Goal: Task Accomplishment & Management: Manage account settings

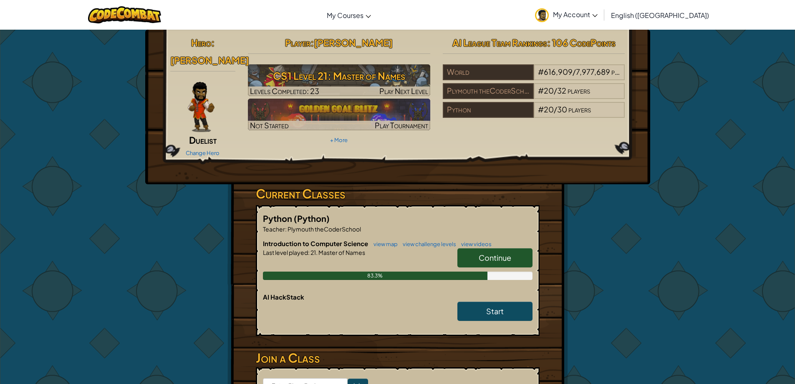
click at [493, 253] on span "Continue" at bounding box center [495, 258] width 33 height 10
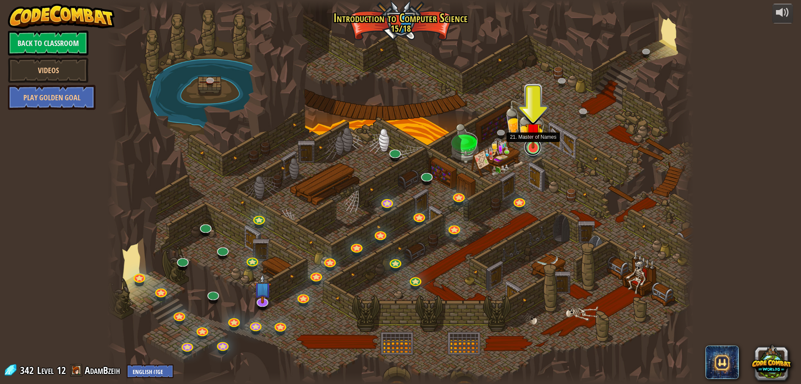
click at [529, 150] on link at bounding box center [533, 147] width 17 height 17
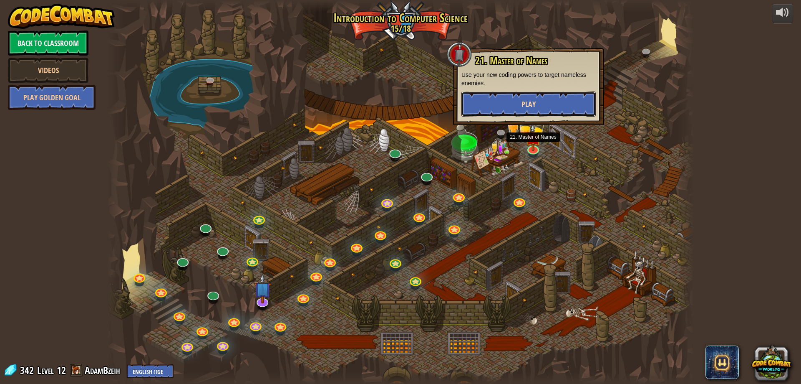
click at [516, 101] on button "Play" at bounding box center [529, 103] width 134 height 25
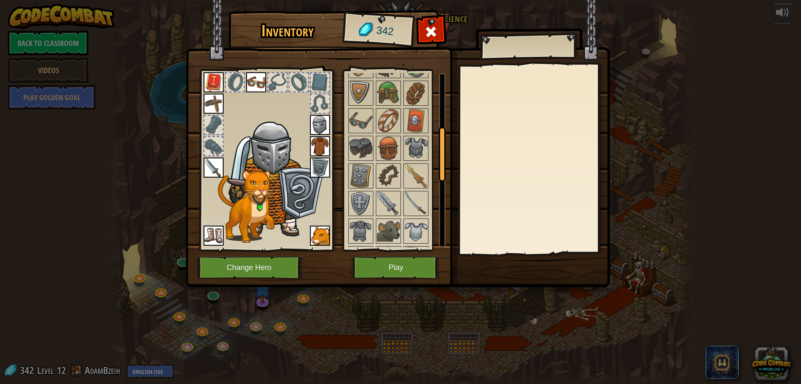
scroll to position [167, 0]
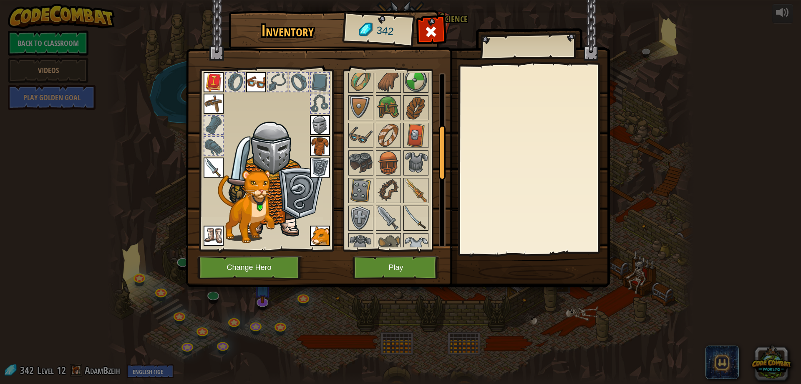
click at [409, 215] on img at bounding box center [415, 217] width 23 height 23
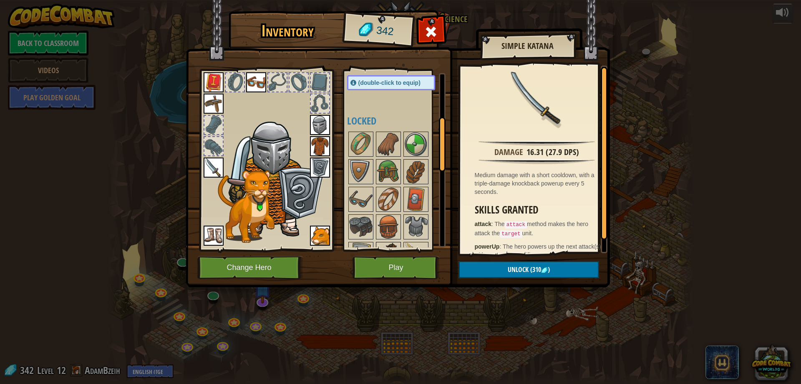
scroll to position [0, 0]
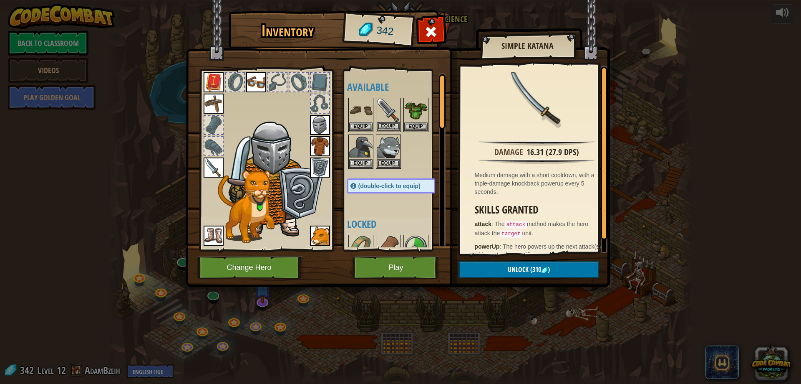
click at [387, 105] on img at bounding box center [388, 110] width 23 height 23
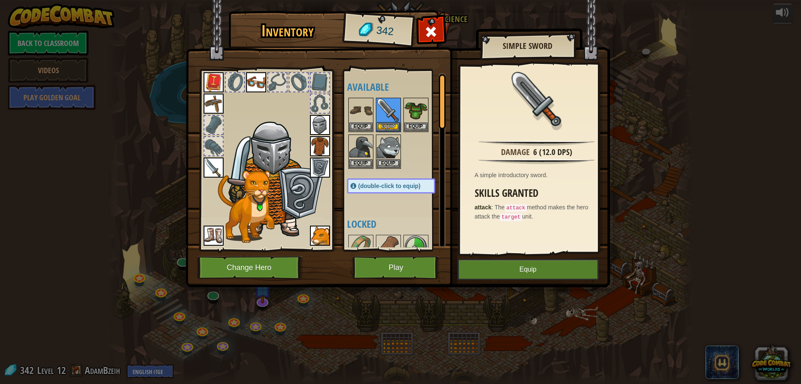
click at [213, 167] on img at bounding box center [214, 167] width 20 height 20
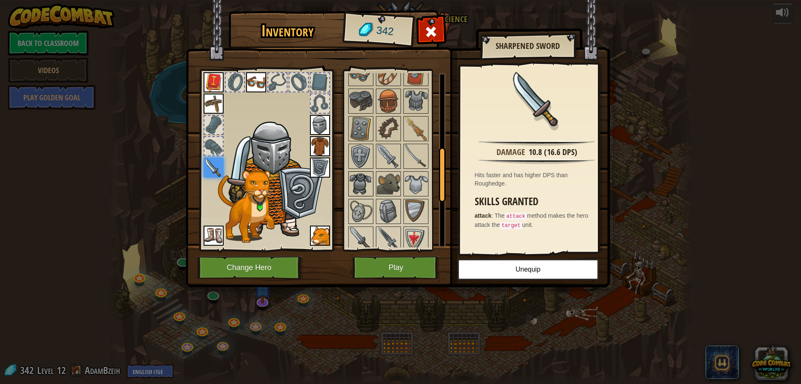
scroll to position [250, 0]
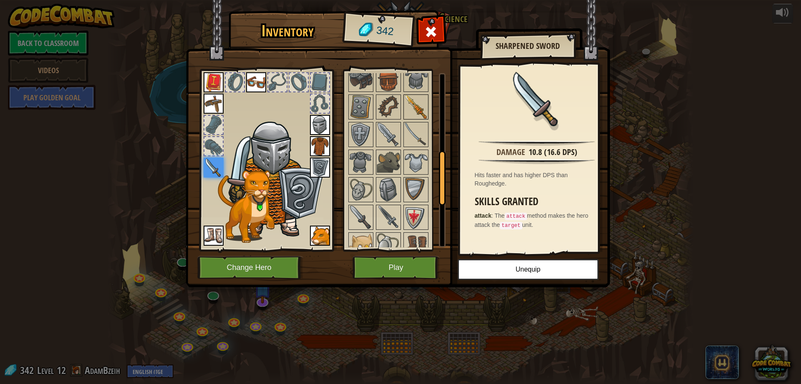
click at [415, 99] on img at bounding box center [415, 106] width 23 height 23
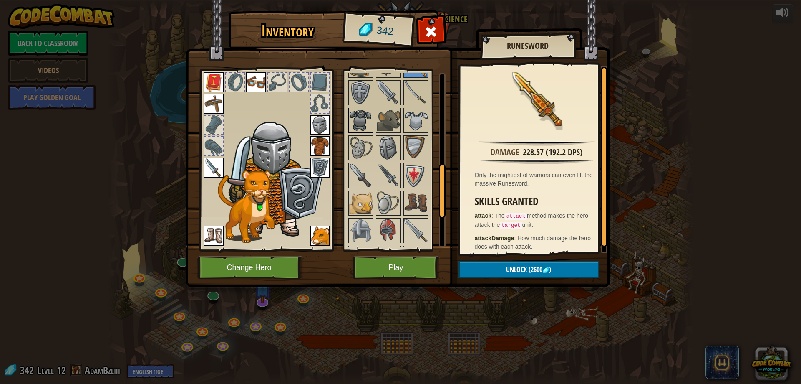
scroll to position [400, 0]
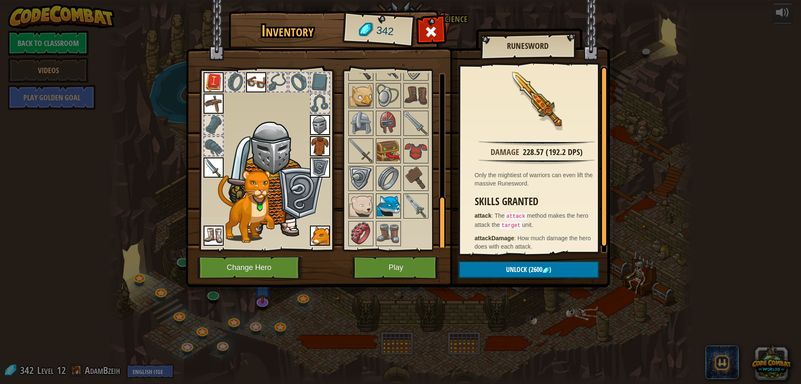
click at [395, 206] on img at bounding box center [388, 205] width 23 height 23
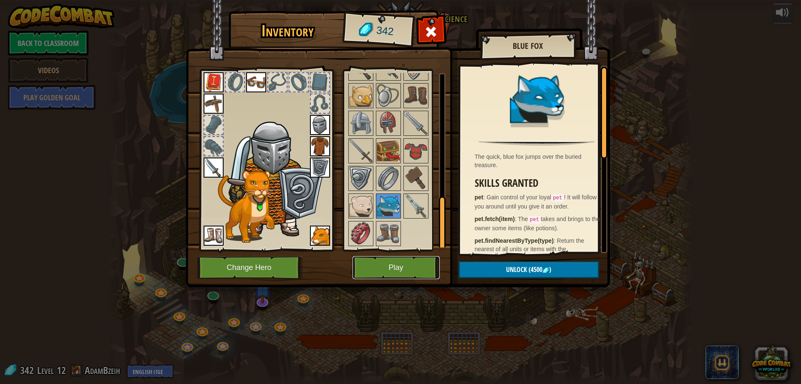
click at [377, 273] on button "Play" at bounding box center [396, 267] width 87 height 23
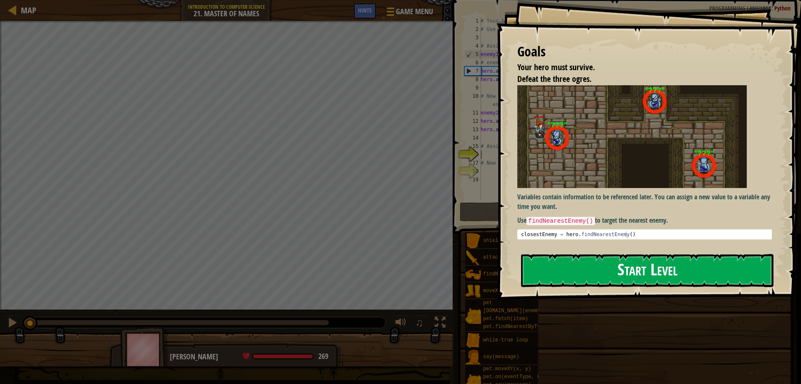
click at [611, 260] on button "Start Level" at bounding box center [647, 270] width 253 height 33
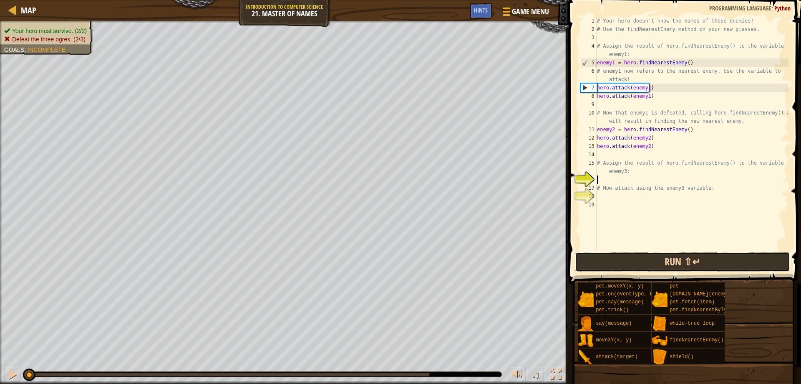
click at [703, 262] on button "Run ⇧↵" at bounding box center [683, 261] width 216 height 19
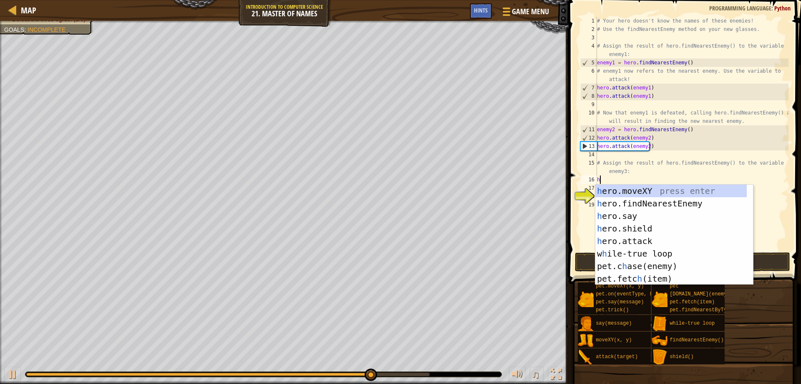
scroll to position [4, 0]
click at [661, 235] on div "h ero.moveXY press enter h ero.findNearestEnemy press enter h ero.say press ent…" at bounding box center [672, 247] width 152 height 125
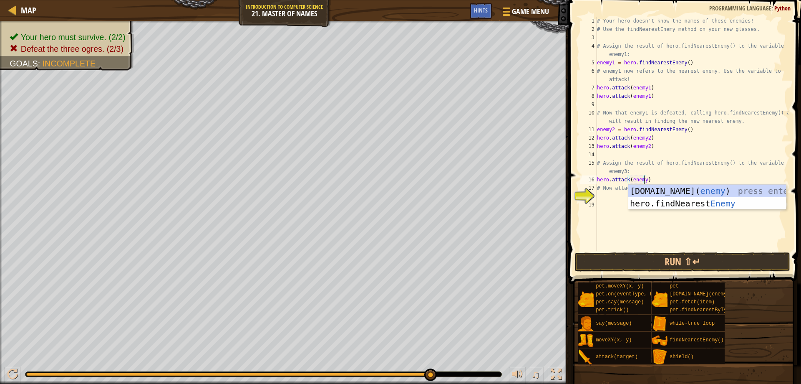
scroll to position [4, 4]
type textarea "hero.attack(enemy3)"
click at [653, 175] on div "# Your hero doesn't know the names of these enemies! # Use the findNearestEnemy…" at bounding box center [692, 142] width 193 height 250
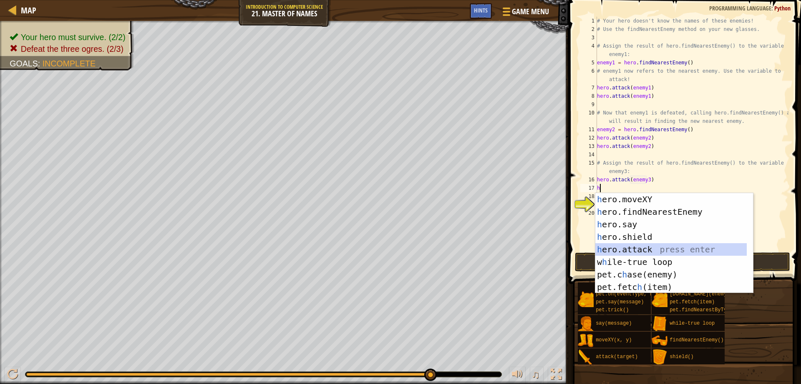
click at [662, 251] on div "h ero.moveXY press enter h ero.findNearestEnemy press enter h ero.say press ent…" at bounding box center [675, 255] width 158 height 125
type textarea "hero.attack(enemy)"
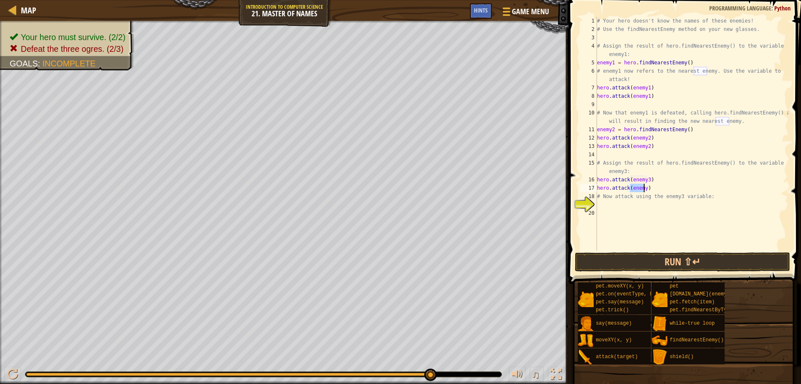
click at [678, 205] on div "# Your hero doesn't know the names of these enemies! # Use the findNearestEnemy…" at bounding box center [692, 142] width 193 height 250
click at [643, 190] on div "# Your hero doesn't know the names of these enemies! # Use the findNearestEnemy…" at bounding box center [692, 142] width 193 height 250
click at [682, 265] on button "Run ⇧↵" at bounding box center [683, 261] width 216 height 19
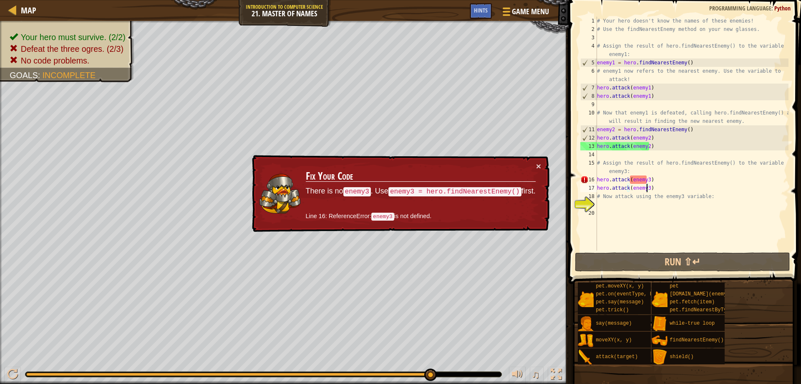
click at [655, 178] on div "# Your hero doesn't know the names of these enemies! # Use the findNearestEnemy…" at bounding box center [692, 142] width 193 height 250
click at [631, 178] on div "# Your hero doesn't know the names of these enemies! # Use the findNearestEnemy…" at bounding box center [692, 142] width 193 height 250
click at [631, 179] on div "# Your hero doesn't know the names of these enemies! # Use the findNearestEnemy…" at bounding box center [692, 142] width 193 height 250
click at [632, 179] on div "# Your hero doesn't know the names of these enemies! # Use the findNearestEnemy…" at bounding box center [692, 142] width 193 height 250
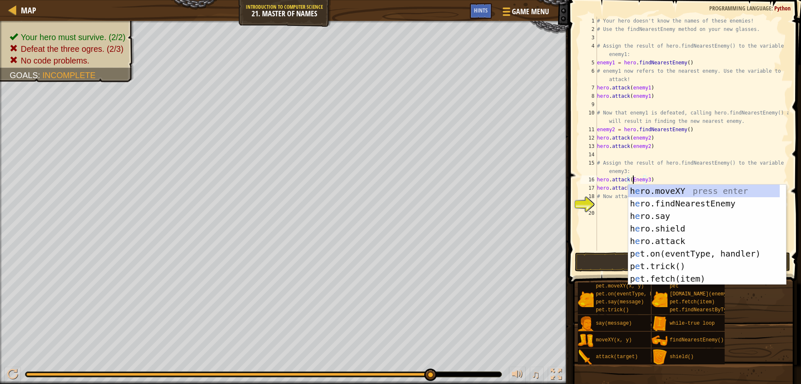
scroll to position [4, 3]
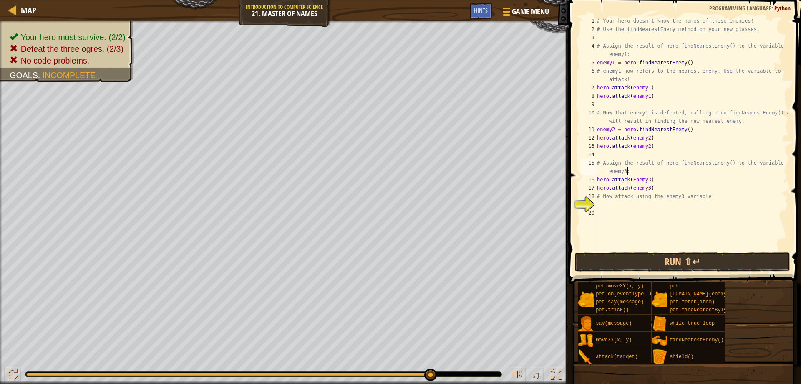
click at [736, 169] on div "# Your hero doesn't know the names of these enemies! # Use the findNearestEnemy…" at bounding box center [692, 142] width 193 height 250
click at [632, 188] on div "# Your hero doesn't know the names of these enemies! # Use the findNearestEnemy…" at bounding box center [692, 142] width 193 height 250
type textarea "hero.attack(Enemy3)"
click at [604, 225] on div "# Your hero doesn't know the names of these enemies! # Use the findNearestEnemy…" at bounding box center [692, 142] width 193 height 250
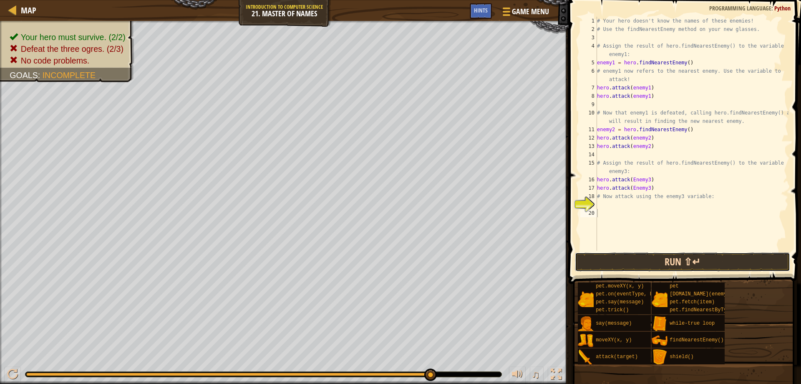
click at [636, 263] on button "Run ⇧↵" at bounding box center [683, 261] width 216 height 19
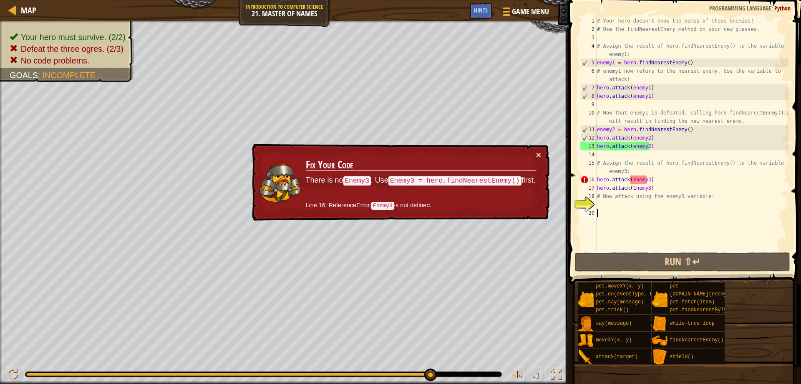
drag, startPoint x: 430, startPoint y: 374, endPoint x: 466, endPoint y: 385, distance: 37.4
drag, startPoint x: 430, startPoint y: 373, endPoint x: 450, endPoint y: 371, distance: 20.6
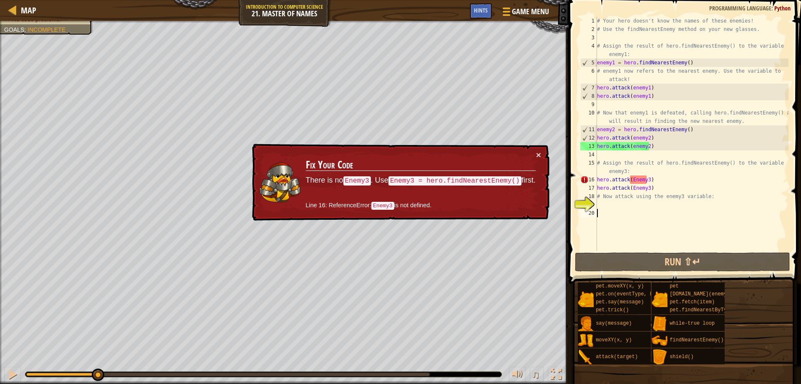
click at [98, 288] on div "Your hero must survive. (2/2) Defeat the three ogres. (2/3) No code problems. G…" at bounding box center [400, 202] width 801 height 363
click at [652, 180] on div "# Your hero doesn't know the names of these enemies! # Use the findNearestEnemy…" at bounding box center [692, 142] width 193 height 250
click at [655, 169] on div "# Your hero doesn't know the names of these enemies! # Use the findNearestEnemy…" at bounding box center [692, 142] width 193 height 250
click at [658, 178] on div "# Your hero doesn't know the names of these enemies! # Use the findNearestEnemy…" at bounding box center [692, 142] width 193 height 250
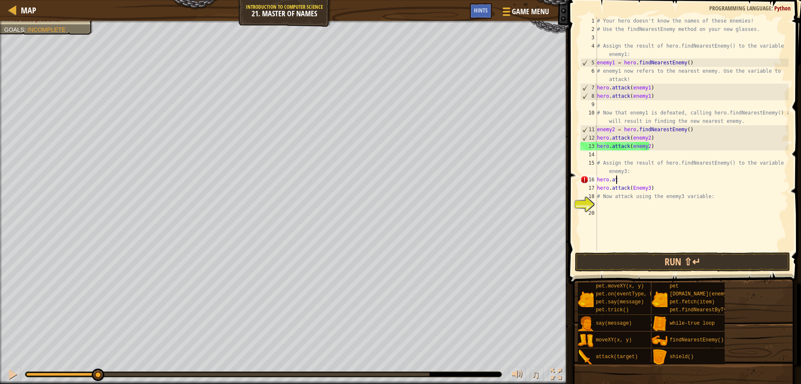
type textarea "h"
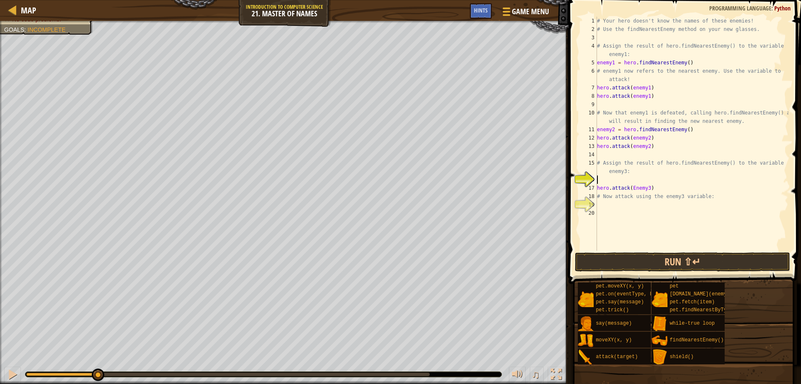
type textarea "h"
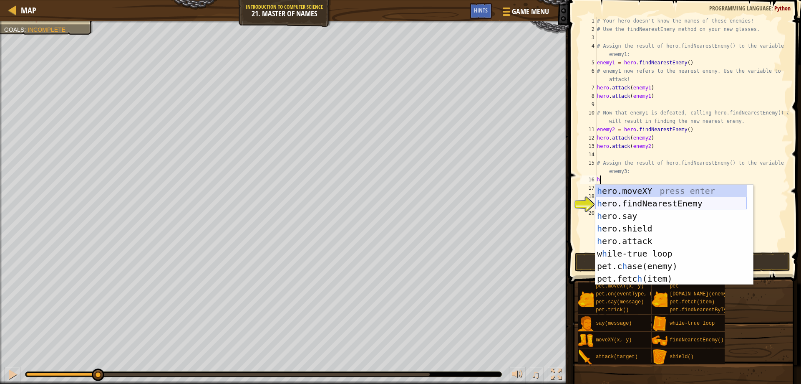
click at [635, 202] on div "h ero.moveXY press enter h ero.findNearestEnemy press enter h ero.say press ent…" at bounding box center [672, 247] width 152 height 125
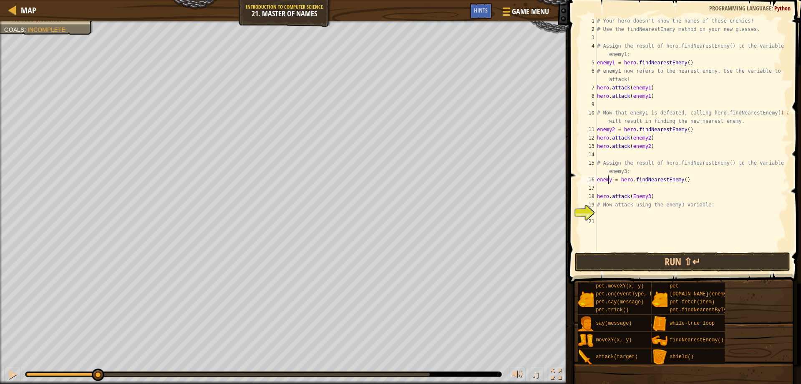
click at [608, 178] on div "# Your hero doesn't know the names of these enemies! # Use the findNearestEnemy…" at bounding box center [692, 142] width 193 height 250
click at [614, 178] on div "# Your hero doesn't know the names of these enemies! # Use the findNearestEnemy…" at bounding box center [692, 142] width 193 height 250
click at [611, 178] on div "# Your hero doesn't know the names of these enemies! # Use the findNearestEnemy…" at bounding box center [692, 142] width 193 height 250
type textarea "enemy3 = hero.findNearestEnemy()"
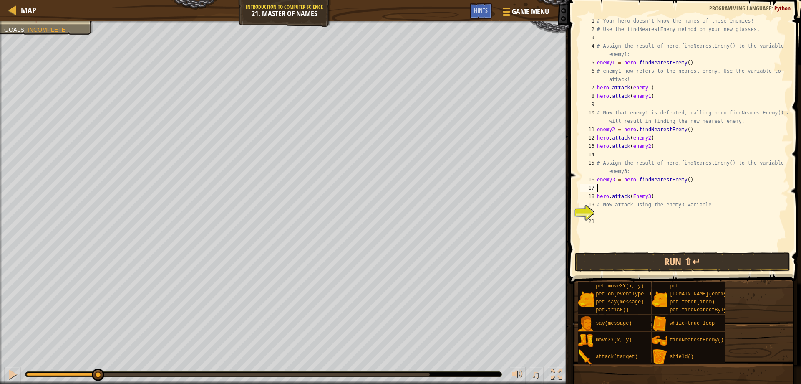
click at [606, 187] on div "# Your hero doesn't know the names of these enemies! # Use the findNearestEnemy…" at bounding box center [692, 142] width 193 height 250
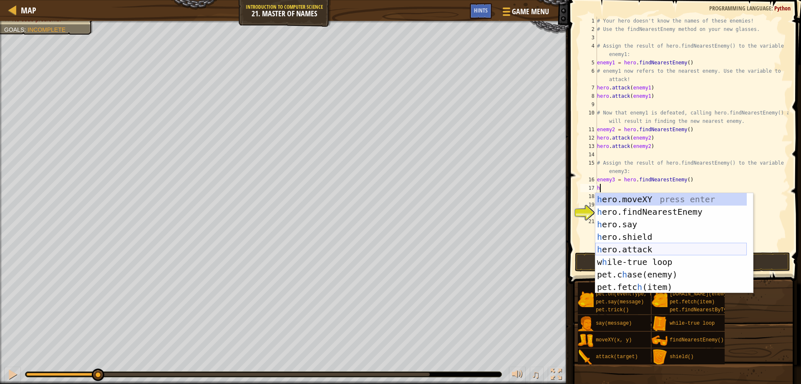
click at [653, 252] on div "h ero.moveXY press enter h ero.findNearestEnemy press enter h ero.say press ent…" at bounding box center [672, 255] width 152 height 125
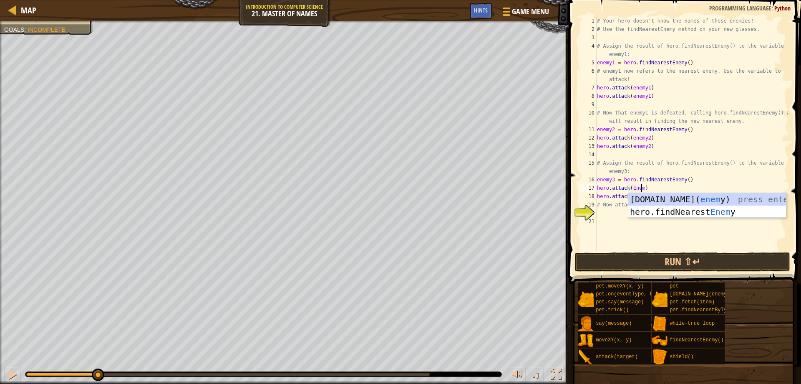
scroll to position [4, 4]
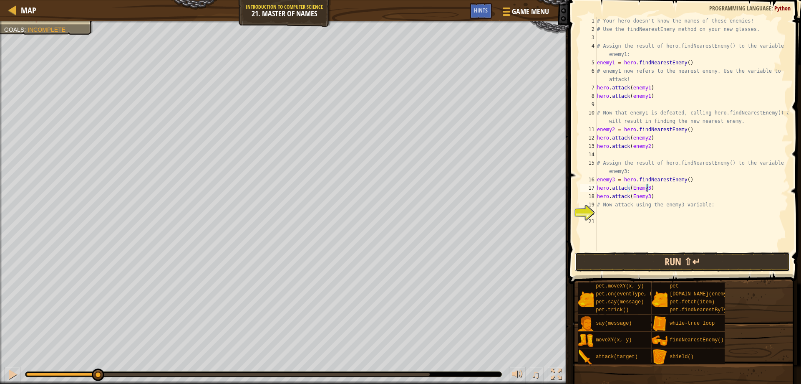
click at [624, 255] on button "Run ⇧↵" at bounding box center [683, 261] width 216 height 19
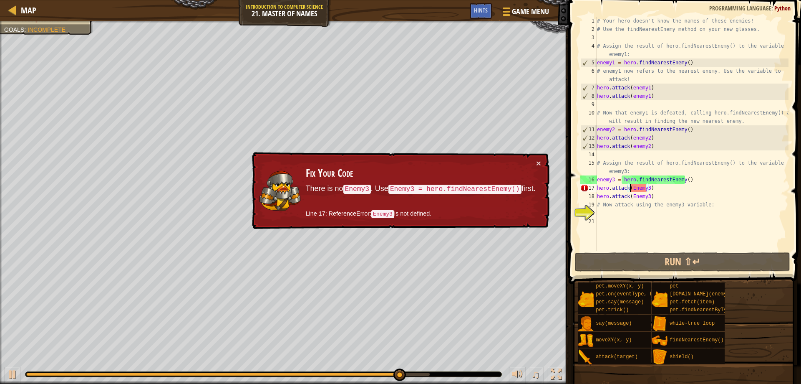
click at [631, 186] on div "# Your hero doesn't know the names of these enemies! # Use the findNearestEnemy…" at bounding box center [692, 142] width 193 height 250
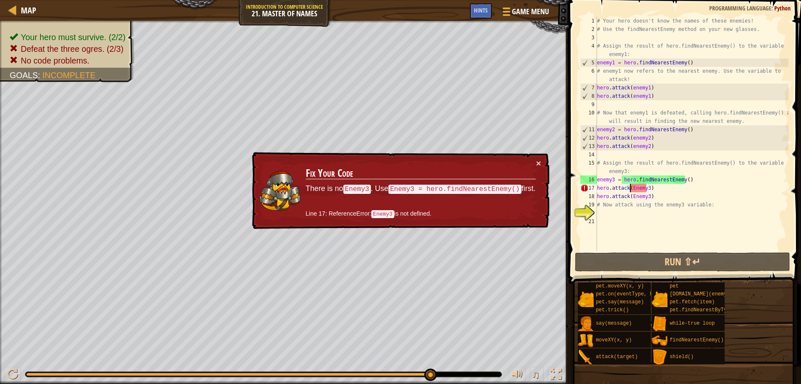
click at [632, 187] on div "# Your hero doesn't know the names of these enemies! # Use the findNearestEnemy…" at bounding box center [692, 142] width 193 height 250
click at [633, 187] on div "# Your hero doesn't know the names of these enemies! # Use the findNearestEnemy…" at bounding box center [692, 142] width 193 height 250
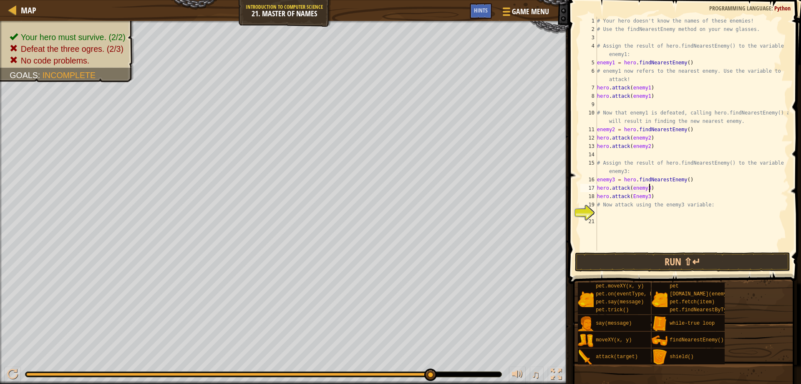
scroll to position [4, 0]
drag, startPoint x: 710, startPoint y: 187, endPoint x: 723, endPoint y: 170, distance: 21.1
click at [723, 170] on div "# Your hero doesn't know the names of these enemies! # Use the findNearestEnemy…" at bounding box center [692, 142] width 193 height 250
click at [633, 197] on div "# Your hero doesn't know the names of these enemies! # Use the findNearestEnemy…" at bounding box center [692, 142] width 193 height 250
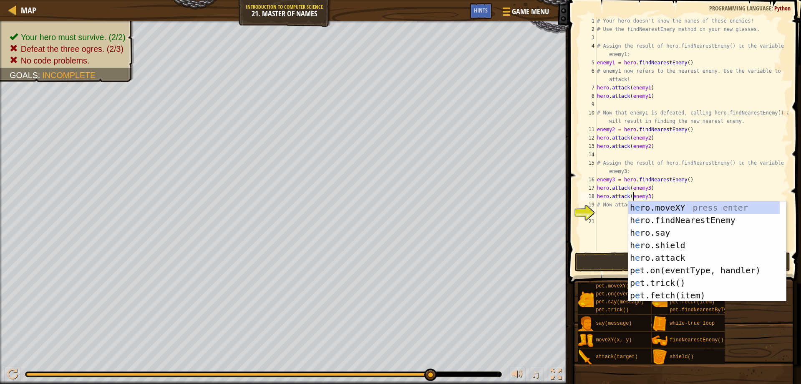
scroll to position [4, 3]
click at [704, 167] on div "# Your hero doesn't know the names of these enemies! # Use the findNearestEnemy…" at bounding box center [692, 142] width 193 height 250
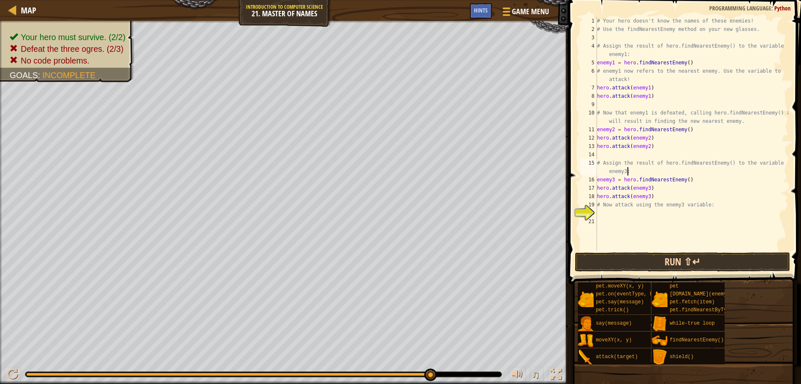
type textarea "# Assign the result of hero.findNearestEnemy() to the variable enemy3:"
click at [692, 263] on button "Run ⇧↵" at bounding box center [683, 261] width 216 height 19
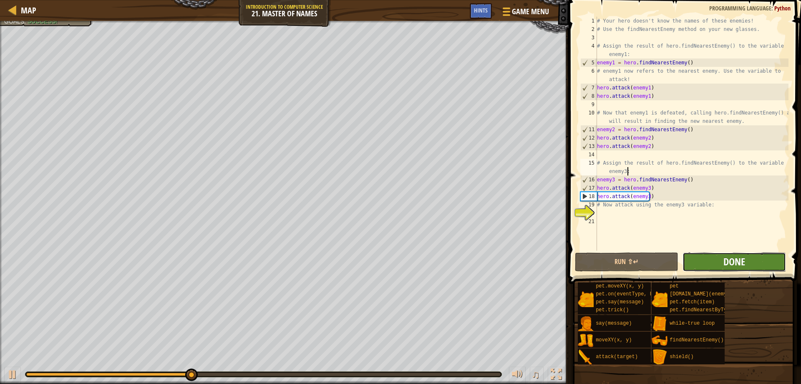
click at [737, 266] on span "Done" at bounding box center [735, 261] width 22 height 13
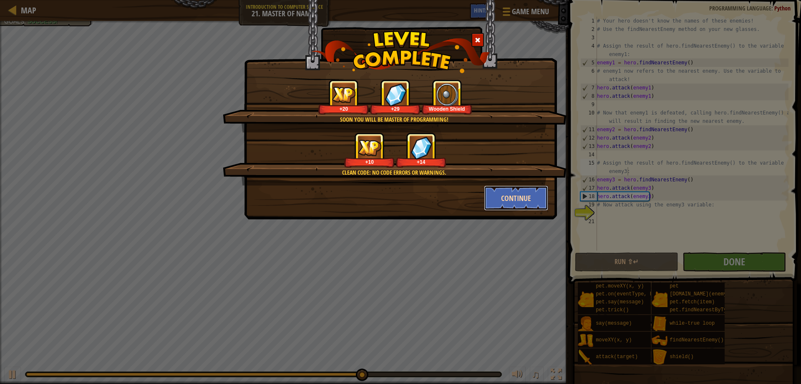
click at [502, 188] on button "Continue" at bounding box center [516, 197] width 65 height 25
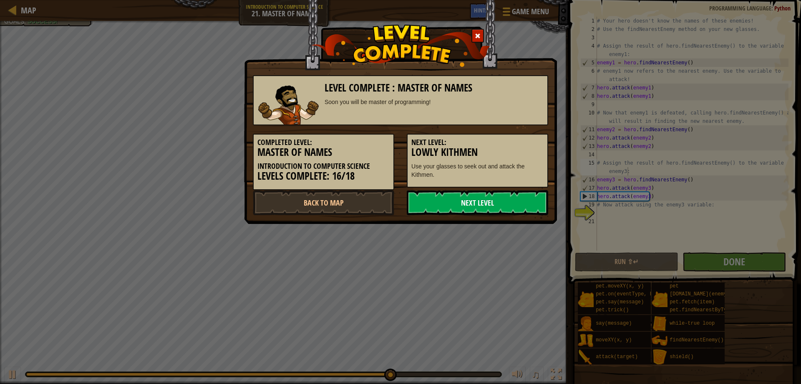
click at [509, 202] on link "Next Level" at bounding box center [478, 202] width 142 height 25
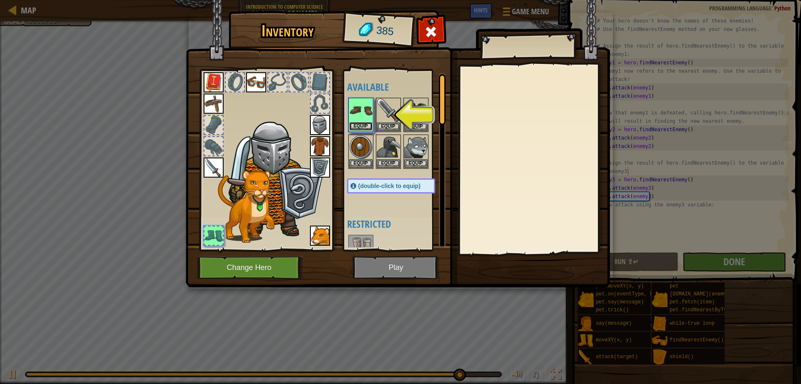
click at [355, 123] on button "Equip" at bounding box center [360, 126] width 23 height 9
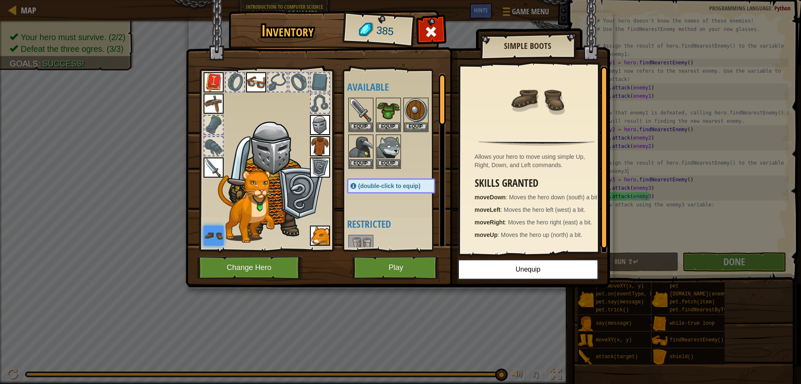
click at [321, 162] on img at bounding box center [320, 167] width 20 height 20
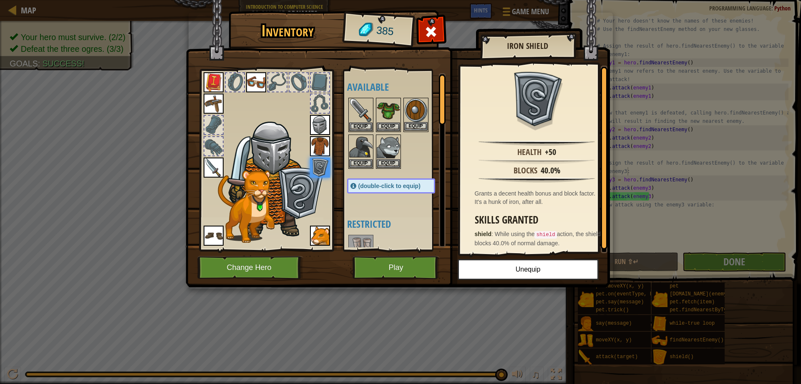
click at [413, 116] on img at bounding box center [415, 110] width 23 height 23
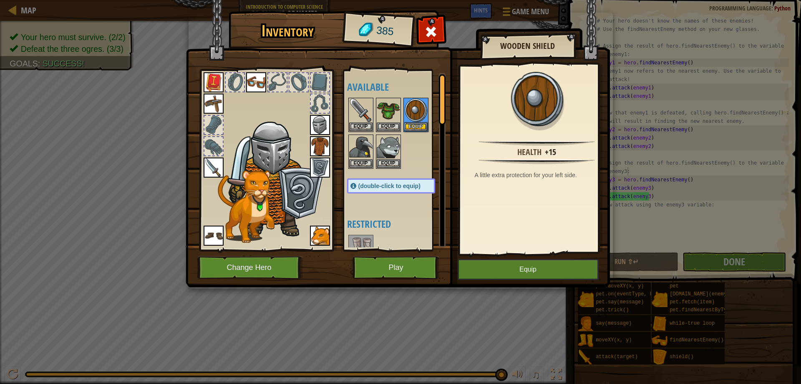
click at [419, 147] on div at bounding box center [399, 132] width 105 height 73
click at [382, 107] on img at bounding box center [388, 110] width 23 height 23
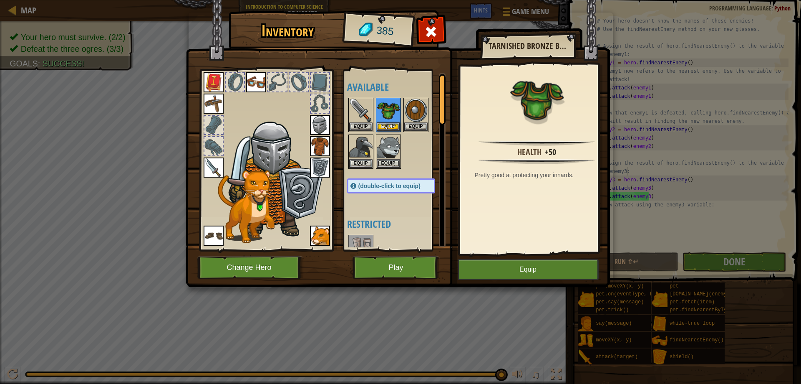
click at [320, 142] on img at bounding box center [320, 146] width 20 height 20
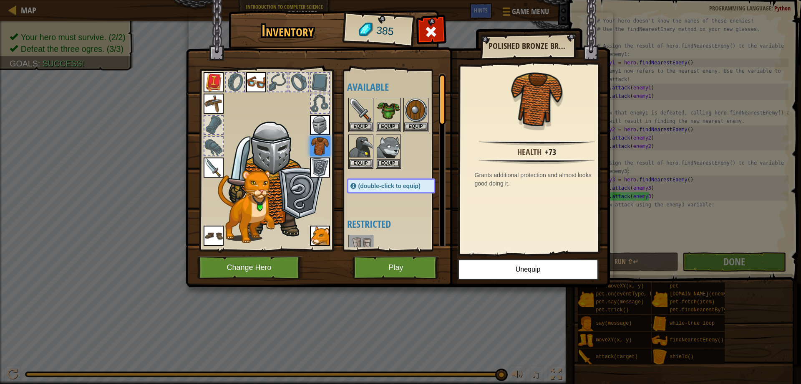
click at [320, 123] on img at bounding box center [320, 125] width 20 height 20
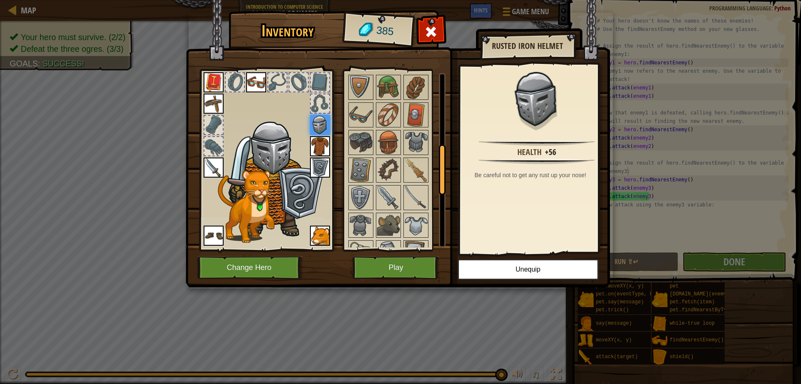
scroll to position [250, 0]
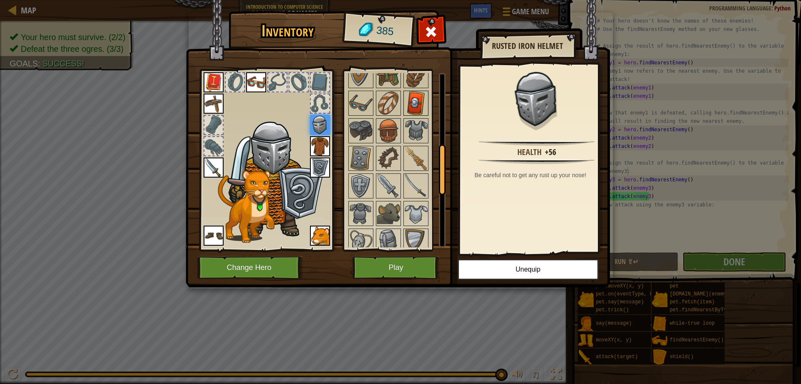
click at [405, 100] on img at bounding box center [415, 102] width 23 height 23
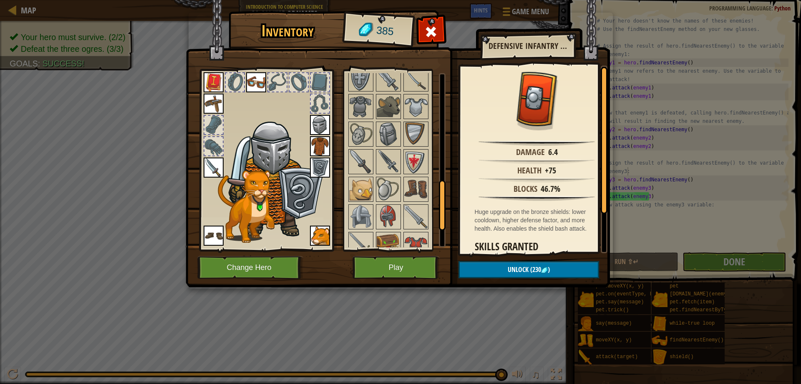
scroll to position [334, 0]
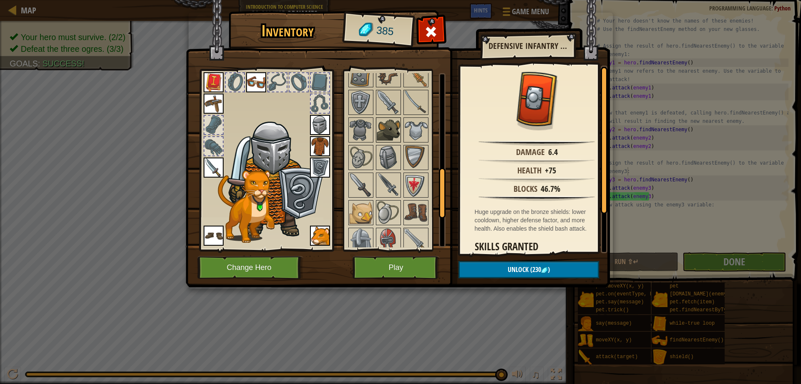
click at [387, 125] on img at bounding box center [388, 129] width 23 height 23
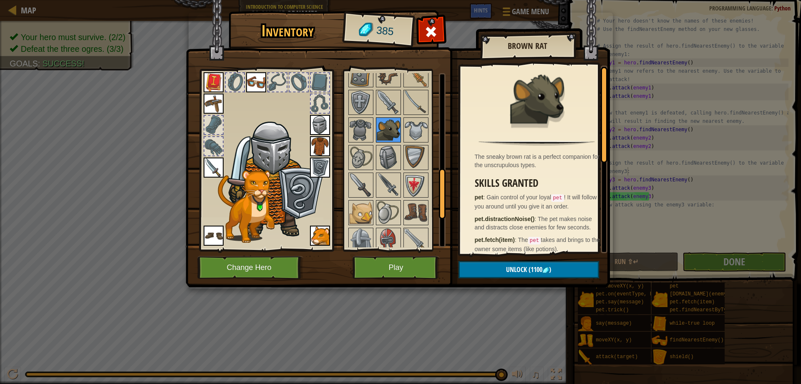
scroll to position [376, 0]
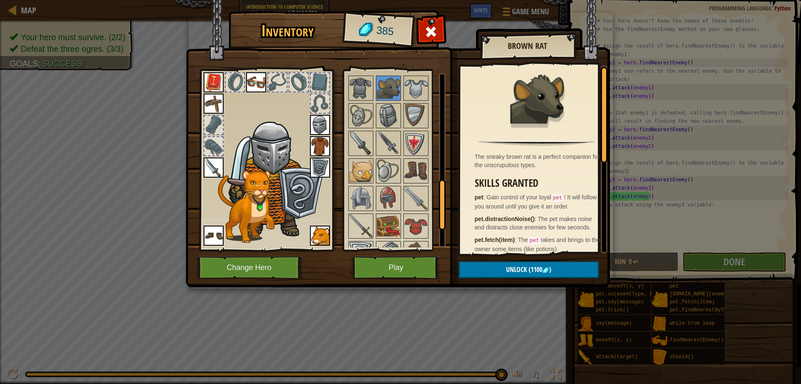
click at [384, 130] on div "Available Equip Equip Equip Equip Equip Equip Equip Equip Equip Equip Equip Equ…" at bounding box center [399, 160] width 105 height 174
click at [359, 171] on img at bounding box center [360, 170] width 23 height 23
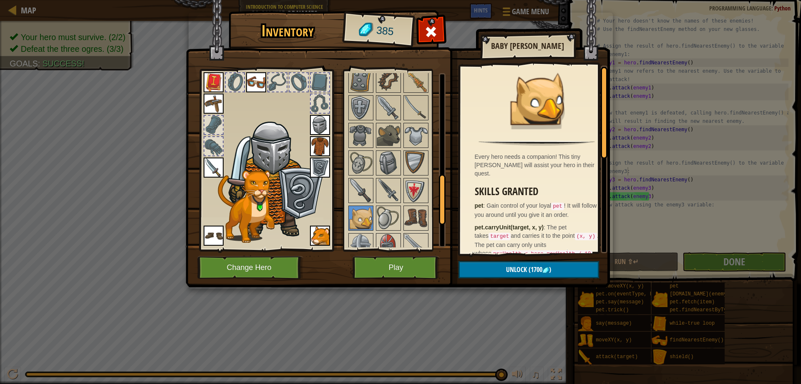
scroll to position [326, 0]
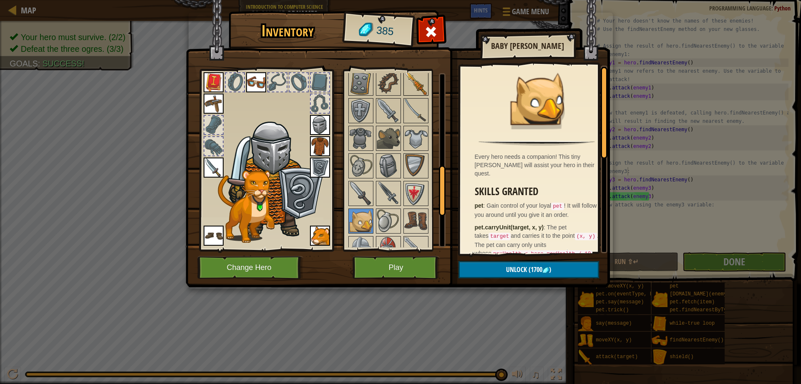
click at [421, 82] on img at bounding box center [415, 82] width 23 height 23
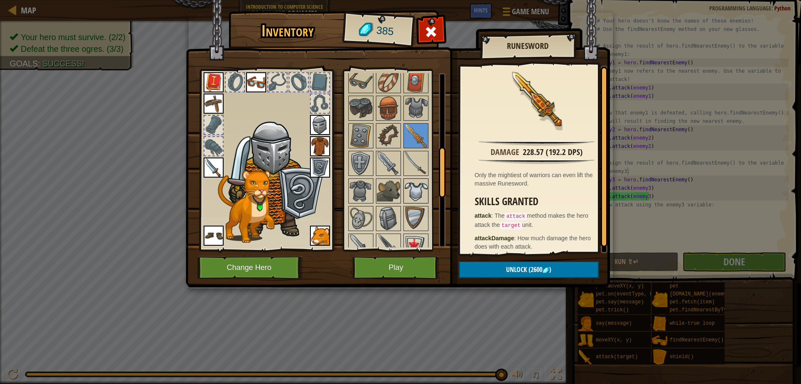
scroll to position [284, 0]
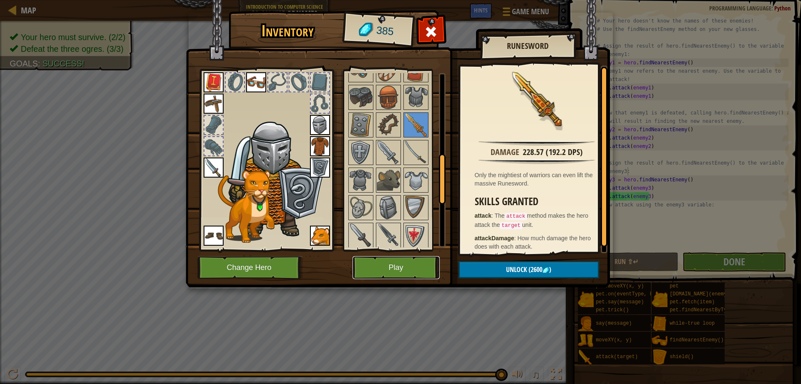
click at [411, 273] on button "Play" at bounding box center [396, 267] width 87 height 23
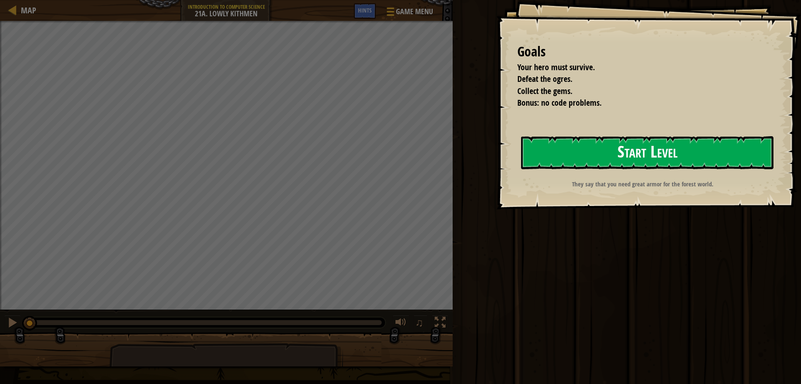
click at [625, 157] on button "Start Level" at bounding box center [647, 152] width 253 height 33
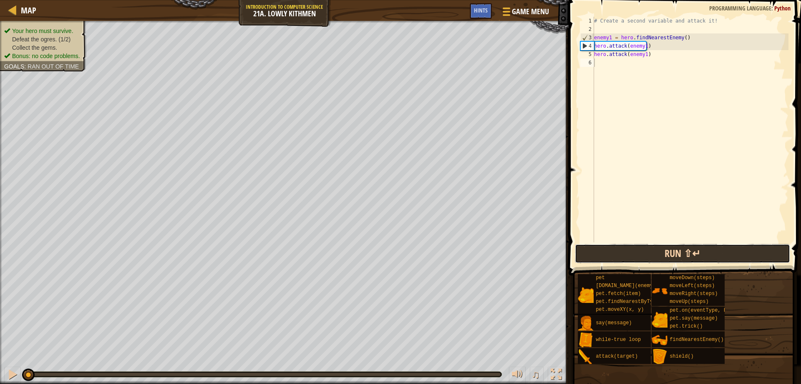
click at [669, 248] on button "Run ⇧↵" at bounding box center [683, 253] width 216 height 19
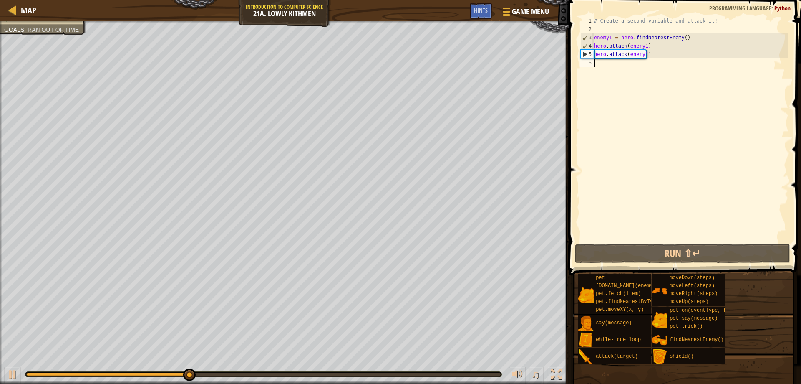
type textarea "h"
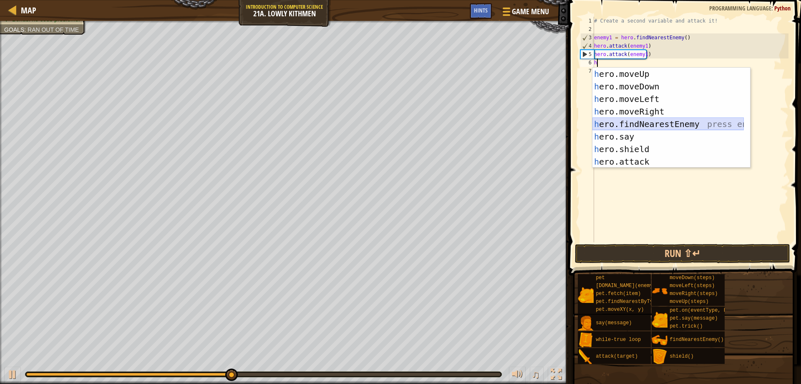
click at [632, 120] on div "h ero.moveUp press enter h ero.moveDown press enter h ero.moveLeft press enter …" at bounding box center [669, 130] width 152 height 125
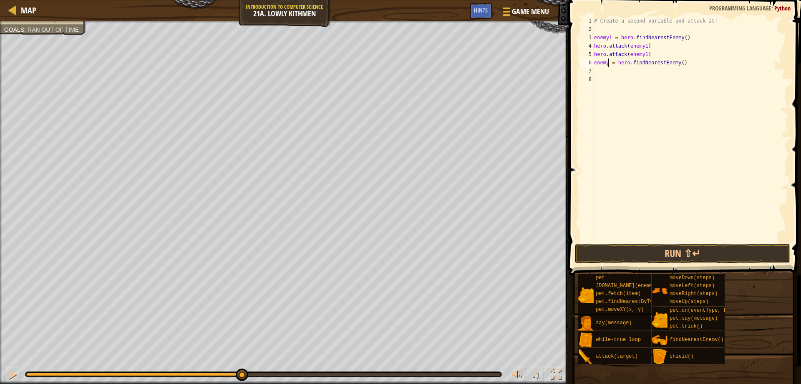
click at [608, 63] on div "# Create a second variable and attack it! enemy1 = hero . findNearestEnemy ( ) …" at bounding box center [691, 138] width 196 height 242
type textarea "enemy2 = hero.findNearestEnemy()"
click at [597, 71] on div "# Create a second variable and attack it! enemy1 = hero . findNearestEnemy ( ) …" at bounding box center [691, 138] width 196 height 242
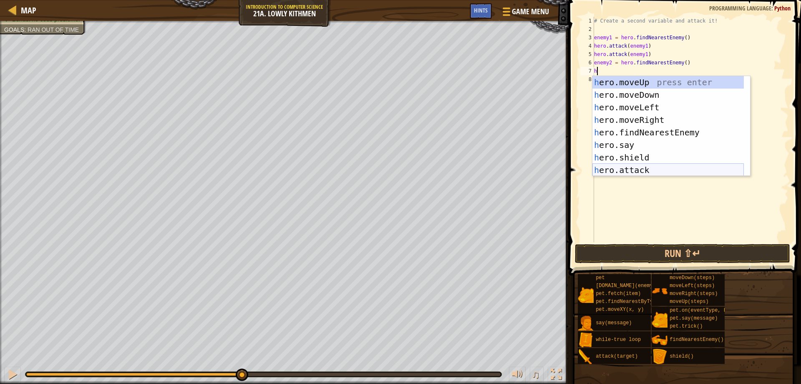
click at [633, 167] on div "h ero.moveUp press enter h ero.moveDown press enter h ero.moveLeft press enter …" at bounding box center [669, 138] width 152 height 125
type textarea "hero.attack(enemy)"
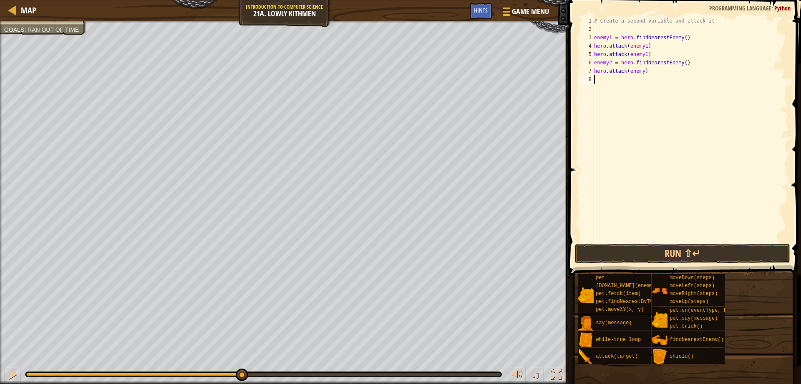
click at [655, 119] on div "# Create a second variable and attack it! enemy1 = hero . findNearestEnemy ( ) …" at bounding box center [691, 138] width 196 height 242
click at [641, 71] on div "# Create a second variable and attack it! enemy1 = hero . findNearestEnemy ( ) …" at bounding box center [691, 138] width 196 height 242
type textarea "hero.attack(enemy2)"
click at [648, 69] on div "# Create a second variable and attack it! enemy1 = hero . findNearestEnemy ( ) …" at bounding box center [691, 138] width 196 height 242
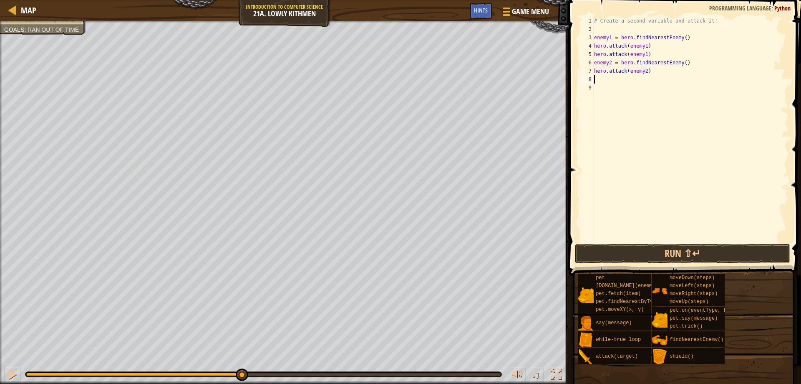
scroll to position [4, 0]
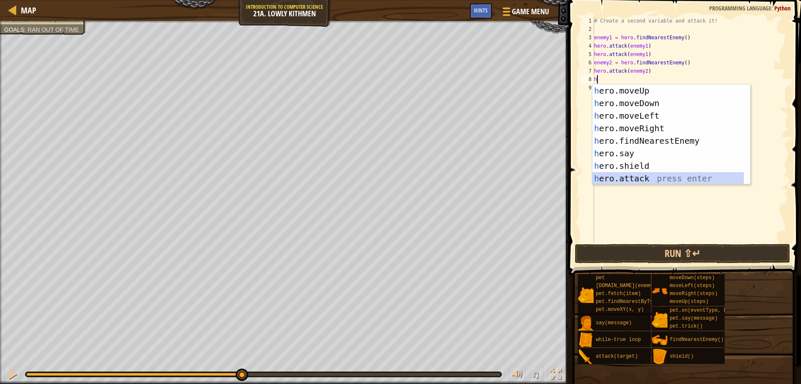
click at [645, 174] on div "h ero.moveUp press enter h ero.moveDown press enter h ero.moveLeft press enter …" at bounding box center [669, 146] width 152 height 125
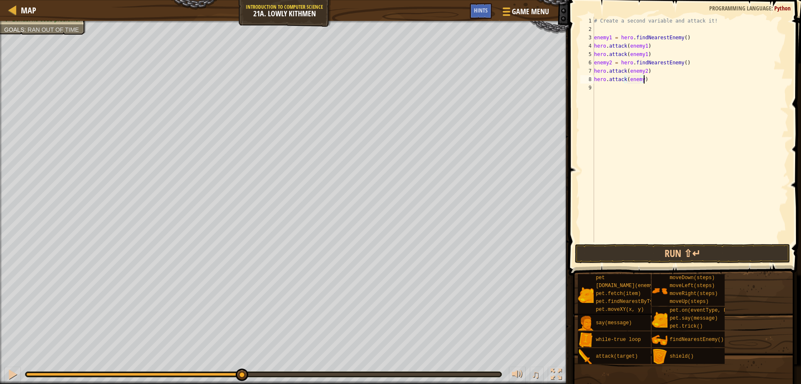
click at [647, 77] on div "# Create a second variable and attack it! enemy1 = hero . findNearestEnemy ( ) …" at bounding box center [691, 138] width 196 height 242
click at [640, 78] on div "# Create a second variable and attack it! enemy1 = hero . findNearestEnemy ( ) …" at bounding box center [691, 138] width 196 height 242
type textarea "hero.attack(enemy2)"
click at [658, 248] on button "Run ⇧↵" at bounding box center [683, 253] width 216 height 19
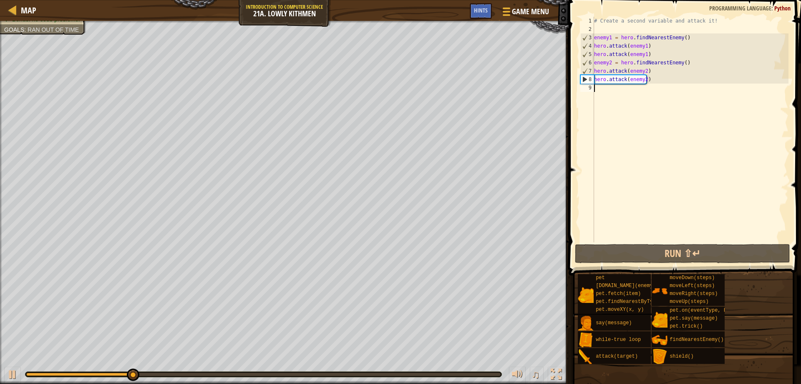
click at [606, 88] on div "# Create a second variable and attack it! enemy1 = hero . findNearestEnemy ( ) …" at bounding box center [691, 138] width 196 height 242
type textarea "h"
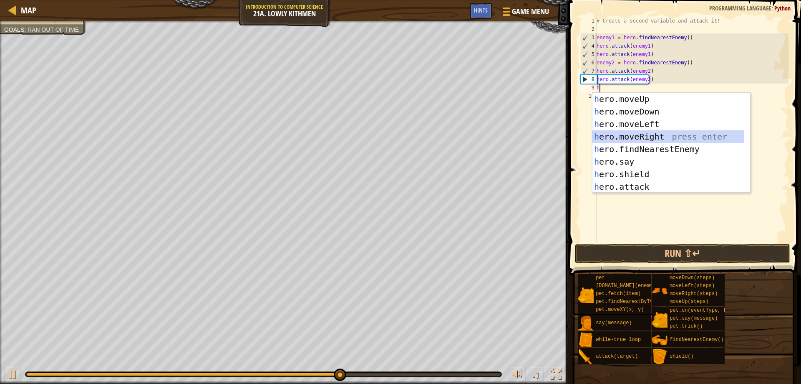
click at [651, 136] on div "h ero.moveUp press enter h ero.moveDown press enter h ero.moveLeft press enter …" at bounding box center [669, 155] width 152 height 125
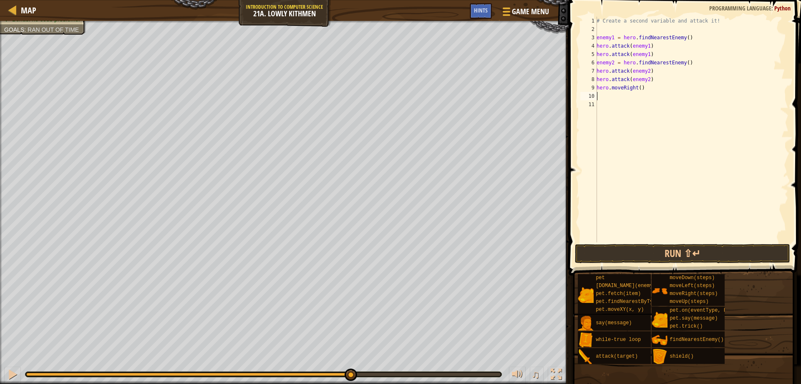
type textarea "h"
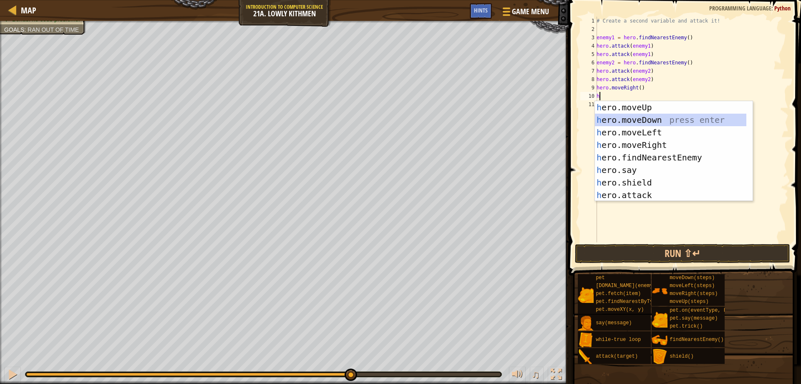
click at [644, 120] on div "h ero.moveUp press enter h ero.moveDown press enter h ero.moveLeft press enter …" at bounding box center [671, 163] width 152 height 125
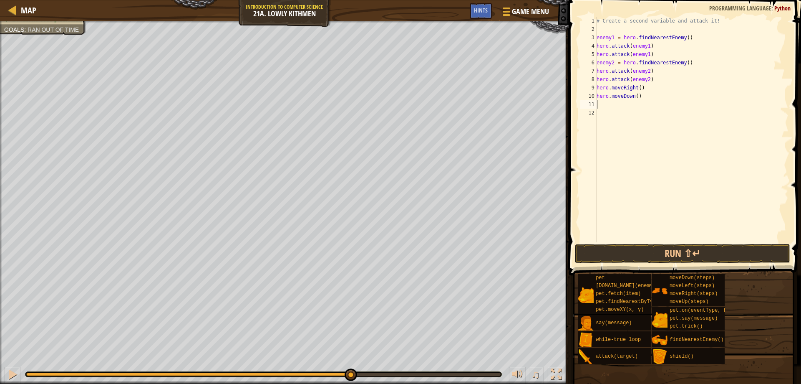
type textarea "h"
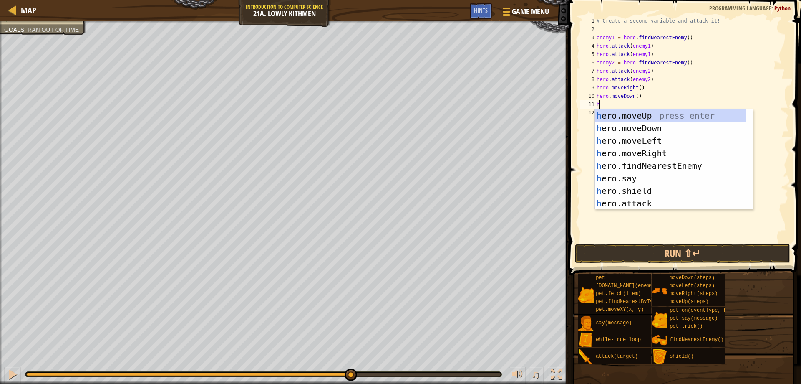
click at [768, 152] on div "# Create a second variable and attack it! enemy1 = hero . findNearestEnemy ( ) …" at bounding box center [692, 138] width 194 height 242
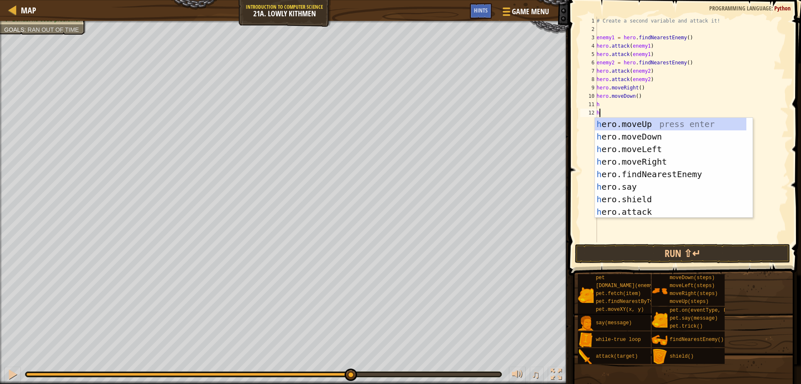
type textarea "h"
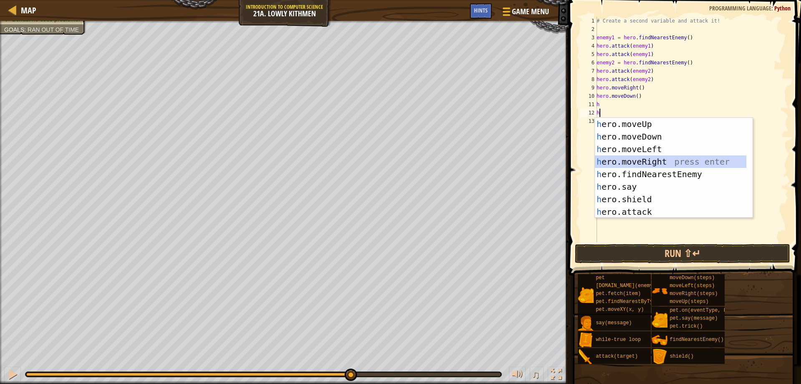
click at [666, 160] on div "h ero.moveUp press enter h ero.moveDown press enter h ero.moveLeft press enter …" at bounding box center [671, 180] width 152 height 125
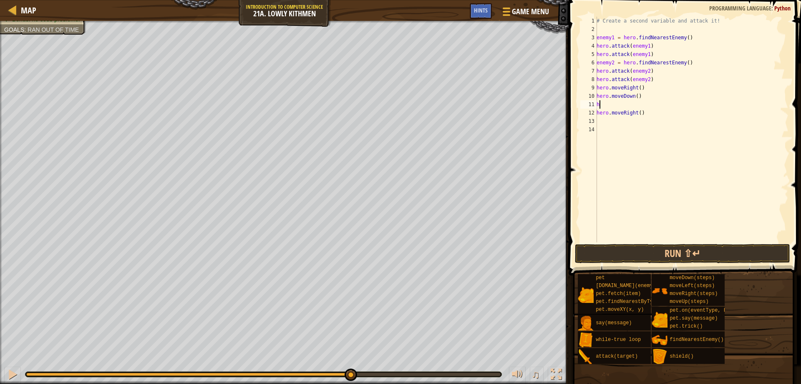
click at [604, 101] on div "# Create a second variable and attack it! enemy1 = hero . findNearestEnemy ( ) …" at bounding box center [692, 138] width 194 height 242
type textarea "h"
type textarea "hero.moveDown()"
click at [702, 248] on button "Run ⇧↵" at bounding box center [683, 253] width 216 height 19
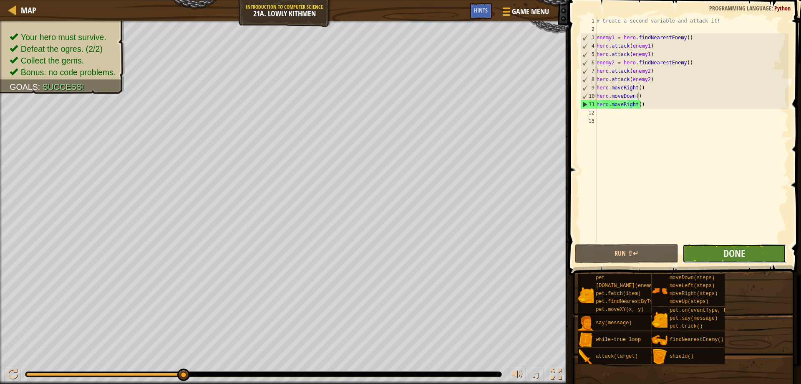
click at [748, 248] on button "Done" at bounding box center [735, 253] width 104 height 19
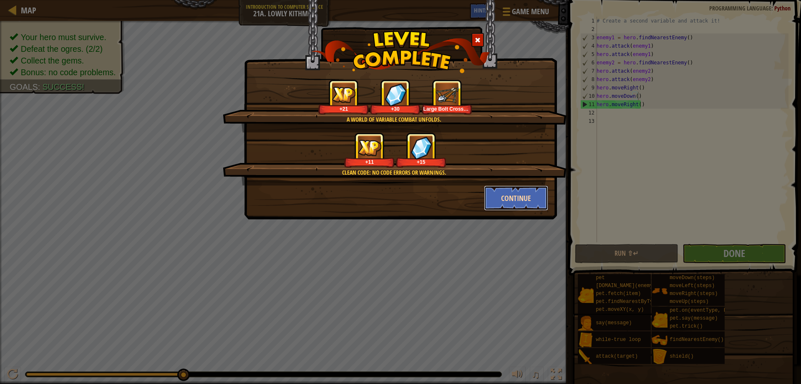
click at [527, 198] on button "Continue" at bounding box center [516, 197] width 65 height 25
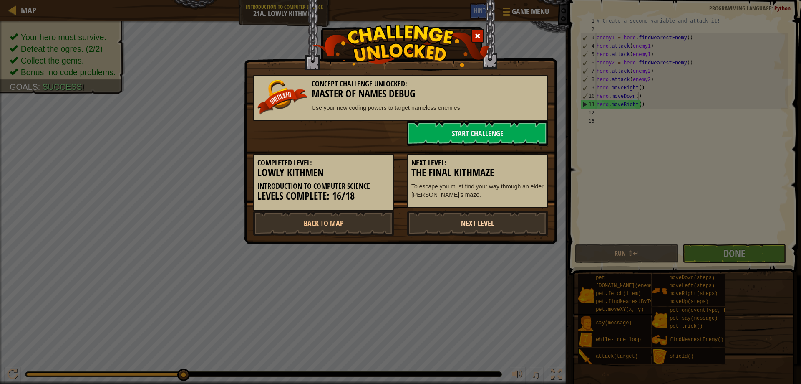
click at [466, 223] on link "Next Level" at bounding box center [478, 222] width 142 height 25
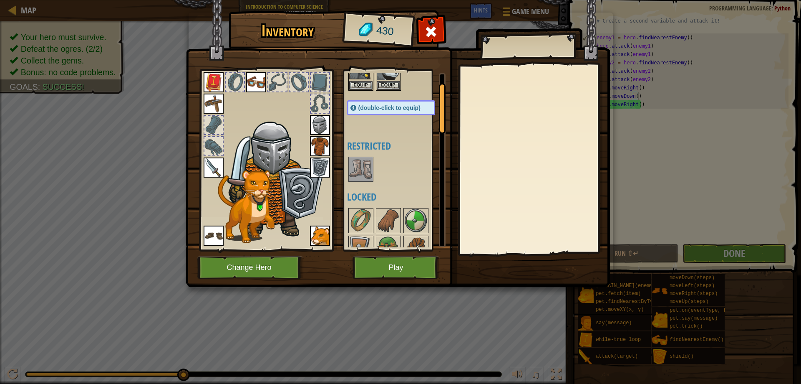
scroll to position [83, 0]
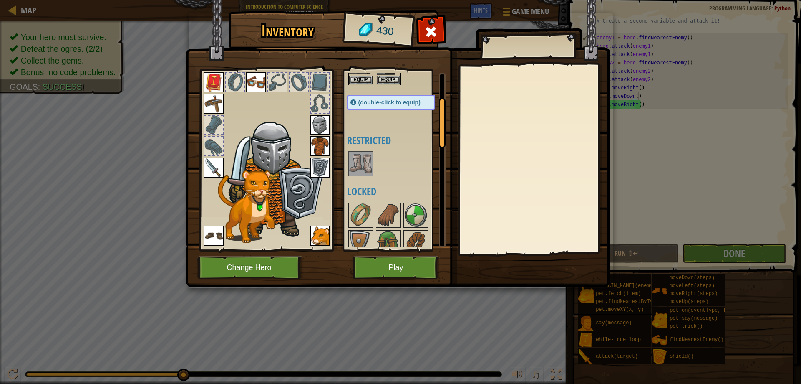
click at [365, 167] on img at bounding box center [360, 163] width 23 height 23
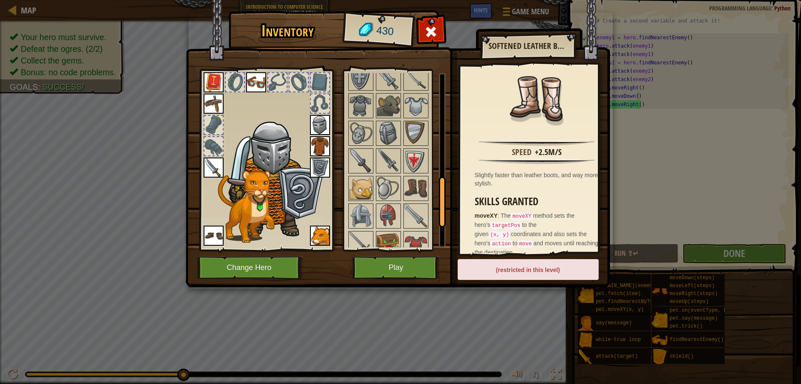
scroll to position [376, 0]
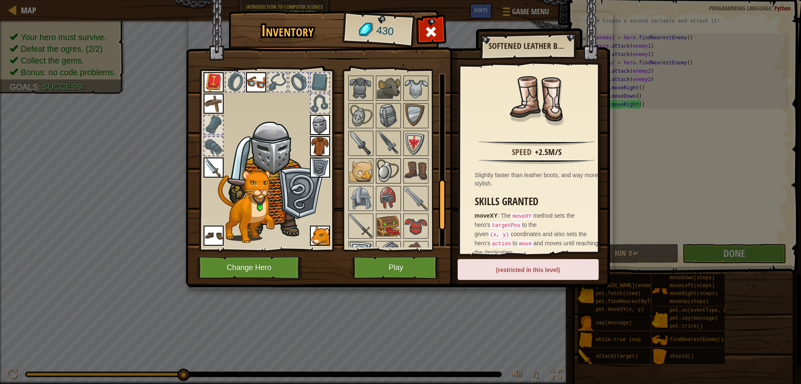
click at [384, 176] on img at bounding box center [388, 170] width 23 height 23
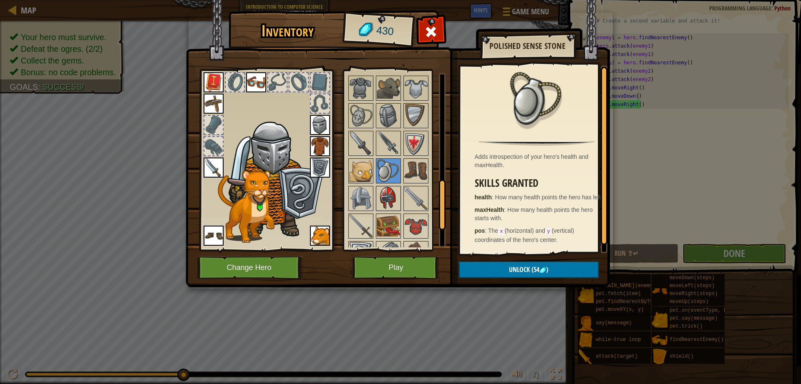
click at [385, 206] on img at bounding box center [388, 198] width 23 height 23
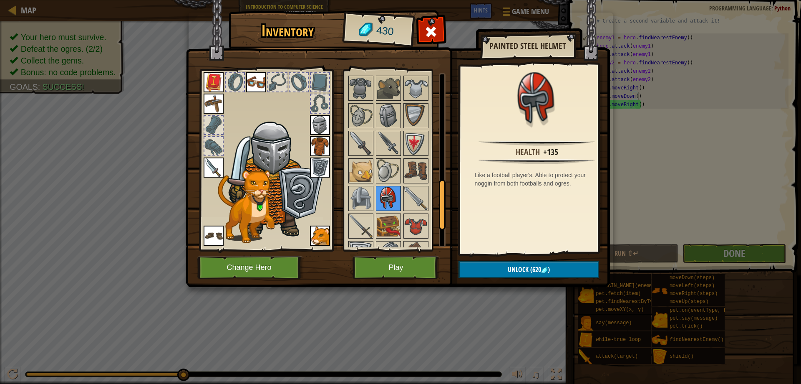
scroll to position [451, 0]
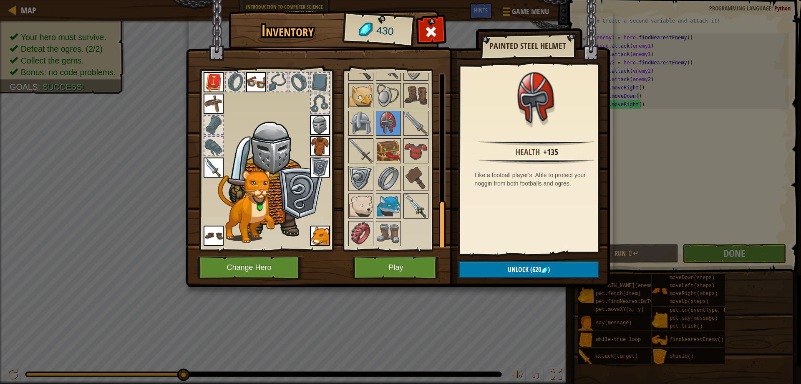
click at [421, 205] on img at bounding box center [415, 205] width 23 height 23
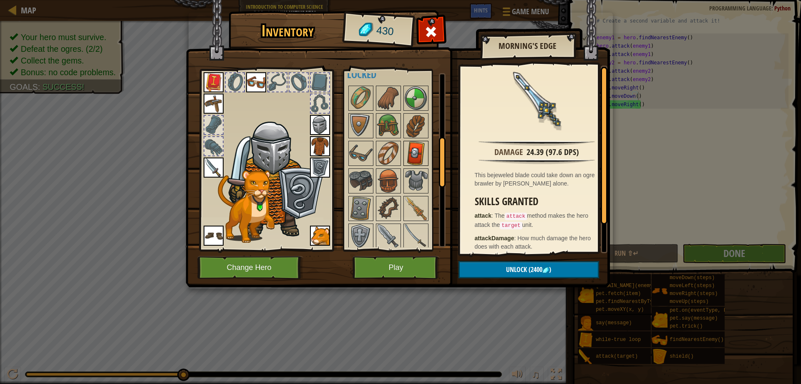
scroll to position [242, 0]
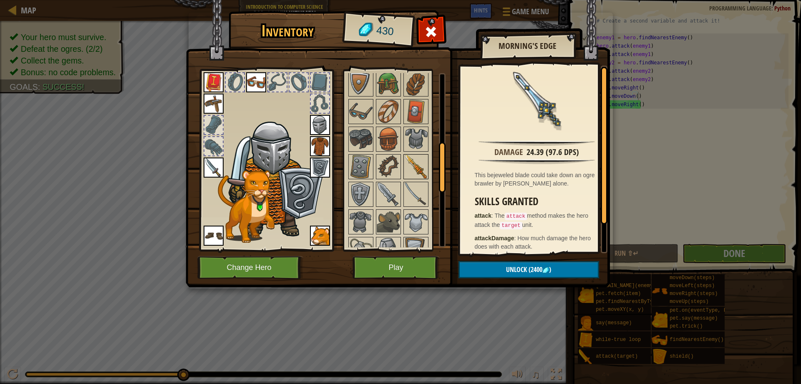
click at [419, 159] on img at bounding box center [415, 166] width 23 height 23
click at [748, 190] on div "Inventory 430 Available Equip Equip Equip Equip Equip Equip Equip Equip Equip E…" at bounding box center [400, 192] width 801 height 384
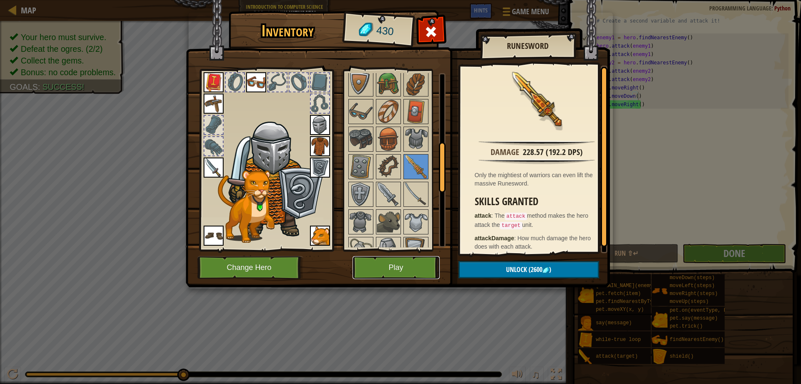
click at [409, 264] on button "Play" at bounding box center [396, 267] width 87 height 23
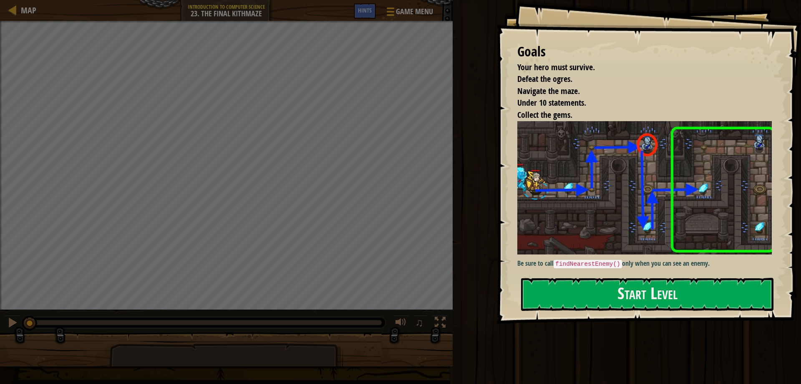
click at [597, 271] on div "Goals Your hero must survive. Defeat the ogres. Navigate the maze. Under 10 sta…" at bounding box center [649, 162] width 305 height 324
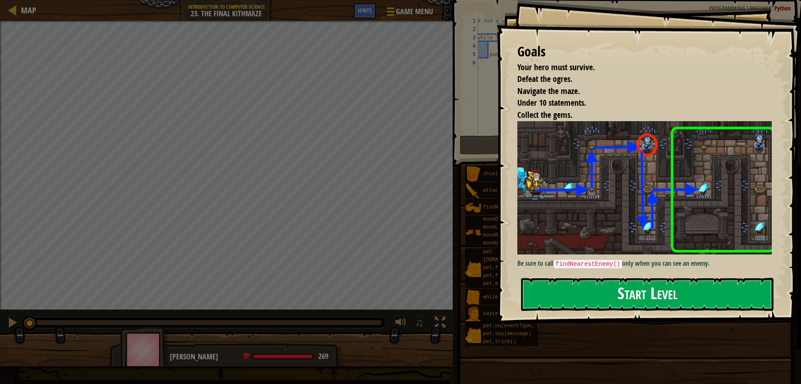
click at [596, 283] on button "Start Level" at bounding box center [647, 294] width 253 height 33
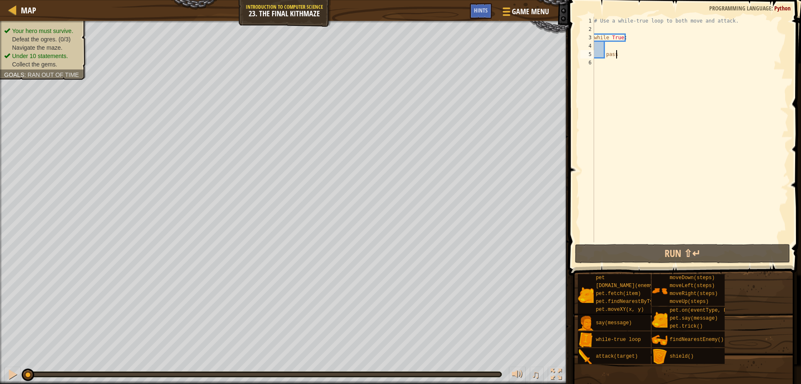
click at [610, 38] on div "# Use a while-true loop to both move and attack. while True : pass" at bounding box center [691, 138] width 196 height 242
drag, startPoint x: 609, startPoint y: 48, endPoint x: 608, endPoint y: 53, distance: 4.7
click at [609, 50] on div "# Use a while-true loop to both move and attack. while True : pass" at bounding box center [691, 138] width 196 height 242
click at [617, 57] on div "# Use a while-true loop to both move and attack. while True : pass" at bounding box center [691, 138] width 196 height 242
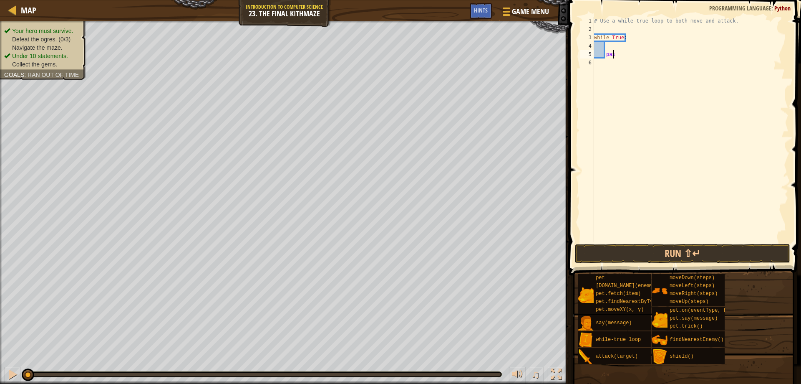
type textarea "p"
click at [607, 38] on div "# Use a while-true loop to both move and attack. while True :" at bounding box center [691, 138] width 196 height 242
type textarea "while True:"
click at [609, 55] on div "# Use a while-true loop to both move and attack. while True :" at bounding box center [691, 138] width 196 height 242
click at [608, 44] on div "# Use a while-true loop to both move and attack. while True :" at bounding box center [691, 138] width 196 height 242
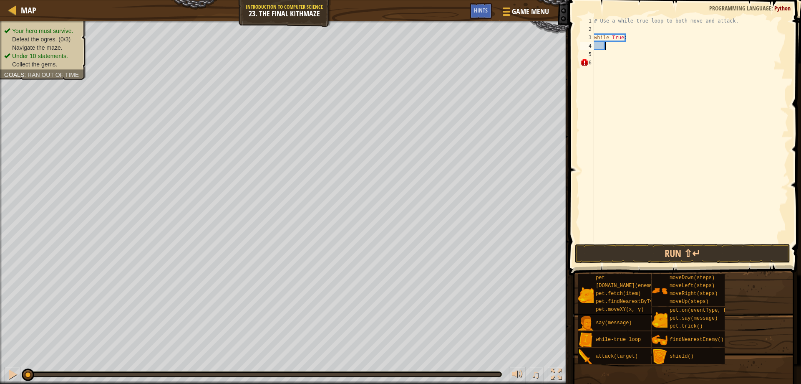
type textarea "h"
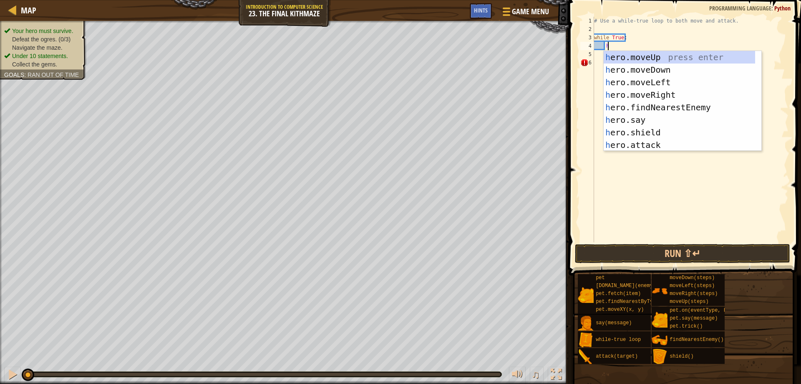
scroll to position [4, 1]
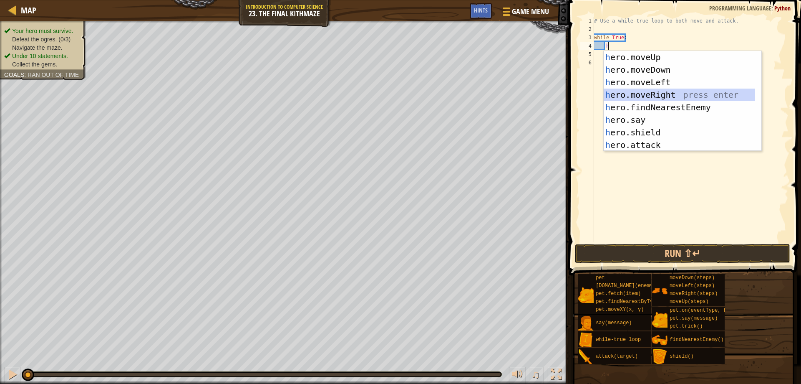
click at [640, 92] on div "h ero.moveUp press enter h ero.moveDown press enter h ero.moveLeft press enter …" at bounding box center [680, 113] width 152 height 125
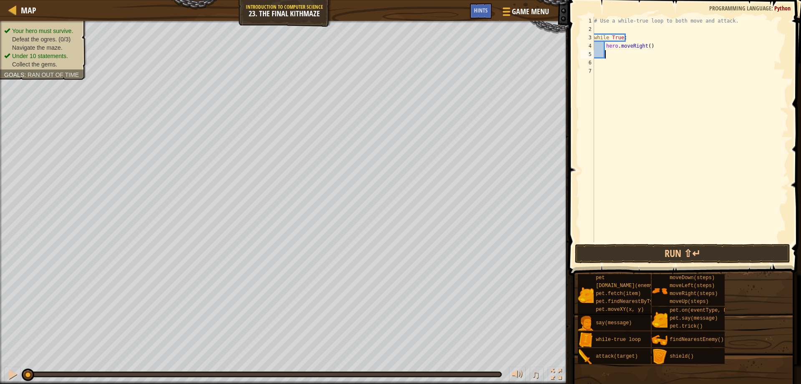
type textarea "h"
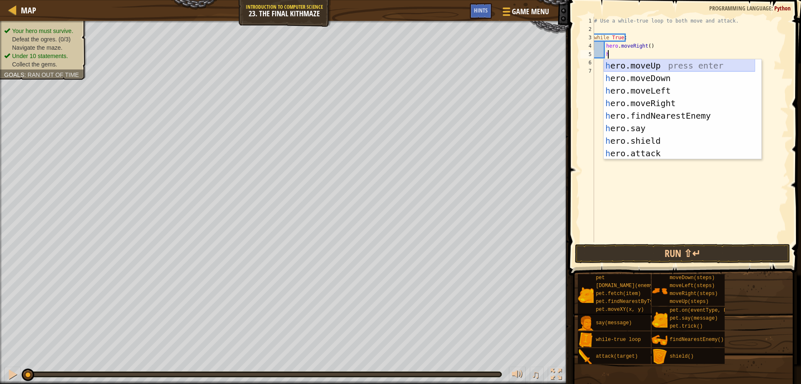
click at [642, 63] on div "h ero.moveUp press enter h ero.moveDown press enter h ero.moveLeft press enter …" at bounding box center [680, 121] width 152 height 125
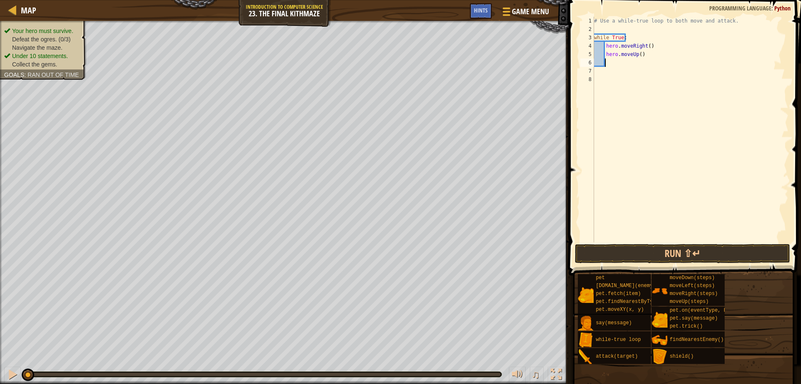
scroll to position [4, 0]
type textarea "h"
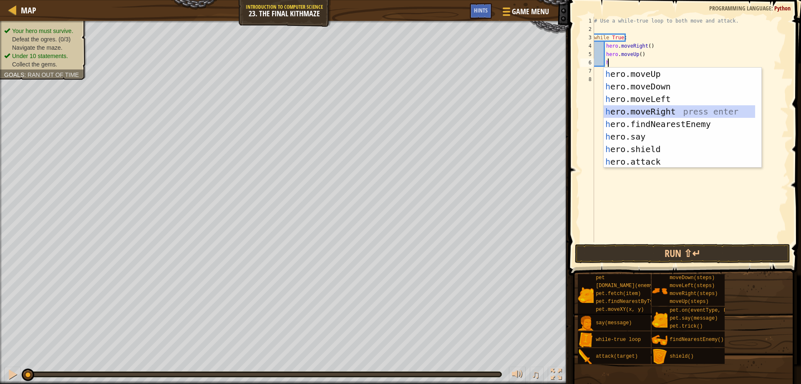
click at [654, 110] on div "h ero.moveUp press enter h ero.moveDown press enter h ero.moveLeft press enter …" at bounding box center [680, 130] width 152 height 125
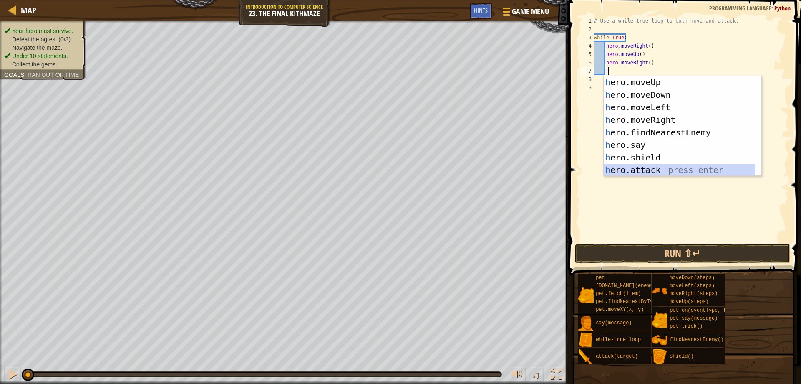
click at [657, 171] on div "h ero.moveUp press enter h ero.moveDown press enter h ero.moveLeft press enter …" at bounding box center [680, 138] width 152 height 125
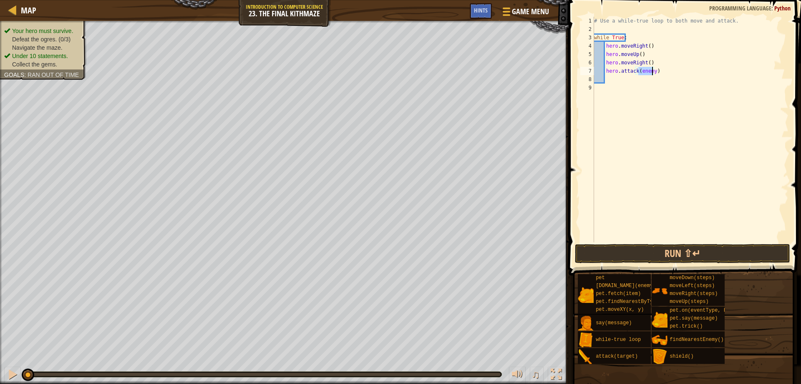
type textarea "hero.attack()"
click at [651, 76] on div "# Use a while-true loop to both move and attack. while True : hero . moveRight …" at bounding box center [691, 138] width 196 height 242
click at [651, 71] on div "# Use a while-true loop to both move and attack. while True : hero . moveRight …" at bounding box center [691, 138] width 196 height 242
type textarea "h"
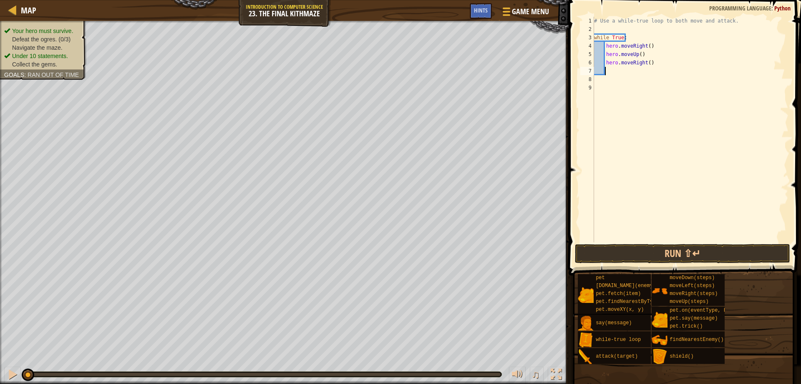
type textarea "h"
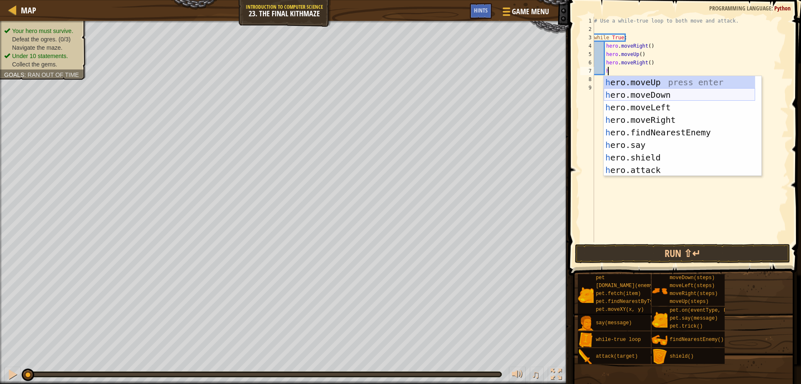
click at [662, 90] on div "h ero.moveUp press enter h ero.moveDown press enter h ero.moveLeft press enter …" at bounding box center [680, 138] width 152 height 125
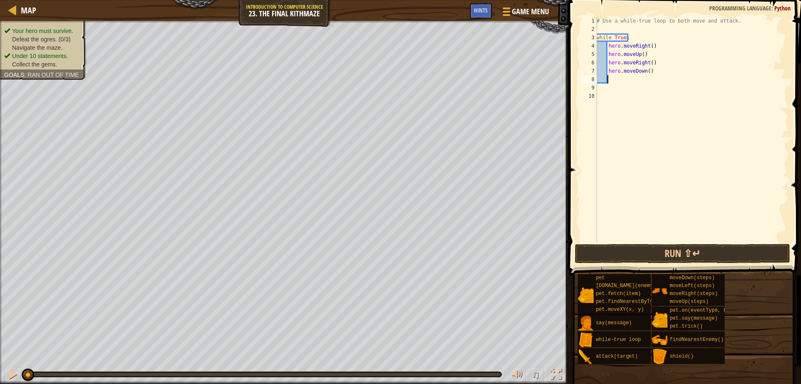
scroll to position [4, 0]
click at [646, 70] on div "# Use a while-true loop to both move and attack. while True : hero . moveRight …" at bounding box center [692, 138] width 194 height 242
type textarea "hero.moveDown(2)"
click at [618, 86] on div "# Use a while-true loop to both move and attack. while True : hero . moveRight …" at bounding box center [692, 138] width 194 height 242
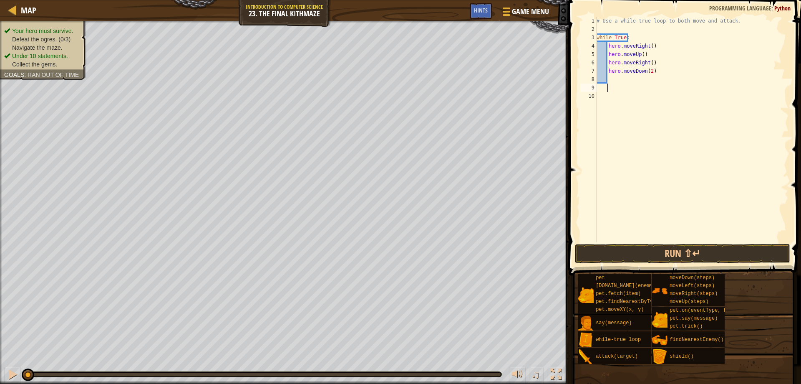
scroll to position [4, 0]
click at [618, 79] on div "# Use a while-true loop to both move and attack. while True : hero . moveRight …" at bounding box center [692, 138] width 194 height 242
type textarea "h"
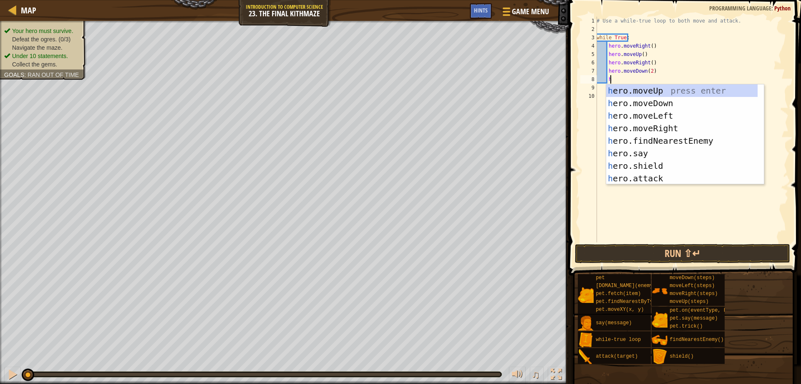
scroll to position [4, 1]
click at [641, 85] on div "h ero.moveUp press enter h ero.moveDown press enter h ero.moveLeft press enter …" at bounding box center [683, 146] width 152 height 125
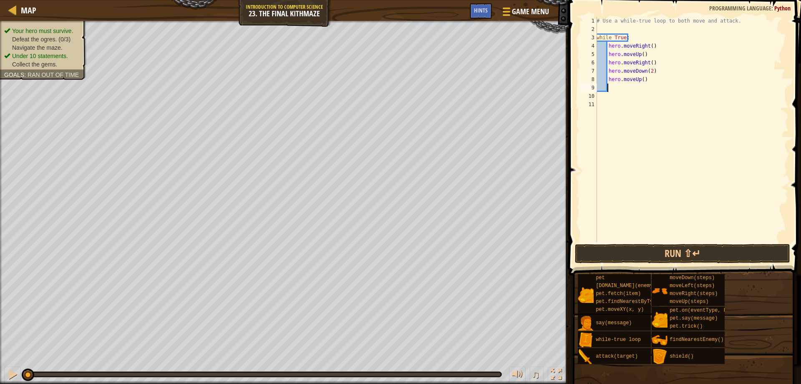
type textarea "h"
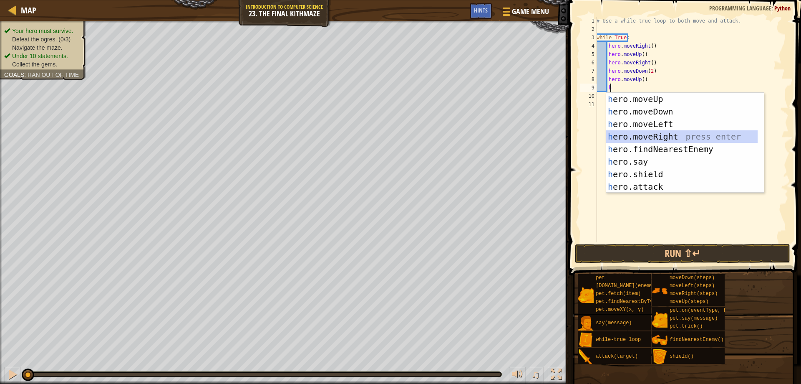
click at [673, 132] on div "h ero.moveUp press enter h ero.moveDown press enter h ero.moveLeft press enter …" at bounding box center [683, 155] width 152 height 125
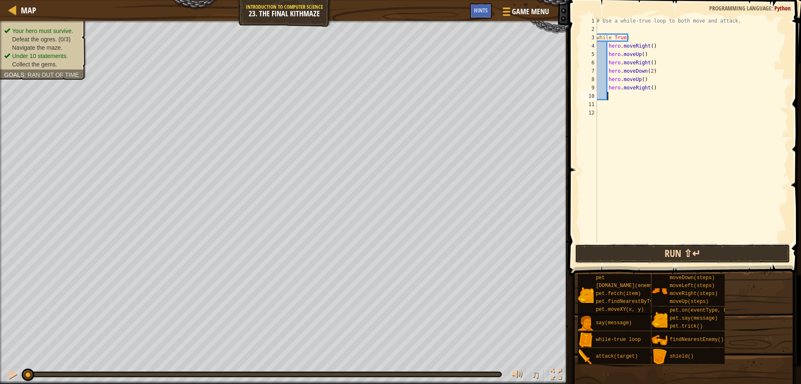
click at [681, 250] on button "Run ⇧↵" at bounding box center [683, 253] width 216 height 19
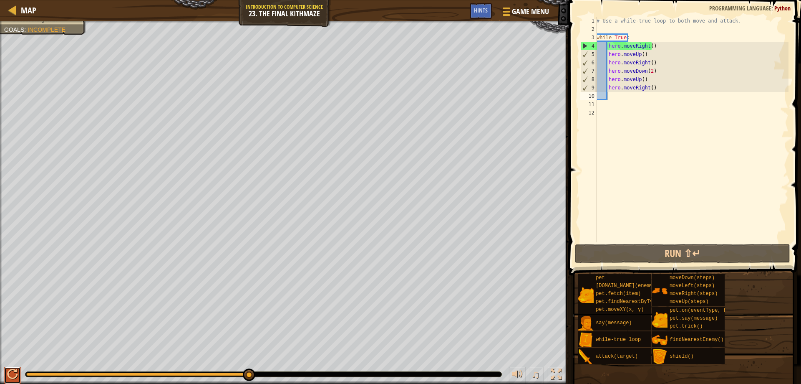
click at [7, 375] on div at bounding box center [12, 374] width 11 height 11
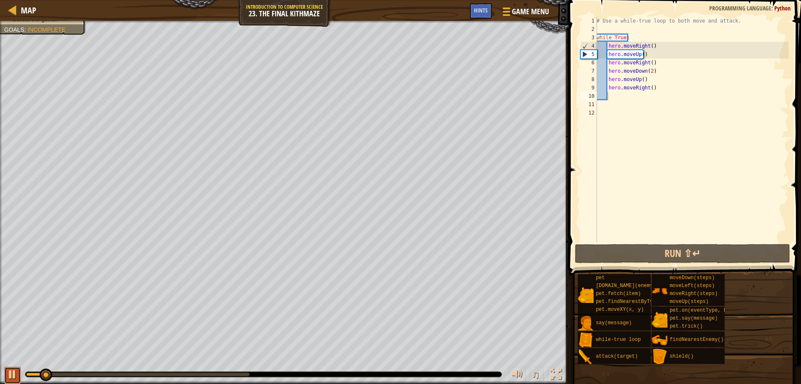
click at [8, 370] on div at bounding box center [12, 374] width 11 height 11
click at [11, 379] on div at bounding box center [12, 374] width 11 height 11
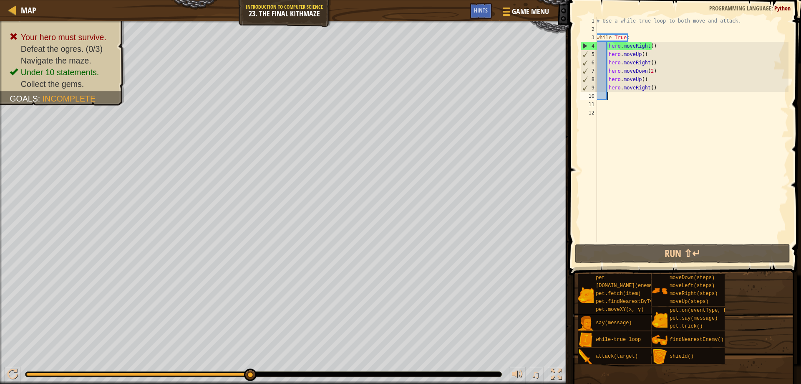
type textarea "h"
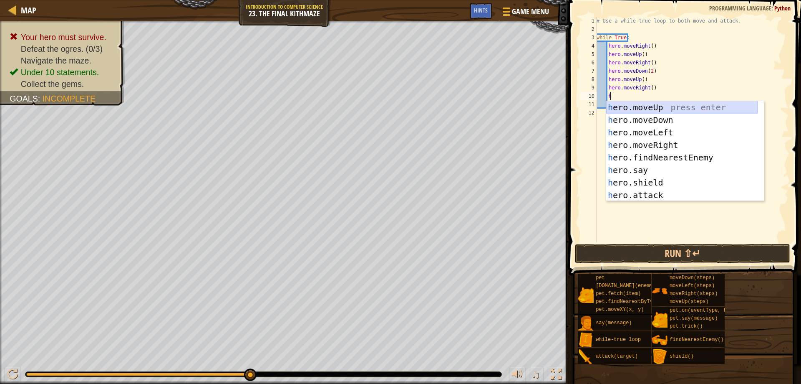
click at [646, 103] on div "h ero.moveUp press enter h ero.moveDown press enter h ero.moveLeft press enter …" at bounding box center [683, 163] width 152 height 125
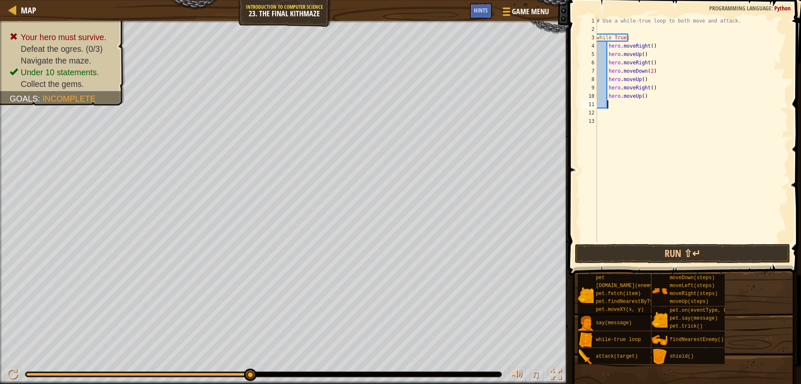
type textarea "h"
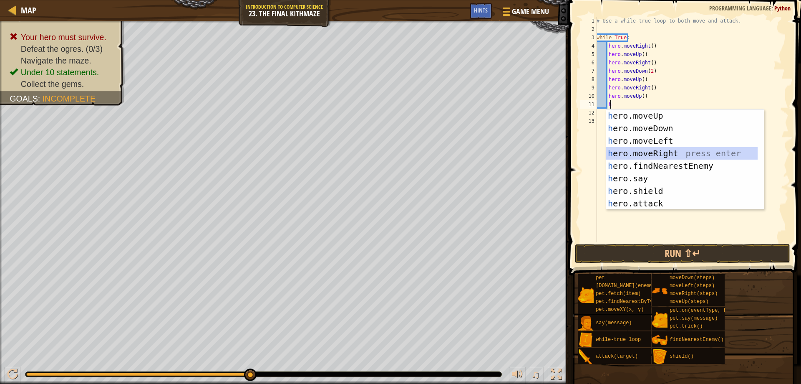
click at [652, 150] on div "h ero.moveUp press enter h ero.moveDown press enter h ero.moveLeft press enter …" at bounding box center [683, 171] width 152 height 125
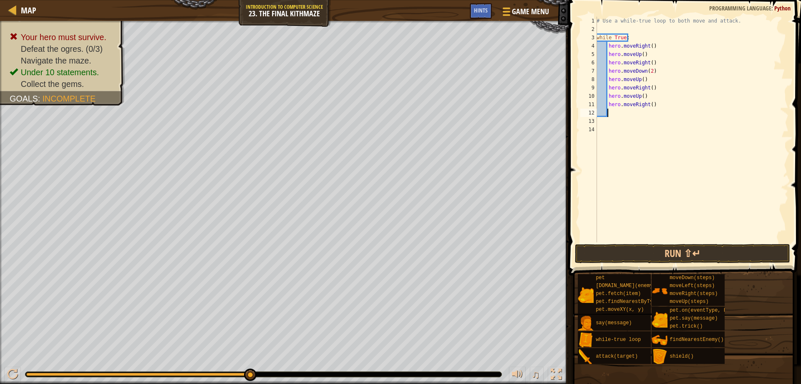
type textarea "h"
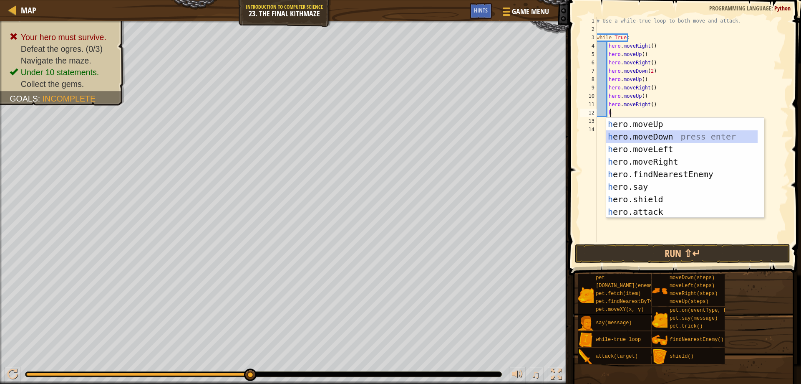
drag, startPoint x: 653, startPoint y: 137, endPoint x: 641, endPoint y: 139, distance: 11.8
click at [652, 137] on div "h ero.moveUp press enter h ero.moveDown press enter h ero.moveLeft press enter …" at bounding box center [683, 180] width 152 height 125
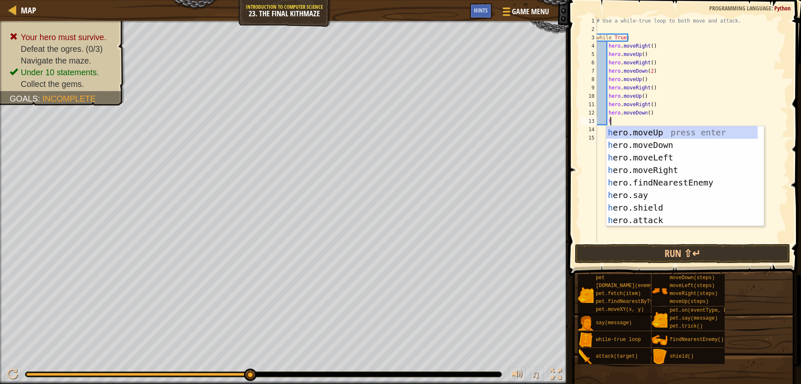
click at [645, 113] on div "# Use a while-true loop to both move and attack. while True : hero . moveRight …" at bounding box center [692, 138] width 194 height 242
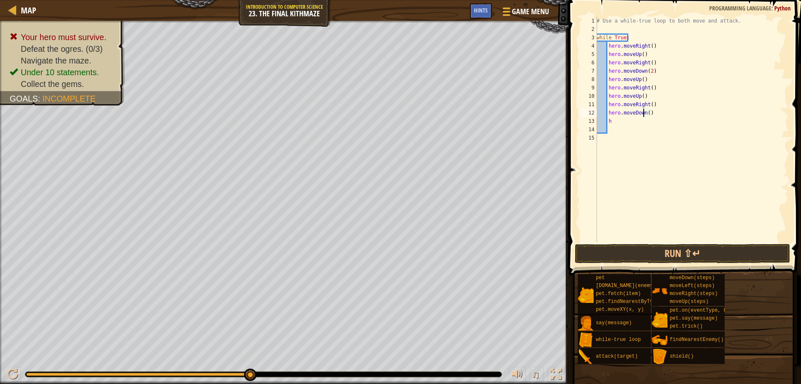
click at [645, 111] on div "# Use a while-true loop to both move and attack. while True : hero . moveRight …" at bounding box center [692, 138] width 194 height 242
click at [619, 125] on div "# Use a while-true loop to both move and attack. while True : hero . moveRight …" at bounding box center [692, 138] width 194 height 242
type textarea "h"
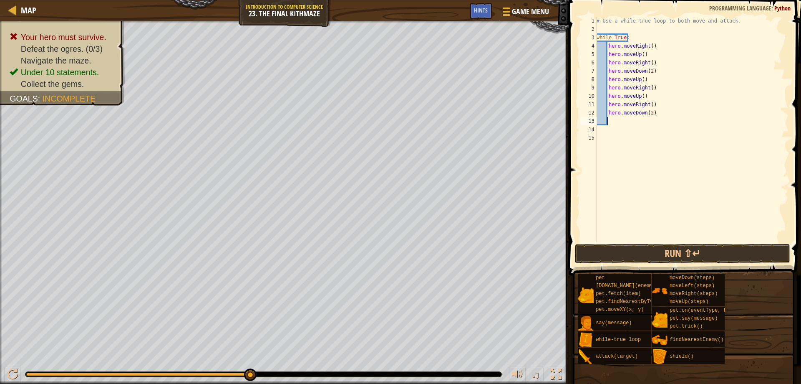
type textarea "h"
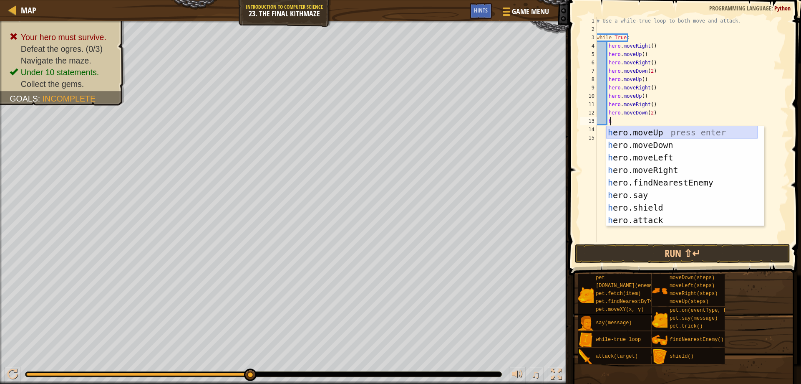
click at [632, 133] on div "h ero.moveUp press enter h ero.moveDown press enter h ero.moveLeft press enter …" at bounding box center [683, 188] width 152 height 125
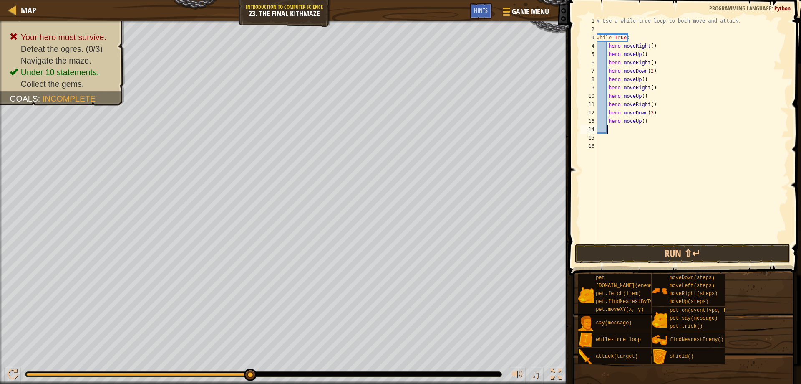
scroll to position [4, 0]
click at [744, 258] on button "Run ⇧↵" at bounding box center [683, 253] width 216 height 19
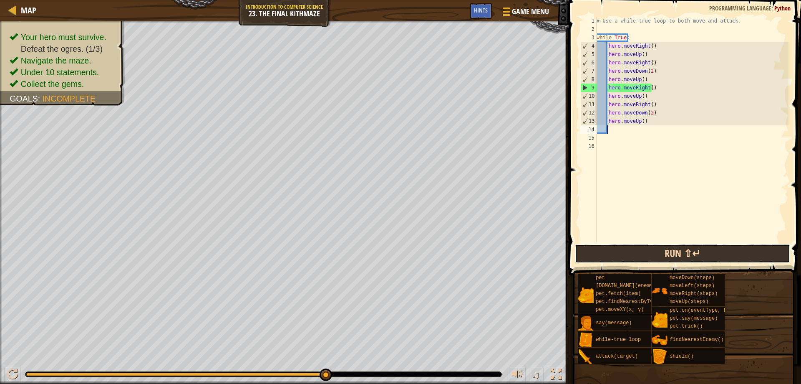
click at [744, 257] on button "Run ⇧↵" at bounding box center [683, 253] width 216 height 19
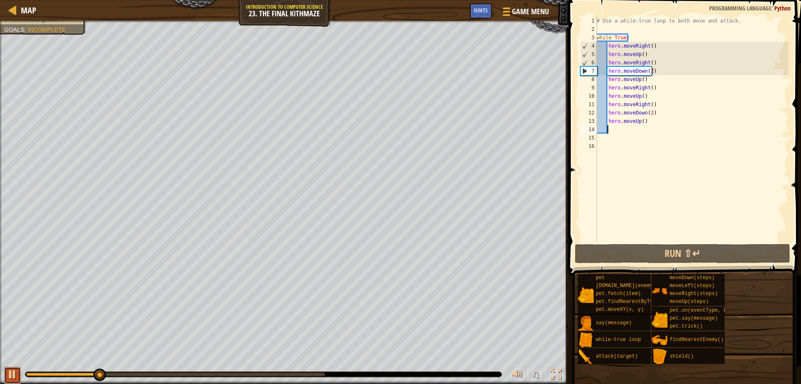
click at [11, 375] on div at bounding box center [12, 374] width 11 height 11
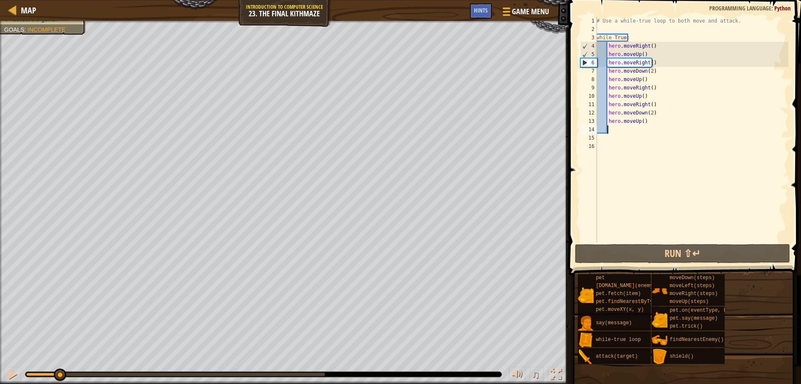
drag, startPoint x: 106, startPoint y: 372, endPoint x: 60, endPoint y: 361, distance: 47.2
click at [60, 361] on div "♫" at bounding box center [284, 371] width 569 height 25
click at [655, 70] on div "# Use a while-true loop to both move and attack. while True : hero . moveRight …" at bounding box center [692, 138] width 194 height 242
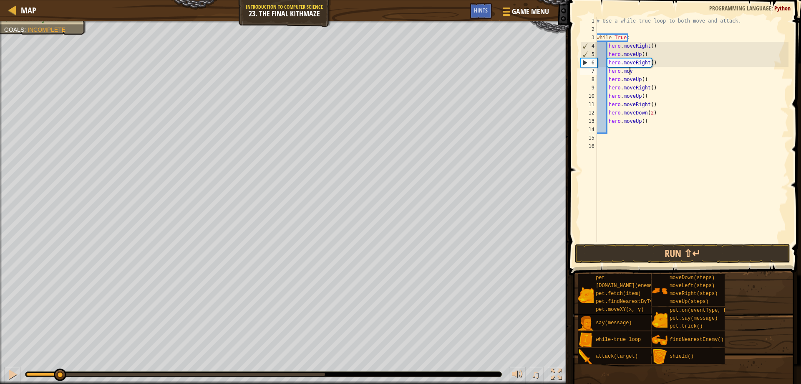
type textarea "h"
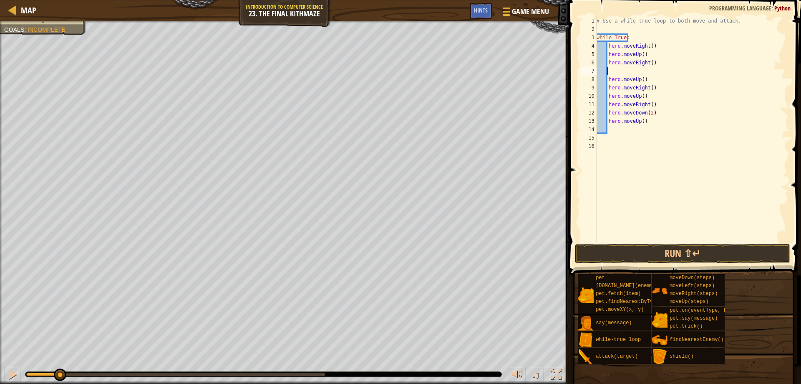
type textarea "h"
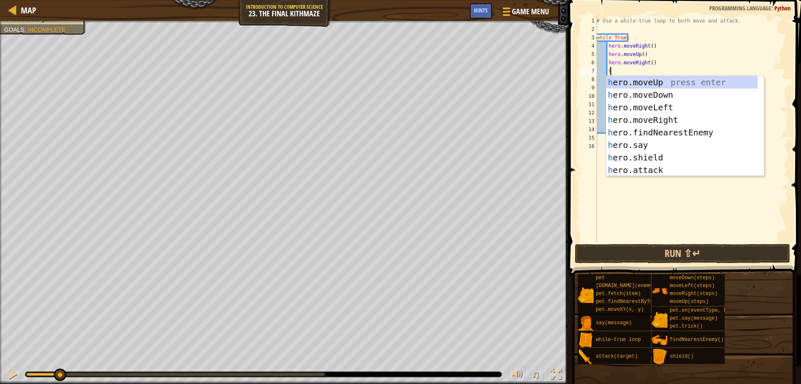
scroll to position [4, 1]
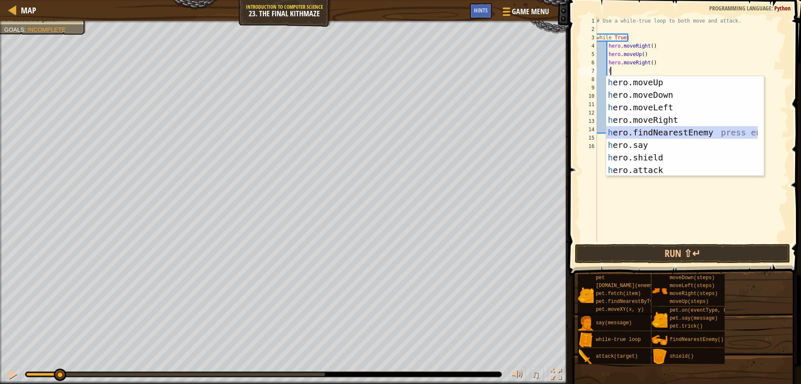
click at [660, 130] on div "h ero.moveUp press enter h ero.moveDown press enter h ero.moveLeft press enter …" at bounding box center [683, 138] width 152 height 125
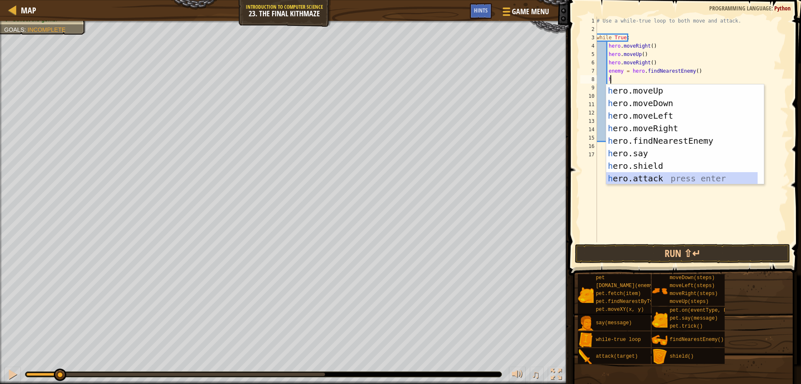
click at [633, 177] on div "h ero.moveUp press enter h ero.moveDown press enter h ero.moveLeft press enter …" at bounding box center [683, 146] width 152 height 125
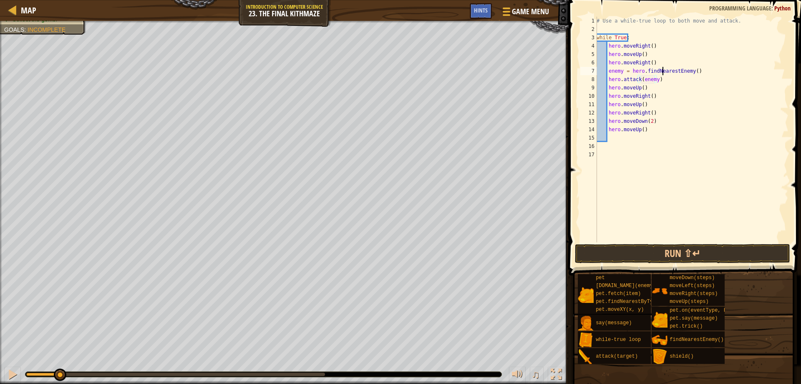
click at [663, 74] on div "# Use a while-true loop to both move and attack. while True : hero . moveRight …" at bounding box center [692, 138] width 194 height 242
click at [662, 80] on div "# Use a while-true loop to both move and attack. while True : hero . moveRight …" at bounding box center [692, 138] width 194 height 242
type textarea "hero.attack(enemy)"
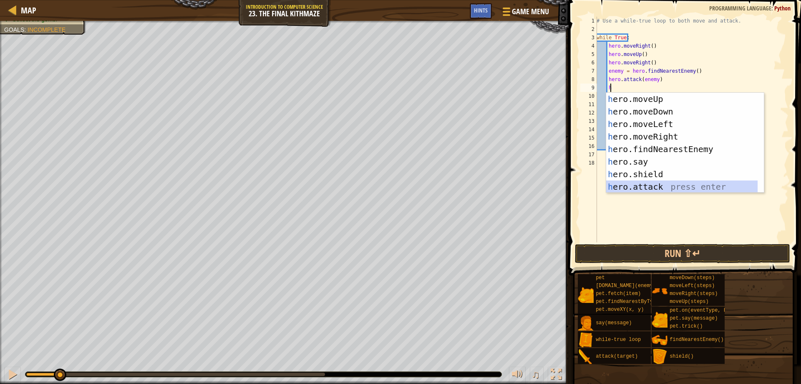
click at [644, 181] on div "h ero.moveUp press enter h ero.moveDown press enter h ero.moveLeft press enter …" at bounding box center [683, 155] width 152 height 125
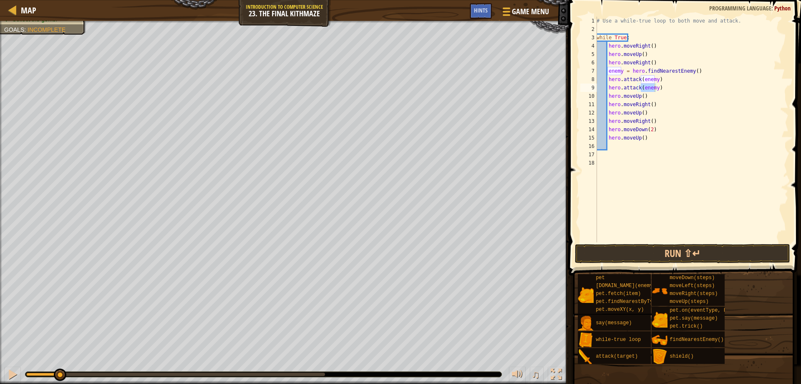
click at [677, 263] on span at bounding box center [685, 126] width 239 height 300
click at [680, 253] on button "Run ⇧↵" at bounding box center [683, 253] width 216 height 19
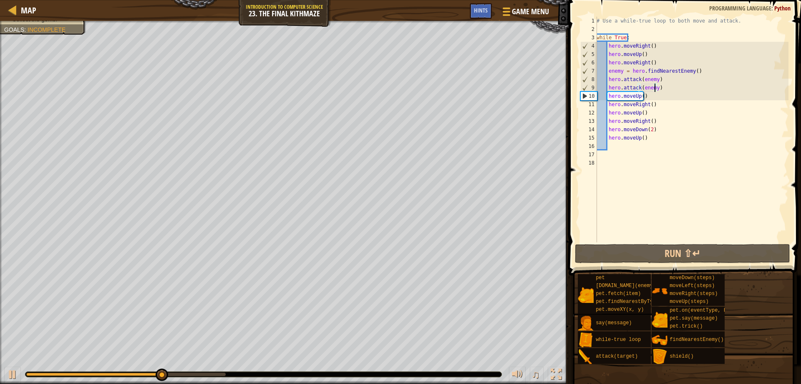
click at [647, 92] on div "# Use a while-true loop to both move and attack. while True : hero . moveRight …" at bounding box center [692, 138] width 194 height 242
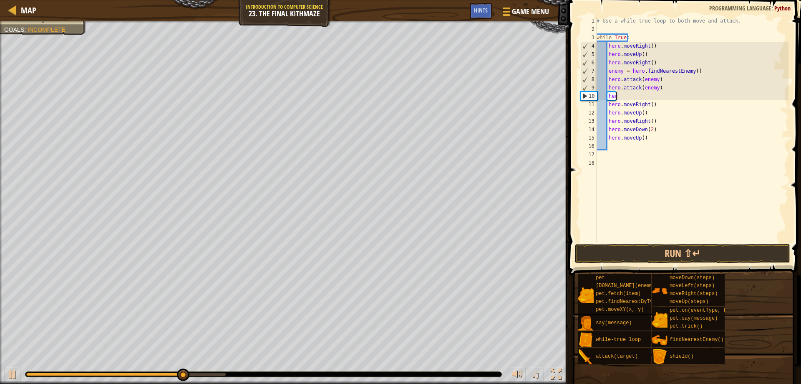
type textarea "h"
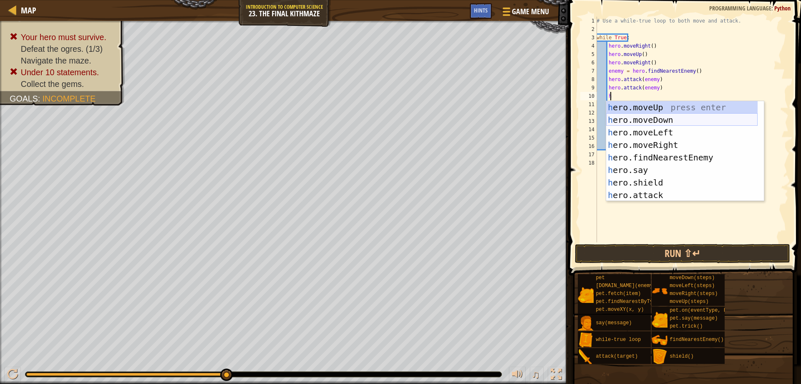
click at [665, 115] on div "h ero.moveUp press enter h ero.moveDown press enter h ero.moveLeft press enter …" at bounding box center [683, 163] width 152 height 125
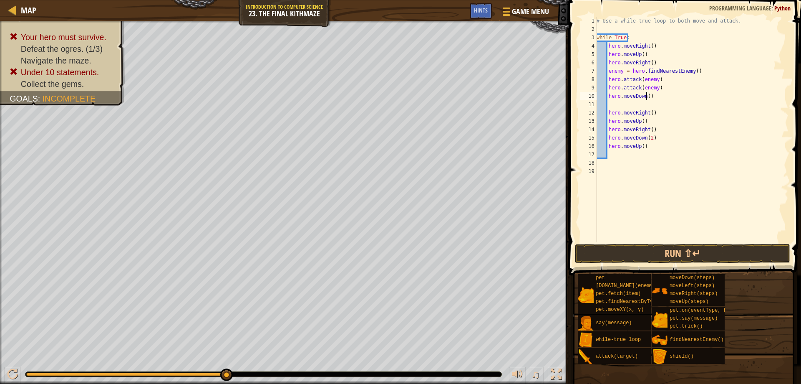
click at [647, 95] on div "# Use a while-true loop to both move and attack. while True : hero . moveRight …" at bounding box center [692, 138] width 194 height 242
type textarea "hero.moveDown(2)"
click at [616, 104] on div "# Use a while-true loop to both move and attack. while True : hero . moveRight …" at bounding box center [692, 138] width 194 height 242
type textarea "h"
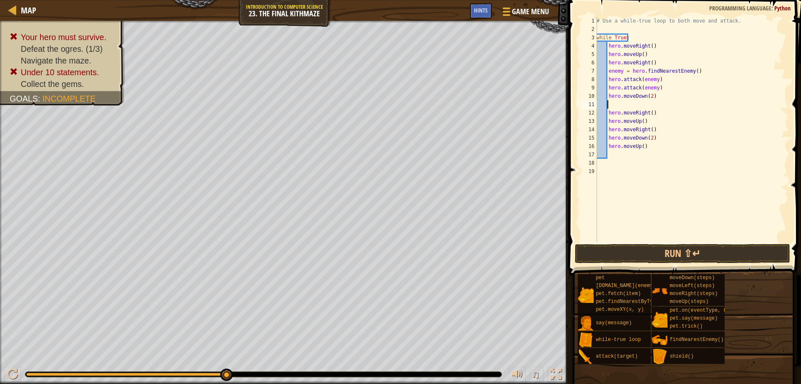
scroll to position [4, 1]
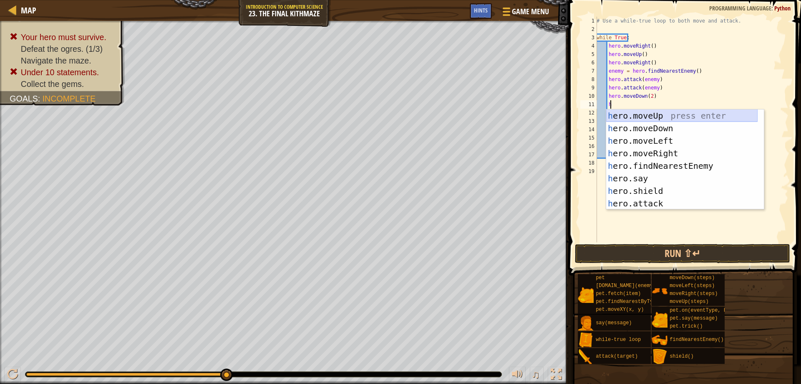
click at [654, 113] on div "h ero.moveUp press enter h ero.moveDown press enter h ero.moveLeft press enter …" at bounding box center [683, 171] width 152 height 125
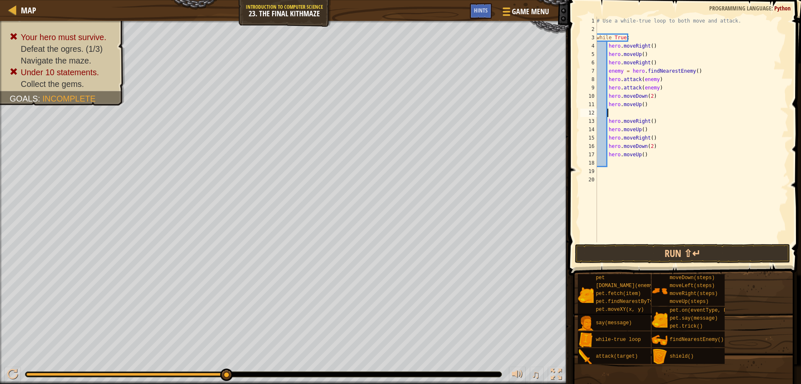
click at [670, 240] on div "# Use a while-true loop to both move and attack. while True : hero . moveRight …" at bounding box center [692, 138] width 194 height 242
click at [617, 110] on div "# Use a while-true loop to both move and attack. while True : hero . moveRight …" at bounding box center [692, 138] width 194 height 242
click at [707, 250] on button "Run ⇧↵" at bounding box center [683, 253] width 216 height 19
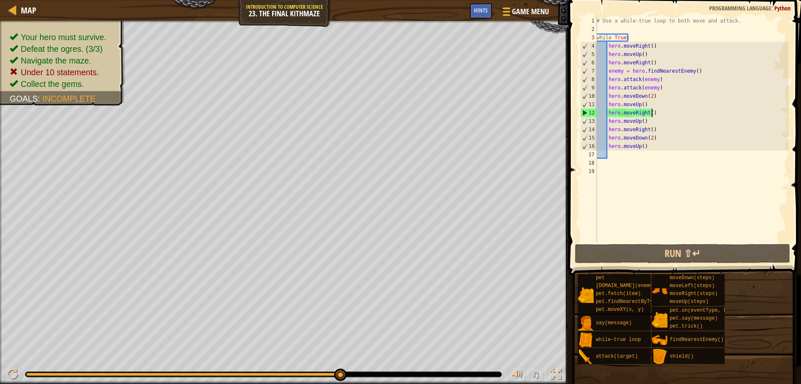
click at [654, 111] on div "# Use a while-true loop to both move and attack. while True : hero . moveRight …" at bounding box center [692, 138] width 194 height 242
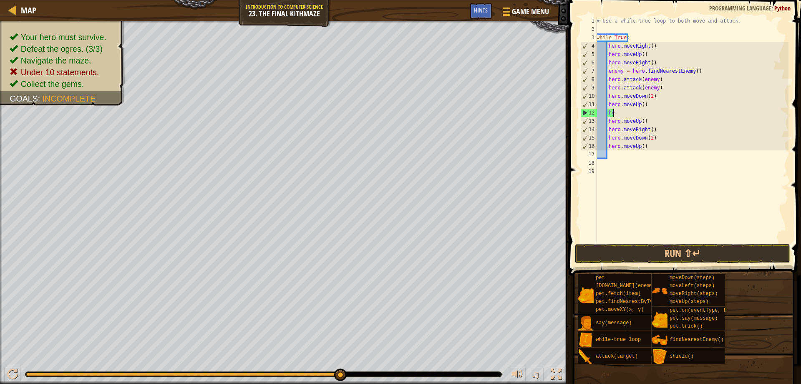
type textarea "h"
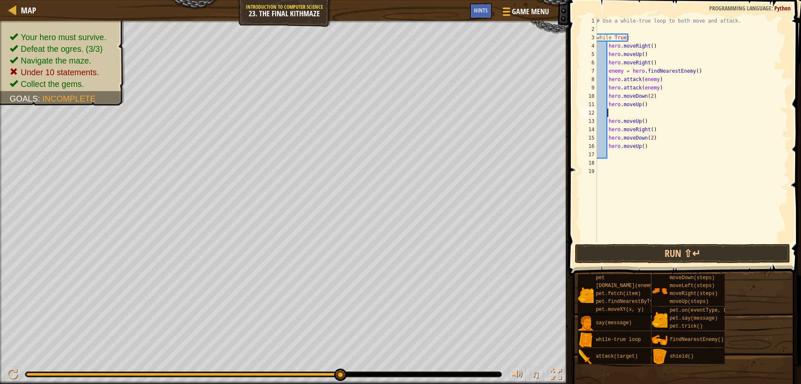
click at [654, 115] on div "# Use a while-true loop to both move and attack. while True : hero . moveRight …" at bounding box center [692, 138] width 194 height 242
click at [653, 120] on div "# Use a while-true loop to both move and attack. while True : hero . moveRight …" at bounding box center [692, 138] width 194 height 242
type textarea "h"
click at [657, 132] on div "# Use a while-true loop to both move and attack. while True : hero . moveRight …" at bounding box center [692, 138] width 194 height 242
type textarea "h"
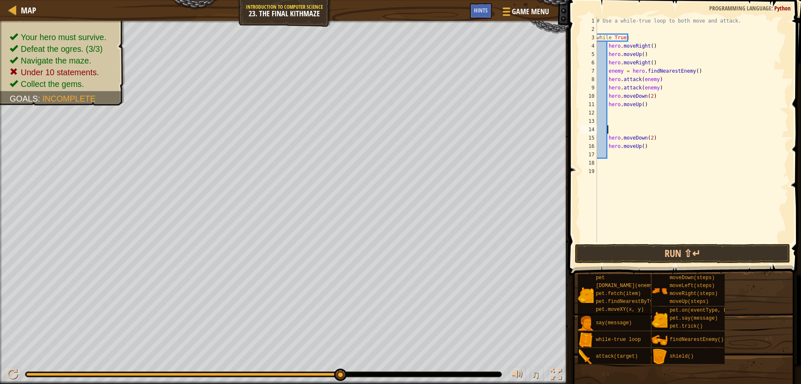
click at [656, 140] on div "# Use a while-true loop to both move and attack. while True : hero . moveRight …" at bounding box center [692, 138] width 194 height 242
type textarea "h"
click at [642, 147] on div "# Use a while-true loop to both move and attack. while True : hero . moveRight …" at bounding box center [692, 138] width 194 height 242
click at [651, 146] on div "# Use a while-true loop to both move and attack. while True : hero . moveRight …" at bounding box center [692, 138] width 194 height 242
type textarea "h"
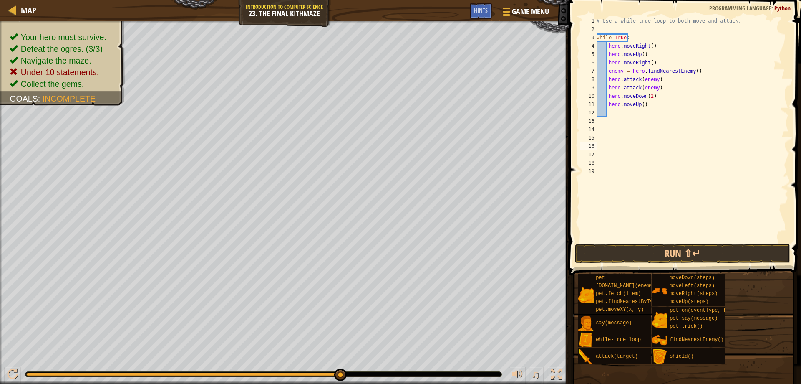
click at [722, 243] on span at bounding box center [685, 126] width 239 height 300
click at [701, 248] on button "Run ⇧↵" at bounding box center [683, 253] width 216 height 19
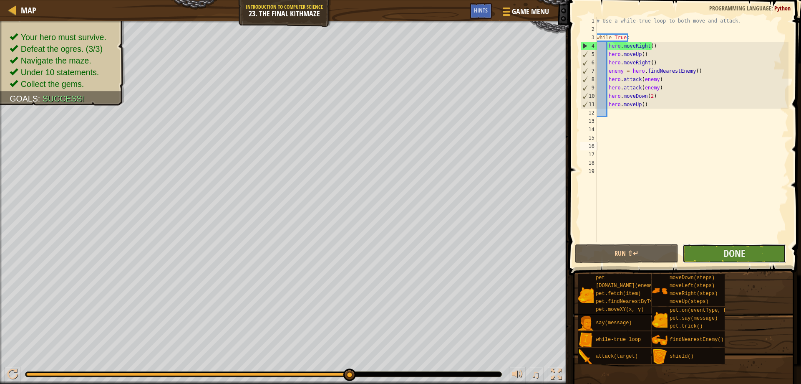
click at [721, 247] on button "Done" at bounding box center [735, 253] width 104 height 19
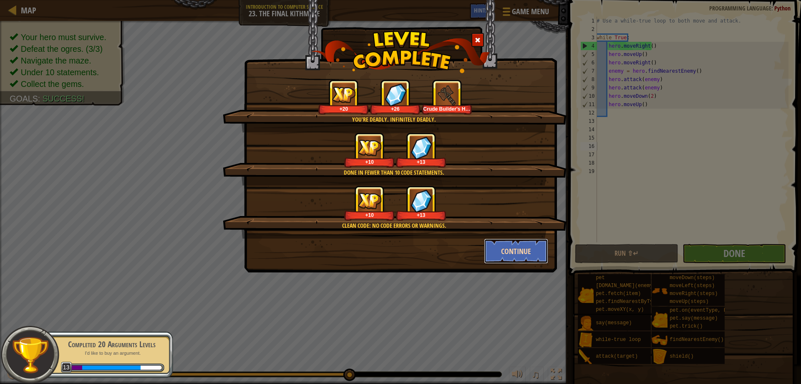
click at [528, 248] on button "Continue" at bounding box center [516, 250] width 65 height 25
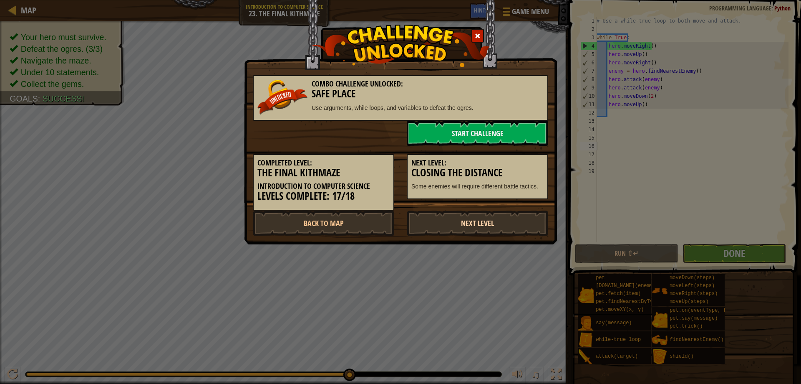
click at [505, 227] on link "Next Level" at bounding box center [478, 222] width 142 height 25
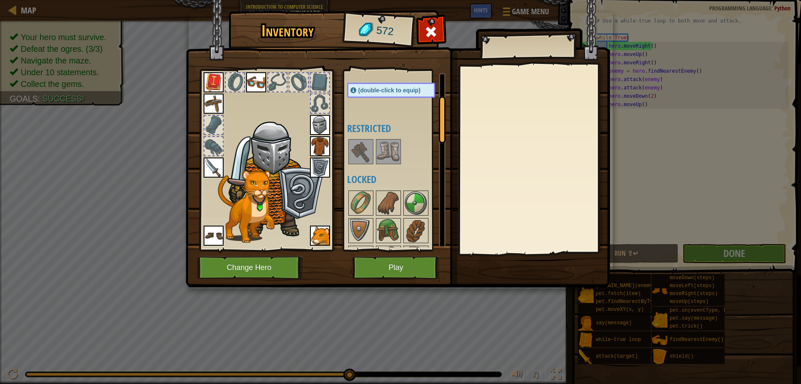
scroll to position [125, 0]
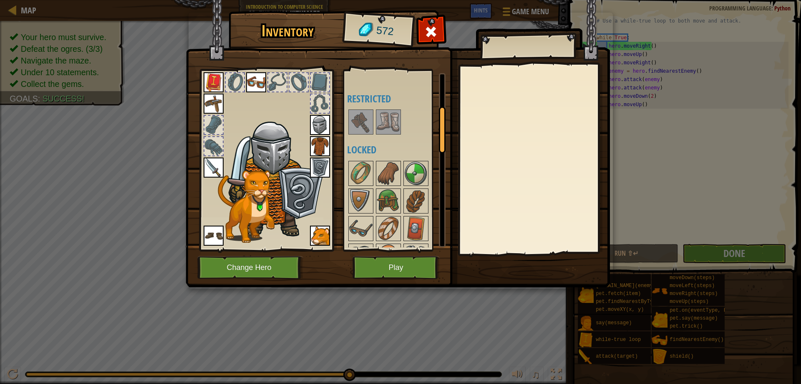
drag, startPoint x: 366, startPoint y: 112, endPoint x: 358, endPoint y: 116, distance: 9.2
click at [358, 116] on img at bounding box center [360, 121] width 23 height 23
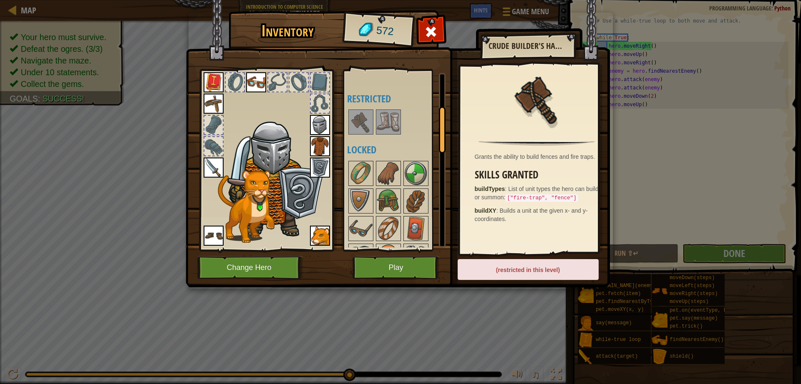
click at [393, 133] on img at bounding box center [388, 121] width 23 height 23
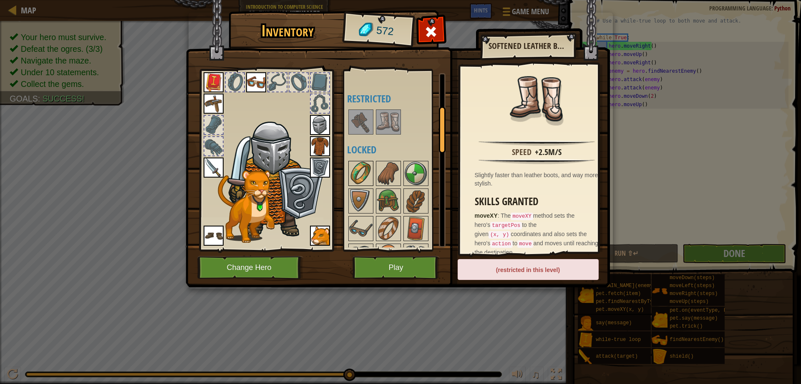
click at [367, 168] on img at bounding box center [360, 173] width 23 height 23
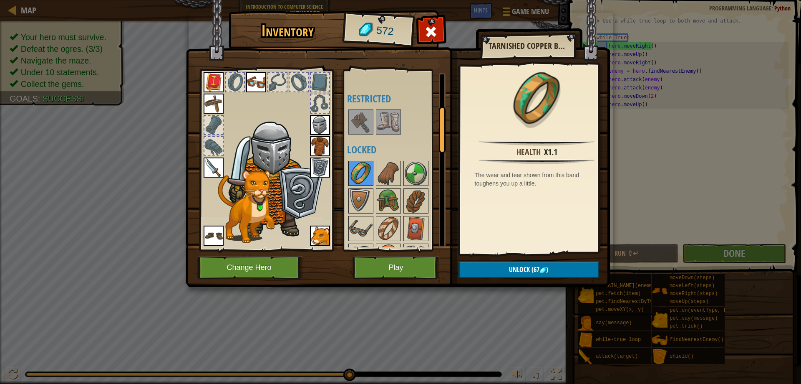
click at [371, 183] on div "Available Equip Equip Equip Equip Equip Equip Equip Equip Equip Equip Equip Equ…" at bounding box center [399, 160] width 105 height 174
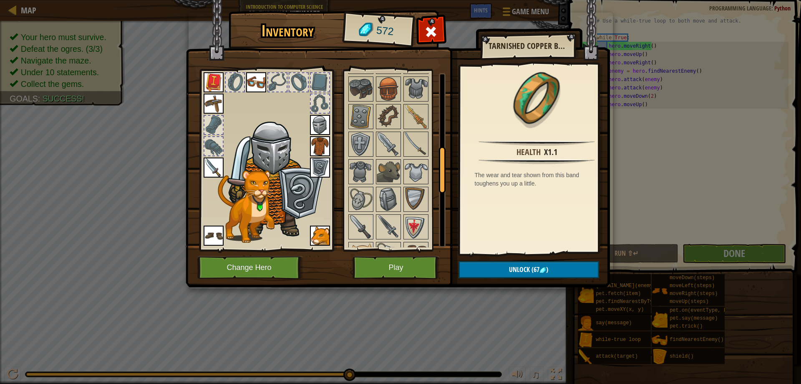
scroll to position [250, 0]
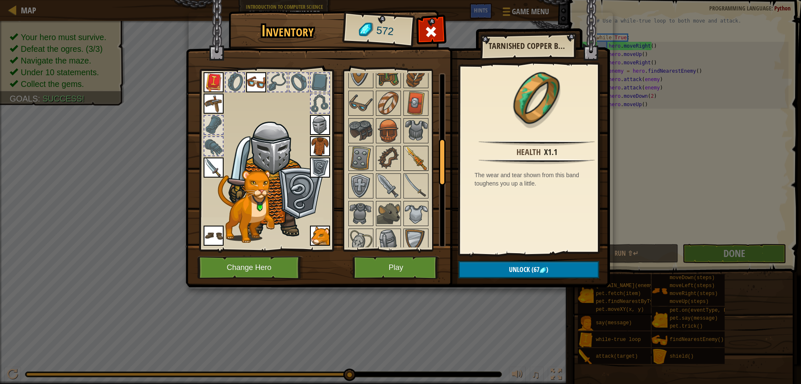
click at [414, 147] on img at bounding box center [415, 158] width 23 height 23
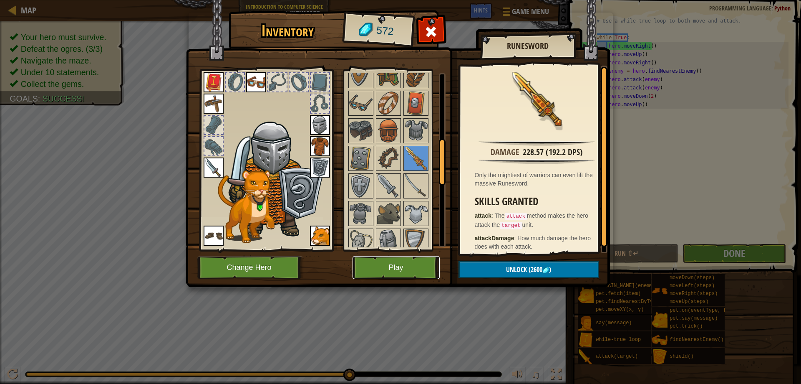
click at [400, 265] on button "Play" at bounding box center [396, 267] width 87 height 23
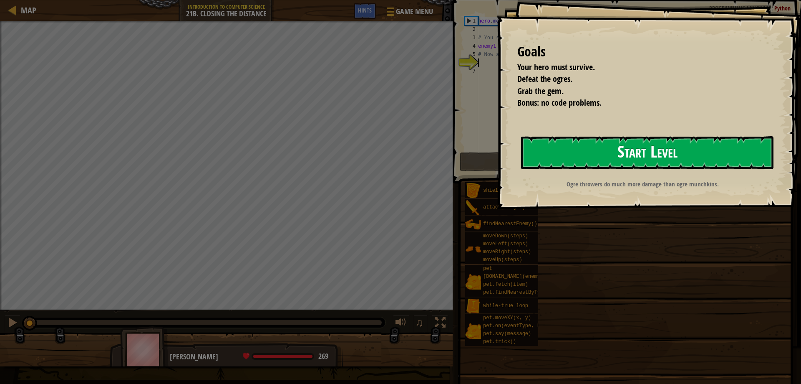
click at [683, 152] on button "Start Level" at bounding box center [647, 152] width 253 height 33
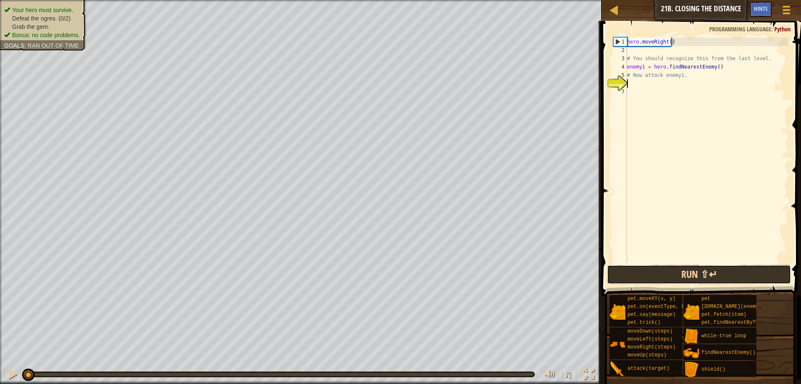
click at [716, 276] on button "Run ⇧↵" at bounding box center [699, 274] width 184 height 19
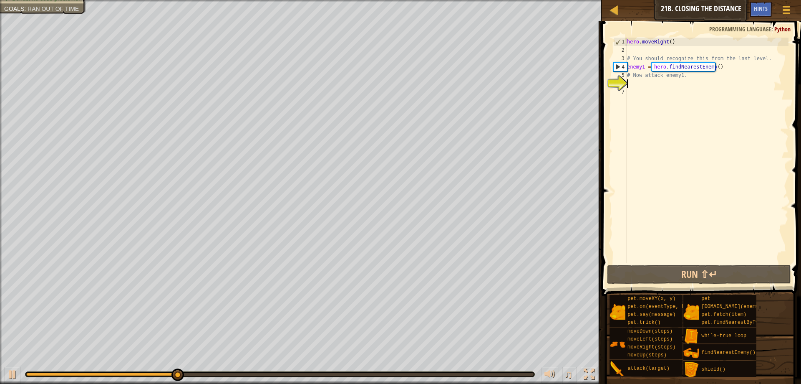
scroll to position [4, 0]
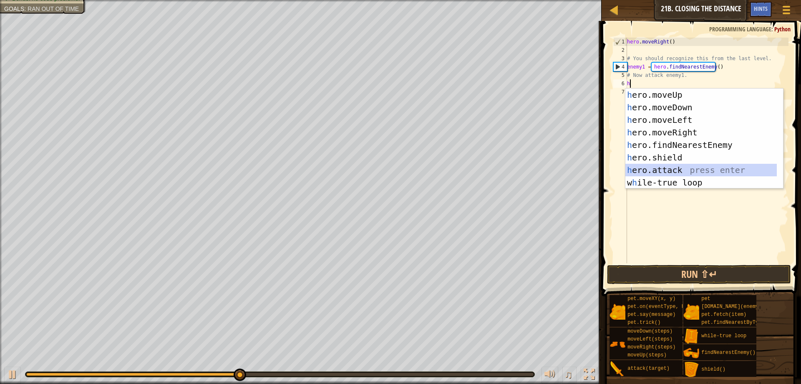
click at [693, 166] on div "h ero.moveUp press enter h ero.moveDown press enter h ero.moveLeft press enter …" at bounding box center [702, 150] width 152 height 125
type textarea "hero.attack(enemy)"
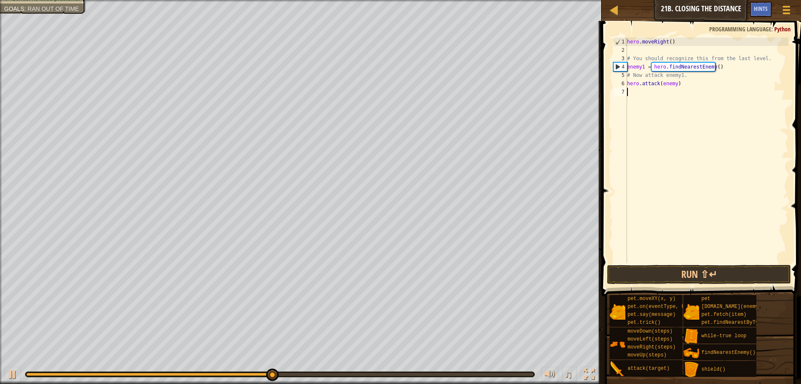
click at [728, 90] on div "hero . moveRight ( ) # You should recognize this from the last level. enemy1 = …" at bounding box center [707, 159] width 163 height 242
click at [675, 86] on div "hero . moveRight ( ) # You should recognize this from the last level. enemy1 = …" at bounding box center [707, 159] width 163 height 242
type textarea "hero.attack(enemy1)"
click at [690, 86] on div "hero . moveRight ( ) # You should recognize this from the last level. enemy1 = …" at bounding box center [707, 159] width 163 height 242
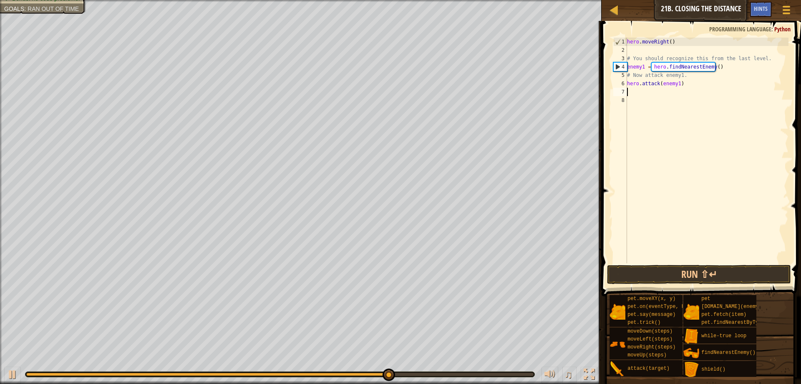
scroll to position [4, 0]
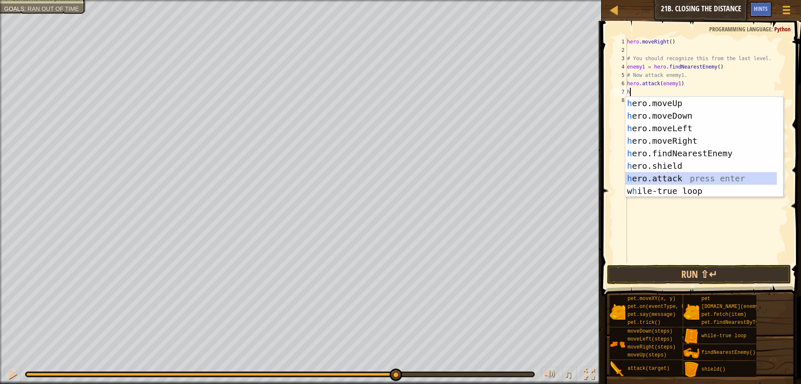
click at [678, 174] on div "h ero.moveUp press enter h ero.moveDown press enter h ero.moveLeft press enter …" at bounding box center [702, 159] width 152 height 125
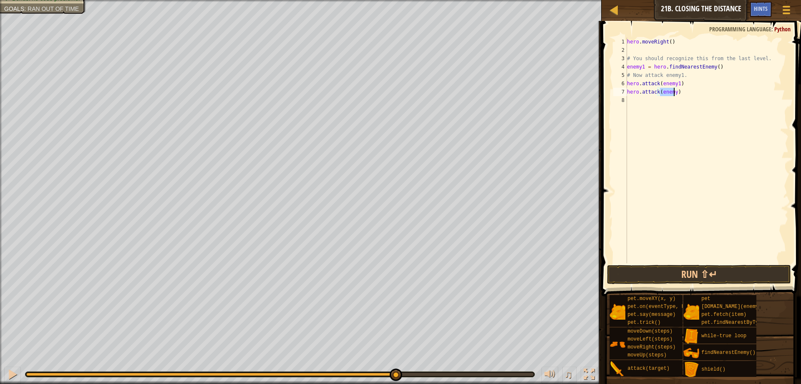
click at [671, 88] on div "hero . moveRight ( ) # You should recognize this from the last level. enemy1 = …" at bounding box center [707, 150] width 163 height 225
click at [674, 93] on div "hero . moveRight ( ) # You should recognize this from the last level. enemy1 = …" at bounding box center [707, 159] width 163 height 242
type textarea "hero.attack(enemy1)"
click at [683, 91] on div "hero . moveRight ( ) # You should recognize this from the last level. enemy1 = …" at bounding box center [707, 159] width 163 height 242
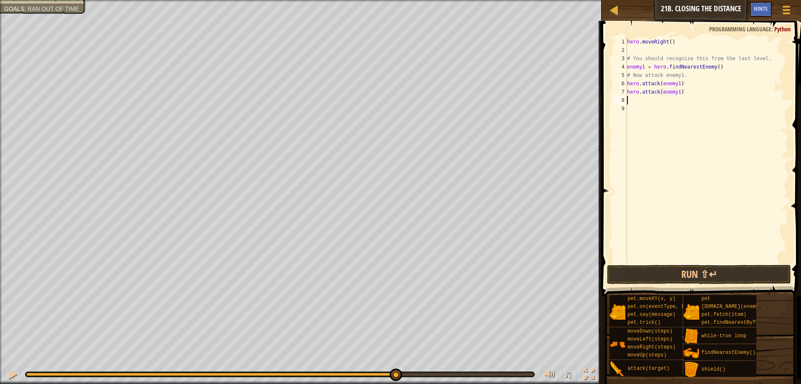
scroll to position [4, 0]
type textarea "h"
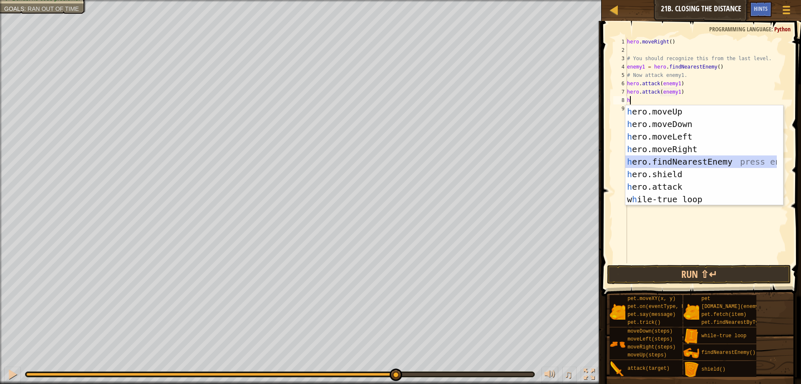
click at [696, 164] on div "h ero.moveUp press enter h ero.moveDown press enter h ero.moveLeft press enter …" at bounding box center [702, 167] width 152 height 125
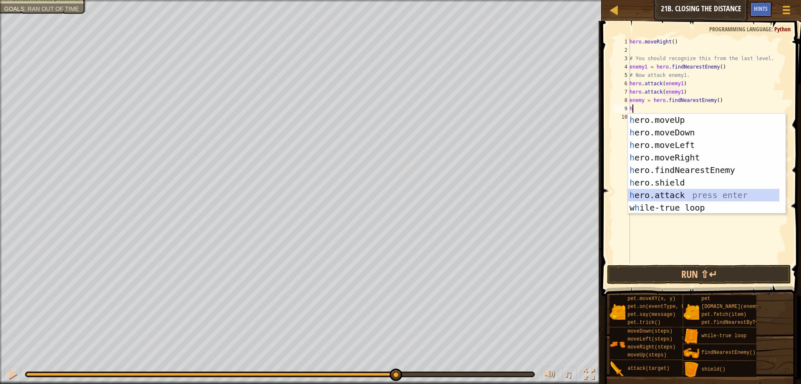
click at [683, 189] on div "h ero.moveUp press enter h ero.moveDown press enter h ero.moveLeft press enter …" at bounding box center [704, 176] width 152 height 125
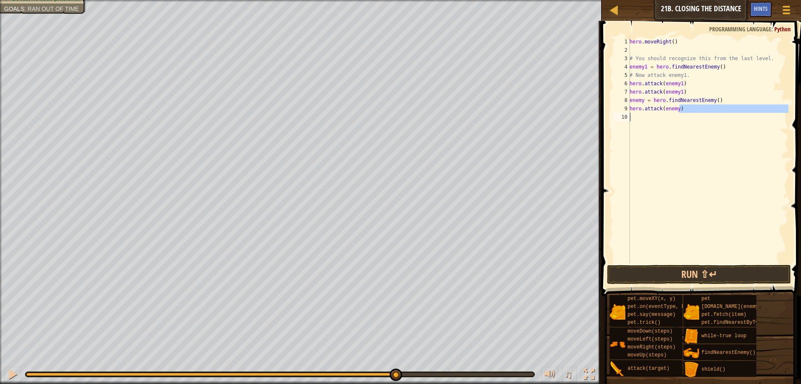
drag, startPoint x: 684, startPoint y: 109, endPoint x: 670, endPoint y: 116, distance: 15.5
click at [670, 116] on div "hero . moveRight ( ) # You should recognize this from the last level. enemy1 = …" at bounding box center [708, 159] width 161 height 242
type textarea "hero.attack(enemy)"
click at [652, 116] on div "hero . moveRight ( ) # You should recognize this from the last level. enemy1 = …" at bounding box center [708, 150] width 161 height 225
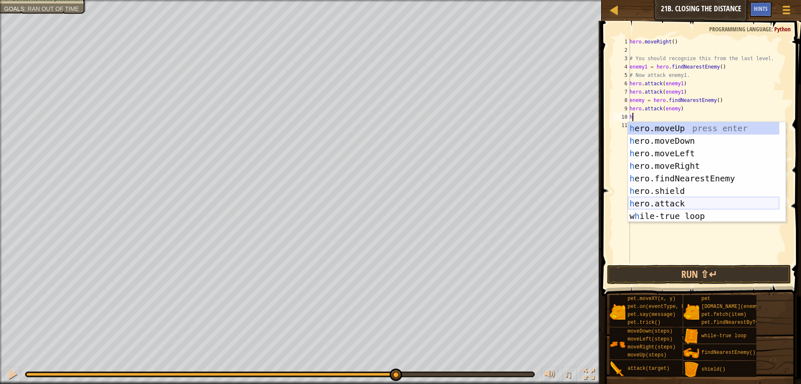
click at [683, 205] on div "h ero.moveUp press enter h ero.moveDown press enter h ero.moveLeft press enter …" at bounding box center [704, 184] width 152 height 125
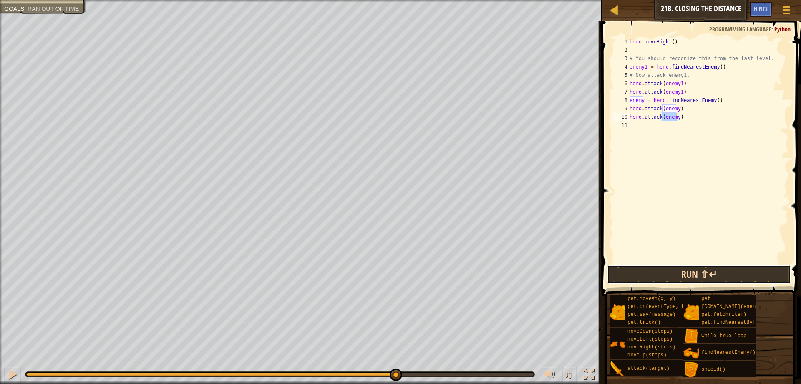
click at [708, 276] on button "Run ⇧↵" at bounding box center [699, 274] width 184 height 19
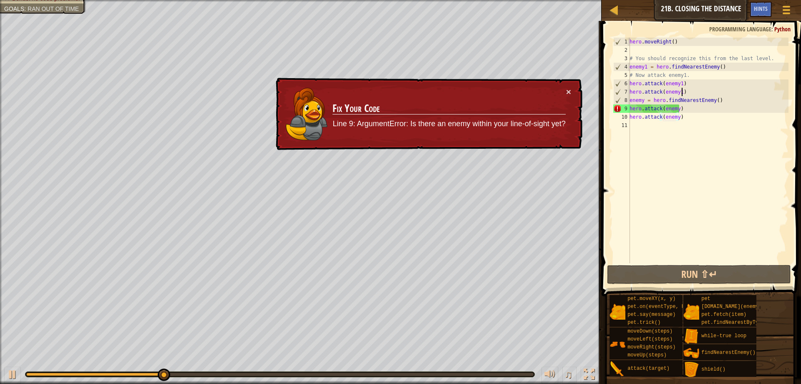
click at [695, 95] on div "hero . moveRight ( ) # You should recognize this from the last level. enemy1 = …" at bounding box center [708, 159] width 161 height 242
click at [719, 100] on div "hero . moveRight ( ) # You should recognize this from the last level. enemy1 = …" at bounding box center [708, 159] width 161 height 242
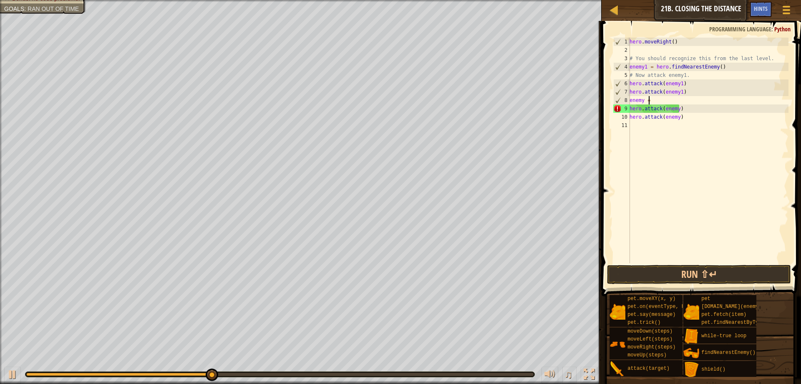
type textarea "e"
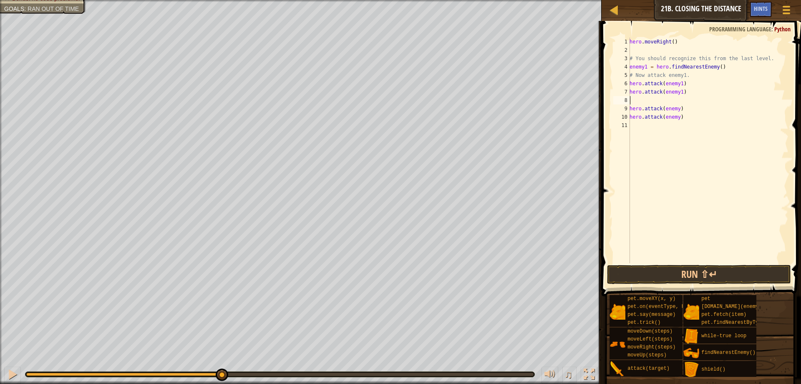
type textarea "h"
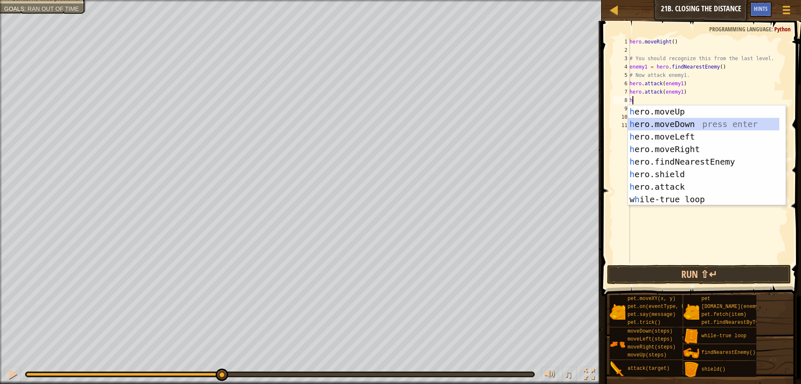
click at [691, 121] on div "h ero.moveUp press enter h ero.moveDown press enter h ero.moveLeft press enter …" at bounding box center [704, 167] width 152 height 125
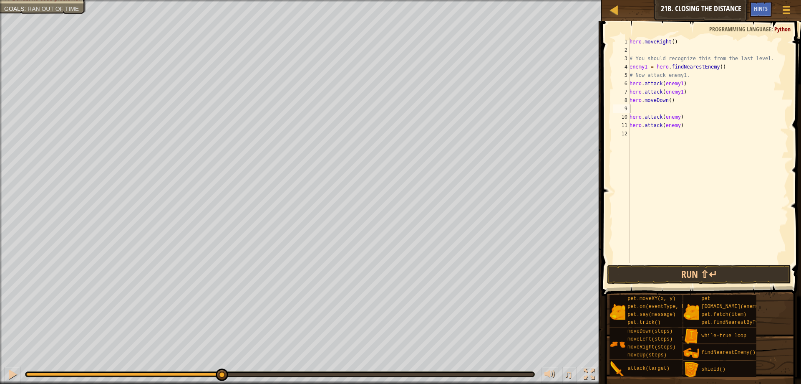
type textarea "h"
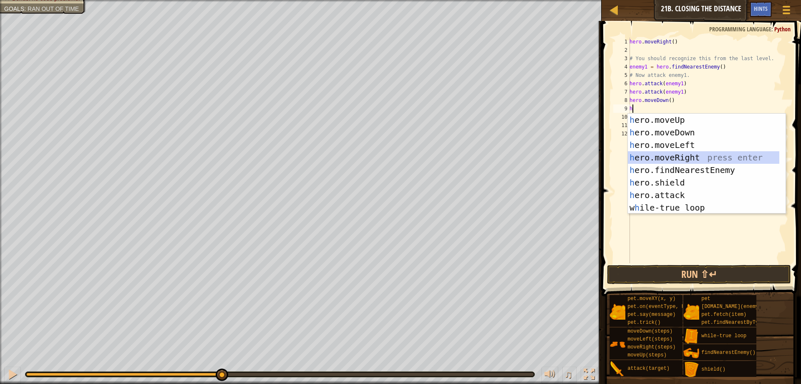
click at [701, 156] on div "h ero.moveUp press enter h ero.moveDown press enter h ero.moveLeft press enter …" at bounding box center [704, 176] width 152 height 125
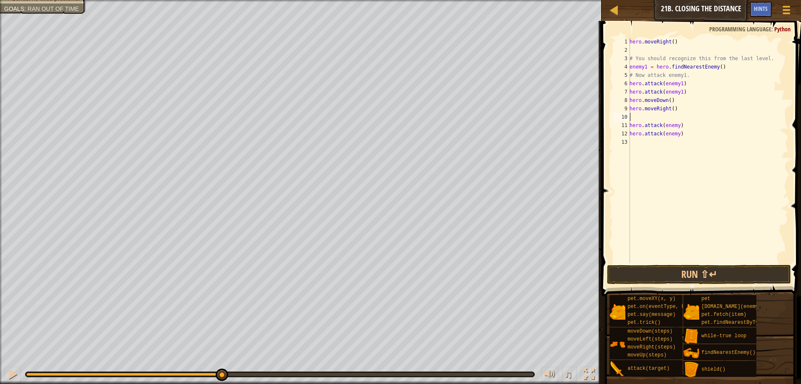
type textarea "h"
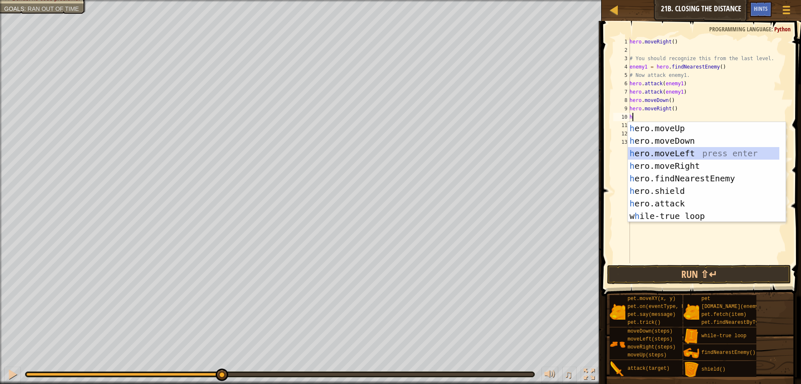
click at [702, 152] on div "h ero.moveUp press enter h ero.moveDown press enter h ero.moveLeft press enter …" at bounding box center [704, 184] width 152 height 125
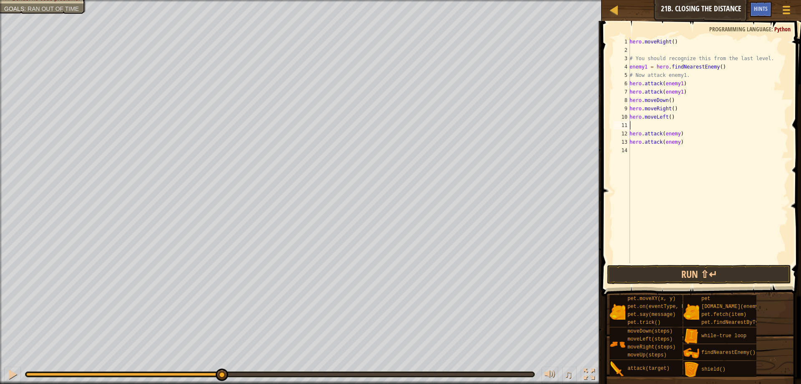
type textarea "h"
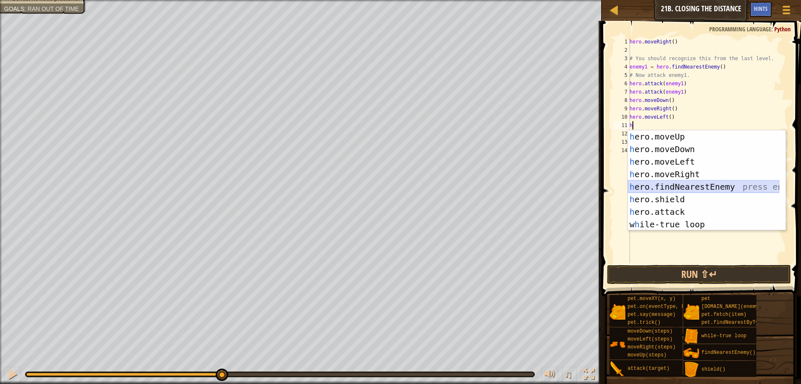
click at [700, 184] on div "h ero.moveUp press enter h ero.moveDown press enter h ero.moveLeft press enter …" at bounding box center [704, 192] width 152 height 125
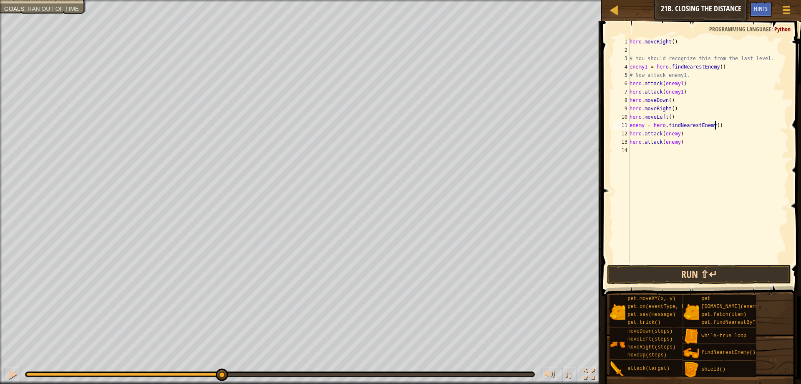
type textarea "enemy = hero.findNearestEnemy()"
click at [694, 269] on button "Run ⇧↵" at bounding box center [699, 274] width 184 height 19
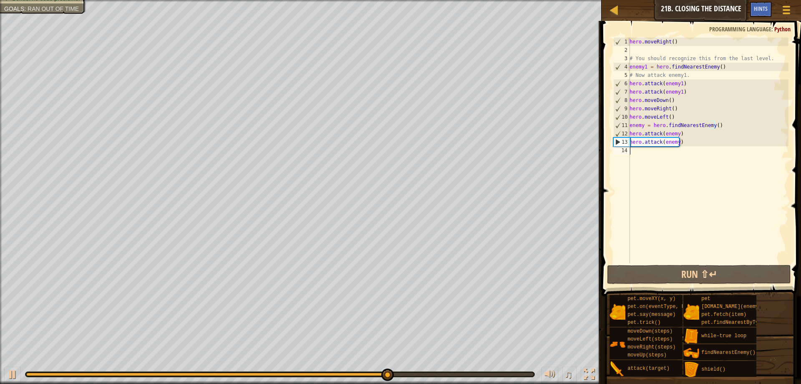
click at [638, 154] on div "hero . moveRight ( ) # You should recognize this from the last level. enemy1 = …" at bounding box center [708, 159] width 161 height 242
type textarea "h"
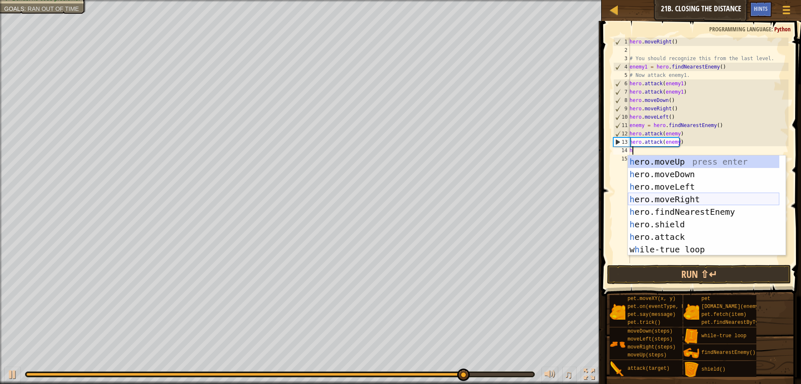
click at [682, 196] on div "h ero.moveUp press enter h ero.moveDown press enter h ero.moveLeft press enter …" at bounding box center [704, 217] width 152 height 125
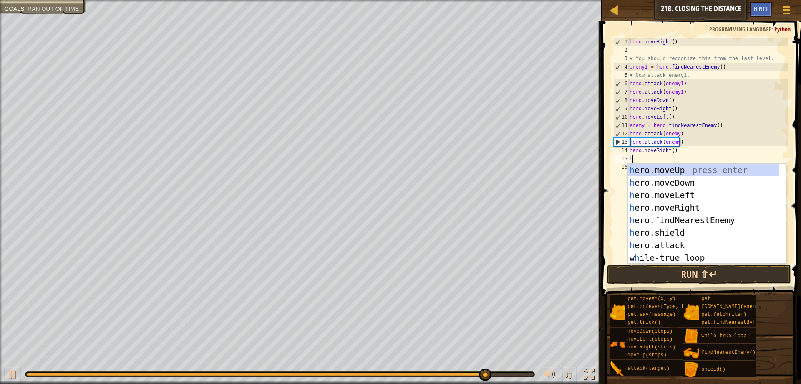
type textarea "h"
click at [705, 274] on button "Run ⇧↵" at bounding box center [699, 274] width 184 height 19
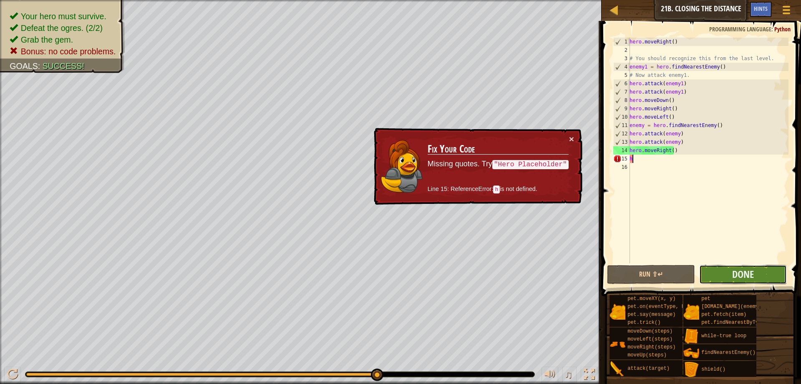
click at [713, 270] on button "Done" at bounding box center [744, 274] width 88 height 19
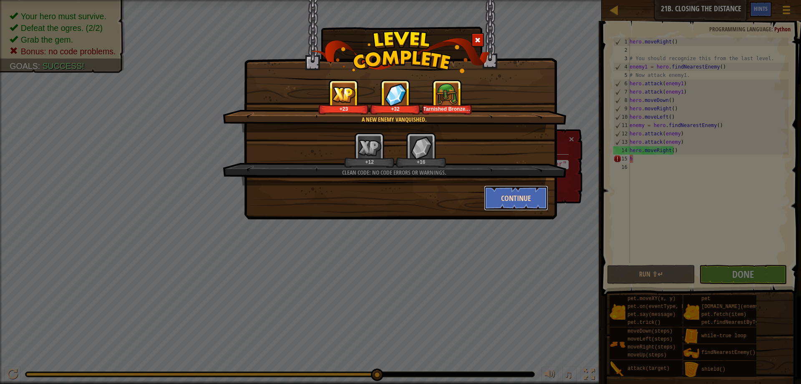
click at [522, 199] on button "Continue" at bounding box center [516, 197] width 65 height 25
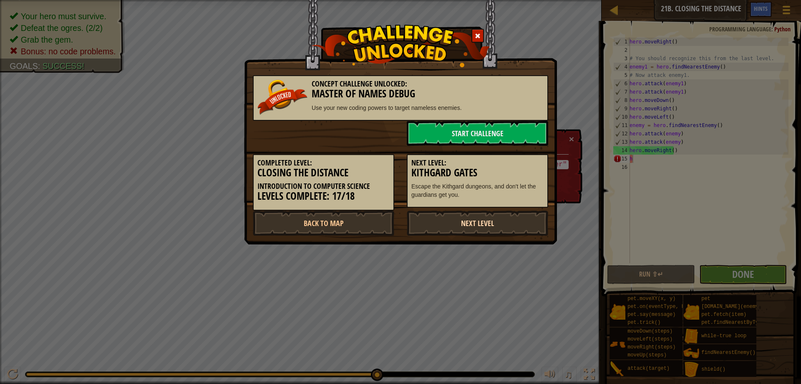
click at [488, 217] on link "Next Level" at bounding box center [478, 222] width 142 height 25
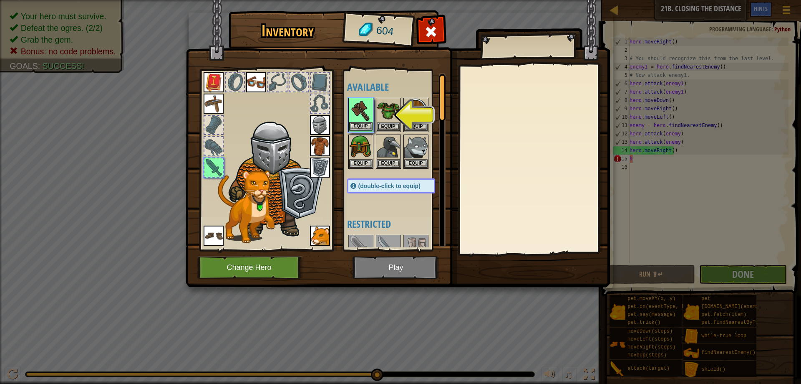
click at [356, 118] on img at bounding box center [360, 110] width 23 height 23
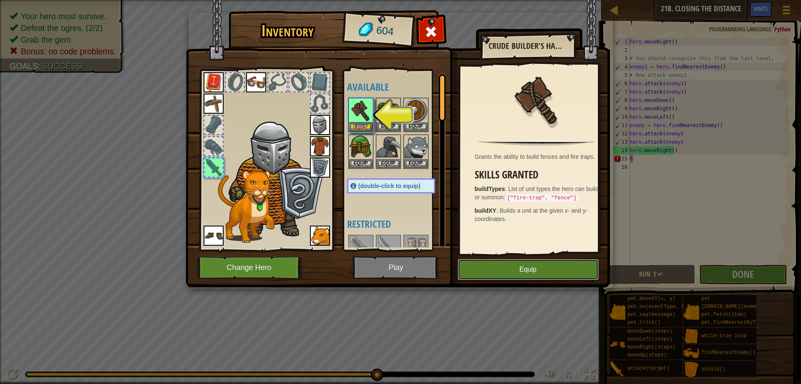
click at [505, 264] on button "Equip" at bounding box center [528, 269] width 141 height 21
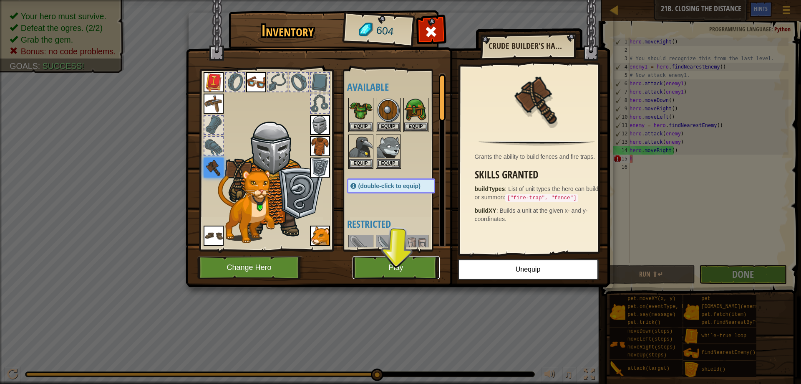
click at [394, 261] on button "Play" at bounding box center [396, 267] width 87 height 23
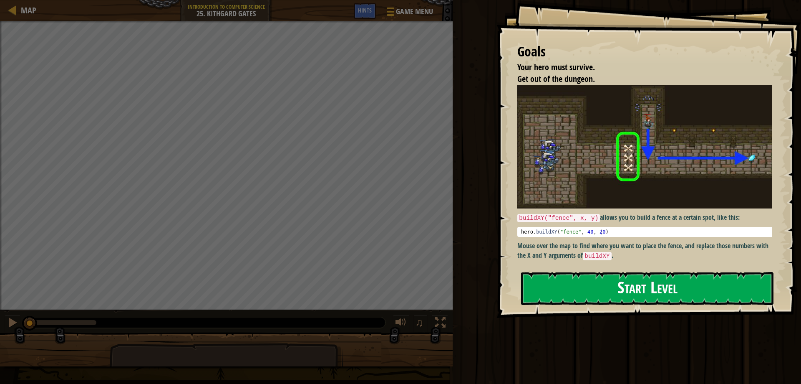
click at [639, 292] on button "Start Level" at bounding box center [647, 288] width 253 height 33
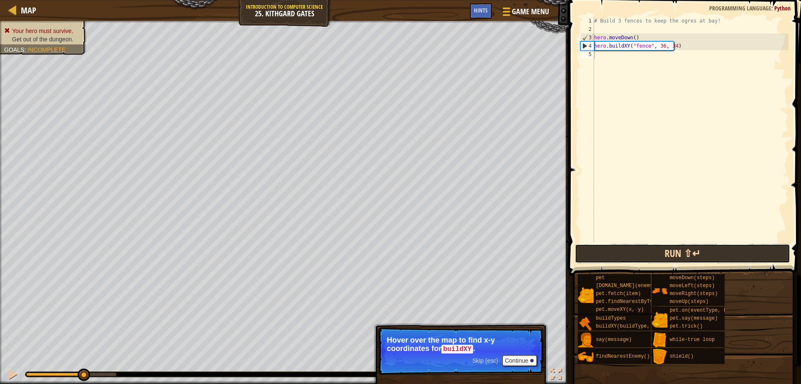
click at [682, 256] on button "Run ⇧↵" at bounding box center [683, 253] width 216 height 19
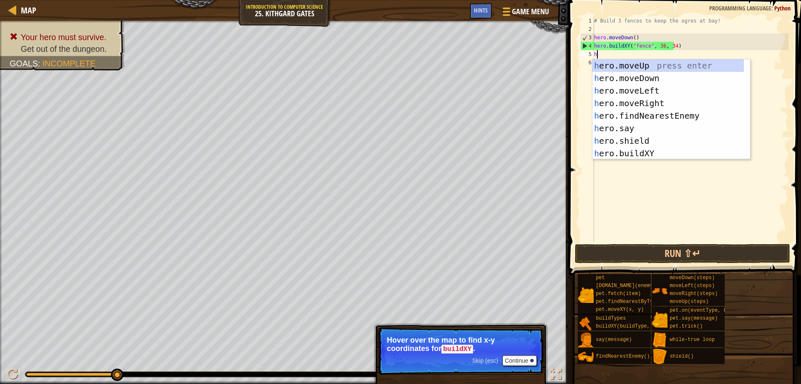
scroll to position [4, 0]
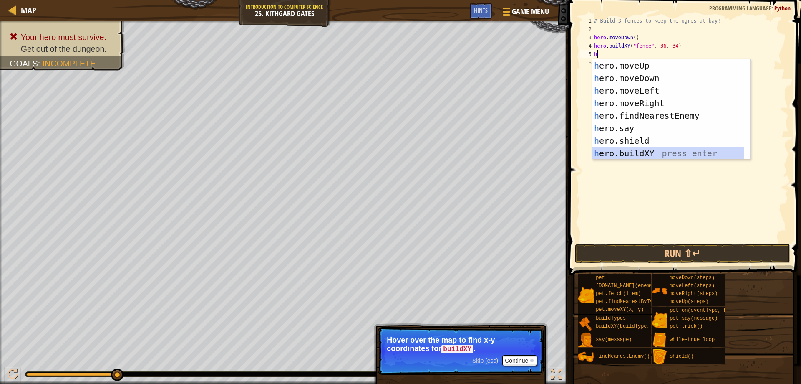
click at [649, 149] on div "h ero.moveUp press enter h ero.moveDown press enter h ero.moveLeft press enter …" at bounding box center [669, 121] width 152 height 125
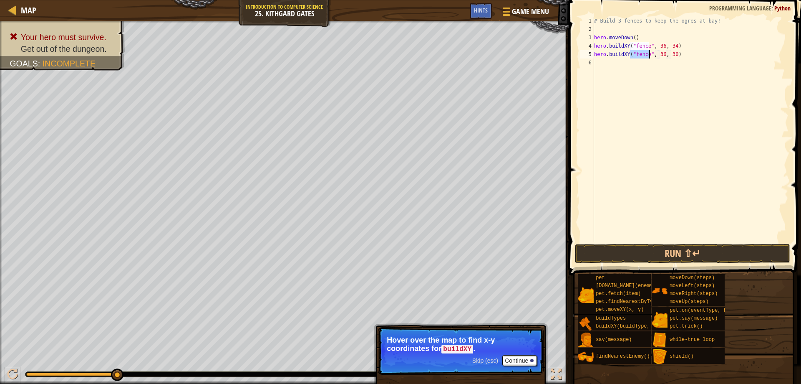
click at [672, 53] on div "# Build 3 fences to keep the ogres at bay! hero . moveDown ( ) hero . buildXY (…" at bounding box center [691, 138] width 196 height 242
type textarea "hero.buildXY("fence", 36, 34)"
click at [670, 255] on button "Run ⇧↵" at bounding box center [683, 253] width 216 height 19
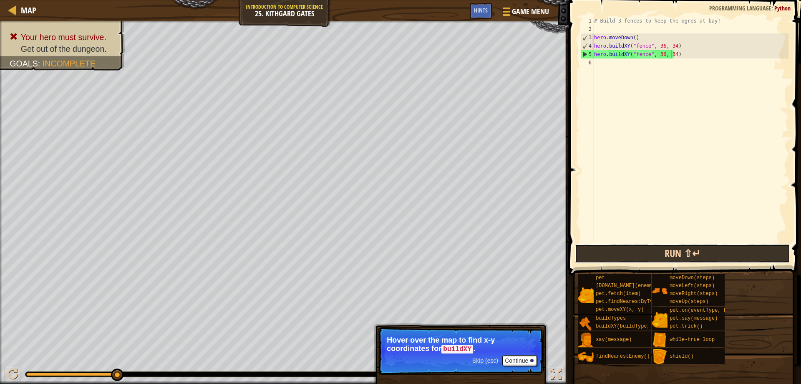
click at [668, 251] on button "Run ⇧↵" at bounding box center [683, 253] width 216 height 19
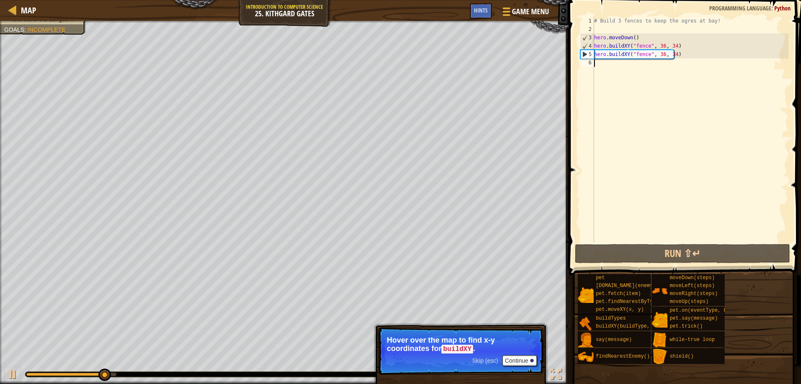
click at [616, 61] on div "# Build 3 fences to keep the ogres at bay! hero . moveDown ( ) hero . buildXY (…" at bounding box center [691, 138] width 196 height 242
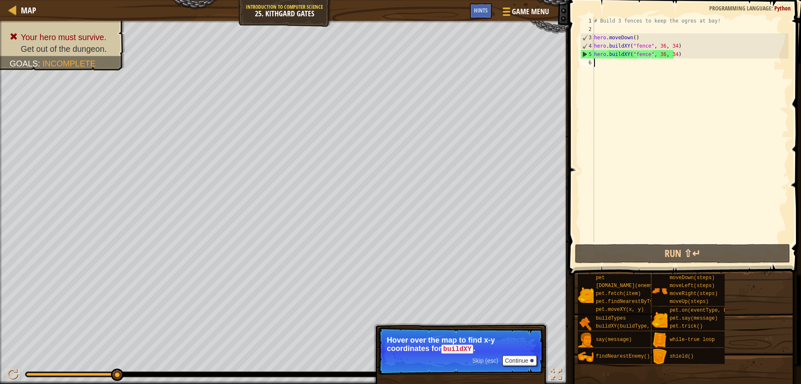
type textarea "h"
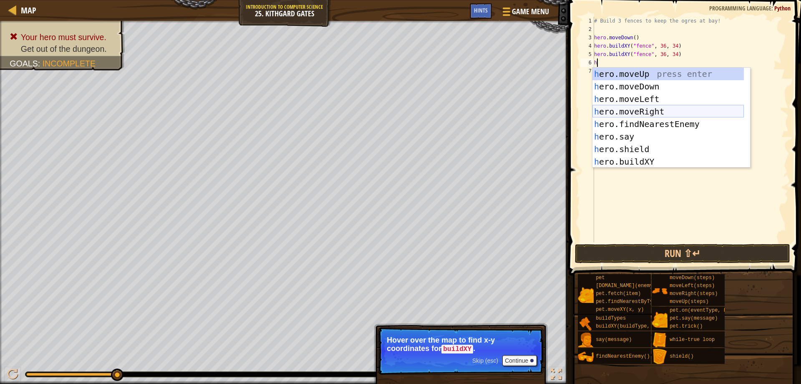
click at [660, 108] on div "h ero.moveUp press enter h ero.moveDown press enter h ero.moveLeft press enter …" at bounding box center [669, 130] width 152 height 125
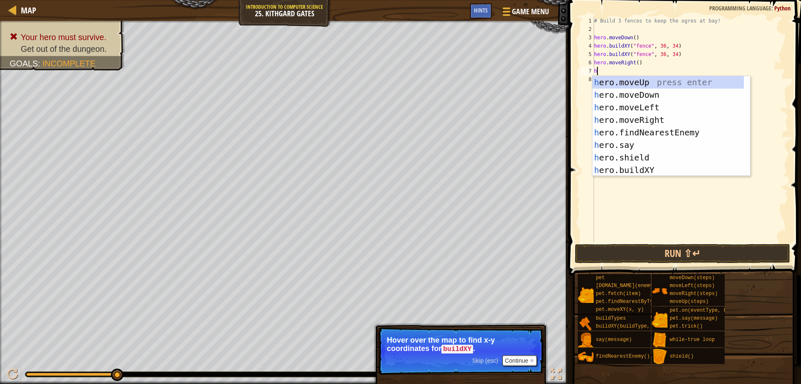
click at [676, 68] on div "# Build 3 fences to keep the ogres at bay! hero . moveDown ( ) hero . buildXY (…" at bounding box center [691, 138] width 196 height 242
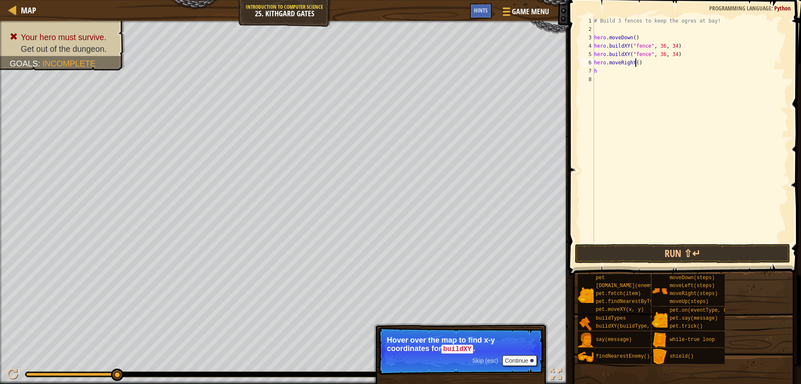
click at [635, 65] on div "# Build 3 fences to keep the ogres at bay! hero . moveDown ( ) hero . buildXY (…" at bounding box center [691, 138] width 196 height 242
click at [604, 68] on div "# Build 3 fences to keep the ogres at bay! hero . moveDown ( ) hero . buildXY (…" at bounding box center [691, 138] width 196 height 242
type textarea "h"
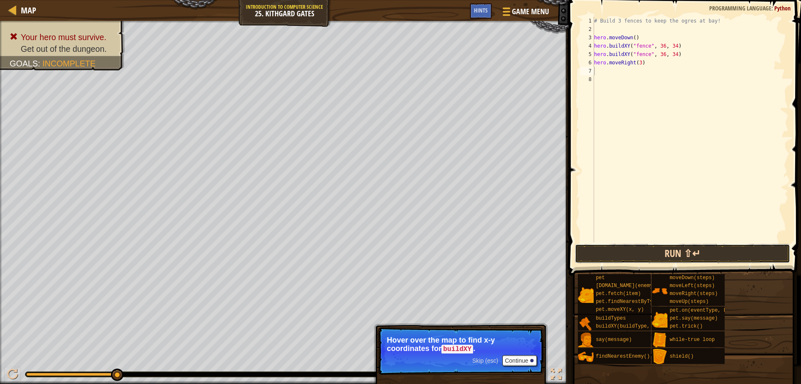
click at [678, 252] on button "Run ⇧↵" at bounding box center [683, 253] width 216 height 19
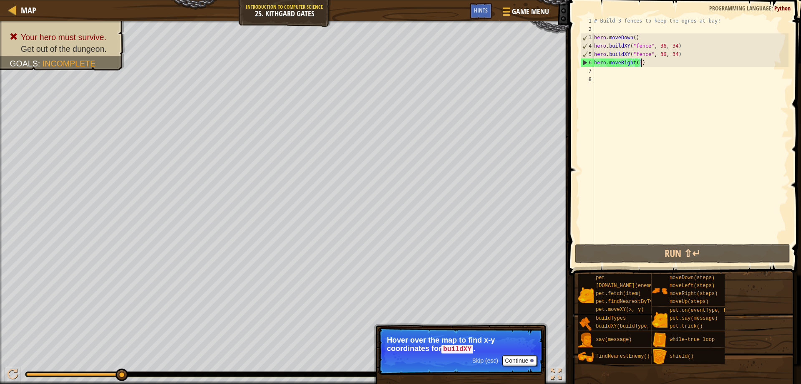
click at [644, 66] on div "# Build 3 fences to keep the ogres at bay! hero . moveDown ( ) hero . buildXY (…" at bounding box center [691, 138] width 196 height 242
click at [677, 53] on div "# Build 3 fences to keep the ogres at bay! hero . moveDown ( ) hero . buildXY (…" at bounding box center [691, 138] width 196 height 242
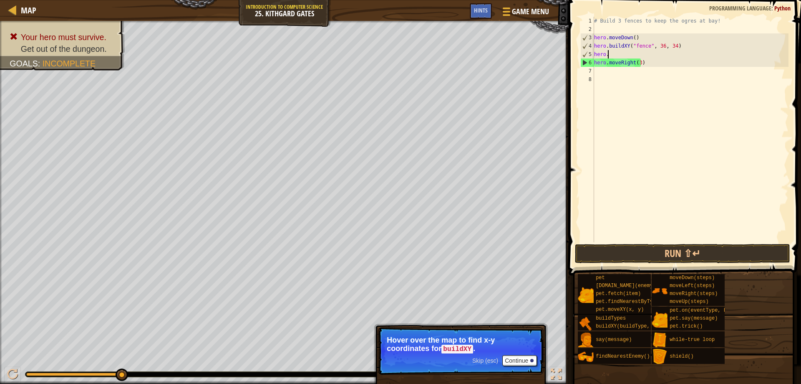
type textarea "h"
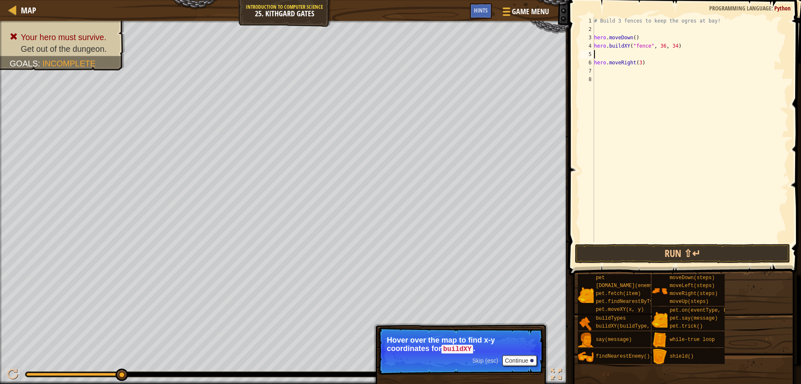
type textarea "h"
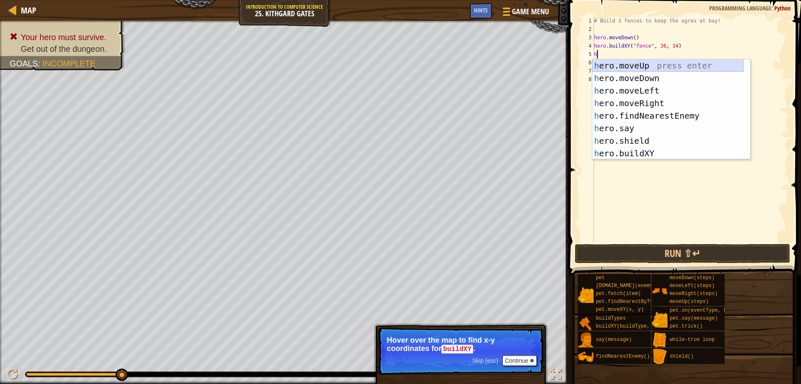
click at [653, 65] on div "h ero.moveUp press enter h ero.moveDown press enter h ero.moveLeft press enter …" at bounding box center [669, 121] width 152 height 125
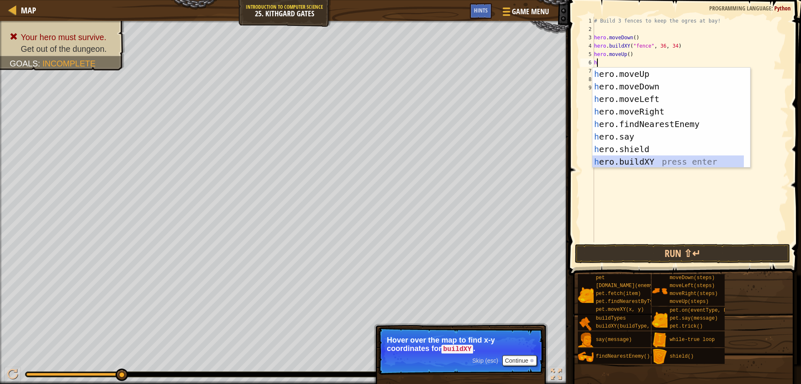
click at [645, 158] on div "h ero.moveUp press enter h ero.moveDown press enter h ero.moveLeft press enter …" at bounding box center [669, 130] width 152 height 125
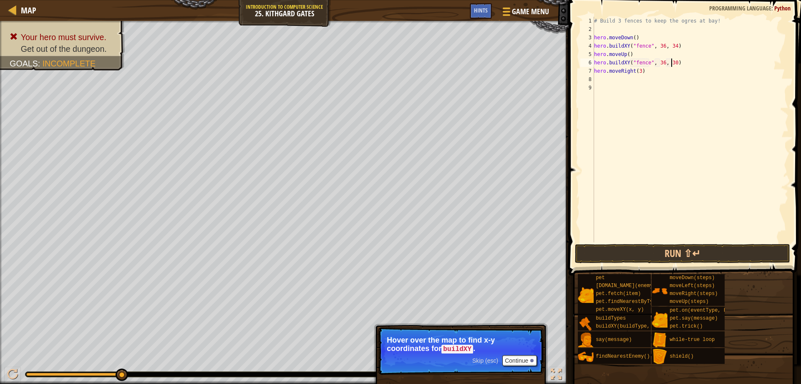
click at [672, 61] on div "# Build 3 fences to keep the ogres at bay! hero . moveDown ( ) hero . buildXY (…" at bounding box center [691, 138] width 196 height 242
click at [646, 71] on div "# Build 3 fences to keep the ogres at bay! hero . moveDown ( ) hero . buildXY (…" at bounding box center [691, 138] width 196 height 242
type textarea "h"
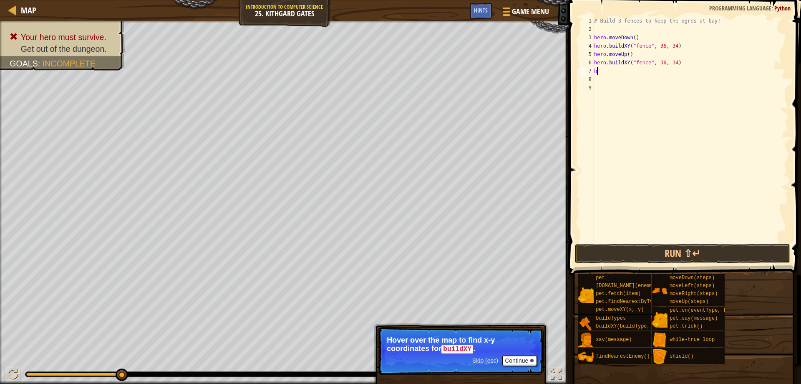
scroll to position [4, 0]
click at [667, 248] on button "Run ⇧↵" at bounding box center [683, 253] width 216 height 19
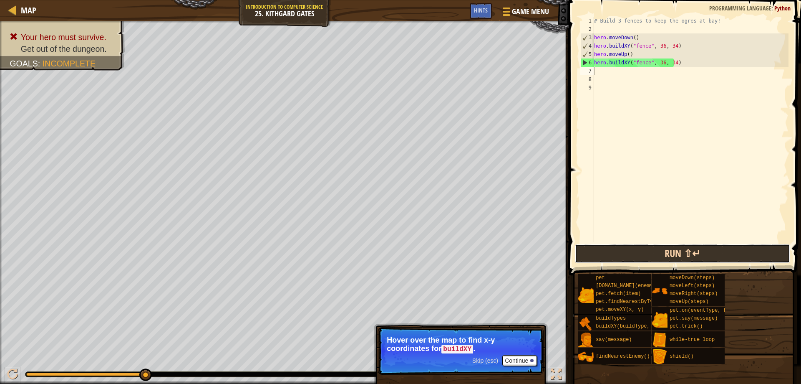
click at [685, 254] on button "Run ⇧↵" at bounding box center [683, 253] width 216 height 19
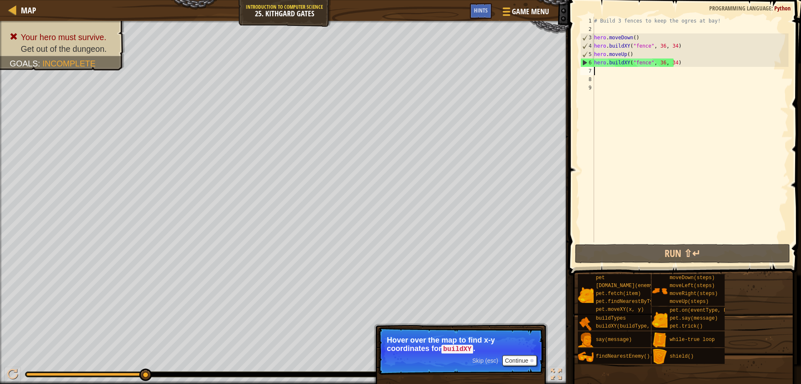
type textarea "h"
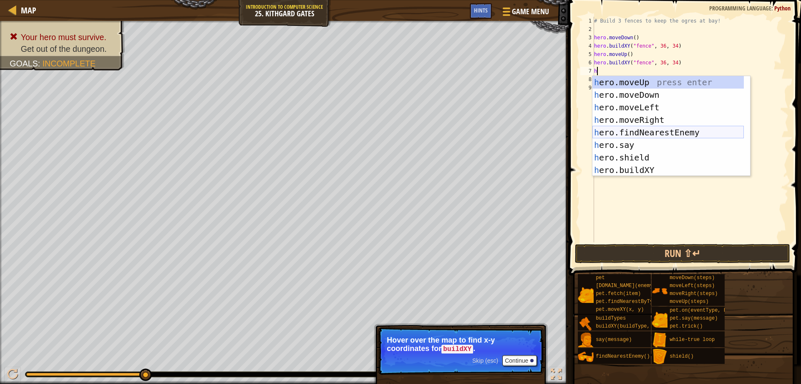
click at [653, 128] on div "h ero.moveUp press enter h ero.moveDown press enter h ero.moveLeft press enter …" at bounding box center [669, 138] width 152 height 125
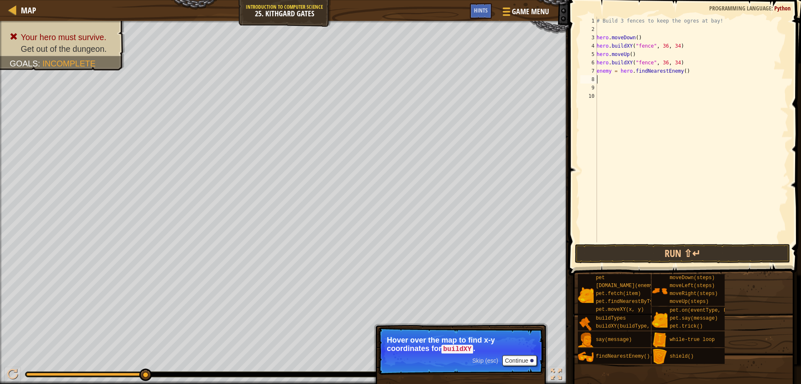
type textarea "h"
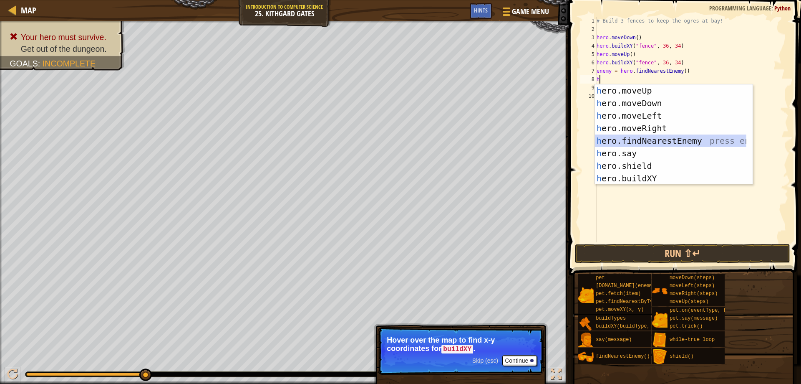
click at [648, 140] on div "h ero.moveUp press enter h ero.moveDown press enter h ero.moveLeft press enter …" at bounding box center [671, 146] width 152 height 125
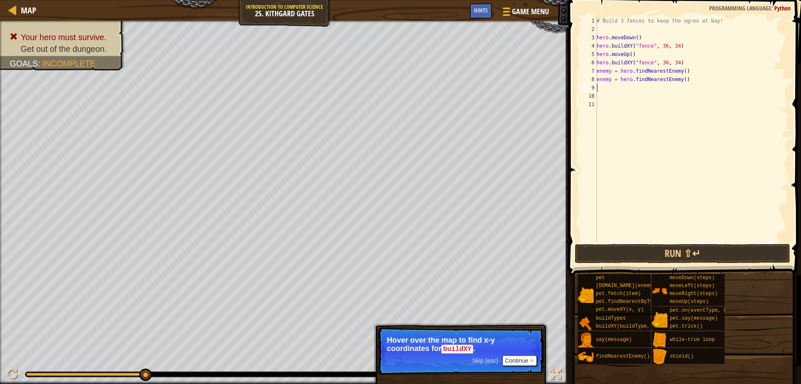
type textarea "h"
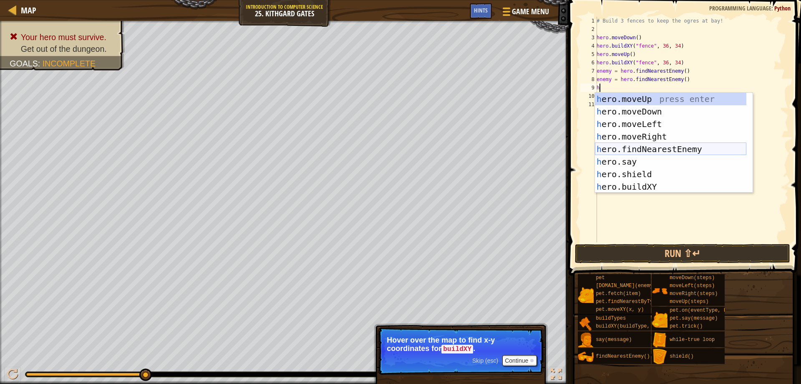
click at [648, 146] on div "h ero.moveUp press enter h ero.moveDown press enter h ero.moveLeft press enter …" at bounding box center [671, 155] width 152 height 125
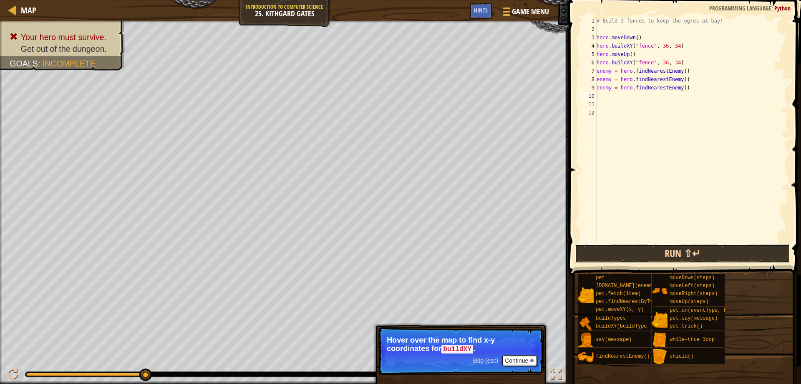
click at [696, 250] on button "Run ⇧↵" at bounding box center [683, 253] width 216 height 19
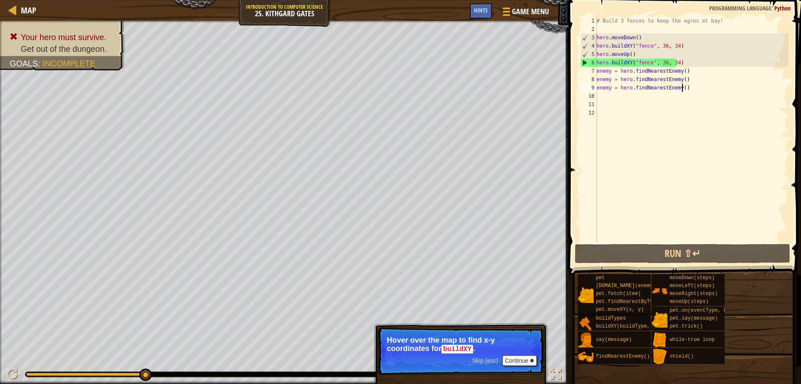
click at [687, 86] on div "# Build 3 fences to keep the ogres at bay! hero . moveDown ( ) hero . buildXY (…" at bounding box center [692, 138] width 194 height 242
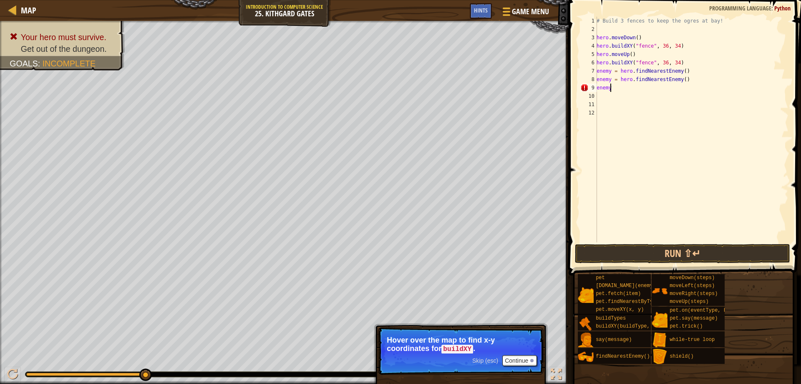
scroll to position [4, 0]
type textarea "e"
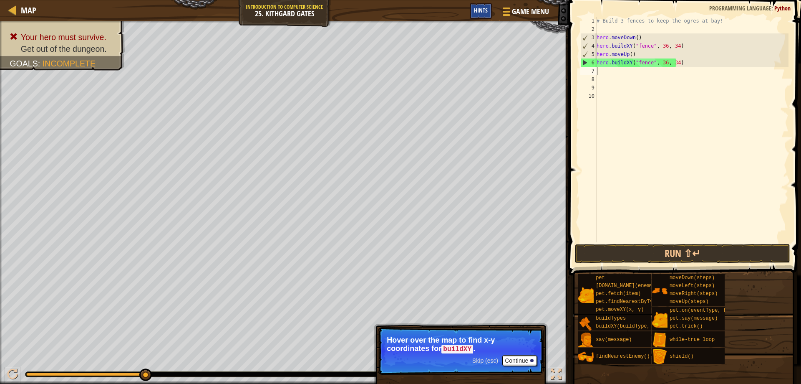
click at [487, 13] on span "Hints" at bounding box center [481, 10] width 14 height 8
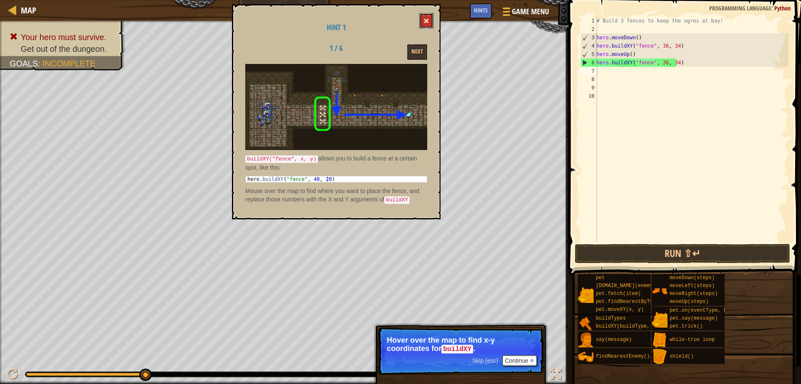
click at [425, 16] on button at bounding box center [427, 20] width 14 height 15
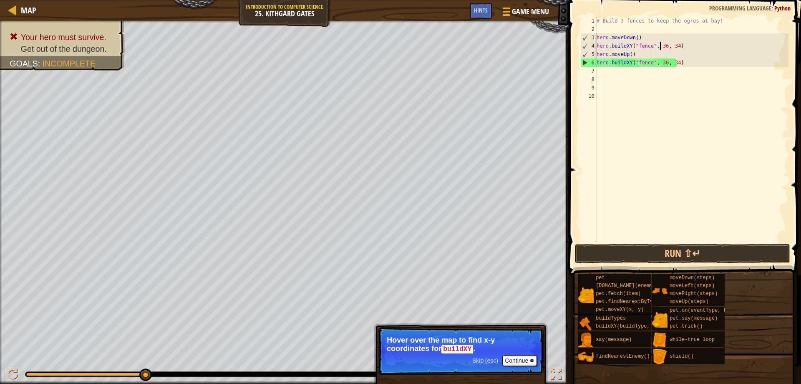
click at [660, 46] on div "# Build 3 fences to keep the ogres at bay! hero . moveDown ( ) hero . buildXY (…" at bounding box center [692, 138] width 194 height 242
click at [663, 45] on div "# Build 3 fences to keep the ogres at bay! hero . moveDown ( ) hero . buildXY (…" at bounding box center [692, 138] width 194 height 242
click at [473, 9] on div "Hints" at bounding box center [481, 10] width 22 height 15
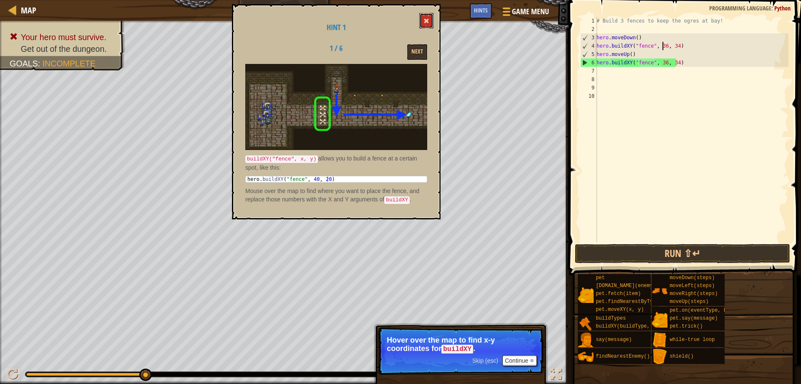
click at [427, 16] on button at bounding box center [427, 20] width 14 height 15
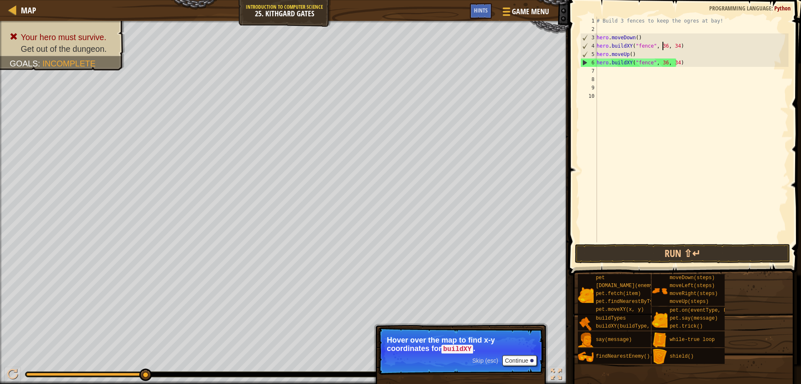
click at [663, 45] on div "# Build 3 fences to keep the ogres at bay! hero . moveDown ( ) hero . buildXY (…" at bounding box center [692, 138] width 194 height 242
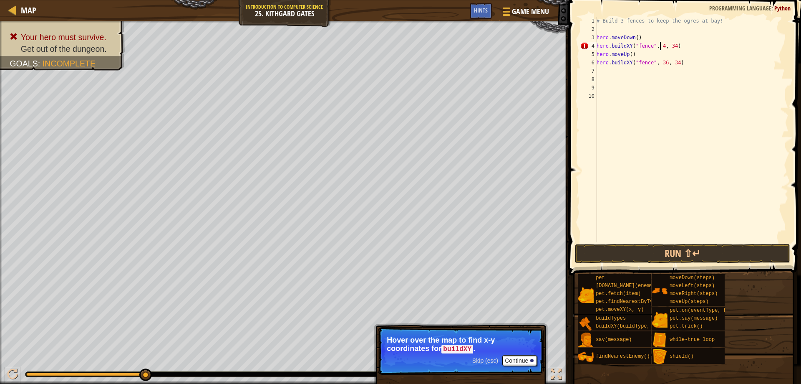
scroll to position [4, 6]
click at [673, 44] on div "# Build 3 fences to keep the ogres at bay! hero . moveDown ( ) hero . buildXY (…" at bounding box center [692, 138] width 194 height 242
click at [679, 252] on button "Run ⇧↵" at bounding box center [683, 253] width 216 height 19
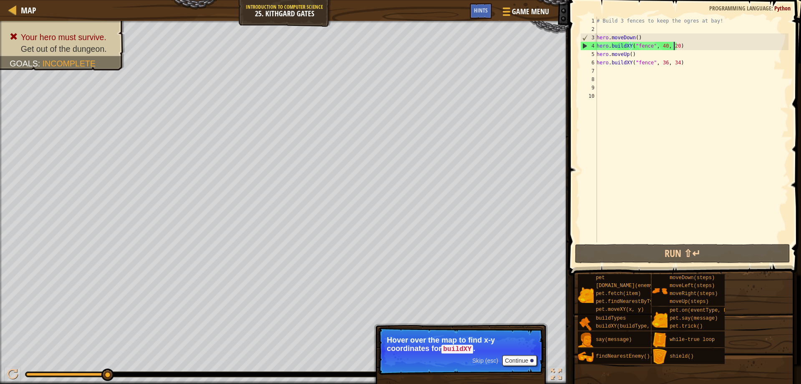
click at [640, 58] on div "# Build 3 fences to keep the ogres at bay! hero . moveDown ( ) hero . buildXY (…" at bounding box center [692, 138] width 194 height 242
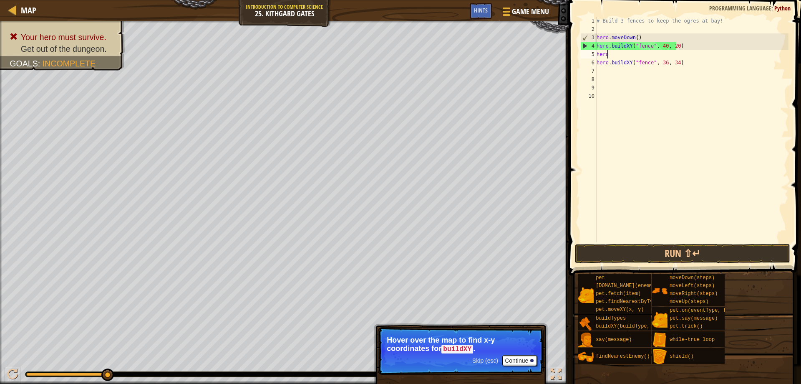
scroll to position [4, 0]
type textarea "h"
click at [679, 64] on div "# Build 3 fences to keep the ogres at bay! hero . moveDown ( ) hero . buildXY (…" at bounding box center [692, 138] width 194 height 242
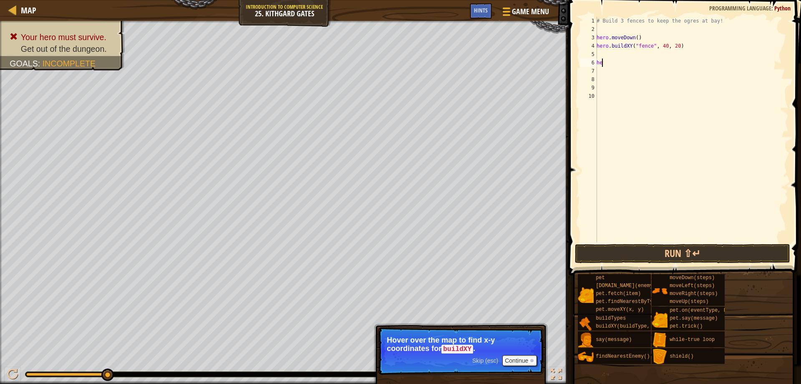
type textarea "h"
click at [737, 247] on button "Run ⇧↵" at bounding box center [683, 253] width 216 height 19
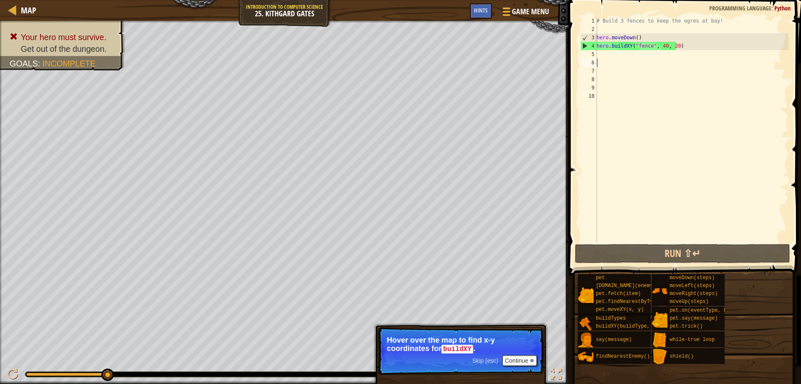
click at [606, 60] on div "# Build 3 fences to keep the ogres at bay! hero . moveDown ( ) hero . buildXY (…" at bounding box center [692, 138] width 194 height 242
click at [601, 49] on div "# Build 3 fences to keep the ogres at bay! hero . moveDown ( ) hero . buildXY (…" at bounding box center [692, 138] width 194 height 242
type textarea "hero.buildXY("fence", 40, 20)"
click at [601, 57] on div "# Build 3 fences to keep the ogres at bay! hero . moveDown ( ) hero . buildXY (…" at bounding box center [692, 138] width 194 height 242
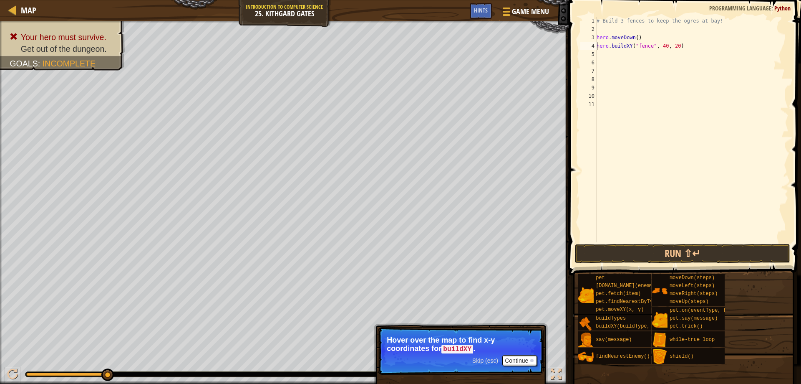
click at [598, 50] on div "# Build 3 fences to keep the ogres at bay! hero . moveDown ( ) hero . buildXY (…" at bounding box center [692, 138] width 194 height 242
drag, startPoint x: 485, startPoint y: 8, endPoint x: 476, endPoint y: 15, distance: 11.6
click at [484, 8] on span "Hints" at bounding box center [481, 10] width 14 height 8
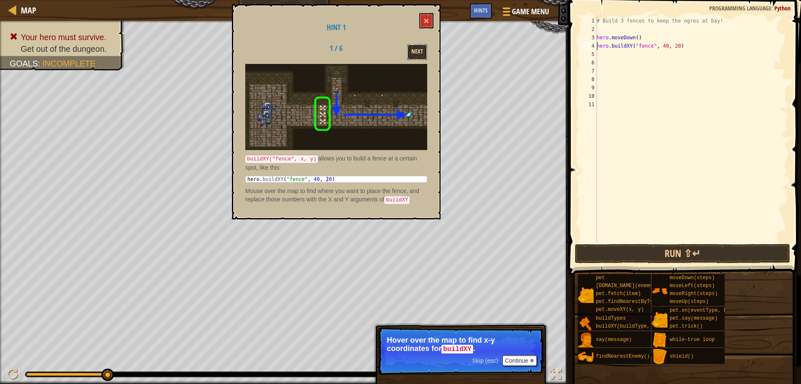
click at [417, 52] on button "Next" at bounding box center [417, 51] width 20 height 15
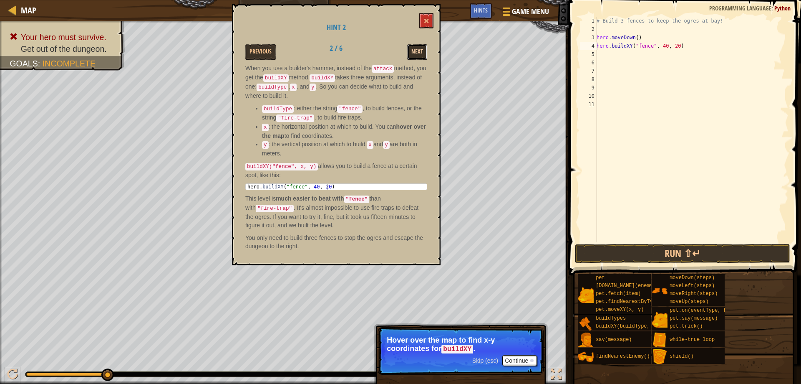
click at [417, 46] on button "Next" at bounding box center [417, 51] width 20 height 15
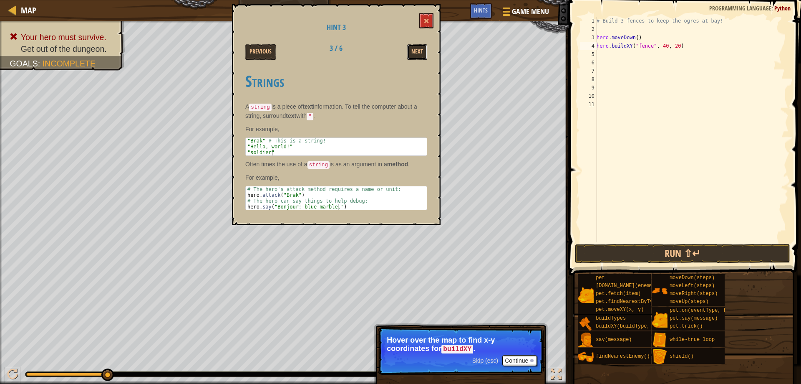
click at [417, 46] on button "Next" at bounding box center [417, 51] width 20 height 15
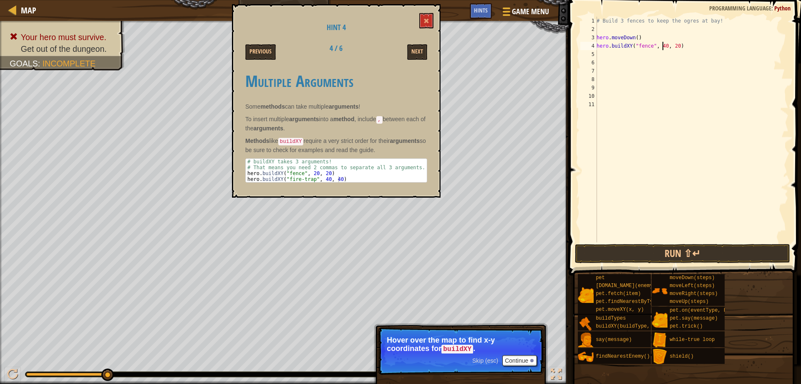
click at [662, 45] on div "# Build 3 fences to keep the ogres at bay! hero . moveDown ( ) hero . buildXY (…" at bounding box center [692, 138] width 194 height 242
type textarea "hero.buildXY("fence", 20, 20)"
click at [613, 56] on div "# Build 3 fences to keep the ogres at bay! hero . moveDown ( ) hero . buildXY (…" at bounding box center [692, 138] width 194 height 242
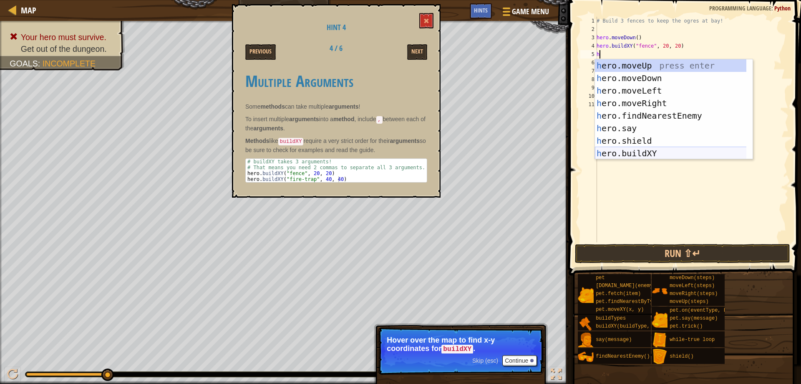
click at [668, 150] on div "h ero.moveUp press enter h ero.moveDown press enter h ero.moveLeft press enter …" at bounding box center [674, 121] width 158 height 125
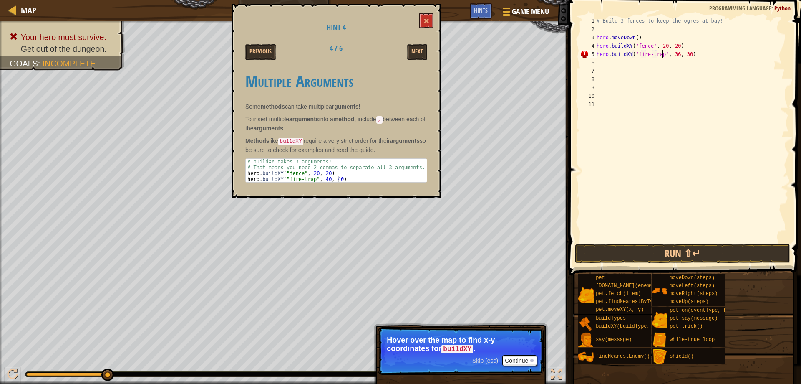
scroll to position [4, 6]
click at [671, 253] on button "Run ⇧↵" at bounding box center [683, 253] width 216 height 19
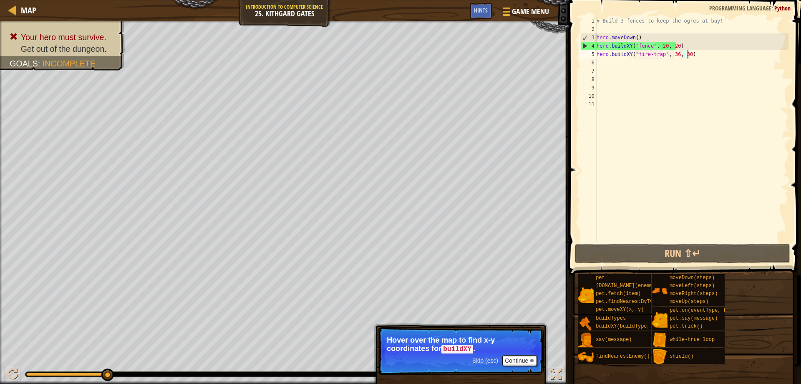
click at [696, 53] on div "# Build 3 fences to keep the ogres at bay! hero . moveDown ( ) hero . buildXY (…" at bounding box center [692, 138] width 194 height 242
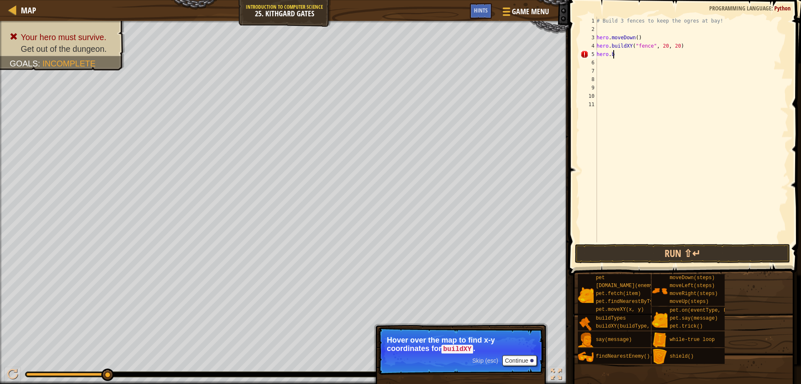
scroll to position [4, 0]
type textarea "h"
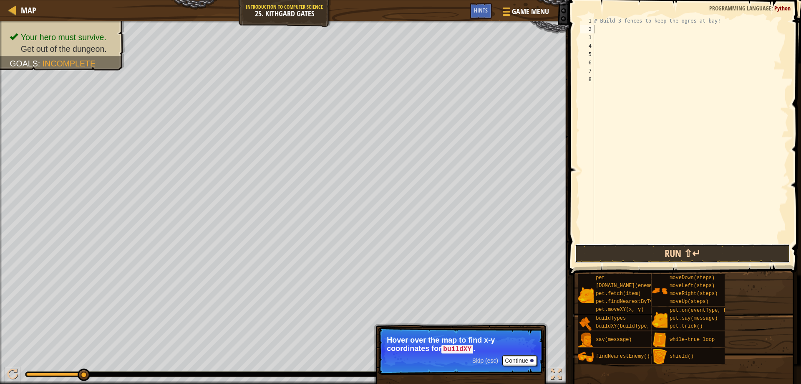
click at [672, 252] on button "Run ⇧↵" at bounding box center [683, 253] width 216 height 19
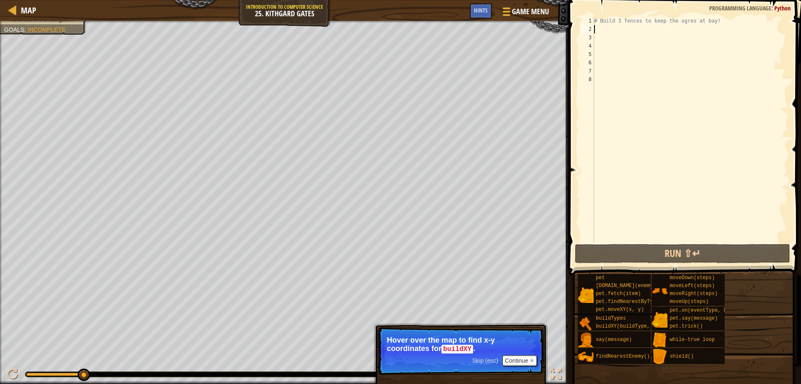
type textarea "h"
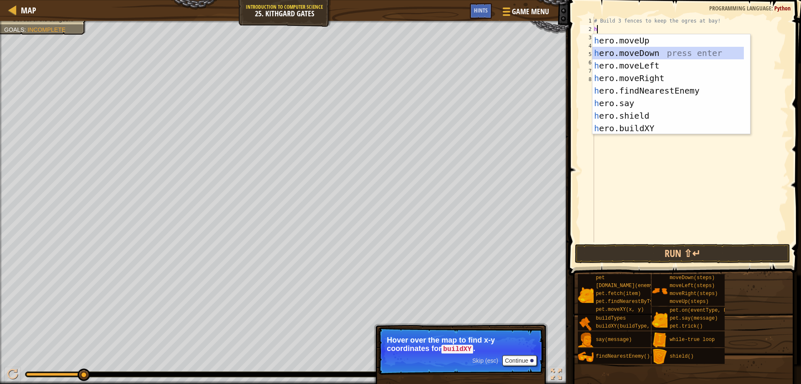
click at [637, 50] on div "h ero.moveUp press enter h ero.moveDown press enter h ero.moveLeft press enter …" at bounding box center [669, 96] width 152 height 125
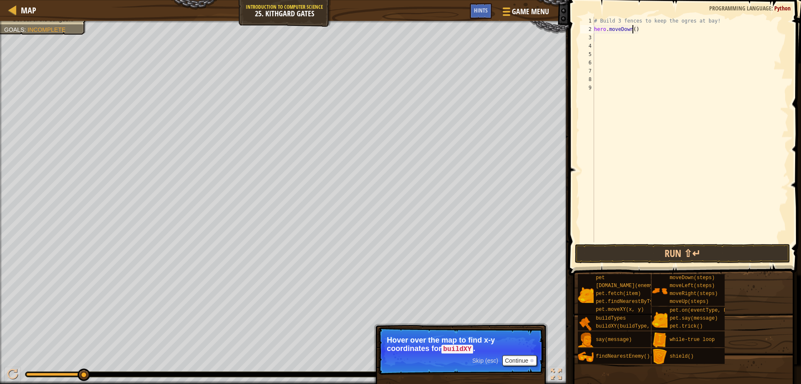
click at [633, 30] on div "# Build 3 fences to keep the ogres at bay! hero . moveDown ( )" at bounding box center [691, 138] width 196 height 242
type textarea "hero.moveDown(2)"
click at [600, 42] on div "# Build 3 fences to keep the ogres at bay! hero . moveDown ( 2 )" at bounding box center [691, 138] width 196 height 242
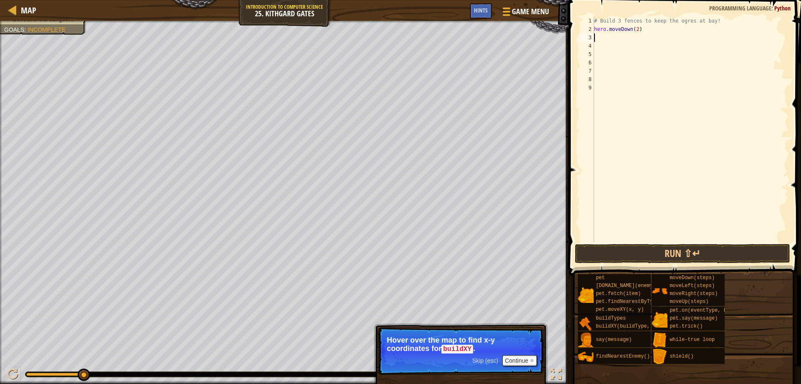
click at [596, 35] on div "# Build 3 fences to keep the ogres at bay! hero . moveDown ( 2 )" at bounding box center [691, 138] width 196 height 242
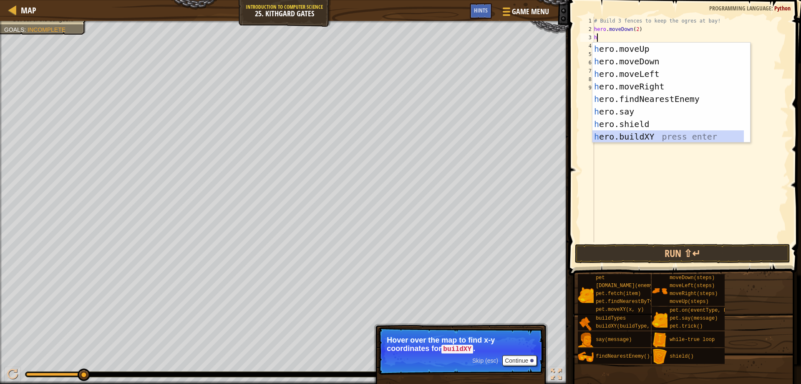
click at [637, 132] on div "h ero.moveUp press enter h ero.moveDown press enter h ero.moveLeft press enter …" at bounding box center [669, 105] width 152 height 125
type textarea "hero.buildXY("fence", 36, 30)"
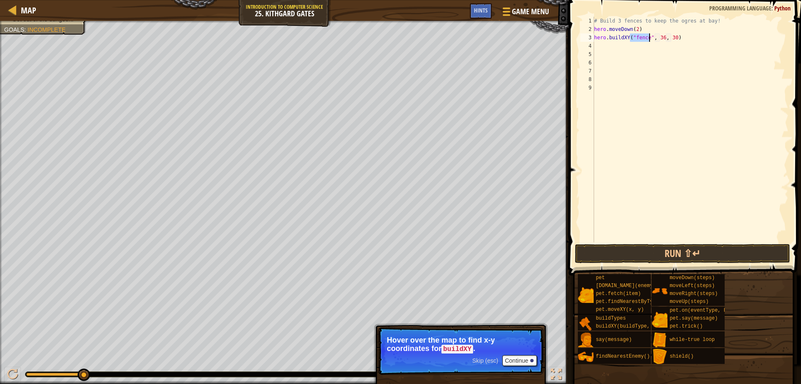
click at [607, 51] on div "# Build 3 fences to keep the ogres at bay! hero . moveDown ( 2 ) hero . buildXY…" at bounding box center [691, 138] width 196 height 242
click at [597, 39] on div "# Build 3 fences to keep the ogres at bay! hero . moveDown ( 2 ) hero . buildXY…" at bounding box center [691, 138] width 196 height 242
type textarea "hero.buildXY("fence", 36, 30)"
click at [597, 43] on div "# Build 3 fences to keep the ogres at bay! hero . moveDown ( 2 ) hero . buildXY…" at bounding box center [691, 138] width 196 height 242
click at [709, 250] on button "Run ⇧↵" at bounding box center [683, 253] width 216 height 19
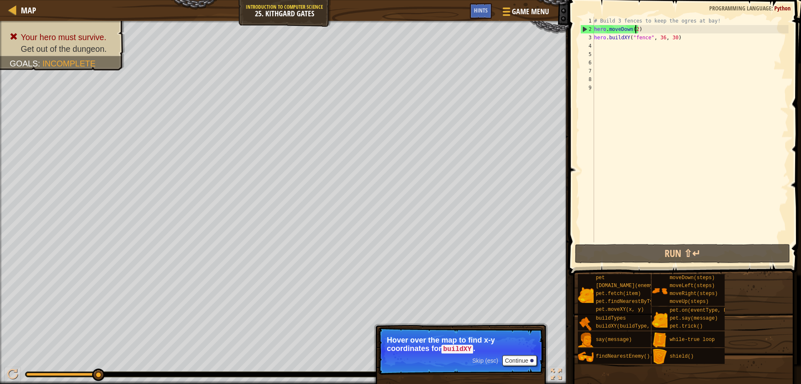
click at [634, 30] on div "# Build 3 fences to keep the ogres at bay! hero . moveDown ( 2 ) hero . buildXY…" at bounding box center [691, 138] width 196 height 242
type textarea "hero.moveDown()"
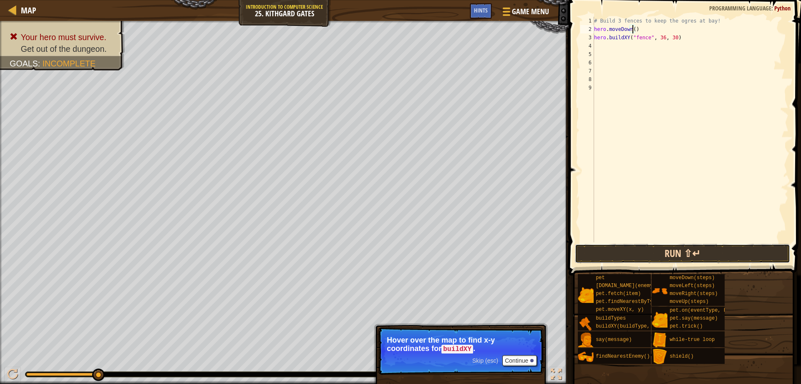
click at [682, 246] on button "Run ⇧↵" at bounding box center [683, 253] width 216 height 19
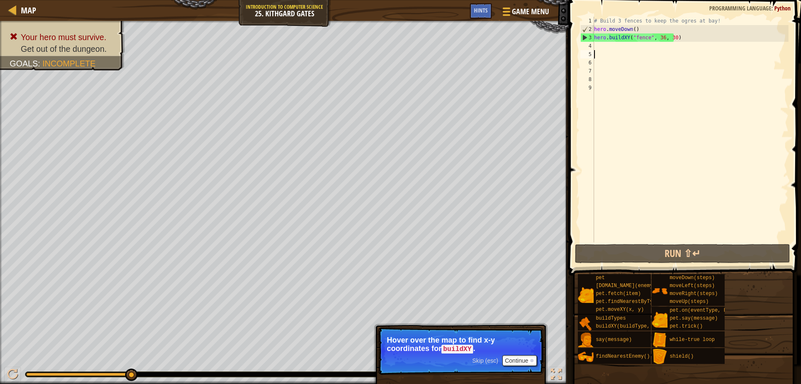
click at [614, 53] on div "# Build 3 fences to keep the ogres at bay! hero . moveDown ( ) hero . buildXY (…" at bounding box center [691, 138] width 196 height 242
click at [610, 44] on div "# Build 3 fences to keep the ogres at bay! hero . moveDown ( ) hero . buildXY (…" at bounding box center [691, 138] width 196 height 242
type textarea "h"
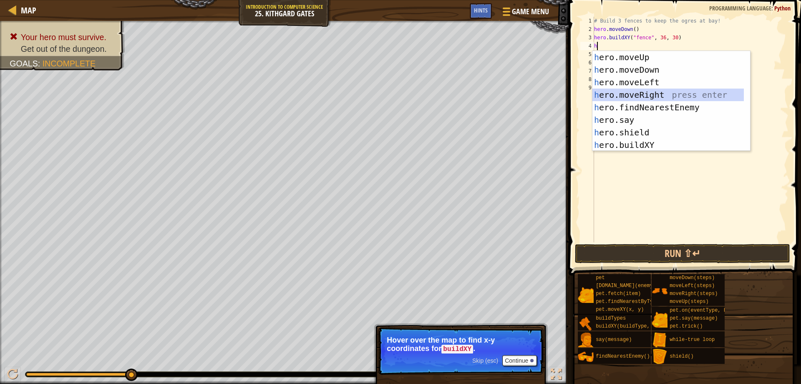
click at [623, 91] on div "h ero.moveUp press enter h ero.moveDown press enter h ero.moveLeft press enter …" at bounding box center [669, 113] width 152 height 125
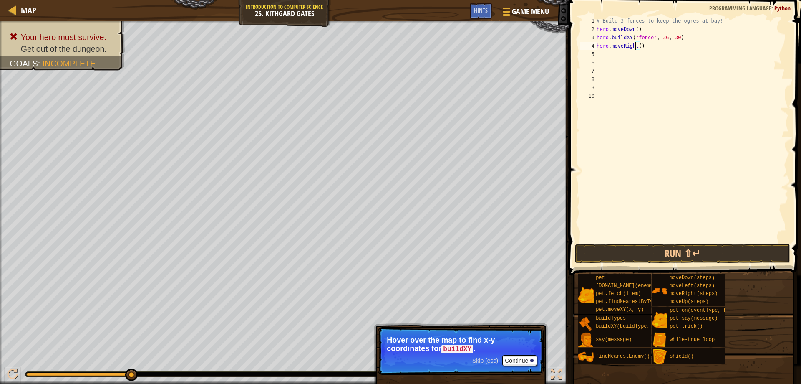
click at [637, 46] on div "# Build 3 fences to keep the ogres at bay! hero . moveDown ( ) hero . buildXY (…" at bounding box center [692, 138] width 194 height 242
click at [638, 46] on div "# Build 3 fences to keep the ogres at bay! hero . moveDown ( ) hero . buildXY (…" at bounding box center [692, 138] width 194 height 242
click at [645, 249] on button "Run ⇧↵" at bounding box center [683, 253] width 216 height 19
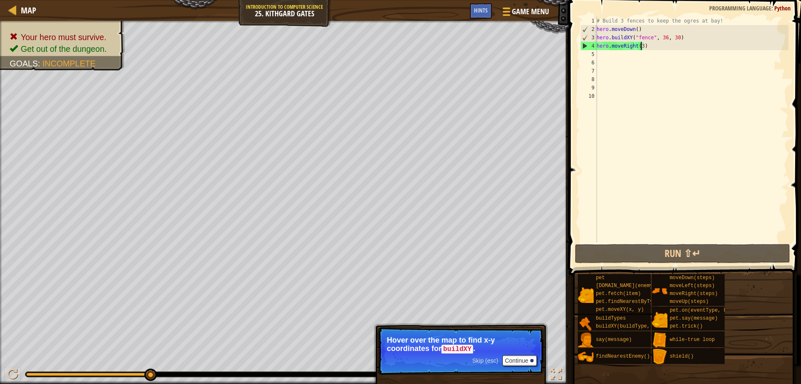
click at [664, 37] on div "# Build 3 fences to keep the ogres at bay! hero . moveDown ( ) hero . buildXY (…" at bounding box center [692, 138] width 194 height 242
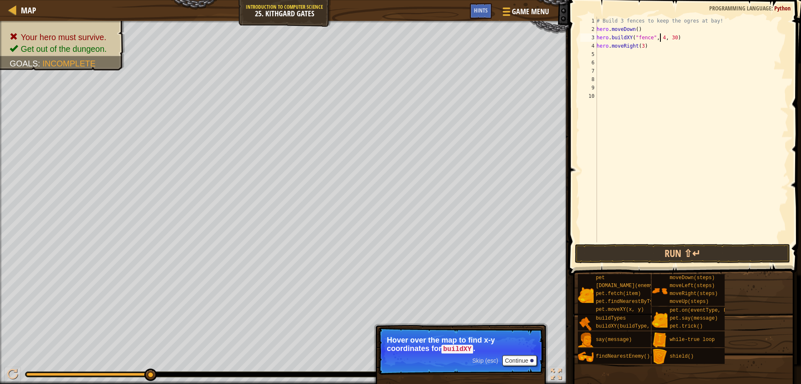
scroll to position [4, 6]
click at [673, 35] on div "# Build 3 fences to keep the ogres at bay! hero . moveDown ( ) hero . buildXY (…" at bounding box center [692, 138] width 194 height 242
drag, startPoint x: 674, startPoint y: 257, endPoint x: 670, endPoint y: 258, distance: 4.2
click at [672, 257] on button "Run ⇧↵" at bounding box center [683, 253] width 216 height 19
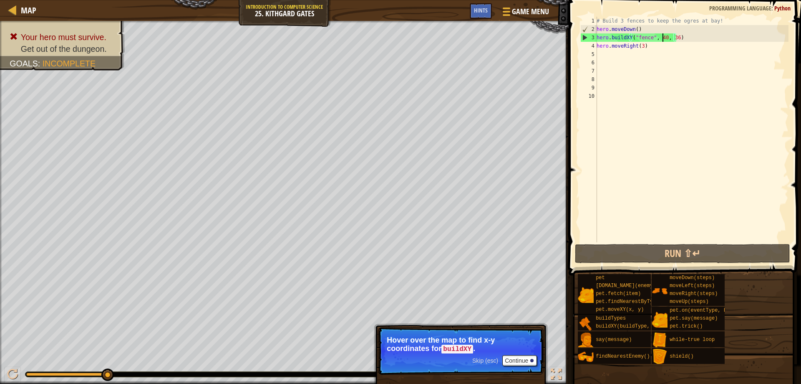
click at [662, 36] on div "# Build 3 fences to keep the ogres at bay! hero . moveDown ( ) hero . buildXY (…" at bounding box center [692, 138] width 194 height 242
click at [674, 37] on div "# Build 3 fences to keep the ogres at bay! hero . moveDown ( ) hero . buildXY (…" at bounding box center [692, 138] width 194 height 242
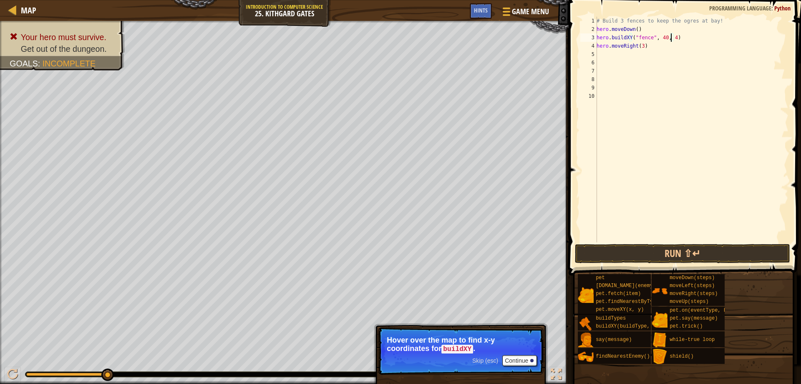
type textarea "hero.buildXY("fence", 40, 40)"
click at [666, 247] on button "Run ⇧↵" at bounding box center [683, 253] width 216 height 19
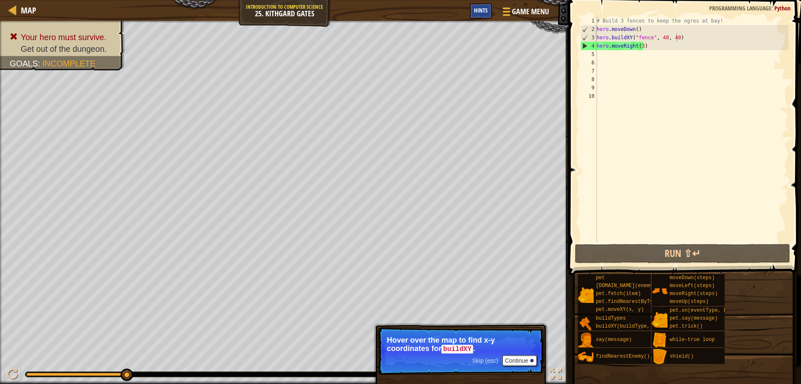
click at [480, 12] on span "Hints" at bounding box center [481, 10] width 14 height 8
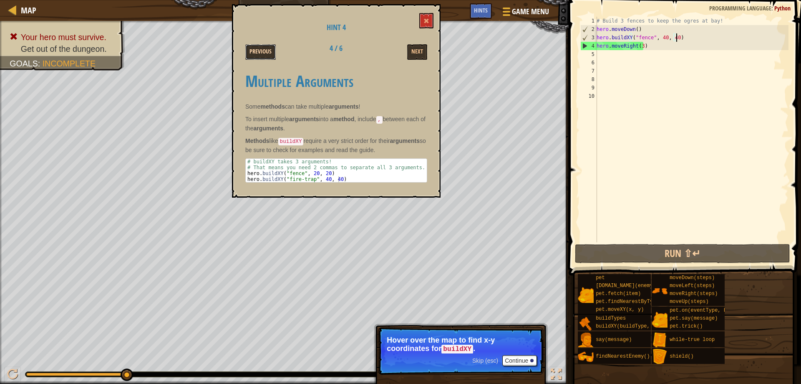
click at [266, 52] on button "Previous" at bounding box center [260, 51] width 30 height 15
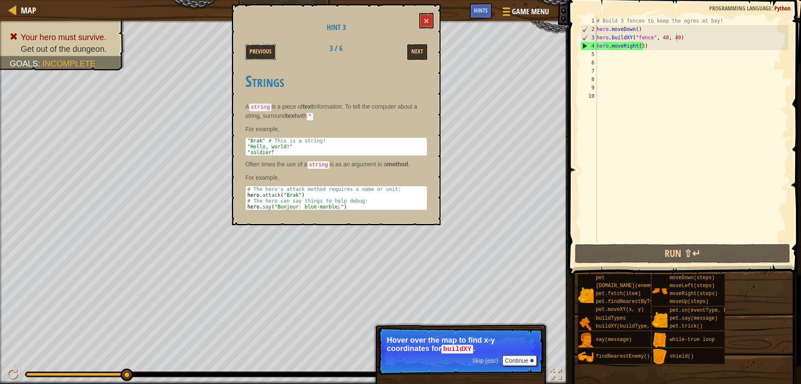
click at [266, 52] on button "Previous" at bounding box center [260, 51] width 30 height 15
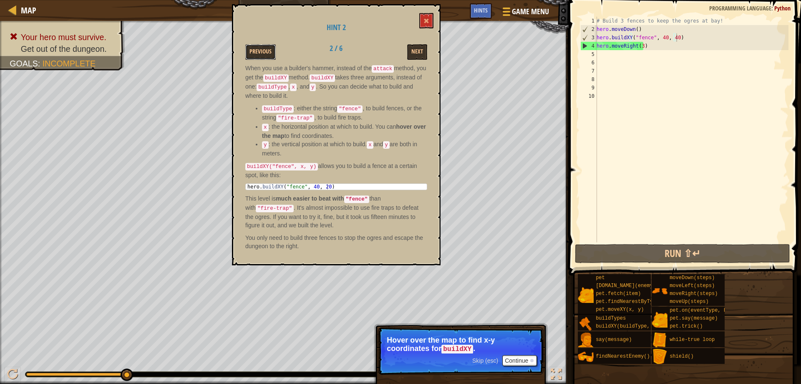
click at [266, 52] on button "Previous" at bounding box center [260, 51] width 30 height 15
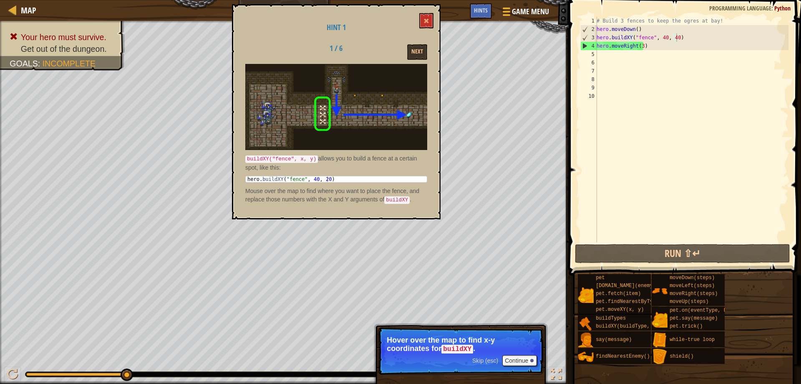
click at [266, 52] on div "1 / 6 Next" at bounding box center [336, 51] width 195 height 15
click at [663, 37] on div "# Build 3 fences to keep the ogres at bay! hero . moveDown ( ) hero . buildXY (…" at bounding box center [692, 138] width 194 height 242
click at [672, 36] on div "# Build 3 fences to keep the ogres at bay! hero . moveDown ( ) hero . buildXY (…" at bounding box center [692, 138] width 194 height 242
click at [672, 35] on div "# Build 3 fences to keep the ogres at bay! hero . moveDown ( ) hero . buildXY (…" at bounding box center [692, 129] width 194 height 225
click at [674, 36] on div "# Build 3 fences to keep the ogres at bay! hero . moveDown ( ) hero . buildXY (…" at bounding box center [692, 138] width 194 height 242
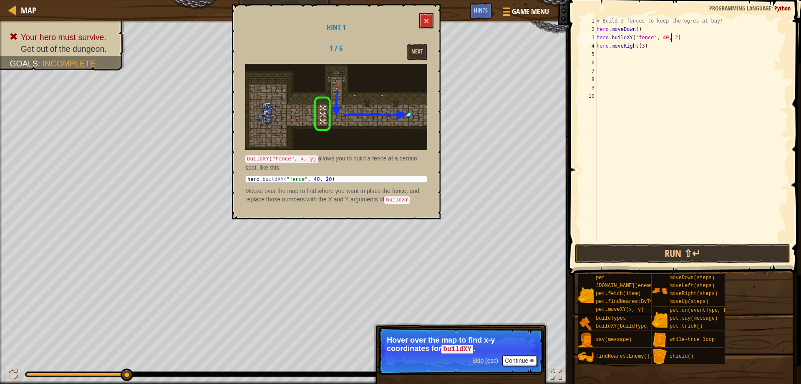
scroll to position [4, 6]
click at [684, 255] on button "Run ⇧↵" at bounding box center [683, 253] width 216 height 19
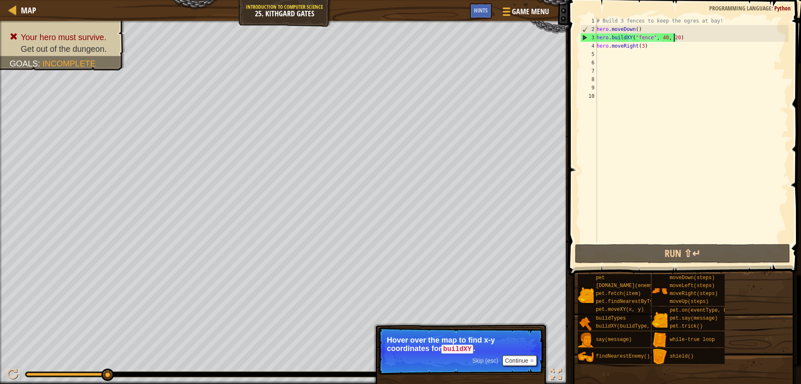
click at [663, 38] on div "# Build 3 fences to keep the ogres at bay! hero . moveDown ( ) hero . buildXY (…" at bounding box center [692, 138] width 194 height 242
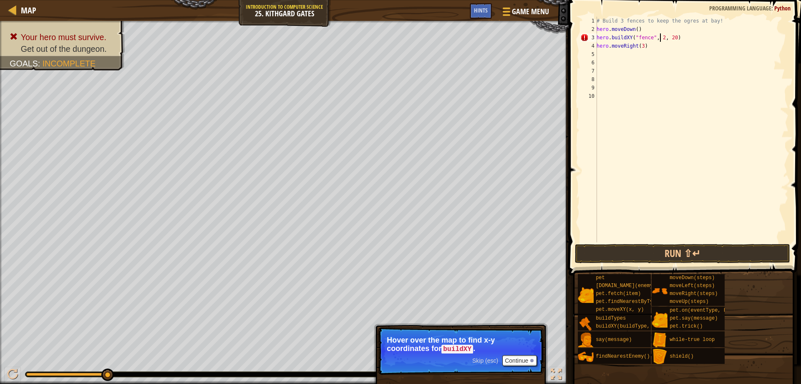
scroll to position [4, 6]
click at [673, 38] on div "# Build 3 fences to keep the ogres at bay! hero . moveDown ( ) hero . buildXY (…" at bounding box center [692, 138] width 194 height 242
click at [703, 254] on button "Run ⇧↵" at bounding box center [683, 253] width 216 height 19
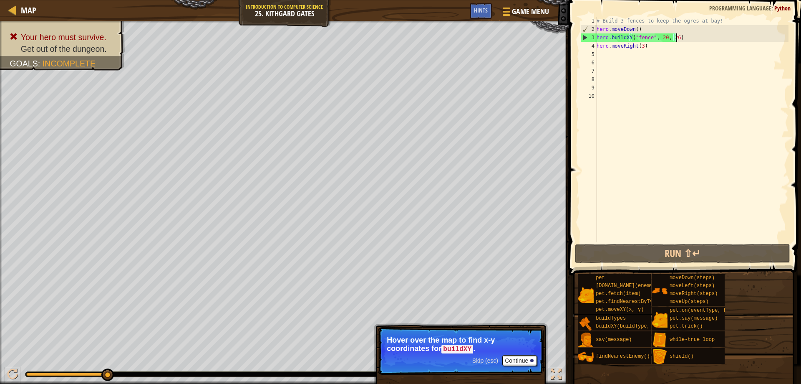
click at [679, 35] on div "# Build 3 fences to keep the ogres at bay! hero . moveDown ( ) hero . buildXY (…" at bounding box center [692, 138] width 194 height 242
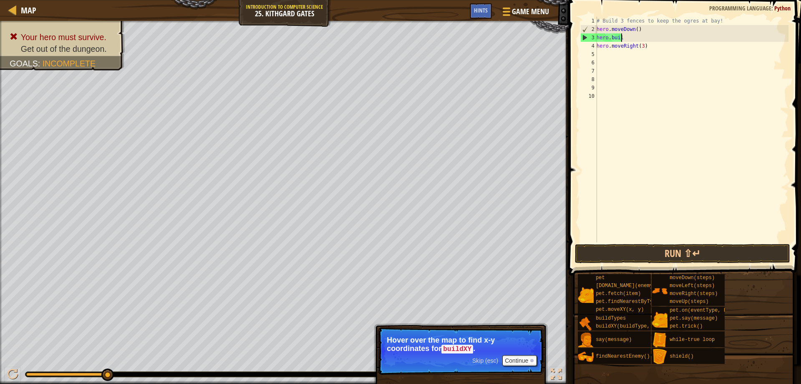
scroll to position [4, 0]
type textarea "h"
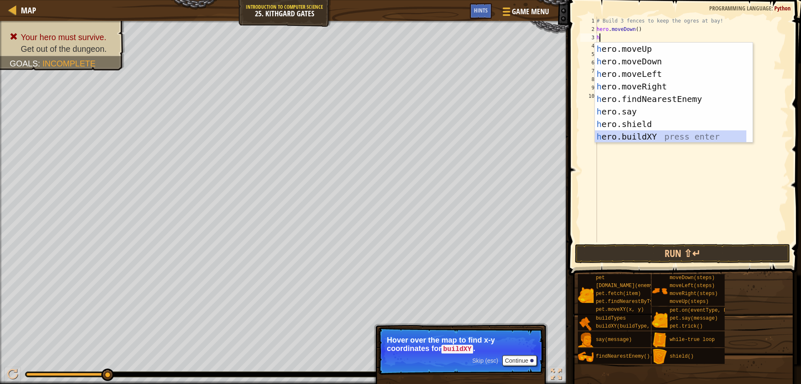
click at [645, 132] on div "h ero.moveUp press enter h ero.moveDown press enter h ero.moveLeft press enter …" at bounding box center [671, 105] width 152 height 125
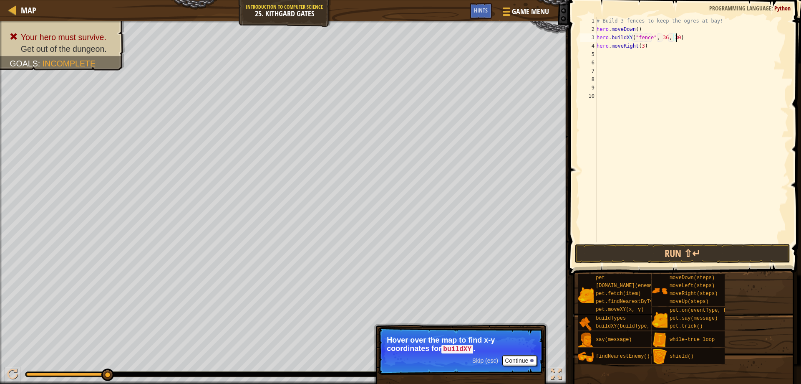
click at [682, 37] on div "# Build 3 fences to keep the ogres at bay! hero . moveDown ( ) hero . buildXY (…" at bounding box center [692, 138] width 194 height 242
click at [640, 45] on div "# Build 3 fences to keep the ogres at bay! hero . moveDown ( ) hero . buildXY (…" at bounding box center [692, 138] width 194 height 242
click at [709, 255] on button "Run ⇧↵" at bounding box center [683, 253] width 216 height 19
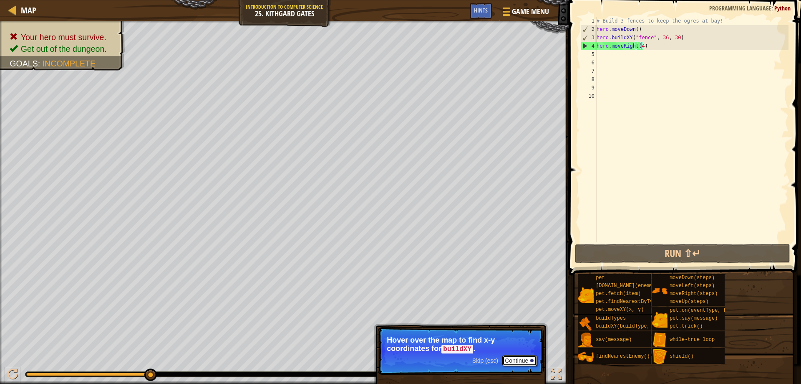
click at [514, 359] on button "Continue" at bounding box center [520, 360] width 35 height 11
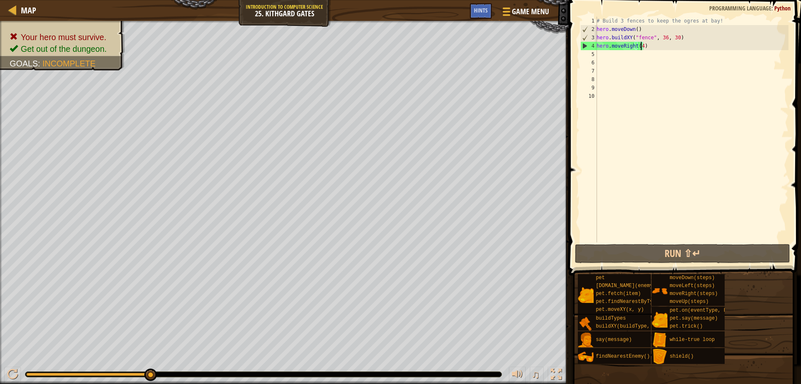
click at [675, 36] on div "# Build 3 fences to keep the ogres at bay! hero . moveDown ( ) hero . buildXY (…" at bounding box center [692, 138] width 194 height 242
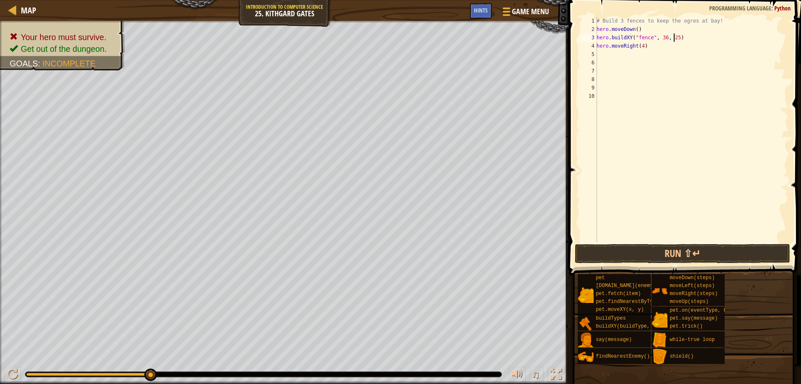
scroll to position [4, 6]
click at [680, 252] on button "Run ⇧↵" at bounding box center [683, 253] width 216 height 19
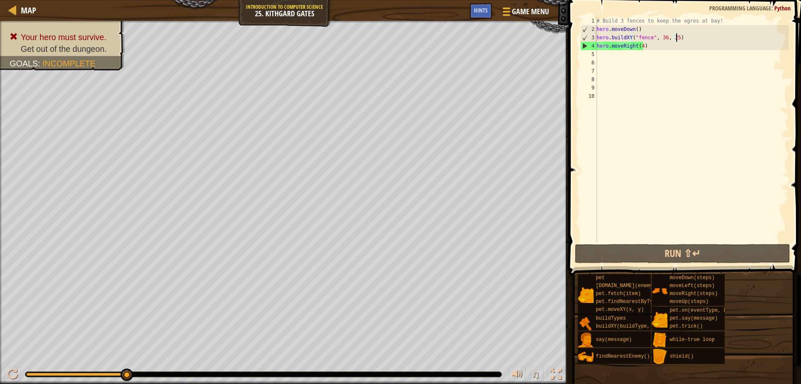
click at [679, 38] on div "# Build 3 fences to keep the ogres at bay! hero . moveDown ( ) hero . buildXY (…" at bounding box center [692, 138] width 194 height 242
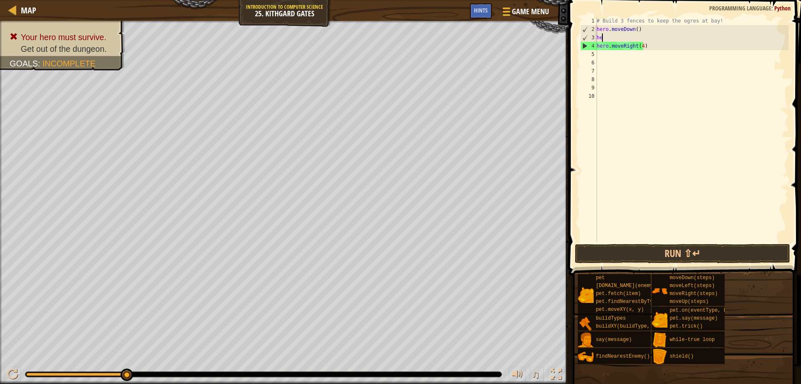
scroll to position [4, 0]
type textarea "h"
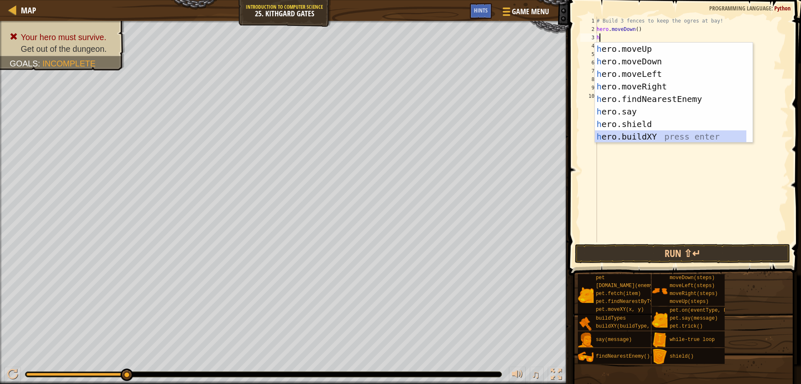
click at [631, 136] on div "h ero.moveUp press enter h ero.moveDown press enter h ero.moveLeft press enter …" at bounding box center [671, 105] width 152 height 125
type textarea "hero.buildXY("fence", 36, 30)"
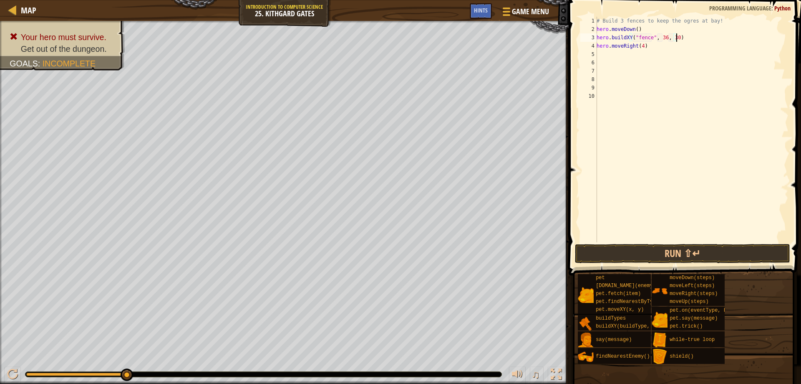
click at [683, 41] on div "# Build 3 fences to keep the ogres at bay! hero . moveDown ( ) hero . buildXY (…" at bounding box center [692, 138] width 194 height 242
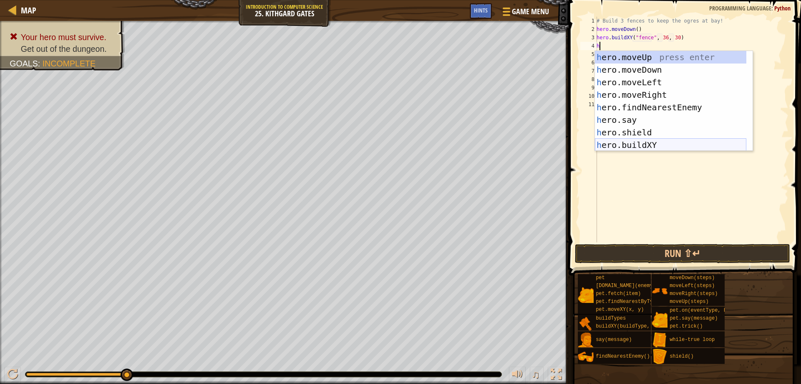
click at [655, 139] on div "h ero.moveUp press enter h ero.moveDown press enter h ero.moveLeft press enter …" at bounding box center [671, 113] width 152 height 125
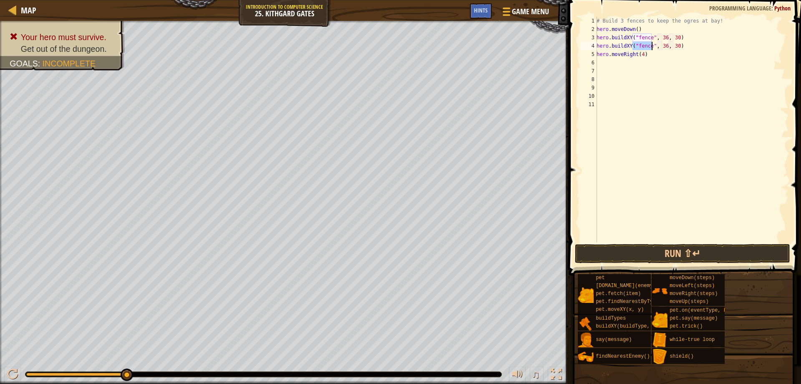
click at [674, 45] on div "# Build 3 fences to keep the ogres at bay! hero . moveDown ( ) hero . buildXY (…" at bounding box center [692, 138] width 194 height 242
type textarea "hero.buildXY("fence", 36, 25)"
click at [681, 255] on button "Run ⇧↵" at bounding box center [683, 253] width 216 height 19
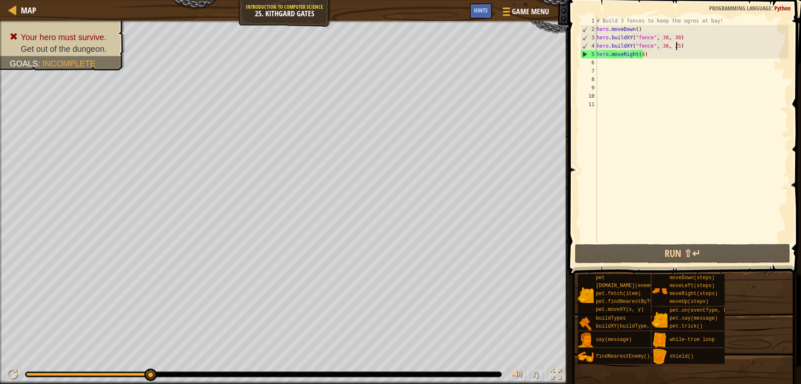
click at [684, 44] on div "# Build 3 fences to keep the ogres at bay! hero . moveDown ( ) hero . buildXY (…" at bounding box center [692, 138] width 194 height 242
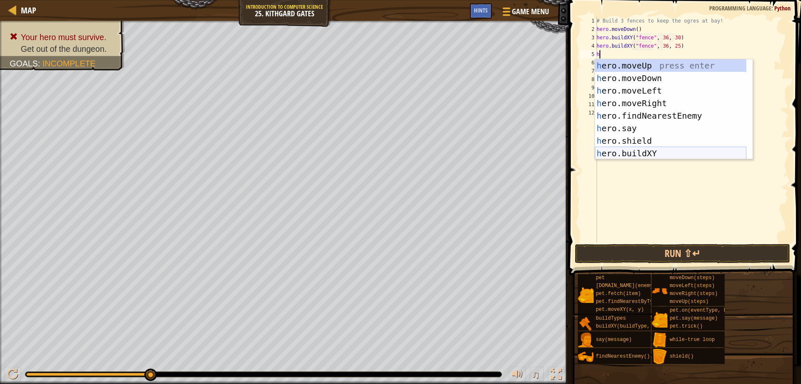
click at [664, 154] on div "h ero.moveUp press enter h ero.moveDown press enter h ero.moveLeft press enter …" at bounding box center [671, 121] width 152 height 125
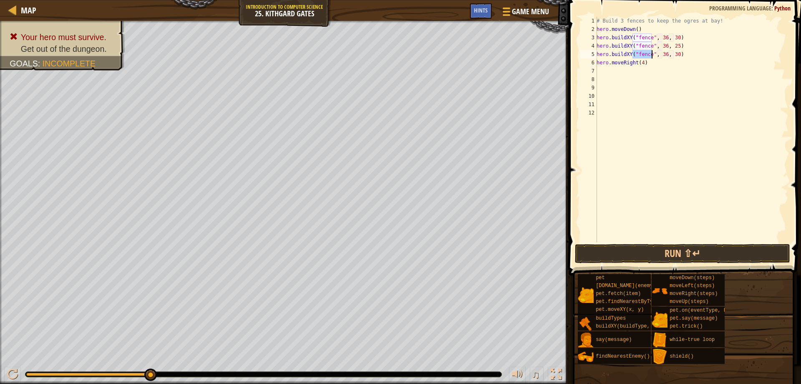
click at [674, 53] on div "# Build 3 fences to keep the ogres at bay! hero . moveDown ( ) hero . buildXY (…" at bounding box center [692, 138] width 194 height 242
click at [688, 253] on button "Run ⇧↵" at bounding box center [683, 253] width 216 height 19
click at [715, 245] on button "Run ⇧↵" at bounding box center [683, 253] width 216 height 19
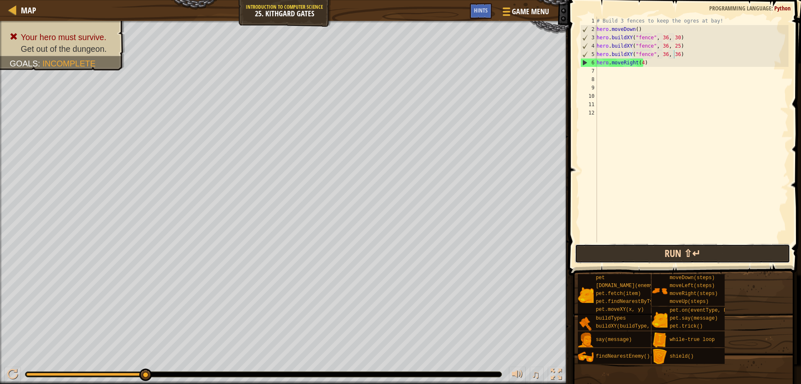
click at [690, 249] on button "Run ⇧↵" at bounding box center [683, 253] width 216 height 19
click at [691, 253] on button "Run ⇧↵" at bounding box center [683, 253] width 216 height 19
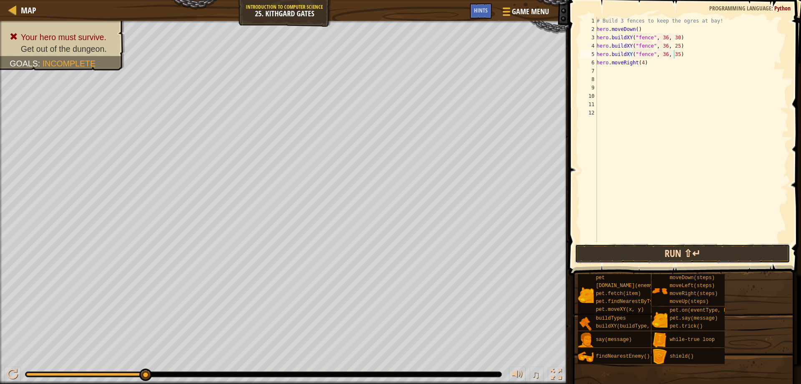
click at [667, 253] on button "Run ⇧↵" at bounding box center [683, 253] width 216 height 19
click at [675, 264] on span at bounding box center [685, 126] width 239 height 300
click at [677, 253] on button "Run ⇧↵" at bounding box center [683, 253] width 216 height 19
click at [615, 247] on button "Run ⇧↵" at bounding box center [683, 253] width 216 height 19
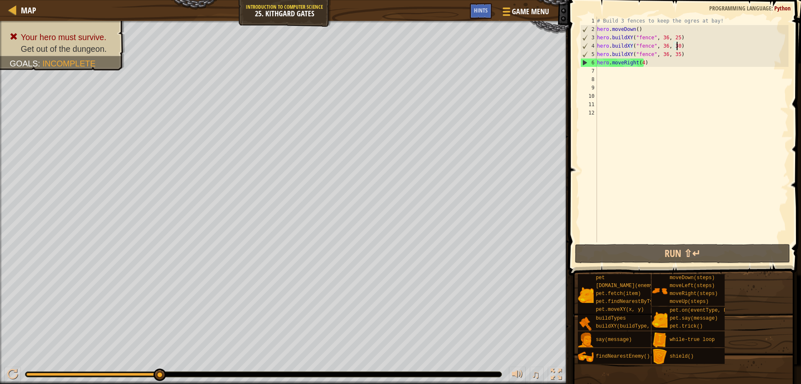
click at [684, 47] on div "# Build 3 fences to keep the ogres at bay! hero . moveDown ( ) hero . buildXY (…" at bounding box center [692, 138] width 193 height 242
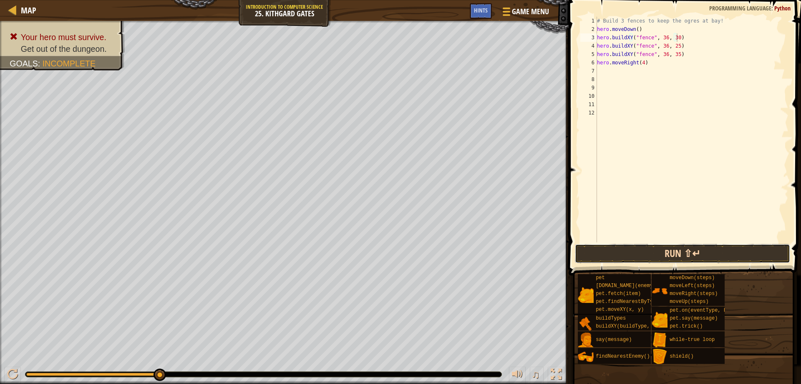
click at [686, 247] on button "Run ⇧↵" at bounding box center [683, 253] width 216 height 19
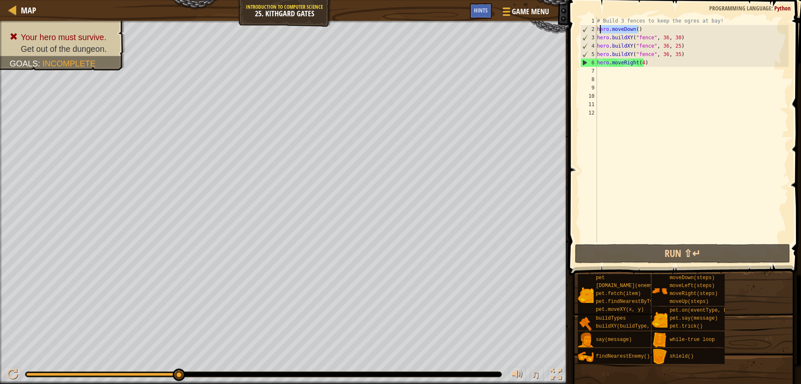
drag, startPoint x: 658, startPoint y: 26, endPoint x: 600, endPoint y: 32, distance: 58.3
click at [600, 32] on div "# Build 3 fences to keep the ogres at bay! hero . moveDown ( ) hero . buildXY (…" at bounding box center [692, 138] width 193 height 242
type textarea "hero.moveDown()"
click at [600, 32] on div "# Build 3 fences to keep the ogres at bay! hero . moveDown ( ) hero . buildXY (…" at bounding box center [692, 129] width 193 height 225
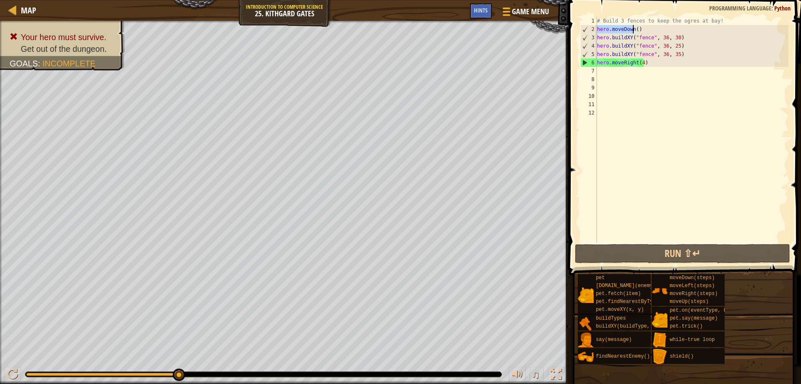
drag, startPoint x: 600, startPoint y: 32, endPoint x: 637, endPoint y: 30, distance: 36.8
click at [637, 30] on div "# Build 3 fences to keep the ogres at bay! hero . moveDown ( ) hero . buildXY (…" at bounding box center [692, 138] width 193 height 242
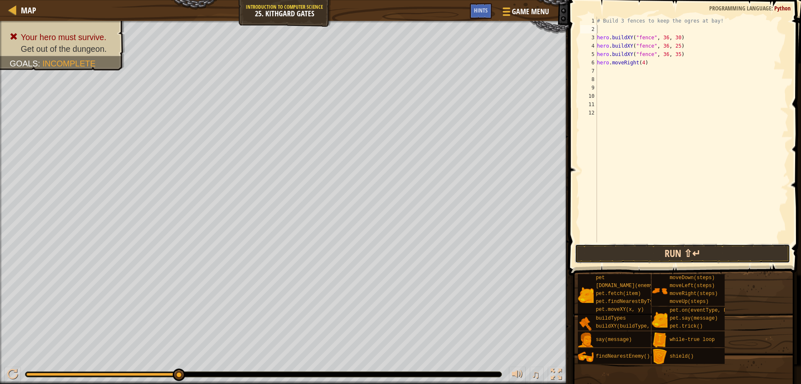
click at [660, 251] on button "Run ⇧↵" at bounding box center [683, 253] width 216 height 19
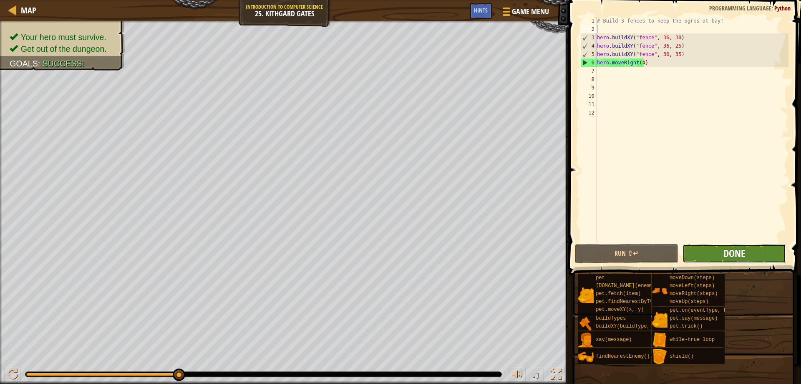
click at [741, 247] on span "Done" at bounding box center [735, 252] width 22 height 13
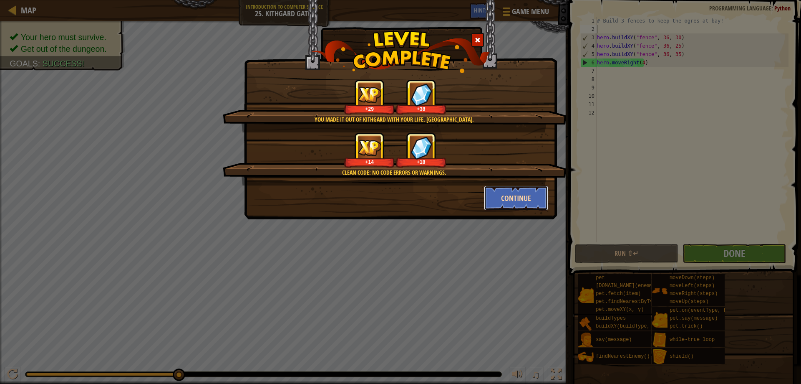
click at [499, 201] on button "Continue" at bounding box center [516, 197] width 65 height 25
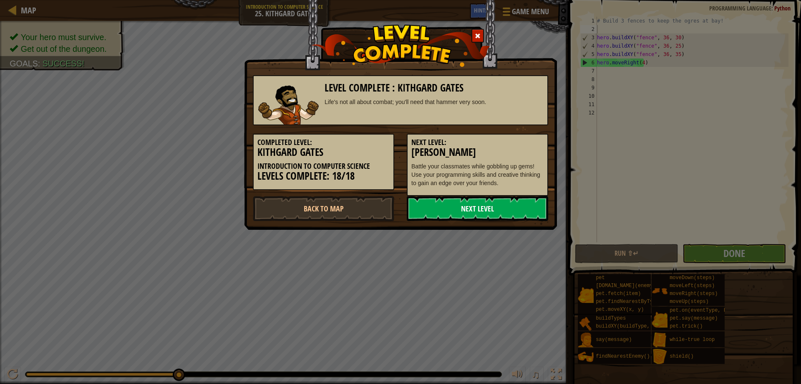
click at [492, 209] on link "Next Level" at bounding box center [478, 208] width 142 height 25
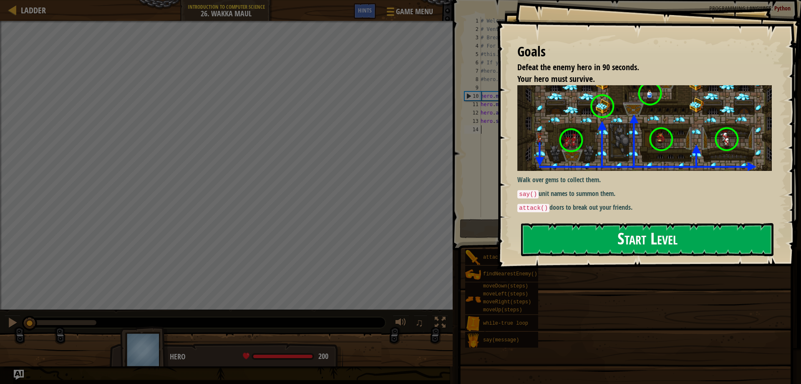
click at [637, 244] on button "Start Level" at bounding box center [647, 239] width 253 height 33
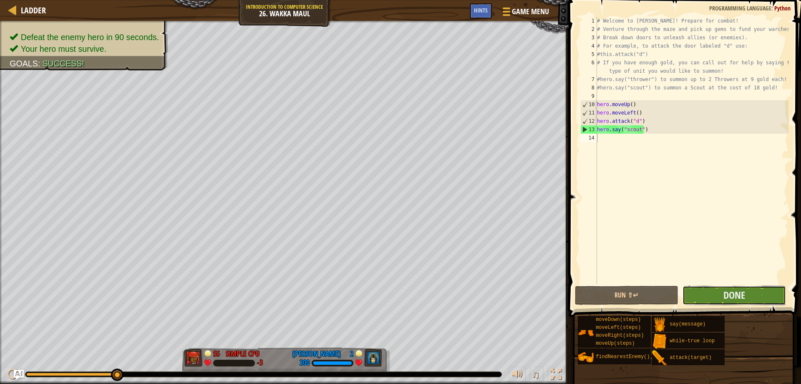
click at [723, 292] on button "Done" at bounding box center [735, 295] width 104 height 19
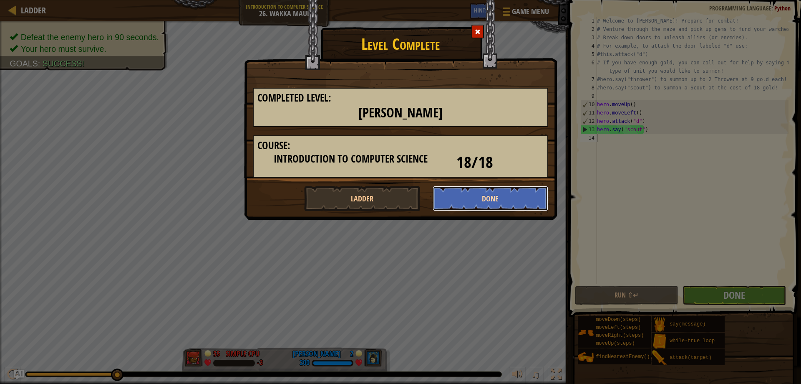
click at [519, 202] on button "Done" at bounding box center [491, 198] width 116 height 25
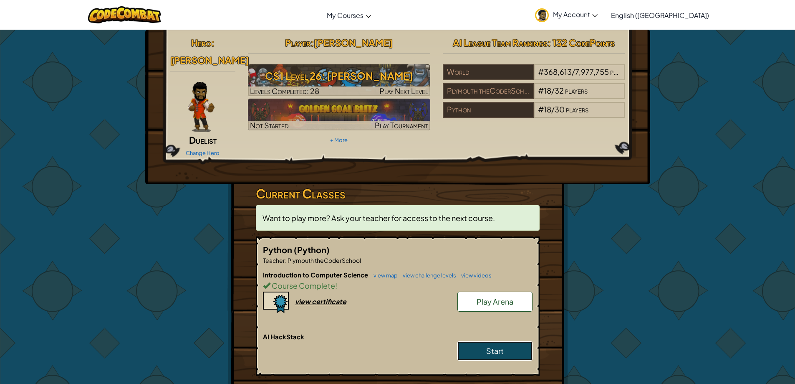
click at [490, 346] on span "Start" at bounding box center [495, 351] width 18 height 10
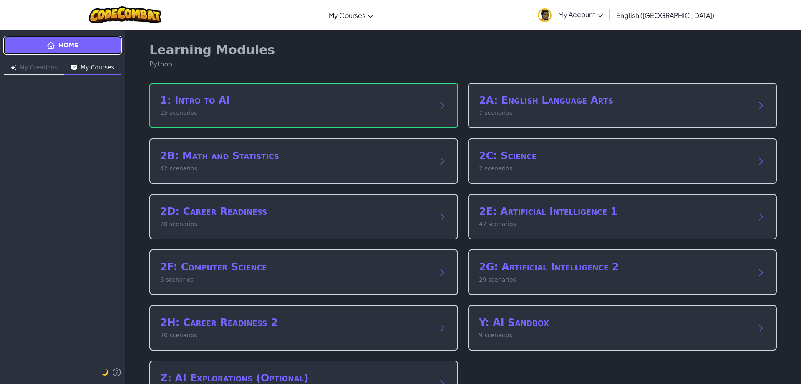
click at [83, 49] on link "Home" at bounding box center [62, 45] width 119 height 19
click at [141, 23] on div at bounding box center [126, 15] width 86 height 30
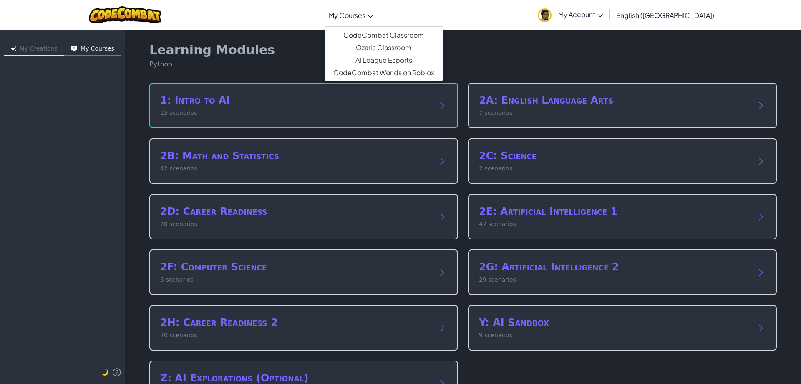
click at [377, 7] on link "My Courses" at bounding box center [351, 15] width 53 height 23
click at [392, 40] on link "CodeCombat Classroom" at bounding box center [384, 35] width 118 height 13
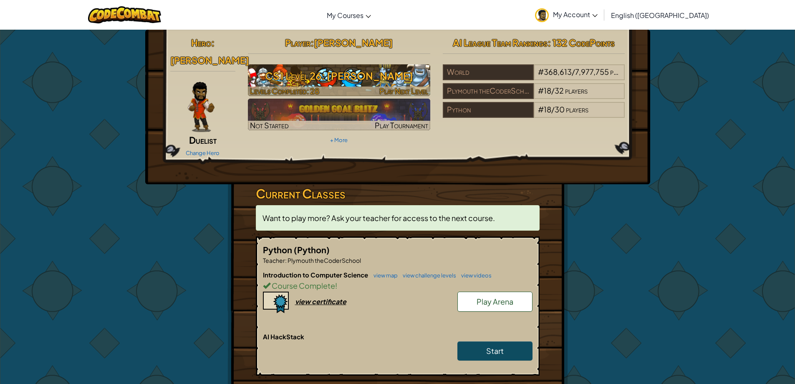
click at [366, 80] on h3 "CS1 Level 26: [PERSON_NAME]" at bounding box center [339, 75] width 182 height 19
click at [326, 76] on h3 "CS1 Level 26: [PERSON_NAME]" at bounding box center [339, 75] width 182 height 19
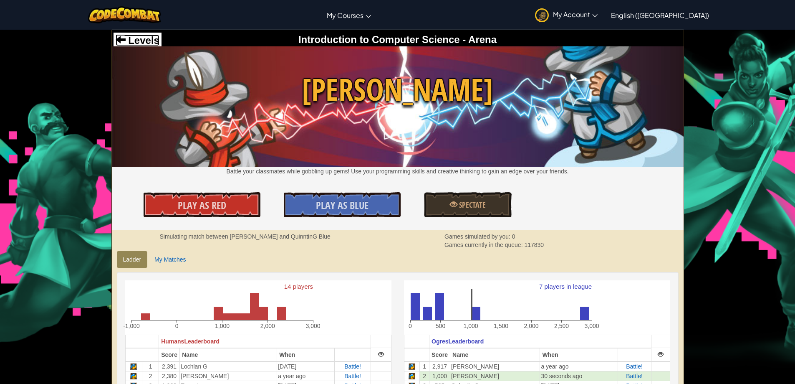
click at [136, 40] on span "Levels" at bounding box center [143, 40] width 34 height 11
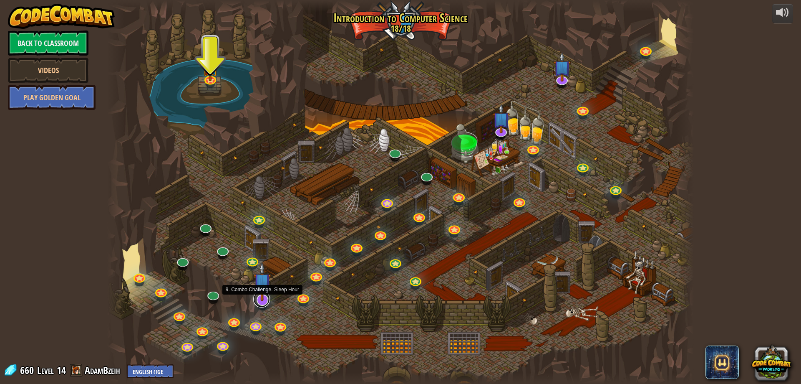
click at [255, 302] on link at bounding box center [261, 299] width 17 height 17
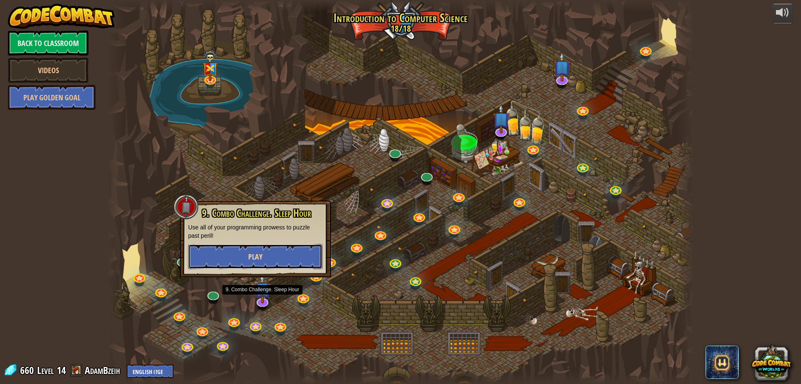
click at [268, 255] on button "Play" at bounding box center [255, 256] width 134 height 25
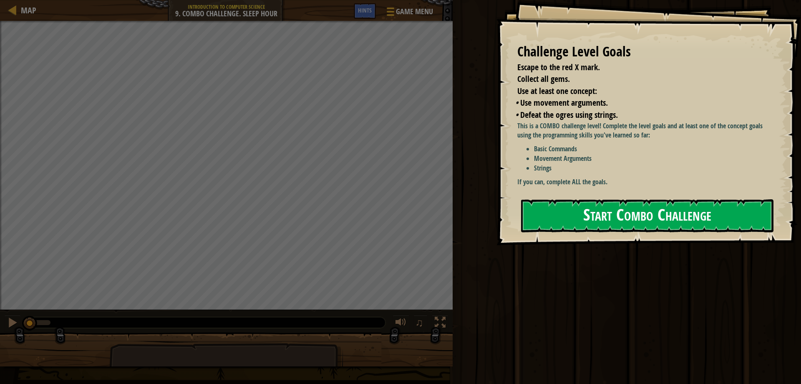
click at [583, 222] on button "Start Combo Challenge" at bounding box center [647, 215] width 253 height 33
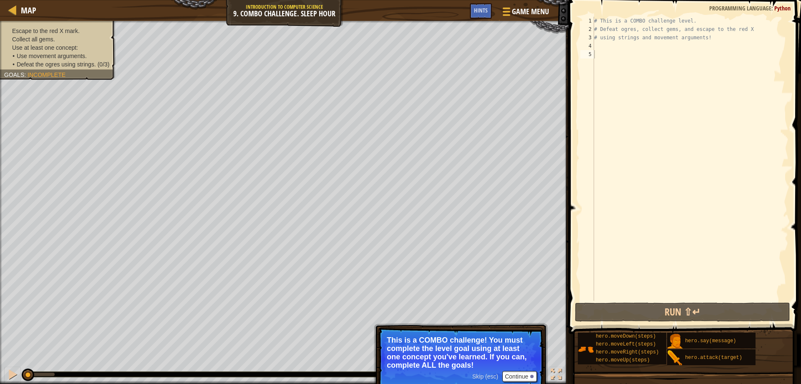
drag, startPoint x: 464, startPoint y: 355, endPoint x: 442, endPoint y: 334, distance: 30.4
click at [442, 334] on p "Skip (esc) Continue This is a COMBO challenge! You must complete the level goal…" at bounding box center [461, 358] width 166 height 63
click at [514, 375] on button "Continue" at bounding box center [520, 376] width 35 height 11
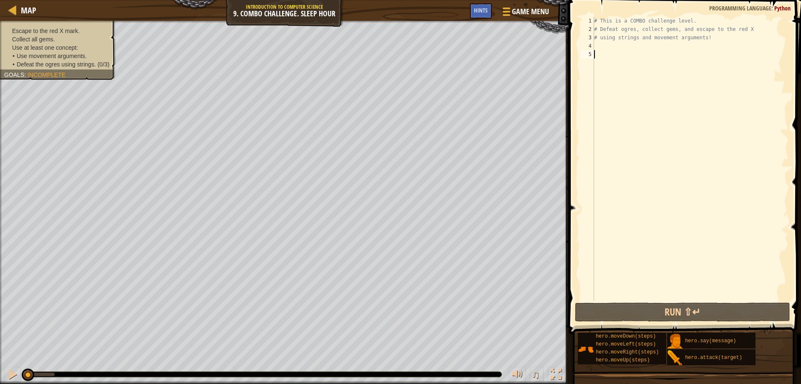
click at [601, 43] on div "# This is a COMBO challenge level. # Defeat [PERSON_NAME], collect gems, and es…" at bounding box center [691, 167] width 196 height 301
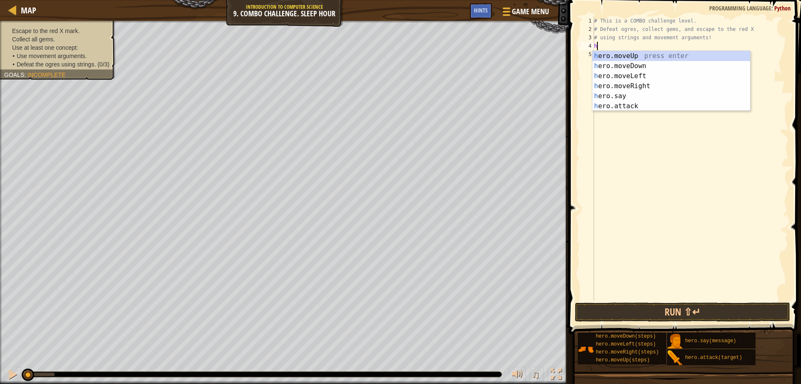
scroll to position [4, 0]
type textarea "h"
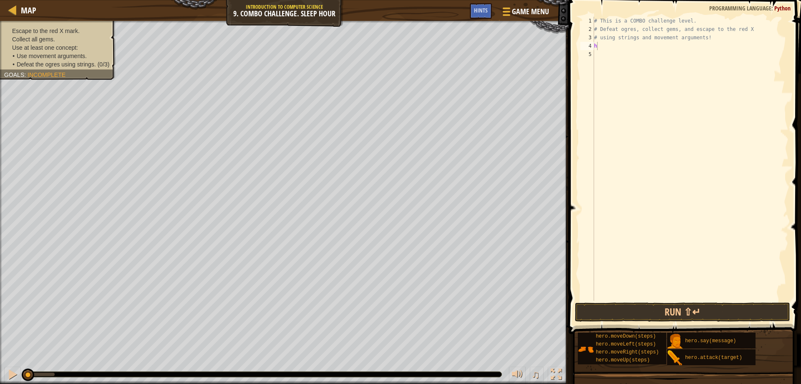
drag, startPoint x: 55, startPoint y: 69, endPoint x: 57, endPoint y: 64, distance: 5.8
click at [56, 66] on div "Escape to the red X mark. Collect all gems. Use at least one concept: • Use mov…" at bounding box center [52, 47] width 125 height 64
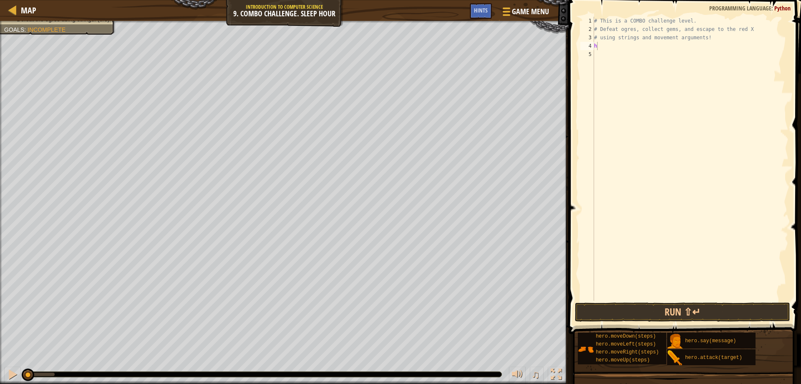
click at [71, 17] on div "Map Introduction to Computer Science 9. Combo Challenge. Sleep Hour Game Menu D…" at bounding box center [284, 10] width 569 height 21
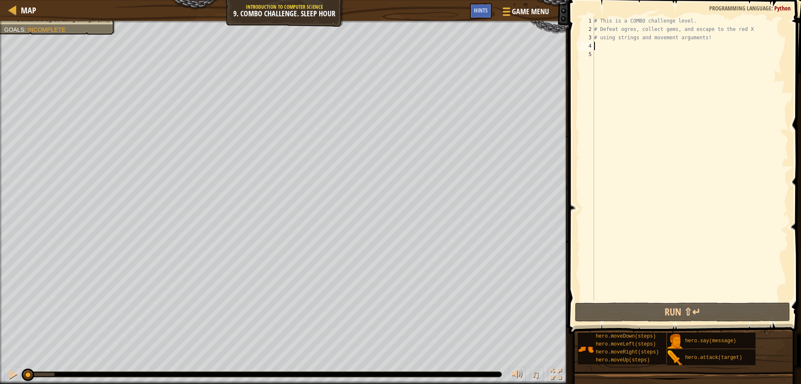
type textarea "h"
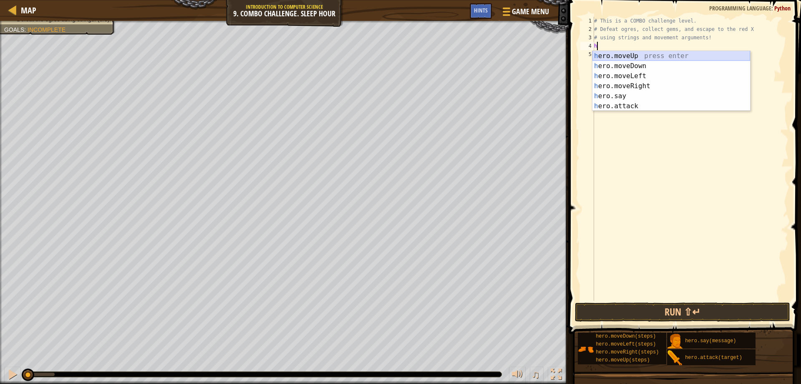
click at [641, 56] on div "h ero.moveUp press enter h ero.moveDown press enter h ero.moveLeft press enter …" at bounding box center [672, 91] width 158 height 80
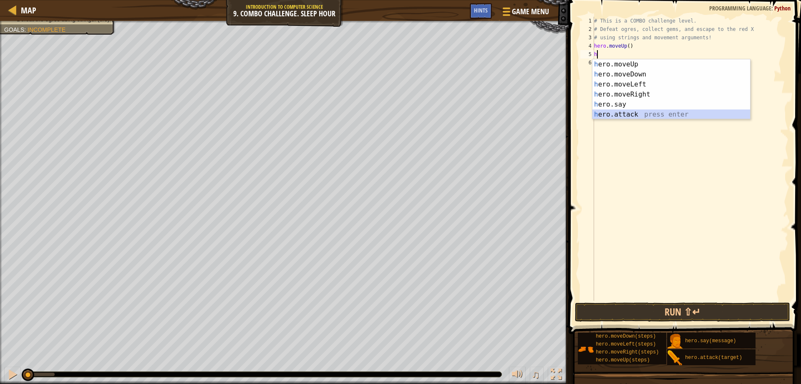
click at [635, 115] on div "h ero.moveUp press enter h ero.moveDown press enter h ero.moveLeft press enter …" at bounding box center [672, 99] width 158 height 80
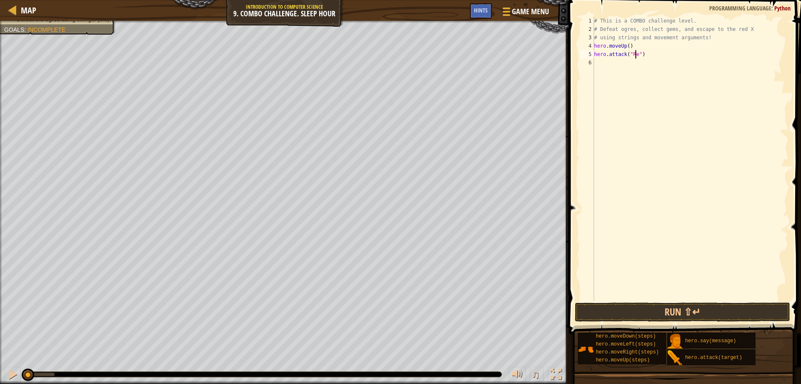
scroll to position [4, 4]
type textarea "hero.attack("Rexxar")"
drag, startPoint x: 652, startPoint y: 53, endPoint x: 595, endPoint y: 54, distance: 57.6
click at [595, 54] on div "# This is a COMBO challenge level. # Defeat [PERSON_NAME], collect gems, and es…" at bounding box center [691, 167] width 196 height 301
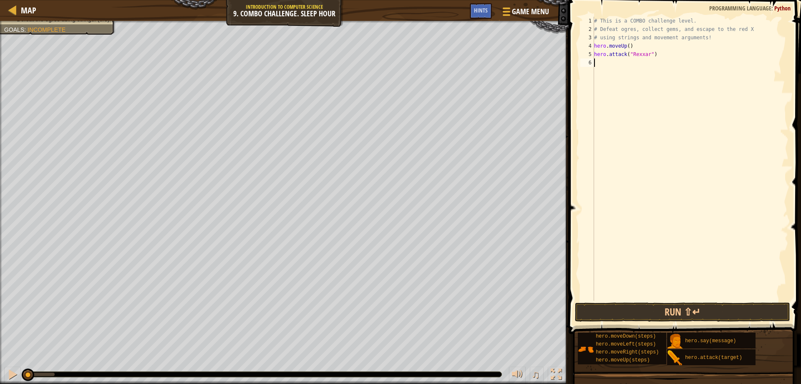
click at [594, 68] on div "# This is a COMBO challenge level. # Defeat [PERSON_NAME], collect gems, and es…" at bounding box center [691, 167] width 196 height 301
click at [594, 67] on div "# This is a COMBO challenge level. # Defeat [PERSON_NAME], collect gems, and es…" at bounding box center [691, 167] width 196 height 301
paste textarea "hero.attack("Rexxar")"
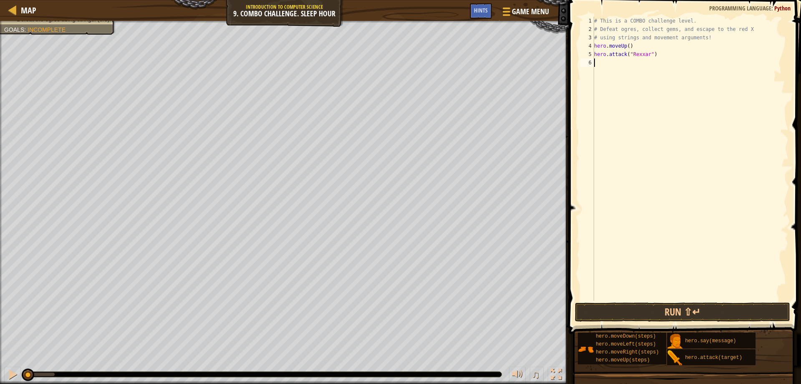
type textarea "hero.attack("Rexxar")"
click at [613, 107] on div "# This is a COMBO challenge level. # Defeat [PERSON_NAME], collect gems, and es…" at bounding box center [691, 167] width 196 height 301
type textarea "h"
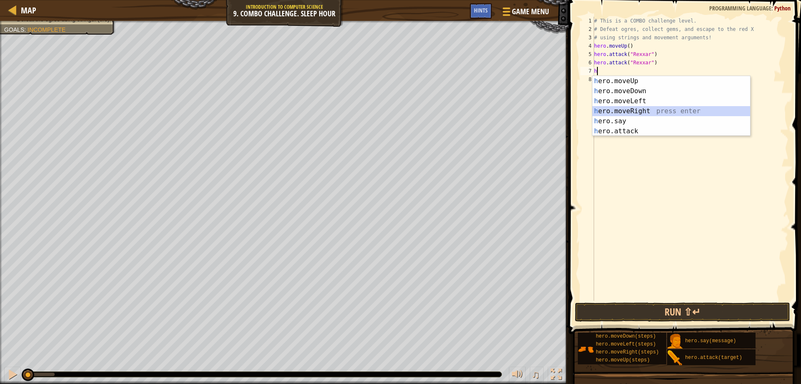
click at [642, 111] on div "h ero.moveUp press enter h ero.moveDown press enter h ero.moveLeft press enter …" at bounding box center [672, 116] width 158 height 80
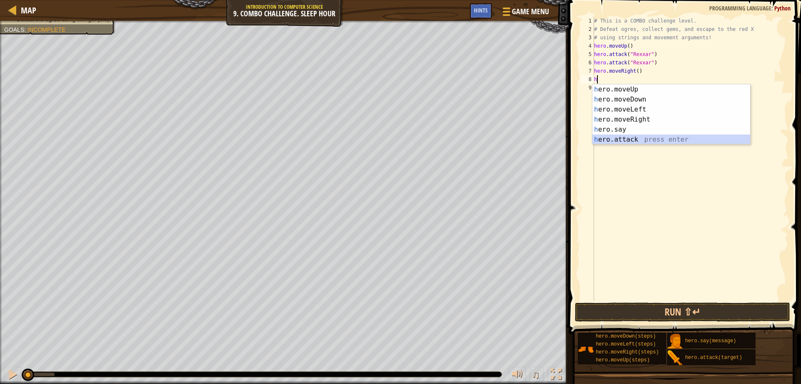
click at [642, 136] on div "h ero.moveUp press enter h ero.moveDown press enter h ero.moveLeft press enter …" at bounding box center [672, 124] width 158 height 80
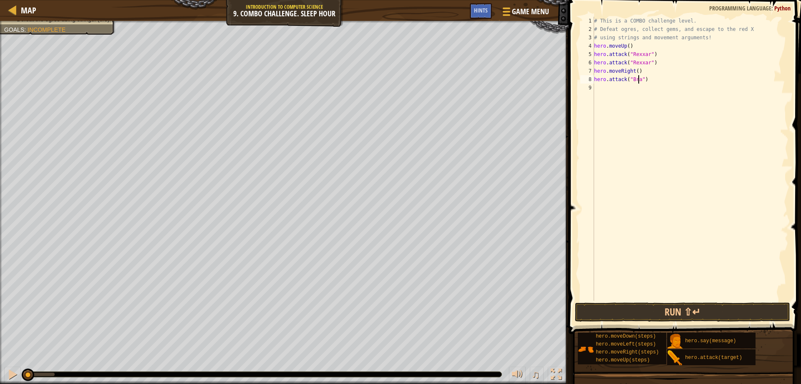
scroll to position [4, 4]
type textarea "hero.attack("Brack")"
click at [594, 88] on div "9" at bounding box center [588, 87] width 14 height 8
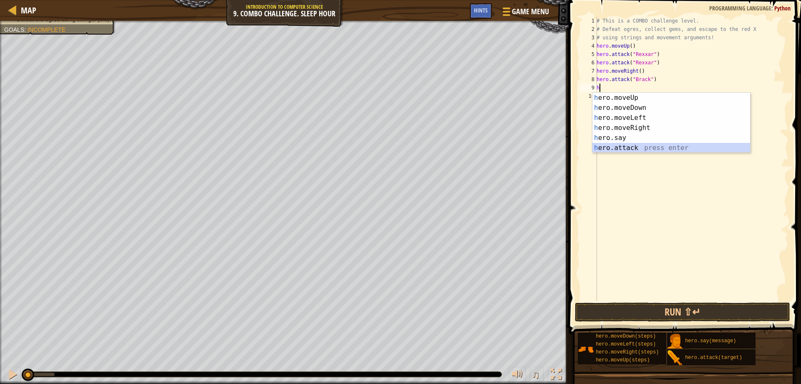
click at [640, 144] on div "h ero.moveUp press enter h ero.moveDown press enter h ero.moveLeft press enter …" at bounding box center [672, 133] width 158 height 80
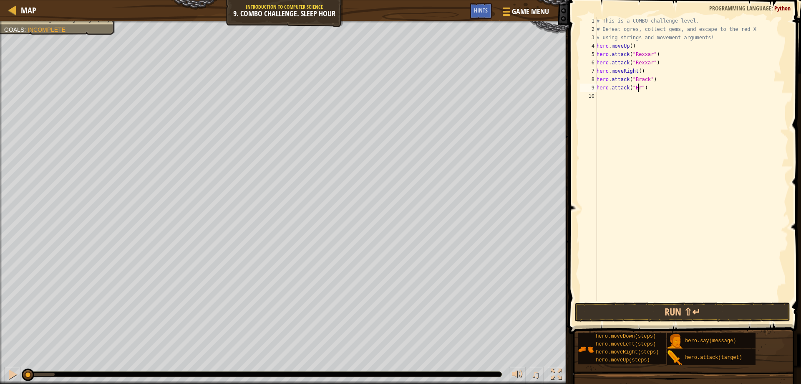
scroll to position [4, 4]
type textarea "hero.attack("Brack")"
click at [609, 96] on div "# This is a COMBO challenge level. # Defeat [PERSON_NAME], collect gems, and es…" at bounding box center [692, 167] width 194 height 301
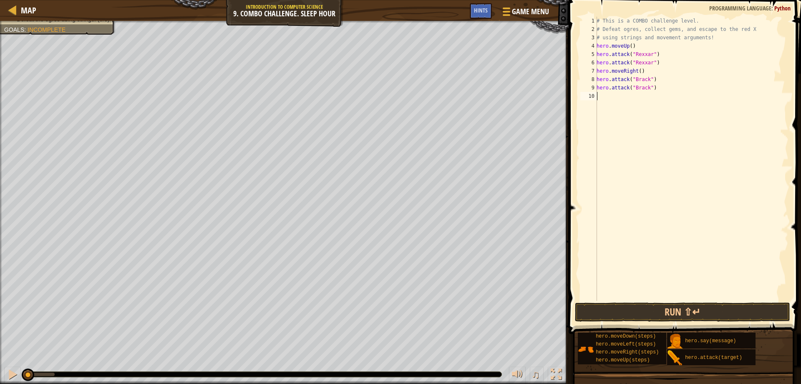
type textarea "h"
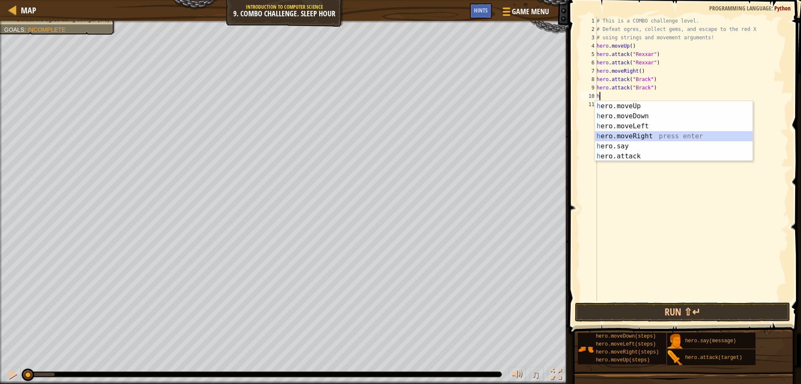
click at [637, 134] on div "h ero.moveUp press enter h ero.moveDown press enter h ero.moveLeft press enter …" at bounding box center [674, 141] width 158 height 80
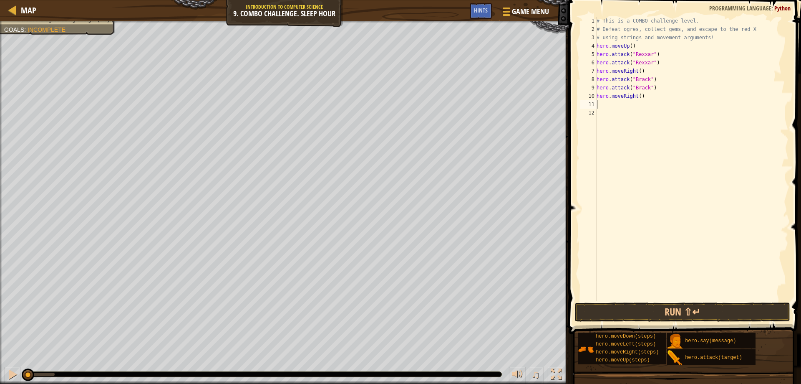
type textarea "h"
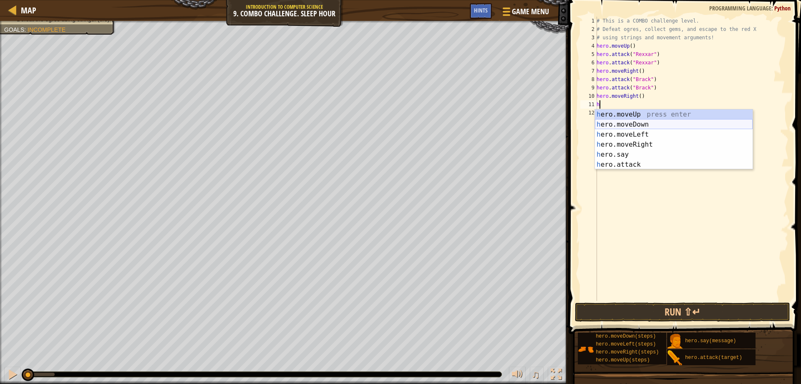
click at [635, 123] on div "h ero.moveUp press enter h ero.moveDown press enter h ero.moveLeft press enter …" at bounding box center [674, 149] width 158 height 80
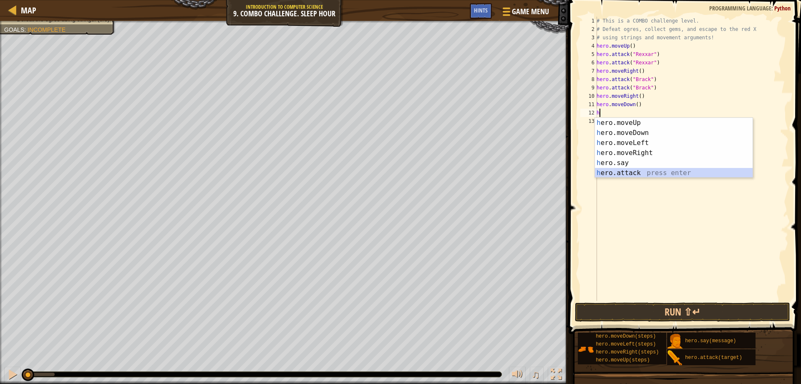
click at [640, 170] on div "h ero.moveUp press enter h ero.moveDown press enter h ero.moveLeft press enter …" at bounding box center [674, 158] width 158 height 80
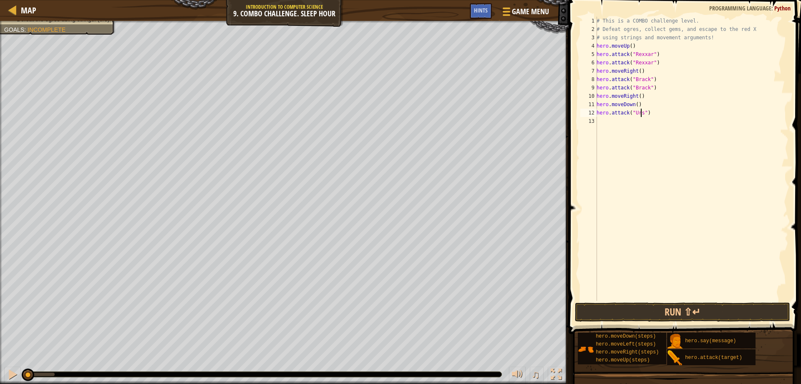
scroll to position [4, 4]
type textarea "hero.attack("Ursa")"
click at [604, 125] on div "# This is a COMBO challenge level. # Defeat [PERSON_NAME], collect gems, and es…" at bounding box center [692, 167] width 194 height 301
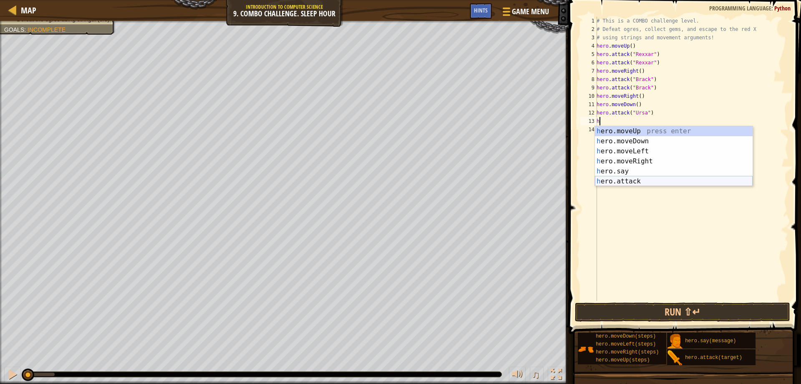
click at [611, 182] on div "h ero.moveUp press enter h ero.moveDown press enter h ero.moveLeft press enter …" at bounding box center [674, 166] width 158 height 80
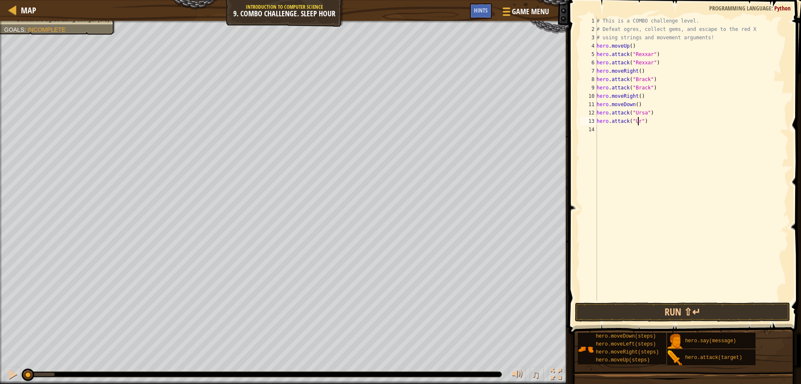
scroll to position [4, 4]
type textarea "hero.attack("Ursa")"
click at [606, 131] on div "# This is a COMBO challenge level. # Defeat [PERSON_NAME], collect gems, and es…" at bounding box center [692, 167] width 194 height 301
type textarea "h"
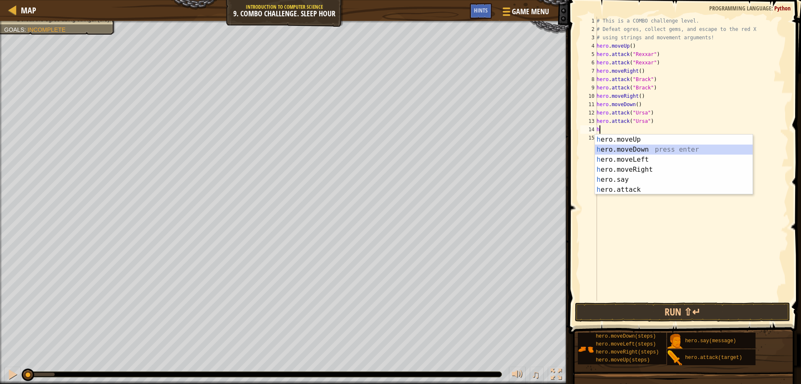
click at [631, 146] on div "h ero.moveUp press enter h ero.moveDown press enter h ero.moveLeft press enter …" at bounding box center [674, 174] width 158 height 80
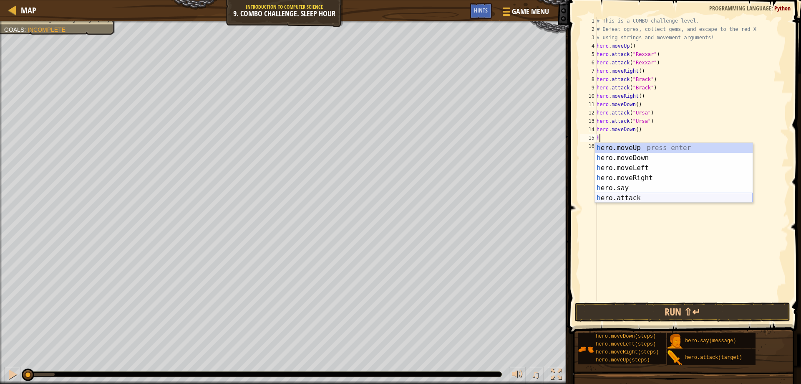
click at [621, 194] on div "h ero.moveUp press enter h ero.moveDown press enter h ero.moveLeft press enter …" at bounding box center [674, 183] width 158 height 80
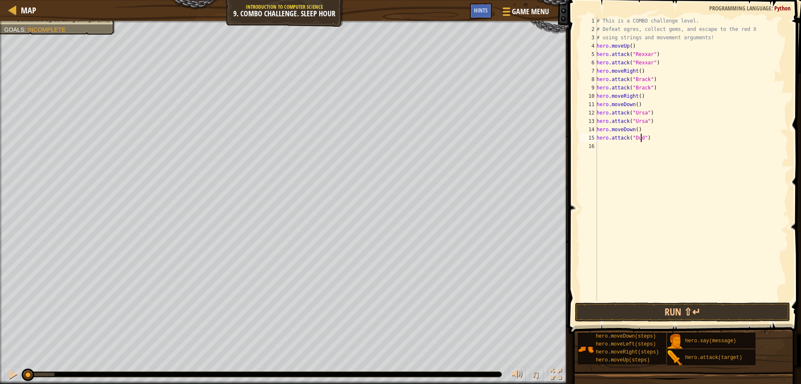
scroll to position [4, 4]
type textarea "hero.attack("Dudle")"
drag, startPoint x: 598, startPoint y: 136, endPoint x: 652, endPoint y: 138, distance: 54.7
click at [652, 138] on div "# This is a COMBO challenge level. # Defeat [PERSON_NAME], collect gems, and es…" at bounding box center [692, 167] width 194 height 301
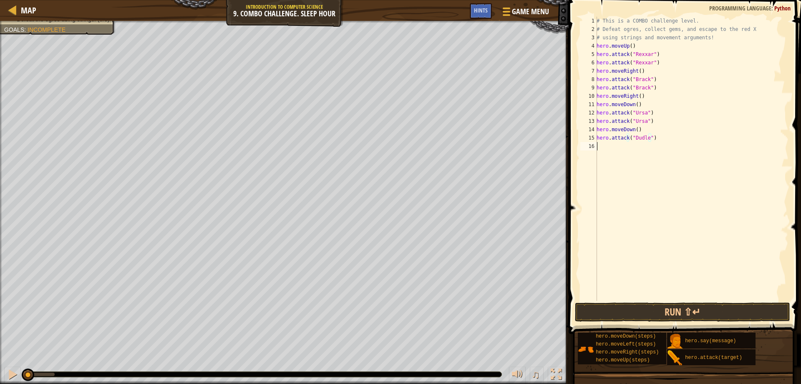
click at [603, 149] on div "# This is a COMBO challenge level. # Defeat [PERSON_NAME], collect gems, and es…" at bounding box center [692, 167] width 194 height 301
paste textarea "hero.attack("Dudle")"
type textarea "hero.attack("Dudle")"
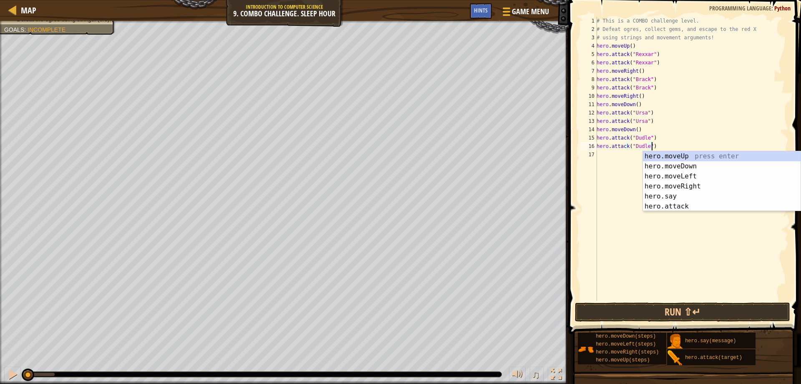
click at [606, 163] on div "# This is a COMBO challenge level. # Defeat [PERSON_NAME], collect gems, and es…" at bounding box center [692, 167] width 194 height 301
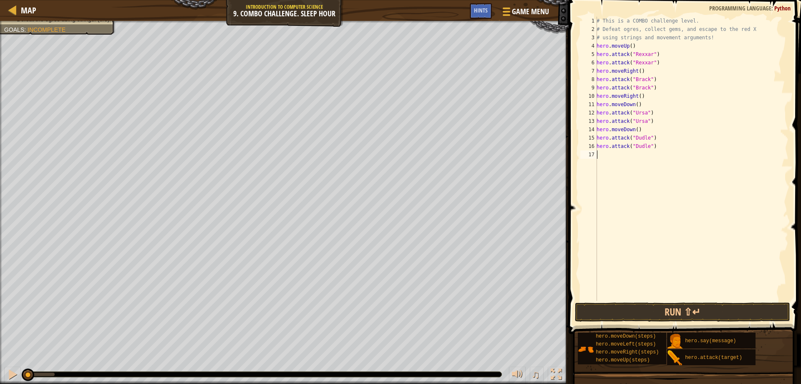
type textarea "h"
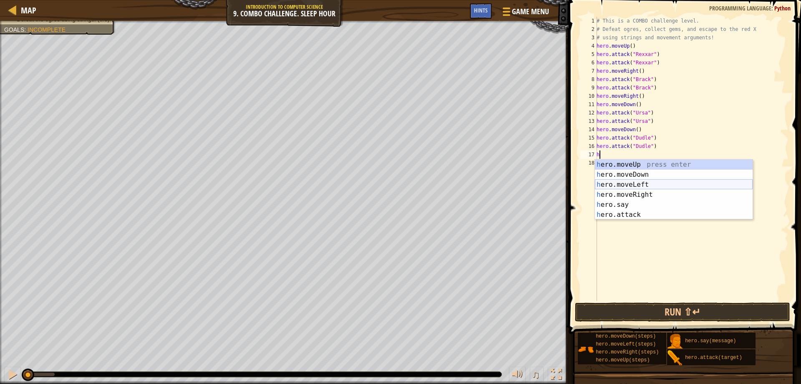
click at [627, 182] on div "h ero.moveUp press enter h ero.moveDown press enter h ero.moveLeft press enter …" at bounding box center [674, 199] width 158 height 80
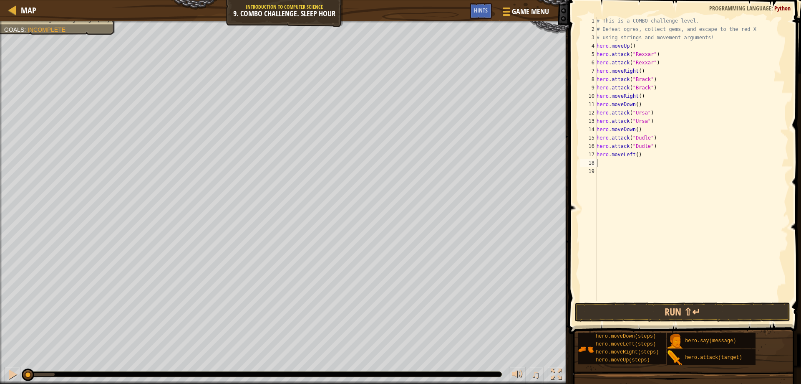
click at [634, 155] on div "# This is a COMBO challenge level. # Defeat [PERSON_NAME], collect gems, and es…" at bounding box center [692, 167] width 194 height 301
type textarea "hero.moveLeft(2)"
click at [600, 163] on div "# This is a COMBO challenge level. # Defeat [PERSON_NAME], collect gems, and es…" at bounding box center [692, 167] width 194 height 301
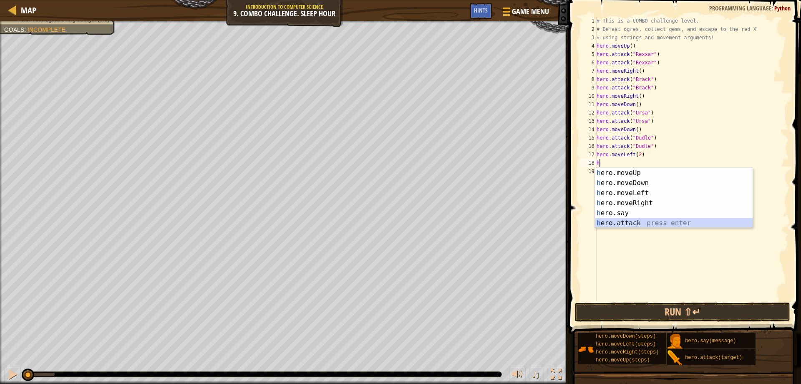
click at [630, 221] on div "h ero.moveUp press enter h ero.moveDown press enter h ero.moveLeft press enter …" at bounding box center [674, 208] width 158 height 80
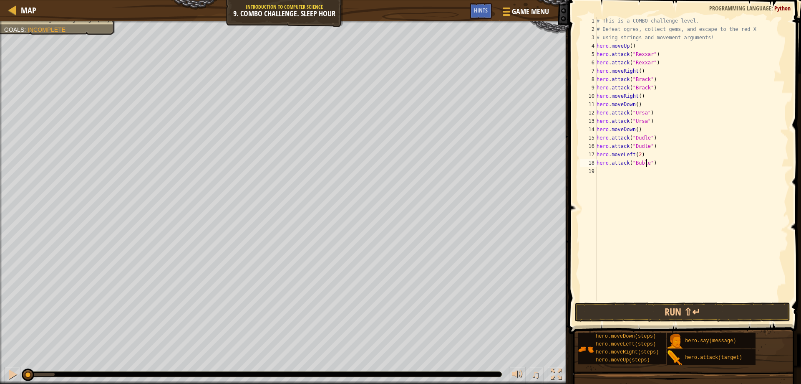
scroll to position [4, 4]
click at [640, 161] on div "# This is a COMBO challenge level. # Defeat [PERSON_NAME], collect gems, and es…" at bounding box center [692, 167] width 194 height 301
type textarea "hero.attack("Bubble")"
drag, startPoint x: 656, startPoint y: 164, endPoint x: 590, endPoint y: 161, distance: 66.0
click at [590, 161] on div "hero.attack("Bubble") 1 2 3 4 5 6 7 8 9 10 11 12 13 14 15 16 17 18 19 # This is…" at bounding box center [684, 159] width 210 height 284
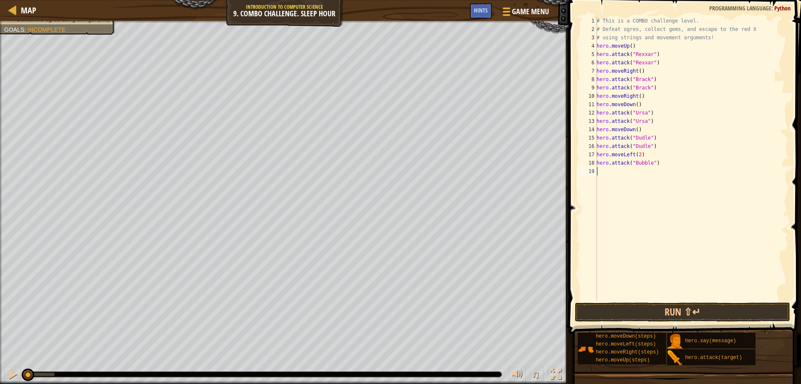
click at [609, 171] on div "# This is a COMBO challenge level. # Defeat [PERSON_NAME], collect gems, and es…" at bounding box center [692, 167] width 194 height 301
paste textarea "hero.attack("Bubble")"
type textarea "hero.attack("Bubble")"
click at [611, 180] on div "# This is a COMBO challenge level. # Defeat [PERSON_NAME], collect gems, and es…" at bounding box center [692, 167] width 194 height 301
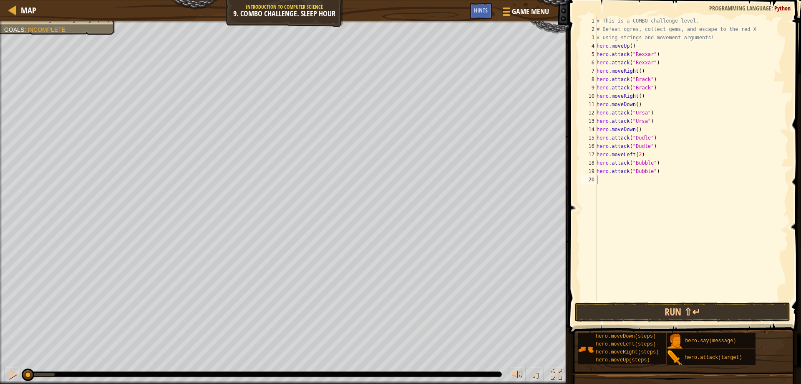
type textarea "h"
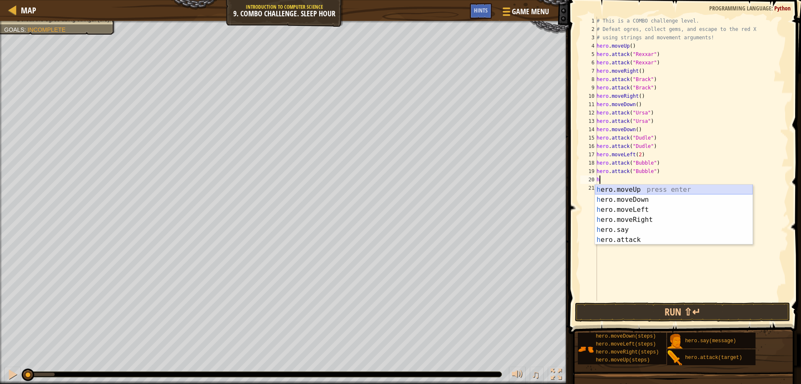
click at [629, 190] on div "h ero.moveUp press enter h ero.moveDown press enter h ero.moveLeft press enter …" at bounding box center [674, 225] width 158 height 80
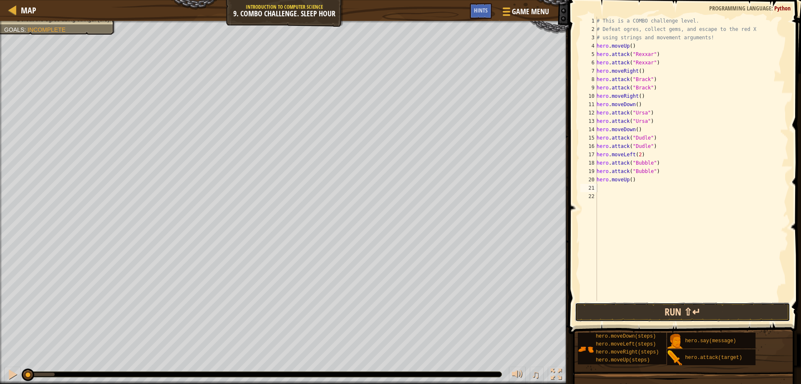
click at [697, 308] on button "Run ⇧↵" at bounding box center [683, 311] width 216 height 19
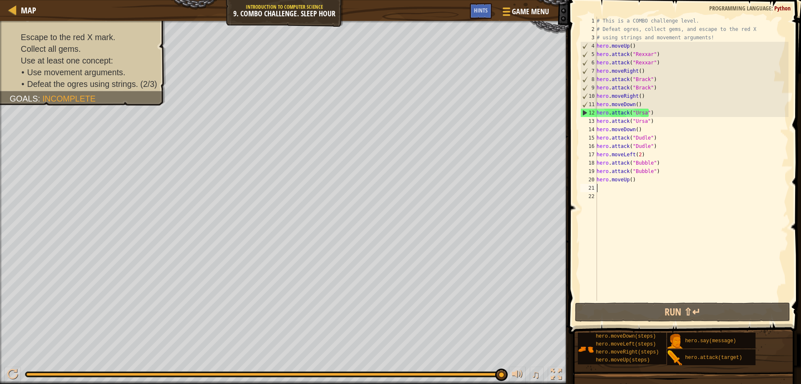
click at [635, 177] on div "# This is a COMBO challenge level. # Defeat [PERSON_NAME], collect gems, and es…" at bounding box center [692, 167] width 194 height 301
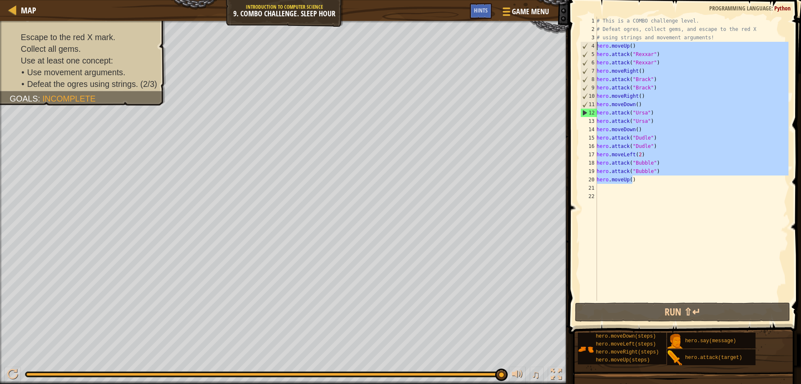
drag, startPoint x: 635, startPoint y: 177, endPoint x: 596, endPoint y: 46, distance: 136.7
click at [596, 46] on div "hero.moveUp() 1 2 3 4 5 6 7 8 9 10 11 12 13 14 15 16 17 18 19 20 21 22 # This i…" at bounding box center [684, 159] width 210 height 284
type textarea "hero.moveUp() hero.attack("Rexxar")"
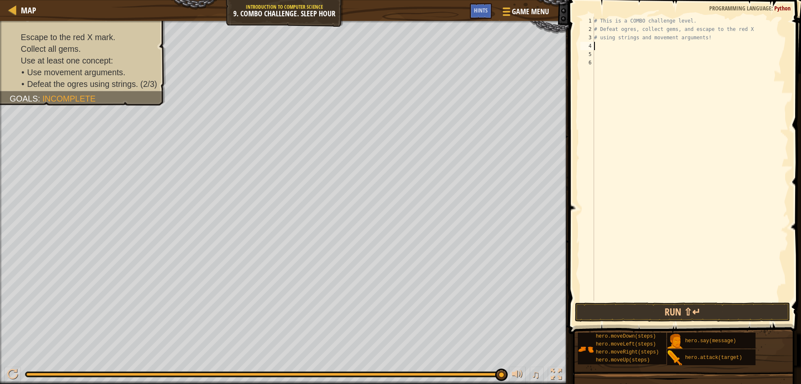
type textarea "h"
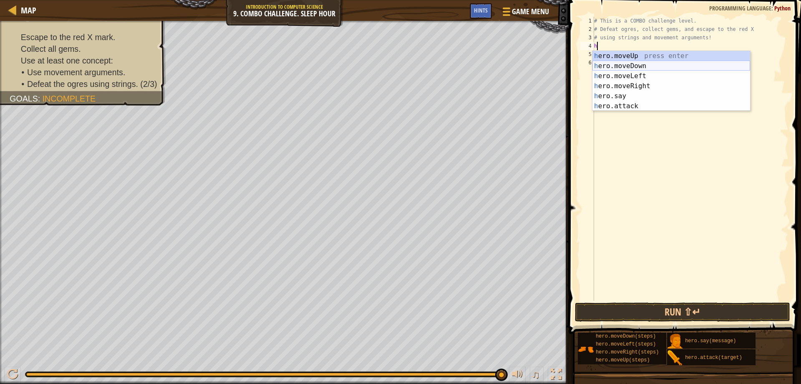
click at [634, 63] on div "h ero.moveUp press enter h ero.moveDown press enter h ero.moveLeft press enter …" at bounding box center [672, 91] width 158 height 80
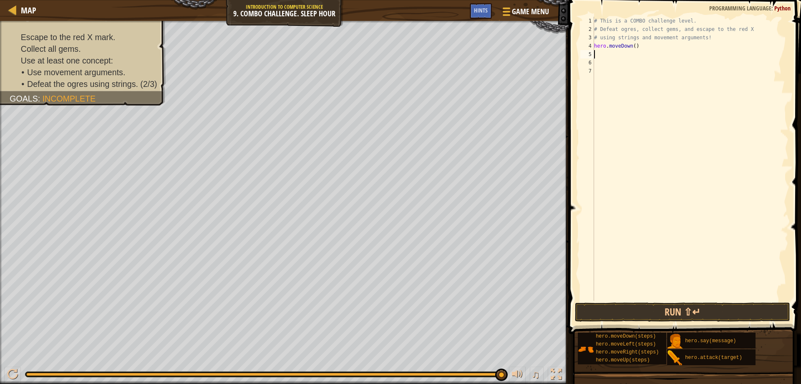
type textarea "h"
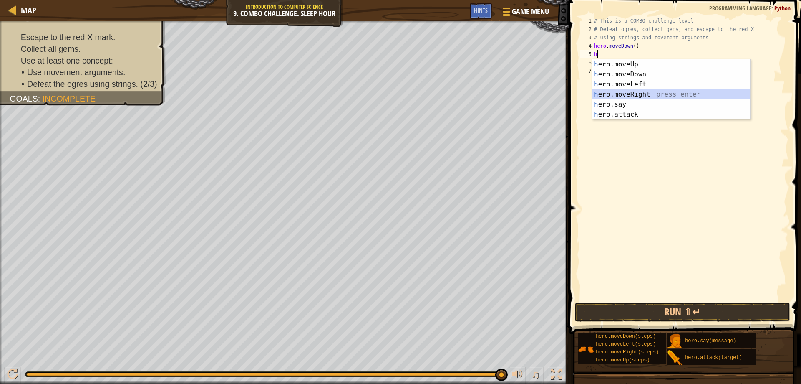
click at [640, 94] on div "h ero.moveUp press enter h ero.moveDown press enter h ero.moveLeft press enter …" at bounding box center [672, 99] width 158 height 80
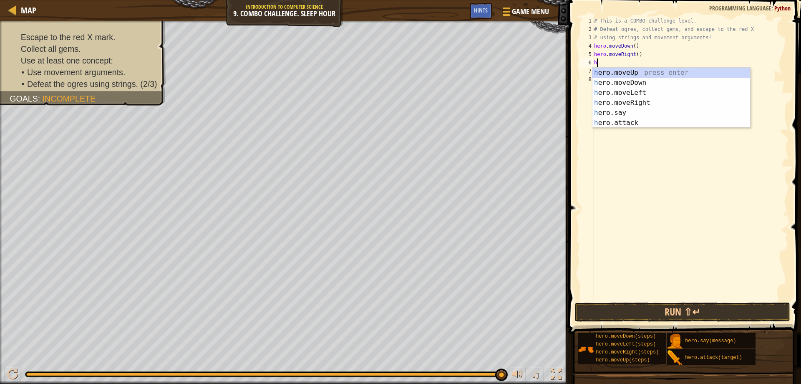
click at [639, 55] on div "# This is a COMBO challenge level. # Defeat [PERSON_NAME], collect gems, and es…" at bounding box center [691, 167] width 196 height 301
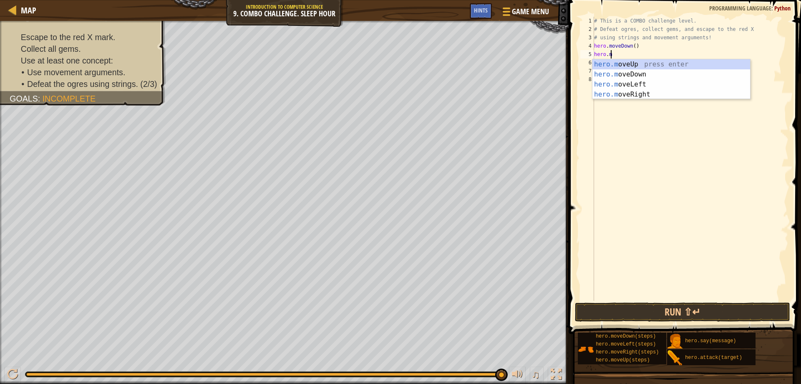
type textarea "h"
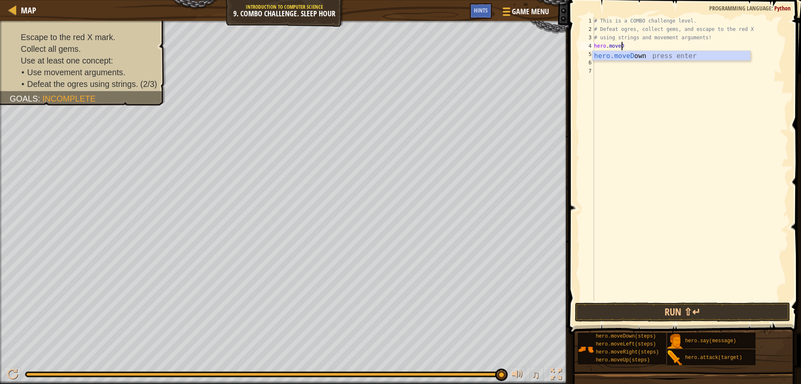
scroll to position [4, 2]
type textarea "hero.moveD"
click at [653, 57] on div "hero.moveD own press enter" at bounding box center [672, 66] width 158 height 30
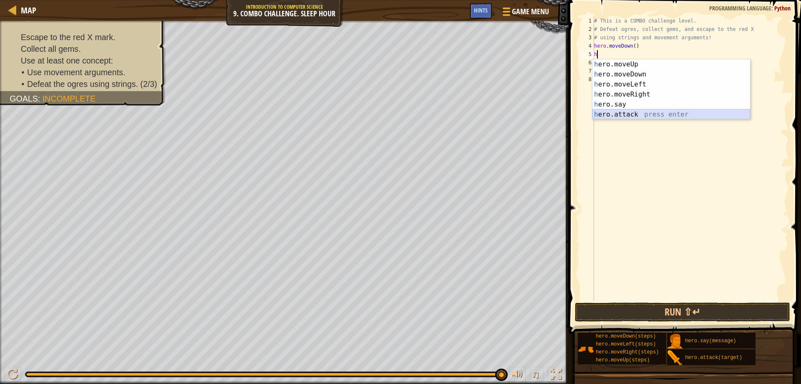
click at [632, 111] on div "h ero.moveUp press enter h ero.moveDown press enter h ero.moveLeft press enter …" at bounding box center [672, 99] width 158 height 80
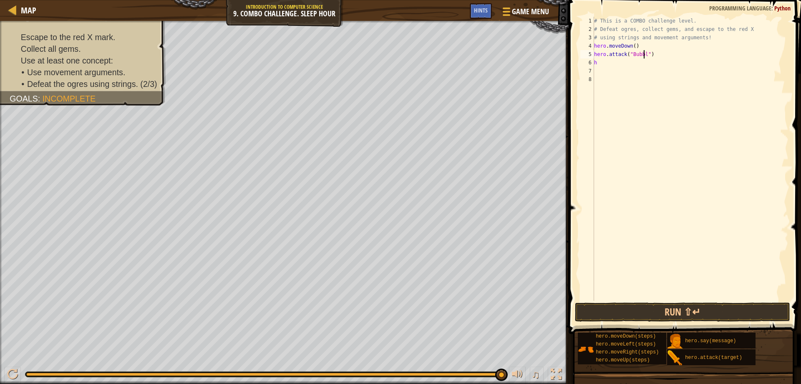
scroll to position [4, 5]
click at [600, 63] on div "# This is a COMBO challenge level. # Defeat [PERSON_NAME], collect gems, and es…" at bounding box center [691, 167] width 196 height 301
type textarea "h"
drag, startPoint x: 595, startPoint y: 54, endPoint x: 648, endPoint y: 61, distance: 53.4
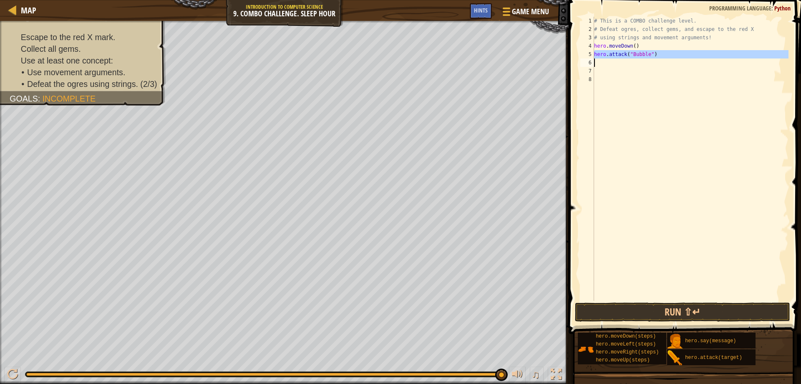
click at [648, 61] on div "# This is a COMBO challenge level. # Defeat [PERSON_NAME], collect gems, and es…" at bounding box center [691, 167] width 196 height 301
type textarea "hero.attack("Bubble")"
click at [602, 61] on div "# This is a COMBO challenge level. # Defeat [PERSON_NAME], collect gems, and es…" at bounding box center [691, 159] width 196 height 284
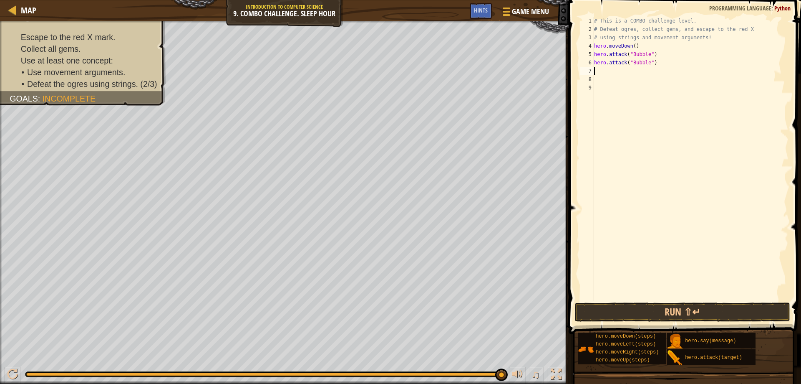
type textarea "h"
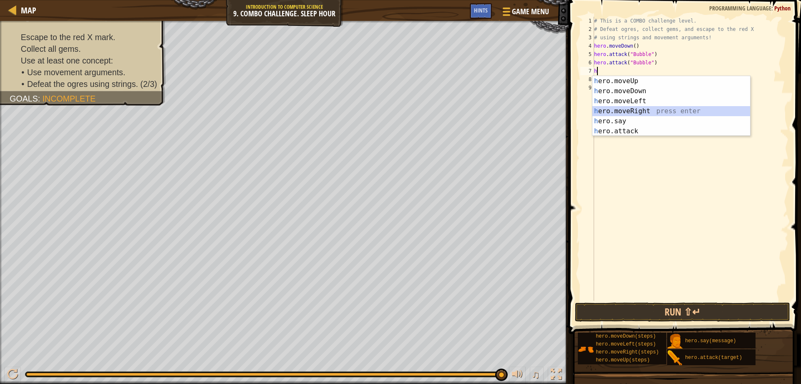
click at [646, 107] on div "h ero.moveUp press enter h ero.moveDown press enter h ero.moveLeft press enter …" at bounding box center [672, 116] width 158 height 80
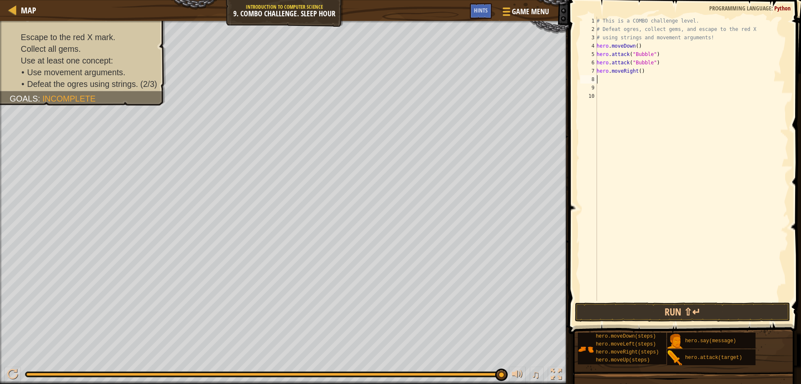
click at [639, 71] on div "# This is a COMBO challenge level. # Defeat [PERSON_NAME], collect gems, and es…" at bounding box center [692, 167] width 194 height 301
click at [687, 311] on button "Run ⇧↵" at bounding box center [683, 311] width 216 height 19
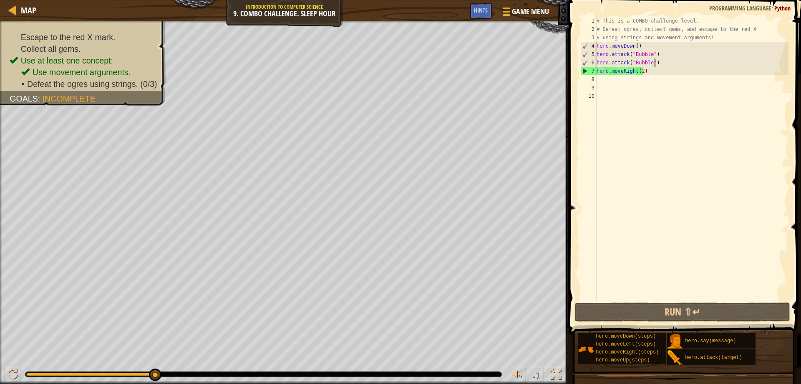
click at [667, 66] on div "# This is a COMBO challenge level. # Defeat [PERSON_NAME], collect gems, and es…" at bounding box center [692, 167] width 194 height 301
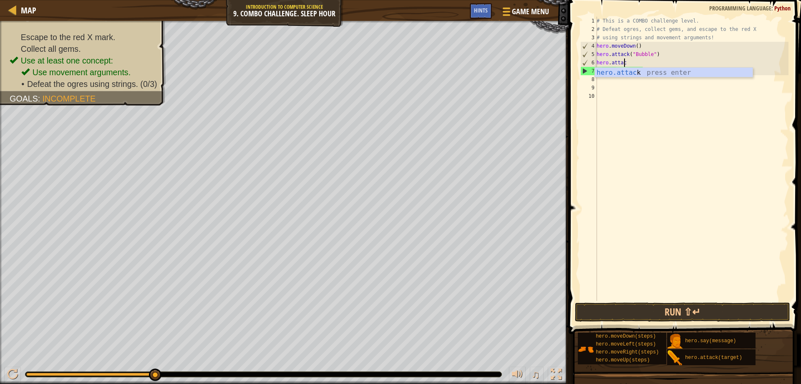
scroll to position [4, 1]
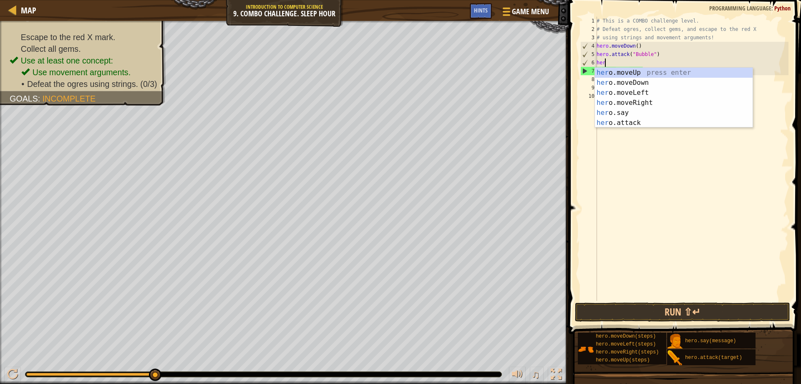
type textarea "h"
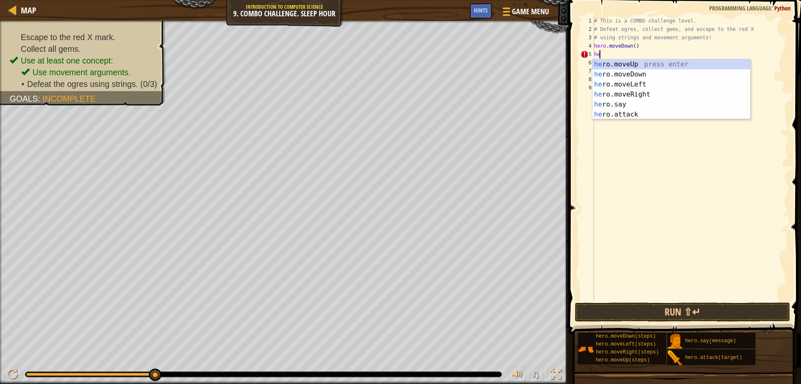
type textarea "h"
type textarea "hero.moveDow"
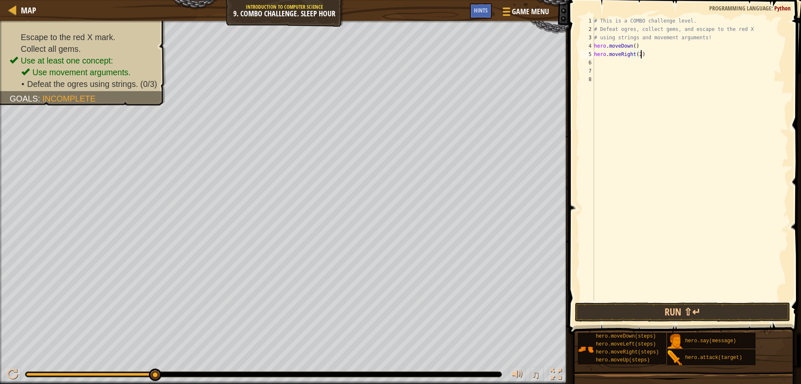
click at [641, 56] on div "# This is a COMBO challenge level. # Defeat [PERSON_NAME], collect gems, and es…" at bounding box center [691, 167] width 196 height 301
type textarea "hero.moveRight(2)"
type textarea "h"
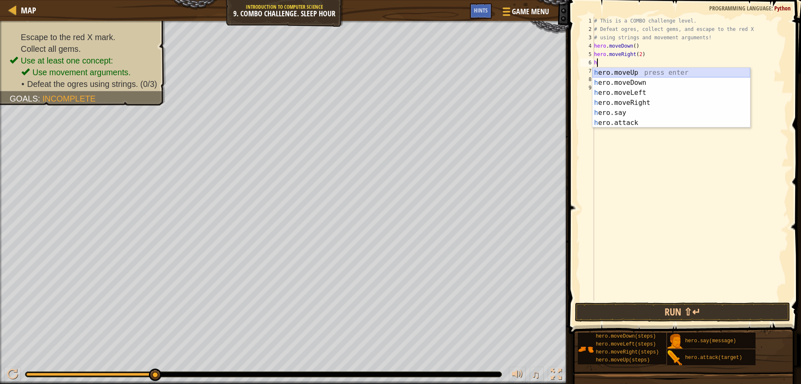
click at [626, 74] on div "h ero.moveUp press enter h ero.moveDown press enter h ero.moveLeft press enter …" at bounding box center [672, 108] width 158 height 80
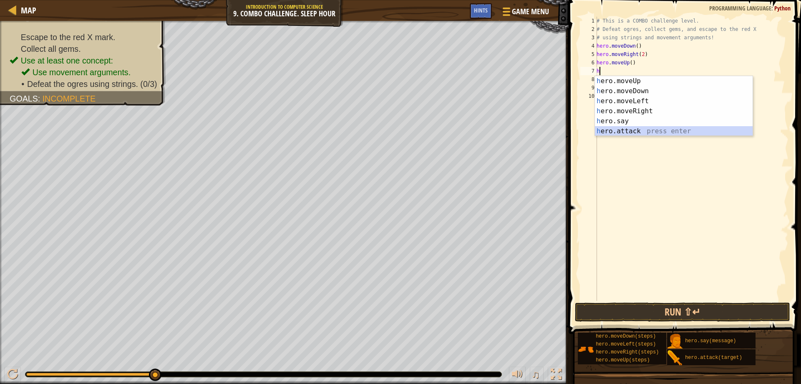
click at [637, 131] on div "h ero.moveUp press enter h ero.moveDown press enter h ero.moveLeft press enter …" at bounding box center [674, 116] width 158 height 80
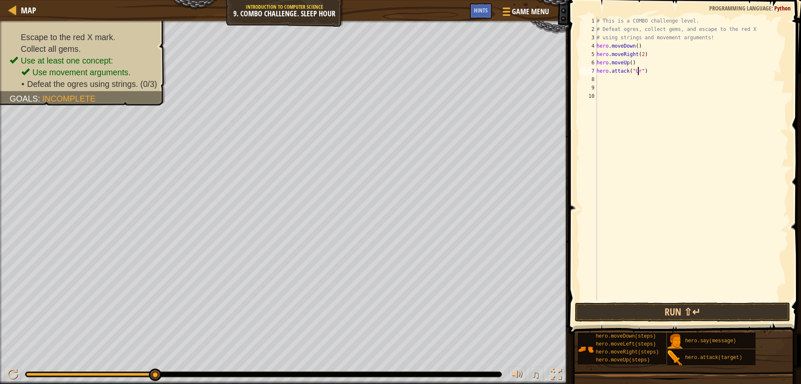
scroll to position [4, 4]
type textarea "hero.attack("Ursa")"
click at [619, 316] on button "Run ⇧↵" at bounding box center [683, 311] width 216 height 19
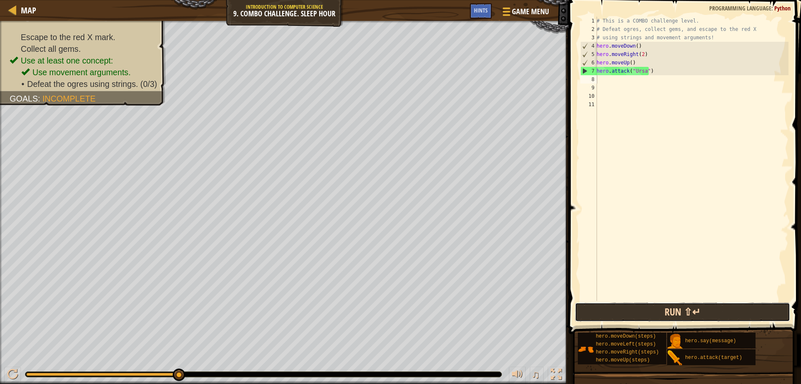
click at [660, 313] on button "Run ⇧↵" at bounding box center [683, 311] width 216 height 19
click at [682, 316] on button "Run ⇧↵" at bounding box center [683, 311] width 216 height 19
click at [726, 307] on button "Run ⇧↵" at bounding box center [683, 311] width 216 height 19
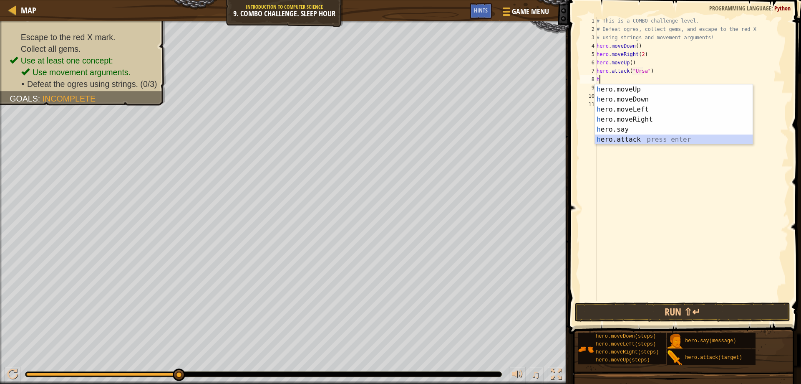
click at [639, 138] on div "h ero.moveUp press enter h ero.moveDown press enter h ero.moveLeft press enter …" at bounding box center [674, 124] width 158 height 80
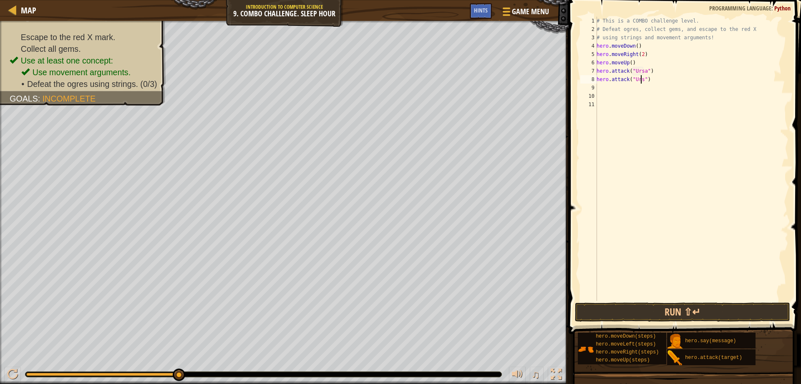
scroll to position [4, 4]
type textarea "hero.attack("Ursa")"
click at [604, 91] on div "# This is a COMBO challenge level. # Defeat [PERSON_NAME], collect gems, and es…" at bounding box center [692, 167] width 194 height 301
type textarea "h"
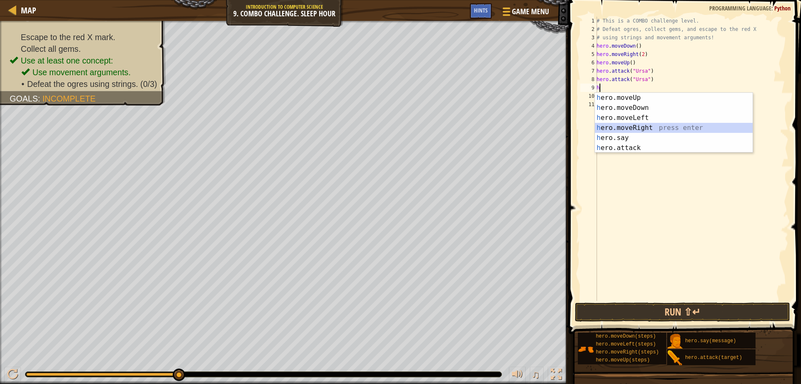
click at [657, 129] on div "h ero.moveUp press enter h ero.moveDown press enter h ero.moveLeft press enter …" at bounding box center [674, 133] width 158 height 80
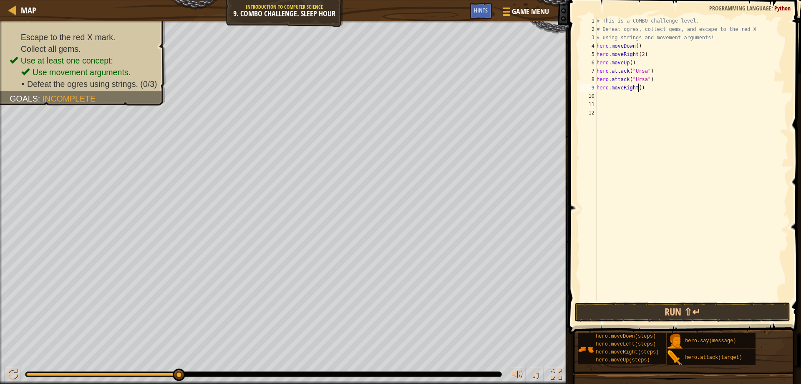
click at [637, 89] on div "# This is a COMBO challenge level. # Defeat [PERSON_NAME], collect gems, and es…" at bounding box center [692, 167] width 194 height 301
click at [617, 41] on div "# This is a COMBO challenge level. # Defeat [PERSON_NAME], collect gems, and es…" at bounding box center [692, 167] width 194 height 301
click at [629, 43] on div "# This is a COMBO challenge level. # Defeat [PERSON_NAME], collect gems, and es…" at bounding box center [692, 167] width 194 height 301
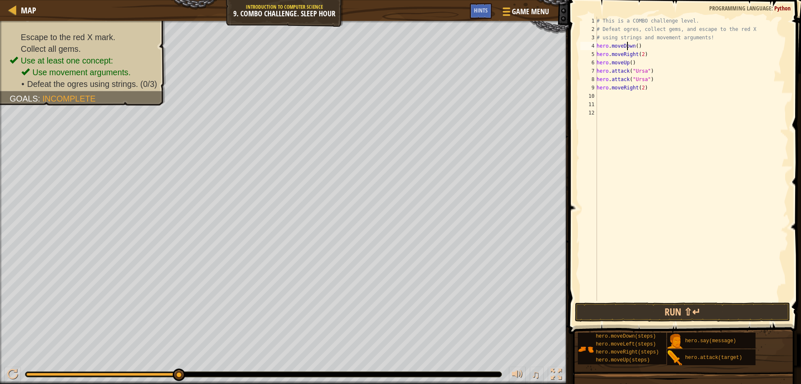
click at [632, 42] on div "# This is a COMBO challenge level. # Defeat [PERSON_NAME], collect gems, and es…" at bounding box center [692, 167] width 194 height 301
click at [713, 40] on div "# This is a COMBO challenge level. # Defeat [PERSON_NAME], collect gems, and es…" at bounding box center [692, 167] width 194 height 301
type textarea "#"
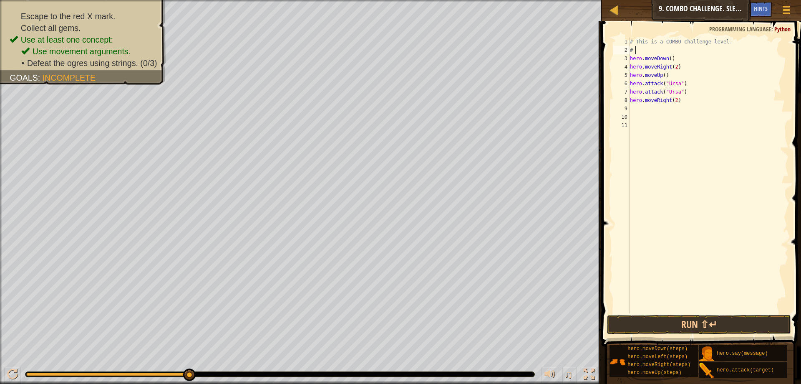
type textarea "#"
type textarea "h"
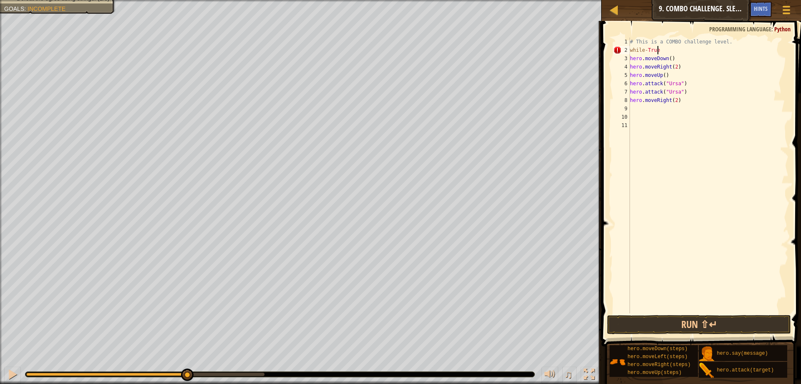
scroll to position [4, 2]
click at [645, 50] on div "# This is a COMBO challenge level. while - True : hero . moveDown ( ) hero . mo…" at bounding box center [709, 184] width 160 height 292
click at [647, 50] on div "# This is a COMBO challenge level. while - True : hero . moveDown ( ) hero . mo…" at bounding box center [709, 184] width 160 height 292
click at [680, 52] on div "# This is a COMBO challenge level. whileTrue : hero . moveDown ( ) hero . moveR…" at bounding box center [709, 184] width 160 height 292
click at [630, 56] on div "# This is a COMBO challenge level. whileTrue : hero . moveDown ( ) hero . moveR…" at bounding box center [709, 184] width 160 height 292
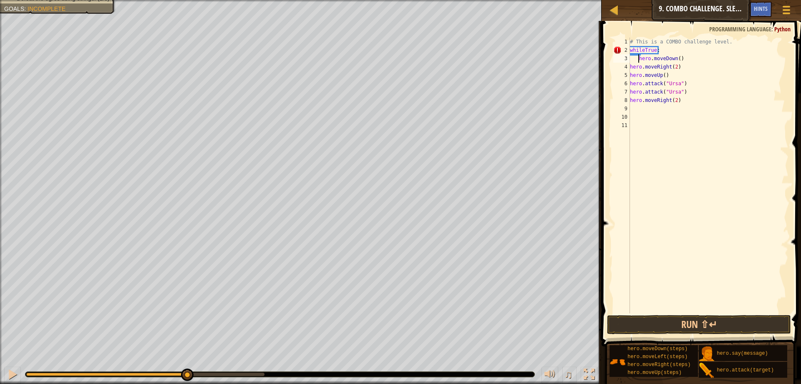
type textarea "hero.moveDown()"
click at [618, 47] on div "2" at bounding box center [622, 50] width 17 height 8
click at [630, 74] on div "# This is a COMBO challenge level. whileTrue : hero . moveDown ( ) hero . moveR…" at bounding box center [709, 184] width 160 height 292
click at [644, 50] on div "# This is a COMBO challenge level. whileTrue : hero . moveDown ( ) hero . moveR…" at bounding box center [709, 184] width 160 height 292
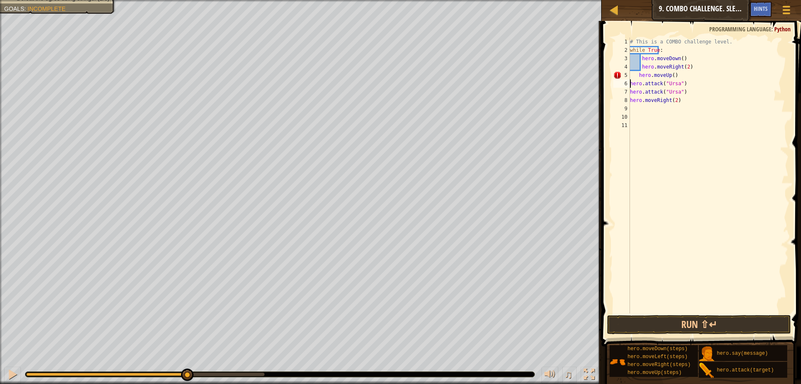
click at [630, 83] on div "# This is a COMBO challenge level. while True : hero . moveDown ( ) hero . move…" at bounding box center [709, 184] width 160 height 292
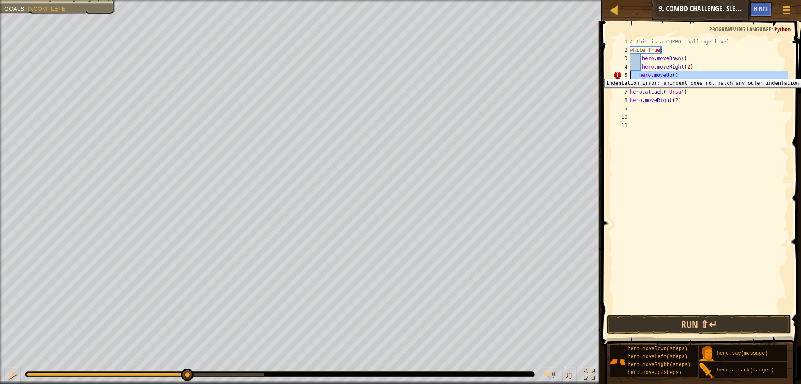
click at [617, 72] on div "5" at bounding box center [622, 75] width 17 height 8
click at [618, 72] on div "5" at bounding box center [622, 75] width 17 height 8
click at [616, 72] on div "5" at bounding box center [622, 75] width 17 height 8
click at [617, 72] on div "5" at bounding box center [622, 75] width 17 height 8
click at [627, 74] on div "5" at bounding box center [622, 75] width 17 height 8
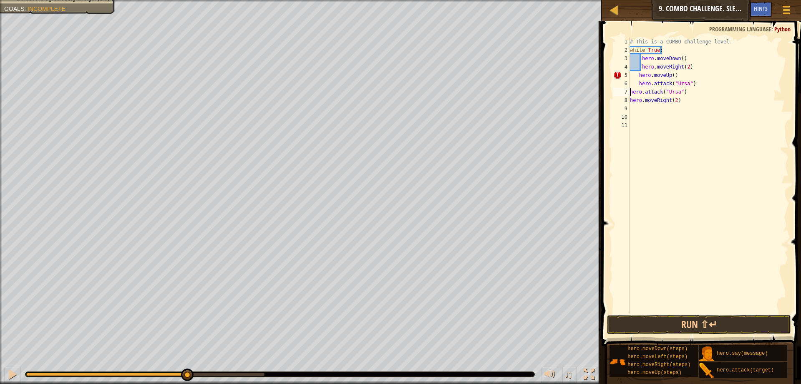
click at [630, 92] on div "# This is a COMBO challenge level. while True : hero . moveDown ( ) hero . move…" at bounding box center [709, 184] width 160 height 292
click at [631, 101] on div "# This is a COMBO challenge level. while True : hero . moveDown ( ) hero . move…" at bounding box center [709, 184] width 160 height 292
click at [637, 89] on div "# This is a COMBO challenge level. while True : hero . moveDown ( ) hero . move…" at bounding box center [709, 184] width 160 height 292
click at [636, 91] on div "# This is a COMBO challenge level. while True : hero . moveDown ( ) hero . move…" at bounding box center [709, 184] width 160 height 292
click at [632, 91] on div "# This is a COMBO challenge level. while True : hero . moveDown ( ) hero . move…" at bounding box center [709, 184] width 160 height 292
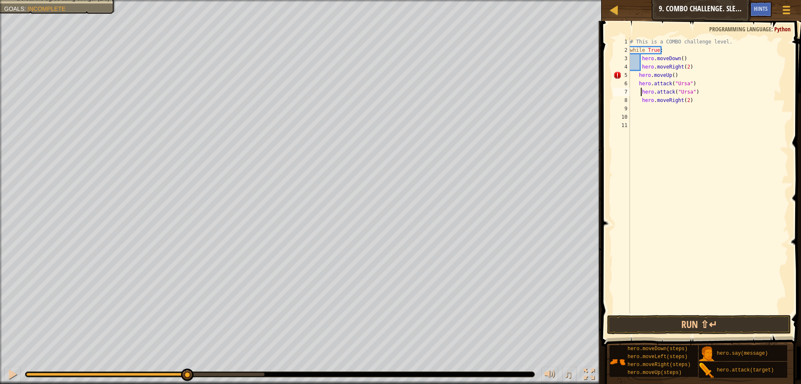
click at [637, 83] on div "# This is a COMBO challenge level. while True : hero . moveDown ( ) hero . move…" at bounding box center [709, 184] width 160 height 292
click at [637, 74] on div "# This is a COMBO challenge level. while True : hero . moveDown ( ) hero . move…" at bounding box center [709, 184] width 160 height 292
type textarea "hero.moveUp()"
click at [654, 117] on div "# This is a COMBO challenge level. while True : hero . moveDown ( ) hero . move…" at bounding box center [709, 184] width 160 height 292
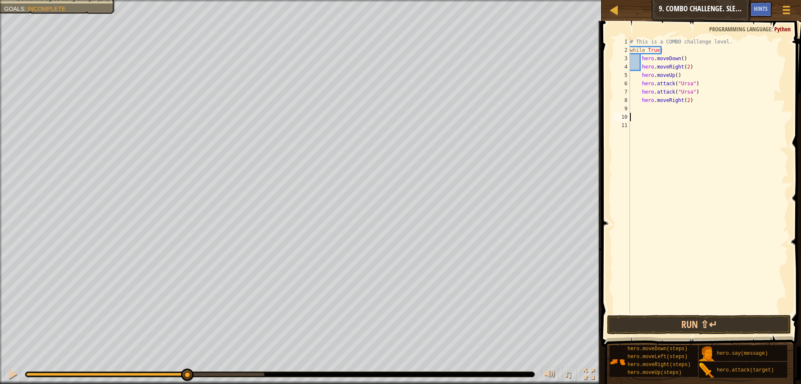
click at [700, 327] on button "Run ⇧↵" at bounding box center [699, 324] width 184 height 19
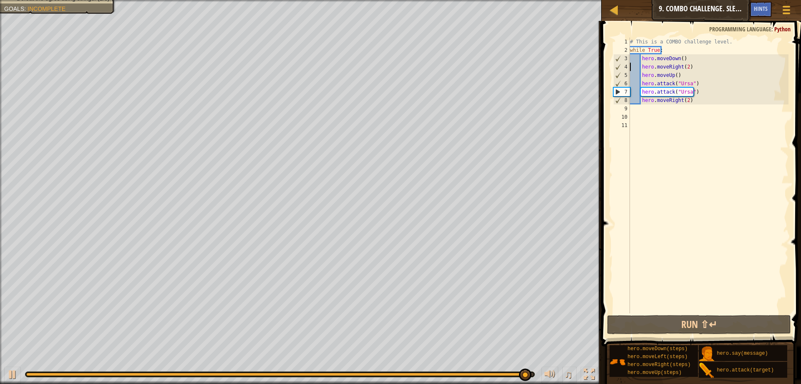
click at [668, 48] on div "# This is a COMBO challenge level. while True : hero . moveDown ( ) hero . move…" at bounding box center [709, 184] width 160 height 292
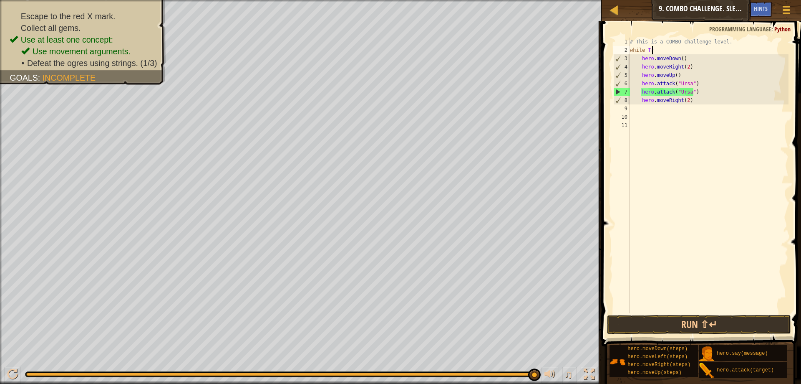
type textarea "w"
type textarea "# This is a COMBO challenge l"
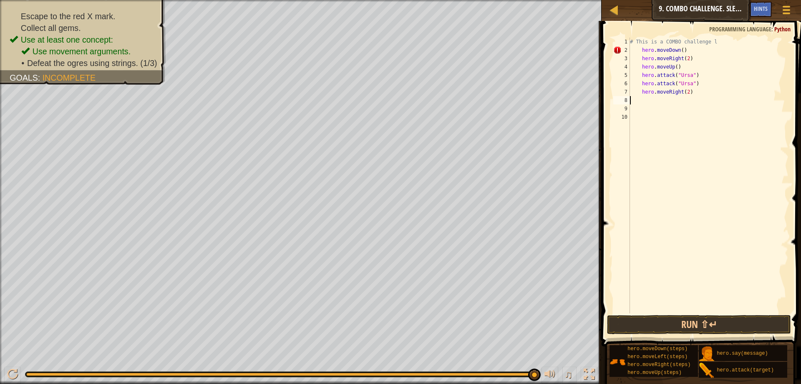
click at [638, 98] on div "# This is a COMBO challenge l hero . moveDown ( ) hero . moveRight ( 2 ) hero .…" at bounding box center [709, 184] width 160 height 292
click at [642, 48] on div "# This is a COMBO challenge l hero . moveDown ( ) hero . moveRight ( 2 ) hero .…" at bounding box center [709, 184] width 160 height 292
click at [640, 59] on div "# This is a COMBO challenge l hero . moveDown ( ) hero . moveRight ( 2 ) hero .…" at bounding box center [709, 184] width 160 height 292
click at [642, 68] on div "# This is a COMBO challenge l hero . moveDown ( ) hero . moveRight ( 2 ) hero .…" at bounding box center [709, 184] width 160 height 292
click at [642, 75] on div "# This is a COMBO challenge l hero . moveDown ( ) hero . moveRight ( 2 ) hero .…" at bounding box center [709, 184] width 160 height 292
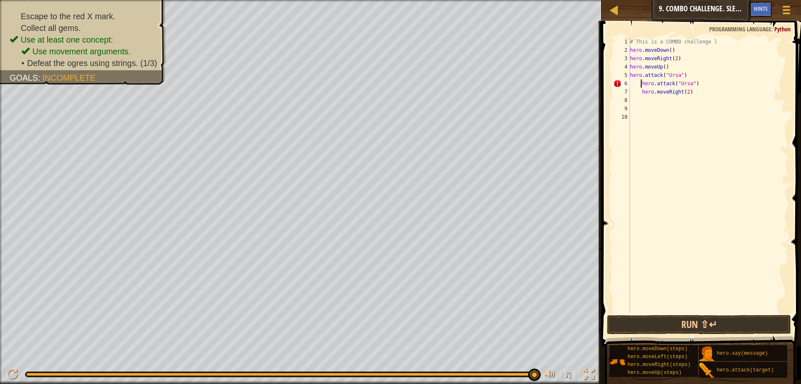
click at [642, 85] on div "# This is a COMBO challenge l hero . moveDown ( ) hero . moveRight ( 2 ) hero .…" at bounding box center [709, 184] width 160 height 292
click at [641, 91] on div "# This is a COMBO challenge l hero . moveDown ( ) hero . moveRight ( 2 ) hero .…" at bounding box center [709, 184] width 160 height 292
type textarea "hero.moveRight(2)"
click at [640, 104] on div "# This is a COMBO challenge l hero . moveDown ( ) hero . moveRight ( 2 ) hero .…" at bounding box center [709, 184] width 160 height 292
click at [693, 322] on button "Run ⇧↵" at bounding box center [699, 324] width 184 height 19
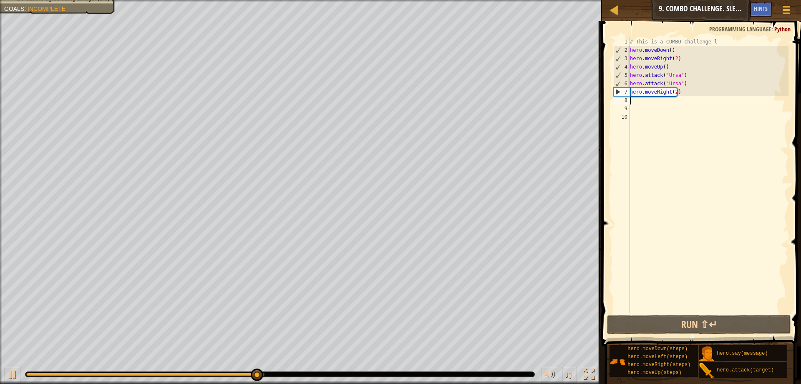
click at [684, 92] on div "# This is a COMBO challenge l hero . moveDown ( ) hero . moveRight ( 2 ) hero .…" at bounding box center [709, 184] width 160 height 292
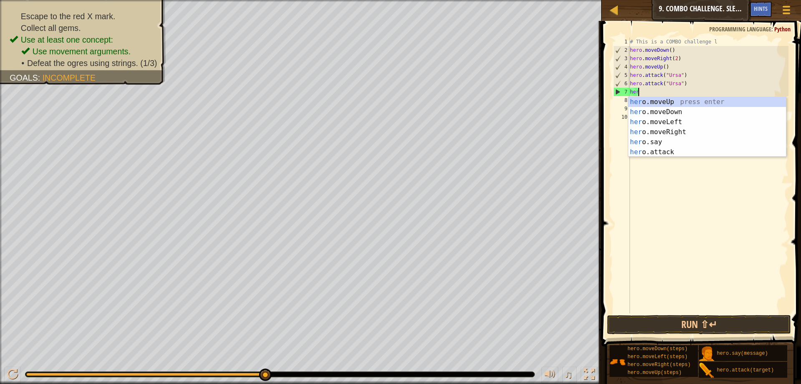
type textarea "h"
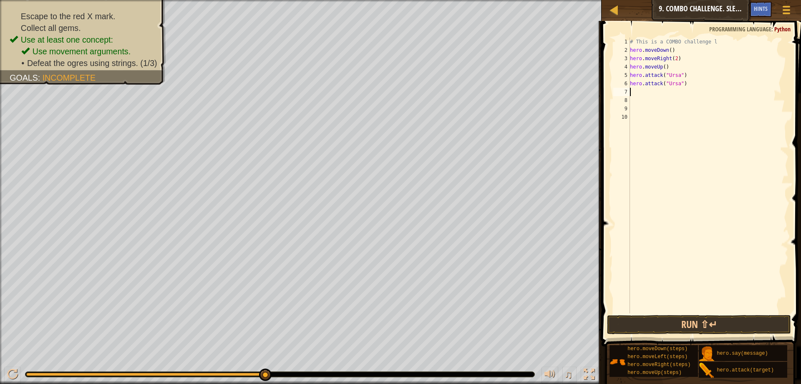
type textarea "h"
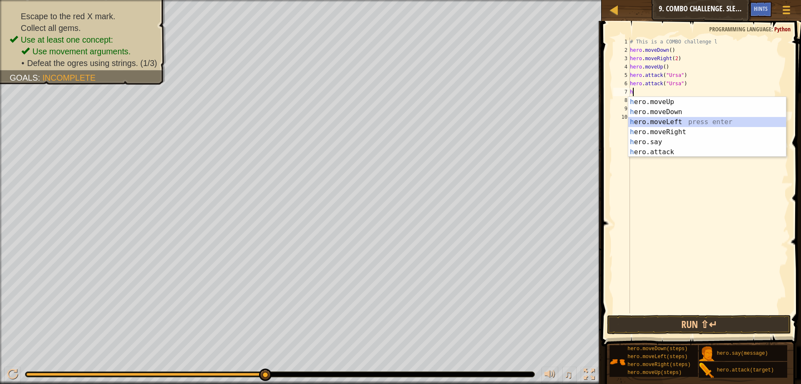
click at [684, 119] on div "h ero.moveUp press enter h ero.moveDown press enter h ero.moveLeft press enter …" at bounding box center [708, 137] width 158 height 80
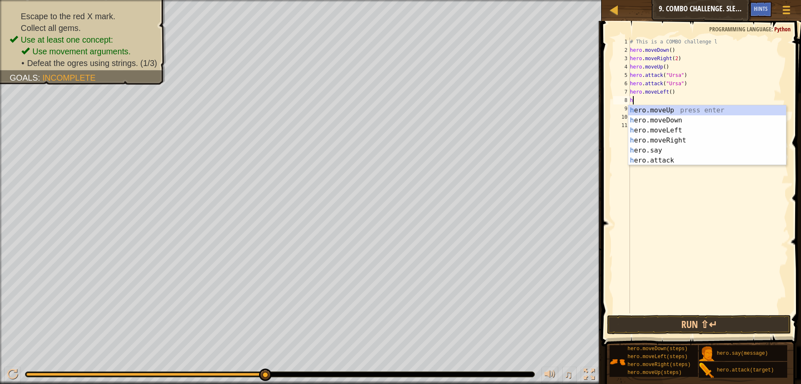
click at [668, 91] on div "# This is a COMBO challenge l hero . moveDown ( ) hero . moveRight ( 2 ) hero .…" at bounding box center [709, 184] width 160 height 292
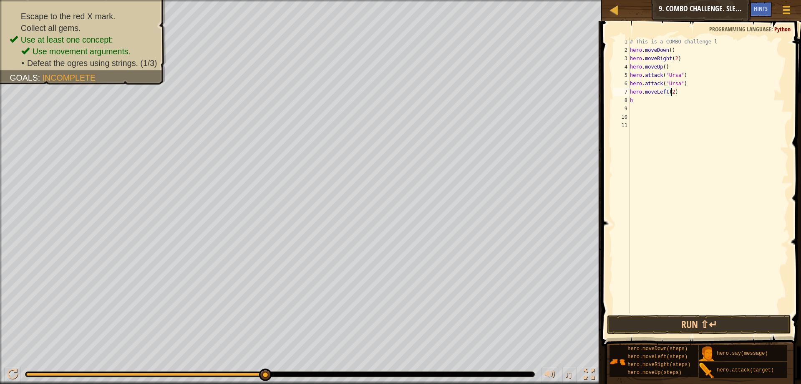
scroll to position [4, 3]
click at [643, 99] on div "# This is a COMBO challenge l hero . moveDown ( ) hero . moveRight ( 2 ) hero .…" at bounding box center [709, 184] width 160 height 292
type textarea "h"
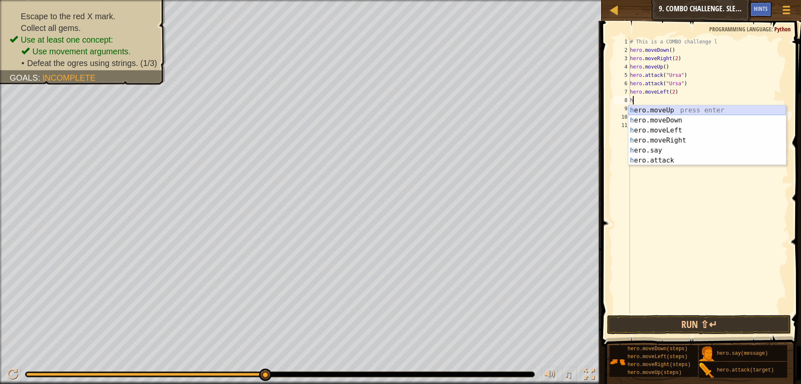
click at [662, 110] on div "h ero.moveUp press enter h ero.moveDown press enter h ero.moveLeft press enter …" at bounding box center [708, 145] width 158 height 80
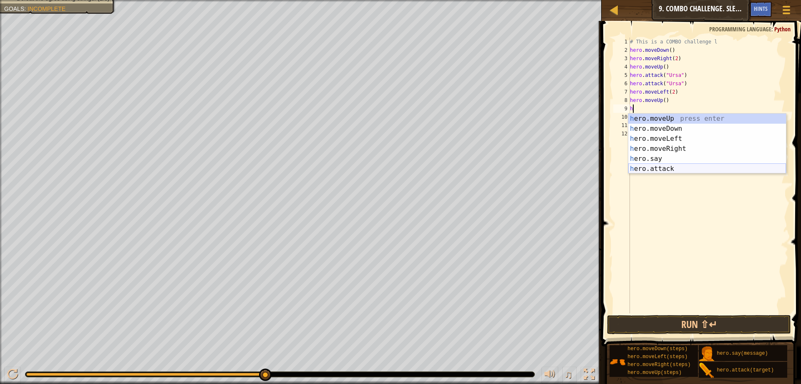
click at [673, 164] on div "h ero.moveUp press enter h ero.moveDown press enter h ero.moveLeft press enter …" at bounding box center [708, 154] width 158 height 80
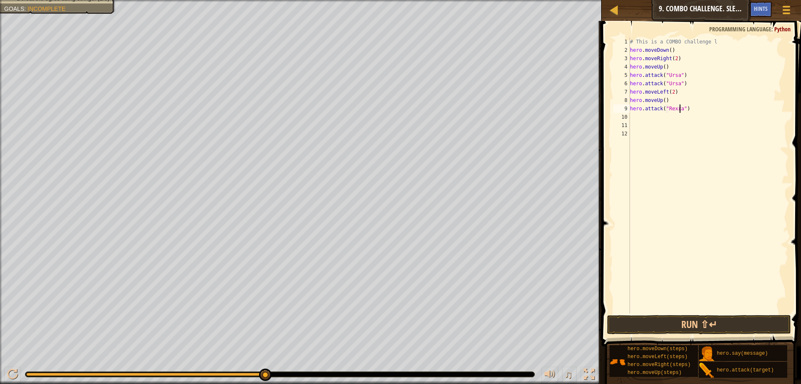
scroll to position [4, 4]
drag, startPoint x: 631, startPoint y: 109, endPoint x: 685, endPoint y: 106, distance: 54.3
click at [685, 106] on div "# This is a COMBO challenge l hero . moveDown ( ) hero . moveRight ( 2 ) hero .…" at bounding box center [709, 184] width 160 height 292
click at [632, 106] on div "# This is a COMBO challenge l hero . moveDown ( ) hero . moveRight ( 2 ) hero .…" at bounding box center [709, 184] width 160 height 292
click at [634, 107] on div "# This is a COMBO challenge l hero . moveDown ( ) hero . moveRight ( 2 ) hero .…" at bounding box center [709, 184] width 160 height 292
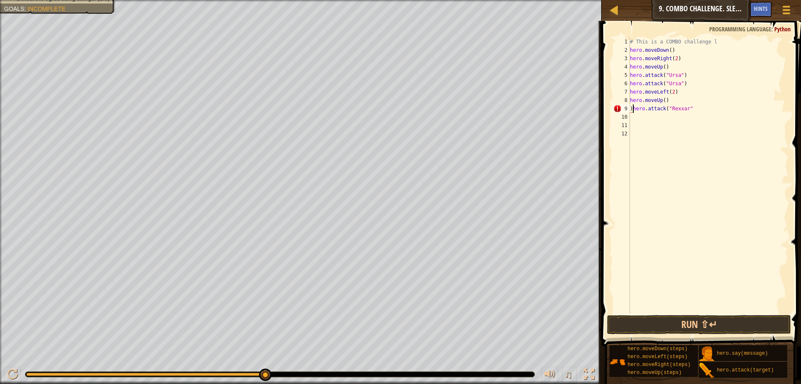
type textarea "hero.attack("Rexxar""
paste textarea "hero.attack("Rexxar""
type textarea "hero.attack("Rexxar""
click at [637, 125] on div "# This is a COMBO challenge l hero . moveDown ( ) hero . moveRight ( 2 ) hero .…" at bounding box center [709, 184] width 160 height 292
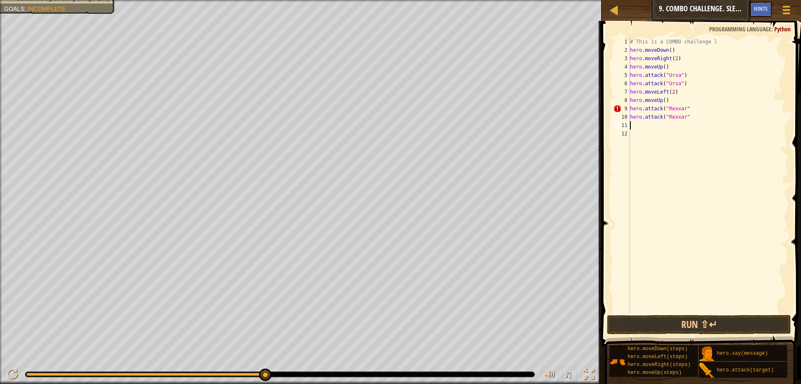
type textarea "h"
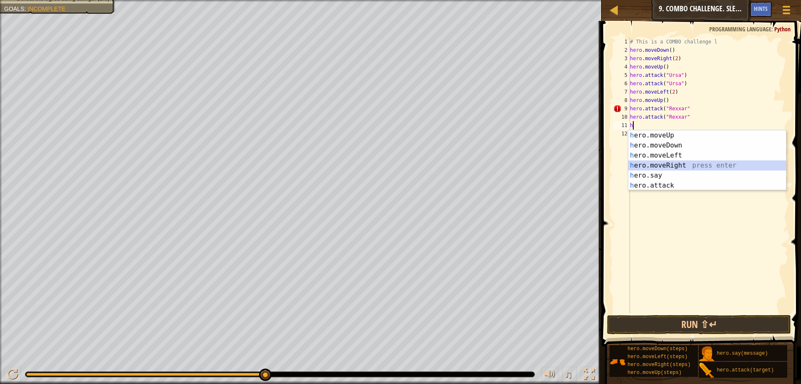
click at [677, 163] on div "h ero.moveUp press enter h ero.moveDown press enter h ero.moveLeft press enter …" at bounding box center [708, 170] width 158 height 80
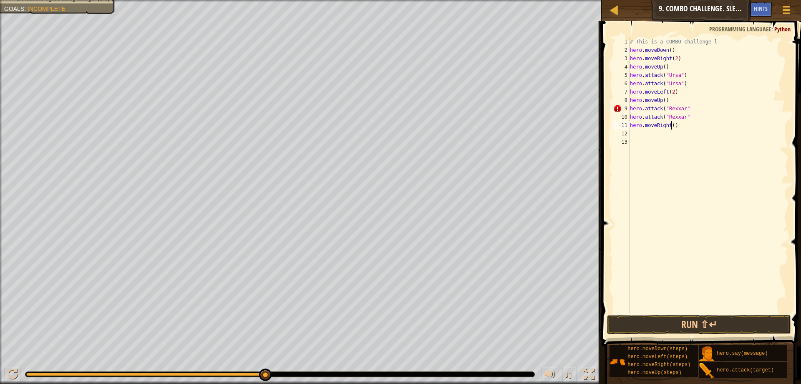
click at [670, 125] on div "# This is a COMBO challenge l hero . moveDown ( ) hero . moveRight ( 2 ) hero .…" at bounding box center [709, 184] width 160 height 292
click at [723, 319] on button "Run ⇧↵" at bounding box center [699, 324] width 184 height 19
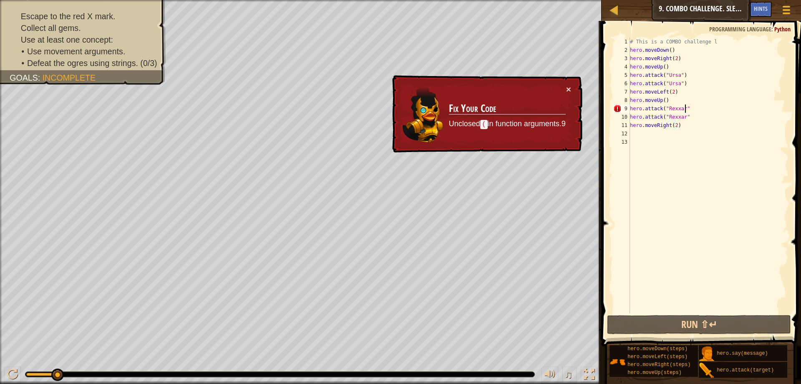
click at [685, 107] on div "# This is a COMBO challenge l hero . moveDown ( ) hero . moveRight ( 2 ) hero .…" at bounding box center [709, 184] width 160 height 292
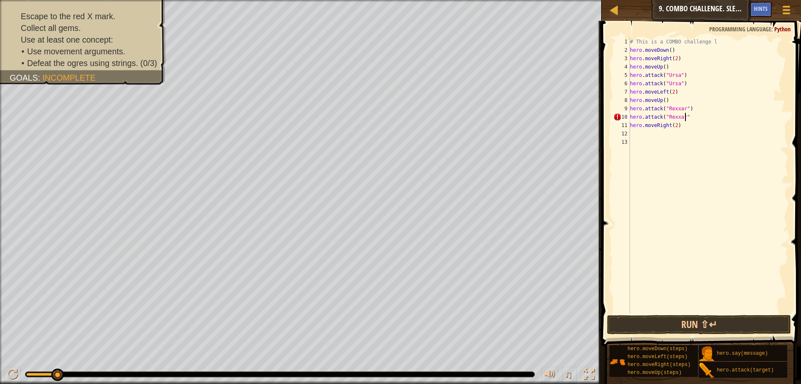
click at [690, 119] on div "# This is a COMBO challenge l hero . moveDown ( ) hero . moveRight ( 2 ) hero .…" at bounding box center [709, 184] width 160 height 292
click at [677, 128] on div "# This is a COMBO challenge l hero . moveDown ( ) hero . moveRight ( 2 ) hero .…" at bounding box center [709, 184] width 160 height 292
type textarea "hero.moveRight(2)"
click at [703, 326] on button "Run ⇧↵" at bounding box center [699, 324] width 184 height 19
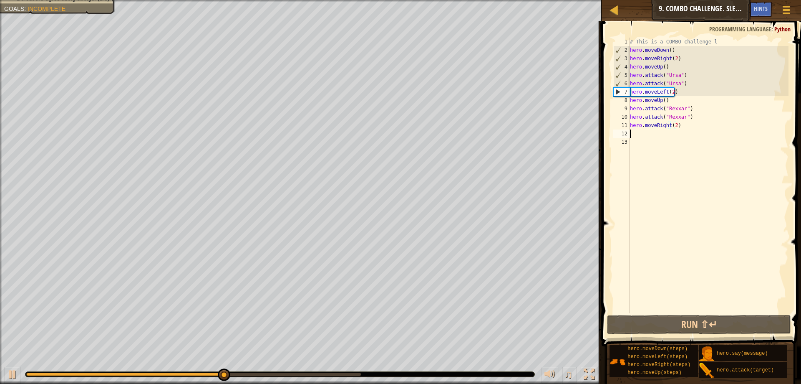
click at [643, 131] on div "# This is a COMBO challenge l hero . moveDown ( ) hero . moveRight ( 2 ) hero .…" at bounding box center [709, 184] width 160 height 292
click at [640, 134] on div "# This is a COMBO challenge l hero . moveDown ( ) hero . moveRight ( 2 ) hero .…" at bounding box center [709, 184] width 160 height 292
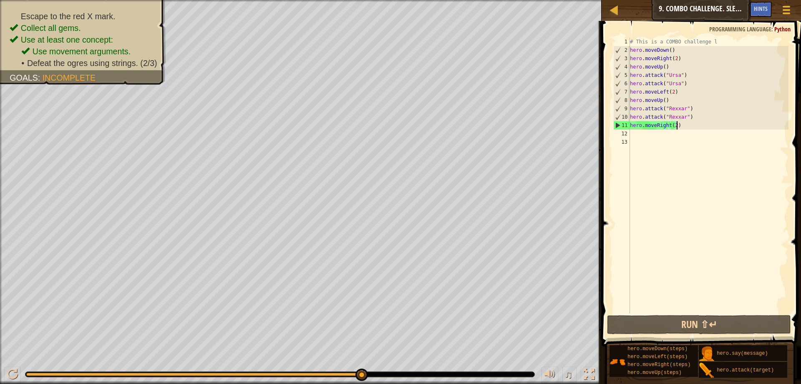
click at [680, 125] on div "# This is a COMBO challenge l hero . moveDown ( ) hero . moveRight ( 2 ) hero .…" at bounding box center [709, 184] width 160 height 292
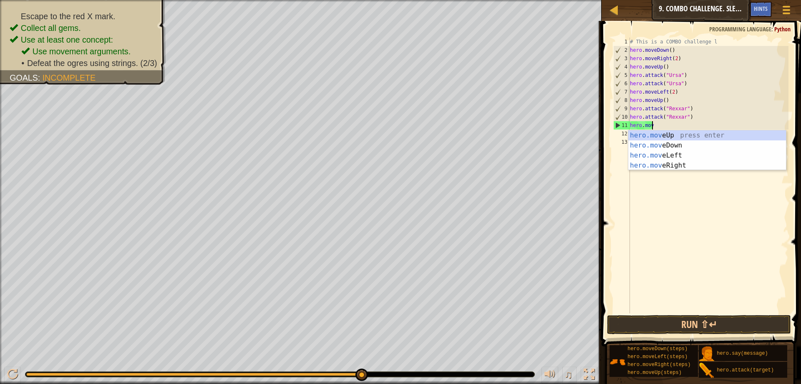
type textarea "h"
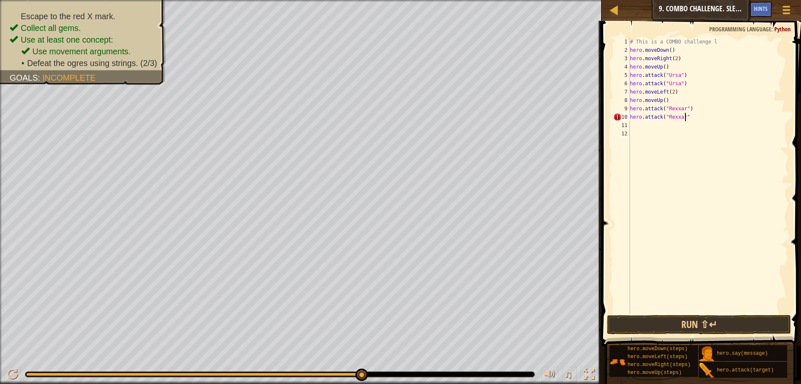
scroll to position [4, 4]
type textarea "hero.attack("Rexxar")"
click at [643, 126] on div "# This is a COMBO challenge l hero . moveDown ( ) hero . moveRight ( 2 ) hero .…" at bounding box center [709, 184] width 160 height 292
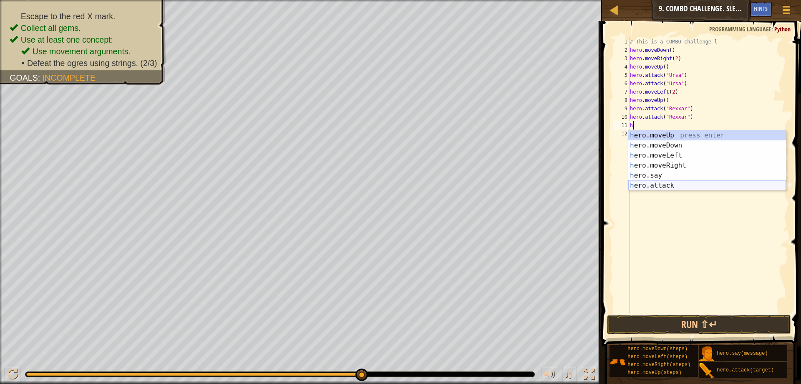
click at [661, 186] on div "h ero.moveUp press enter h ero.moveDown press enter h ero.moveLeft press enter …" at bounding box center [708, 170] width 158 height 80
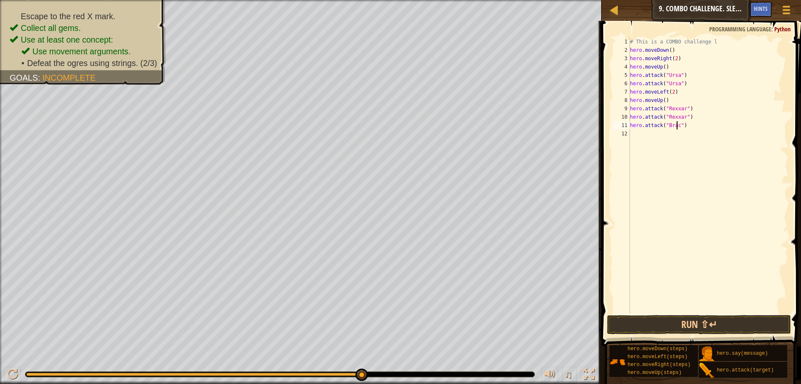
scroll to position [4, 4]
type textarea "hero.attack("Brack")"
drag, startPoint x: 696, startPoint y: 123, endPoint x: 629, endPoint y: 126, distance: 67.3
click at [629, 126] on div "hero.attack("Brack") 1 2 3 4 5 6 7 8 9 10 11 12 # This is a COMBO challenge l h…" at bounding box center [700, 176] width 177 height 276
click at [635, 136] on div "# This is a COMBO challenge l hero . moveDown ( ) hero . moveRight ( 2 ) hero .…" at bounding box center [709, 184] width 160 height 292
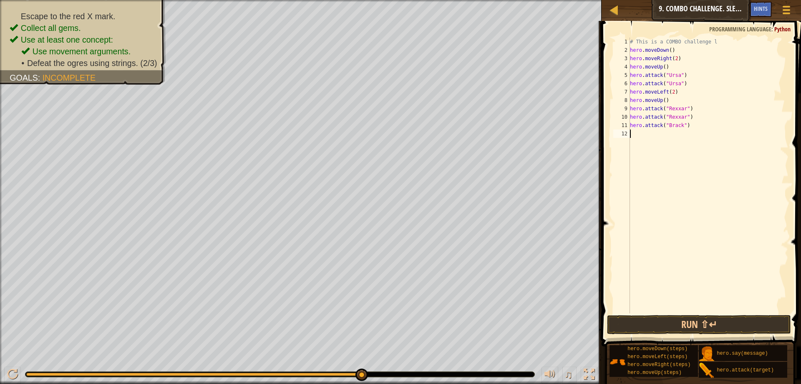
scroll to position [4, 0]
paste textarea "hero.attack("Brack")"
type textarea "hero.attack("Brack")"
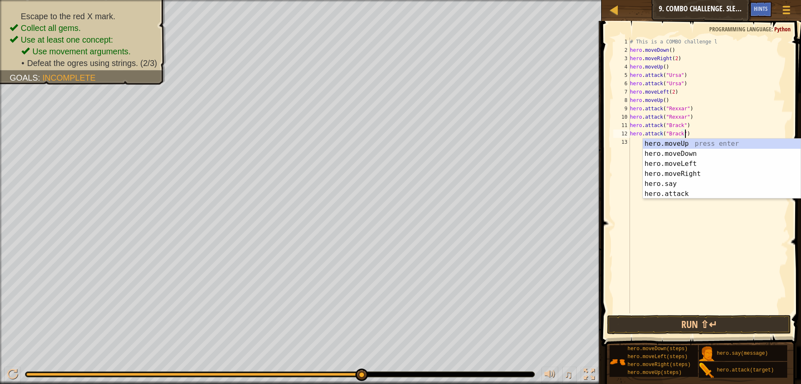
click at [691, 212] on div "# This is a COMBO challenge l hero . moveDown ( ) hero . moveRight ( 2 ) hero .…" at bounding box center [709, 184] width 160 height 292
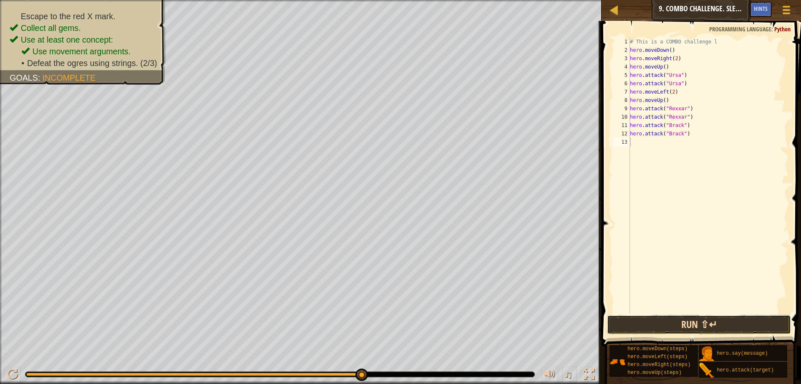
click at [738, 315] on button "Run ⇧↵" at bounding box center [699, 324] width 184 height 19
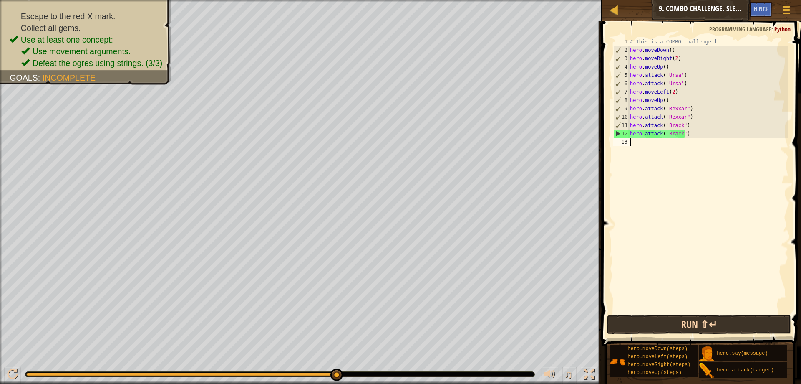
type textarea "h"
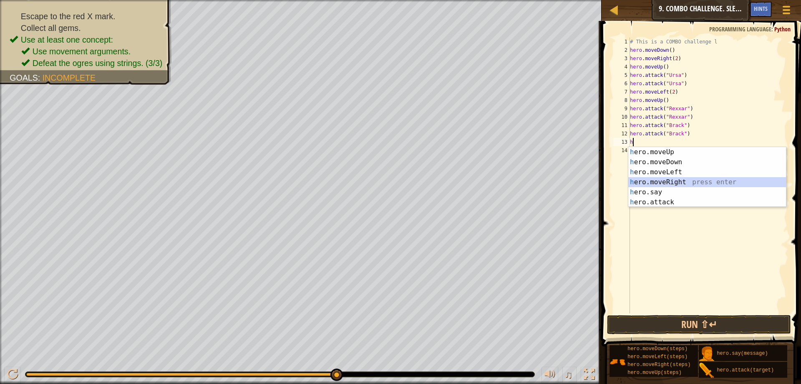
click at [648, 180] on div "h ero.moveUp press enter h ero.moveDown press enter h ero.moveLeft press enter …" at bounding box center [708, 187] width 158 height 80
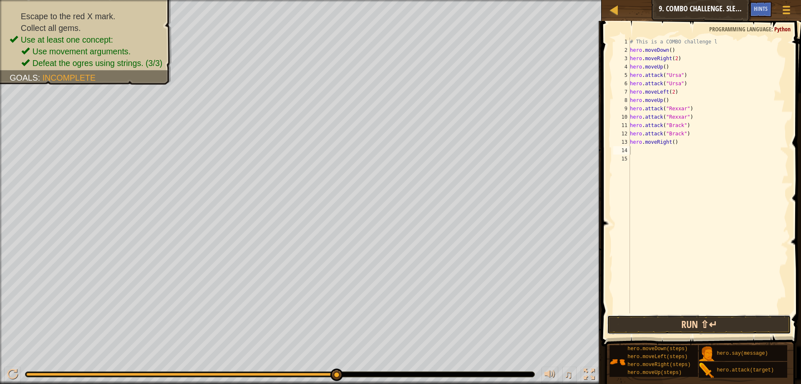
click at [714, 330] on button "Run ⇧↵" at bounding box center [699, 324] width 184 height 19
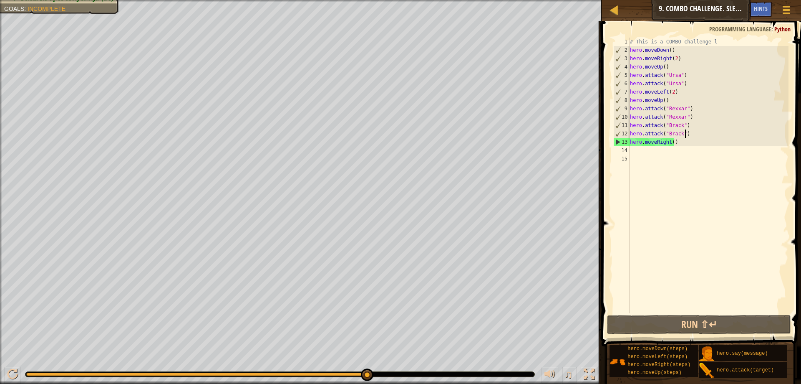
click at [698, 131] on div "# This is a COMBO challenge l hero . moveDown ( ) hero . moveRight ( 2 ) hero .…" at bounding box center [709, 184] width 160 height 292
click at [689, 115] on div "# This is a COMBO challenge l hero . moveDown ( ) hero . moveRight ( 2 ) hero .…" at bounding box center [709, 184] width 160 height 292
type textarea "hero.attack("Rexxar")"
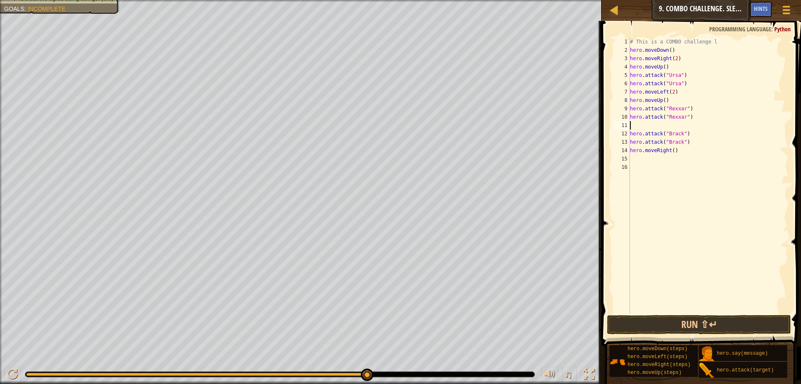
type textarea "h"
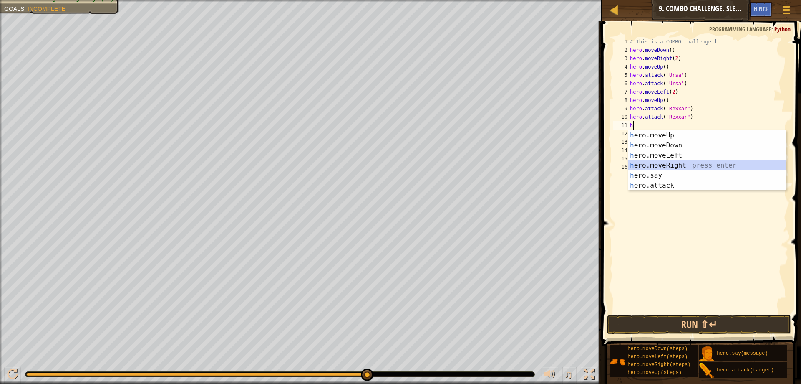
click at [677, 162] on div "h ero.moveUp press enter h ero.moveDown press enter h ero.moveLeft press enter …" at bounding box center [708, 170] width 158 height 80
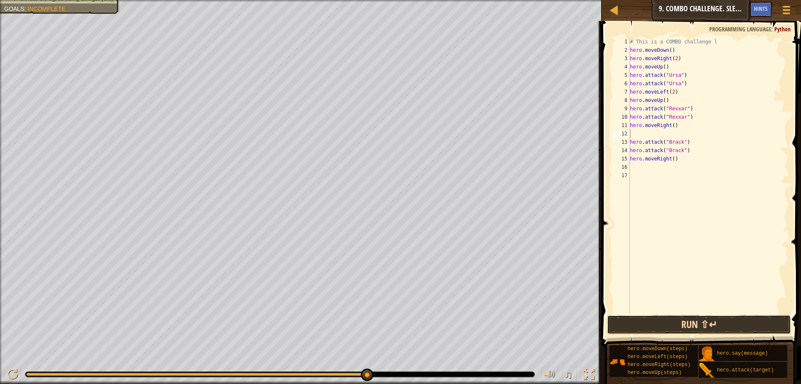
click at [731, 317] on button "Run ⇧↵" at bounding box center [699, 324] width 184 height 19
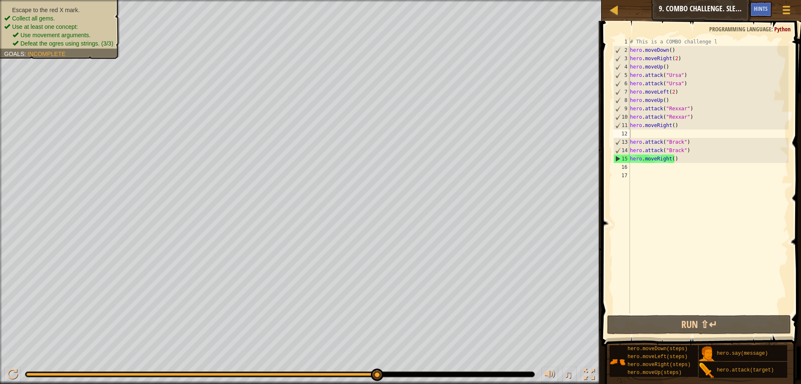
drag, startPoint x: 18, startPoint y: 10, endPoint x: 74, endPoint y: 11, distance: 56.4
click at [68, 10] on span "Escape to the red X mark." at bounding box center [46, 10] width 68 height 7
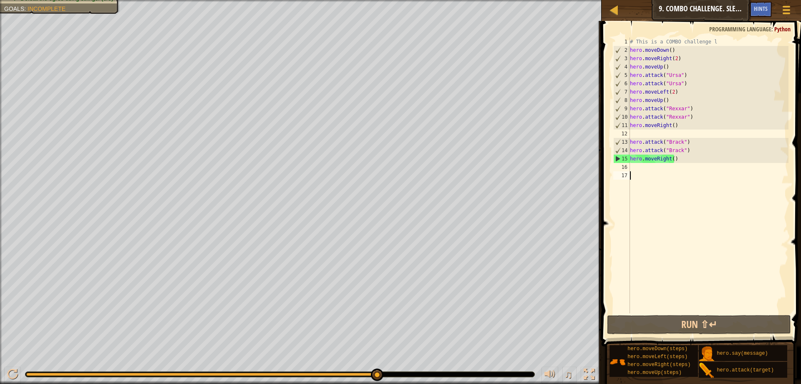
click at [677, 176] on div "# This is a COMBO challenge l hero . moveDown ( ) hero . moveRight ( 2 ) hero .…" at bounding box center [709, 184] width 160 height 292
click at [672, 160] on div "# This is a COMBO challenge l hero . moveDown ( ) hero . moveRight ( 2 ) hero .…" at bounding box center [709, 184] width 160 height 292
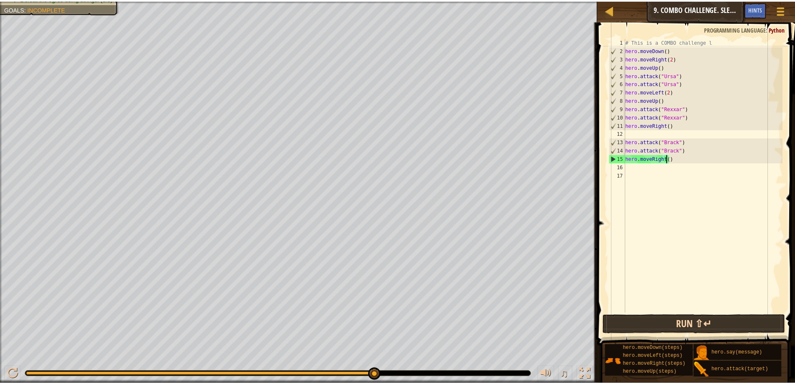
scroll to position [4, 3]
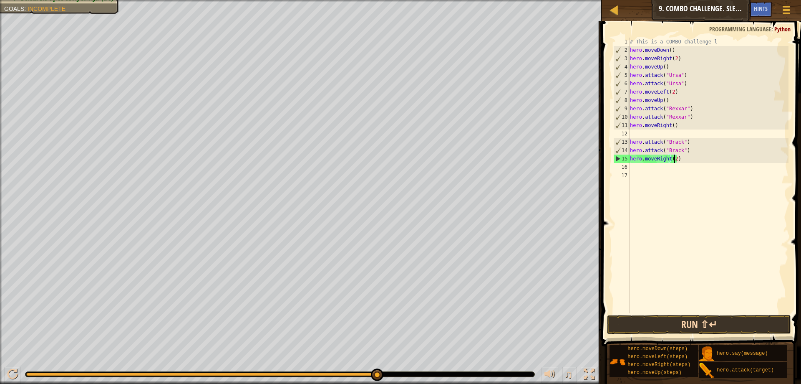
type textarea "hero.moveRight(2)"
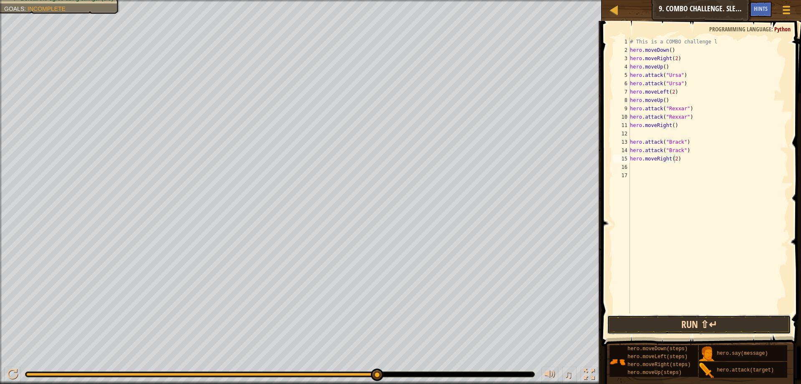
click at [702, 320] on button "Run ⇧↵" at bounding box center [699, 324] width 184 height 19
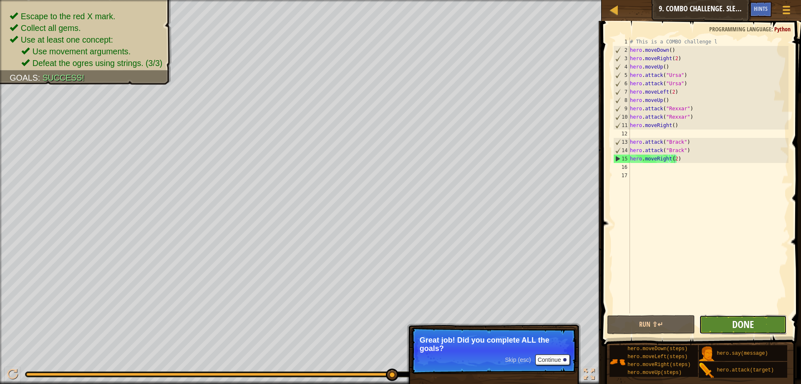
click at [752, 324] on span "Done" at bounding box center [744, 323] width 22 height 13
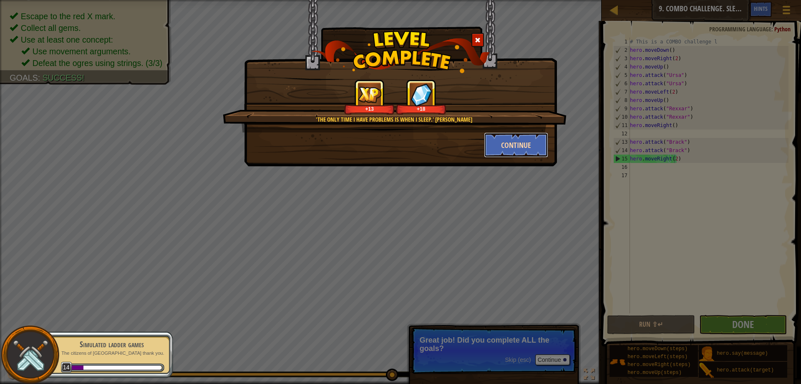
click at [508, 143] on button "Continue" at bounding box center [516, 144] width 65 height 25
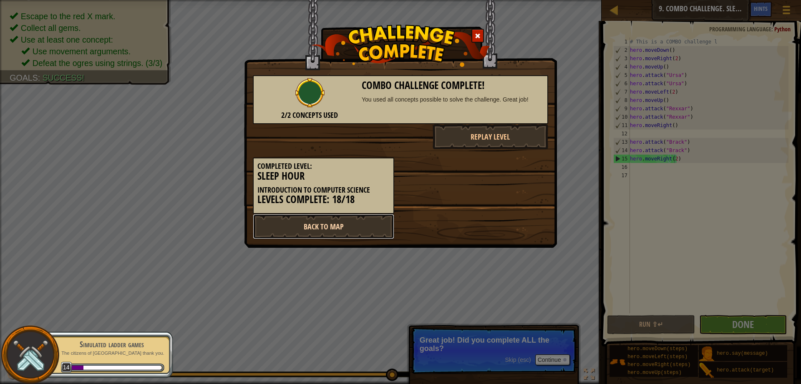
click at [352, 222] on link "Back to Map" at bounding box center [324, 226] width 142 height 25
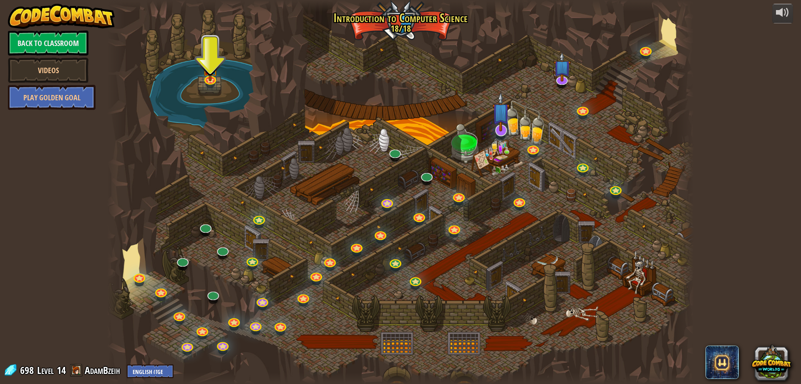
click at [503, 129] on img at bounding box center [501, 111] width 17 height 39
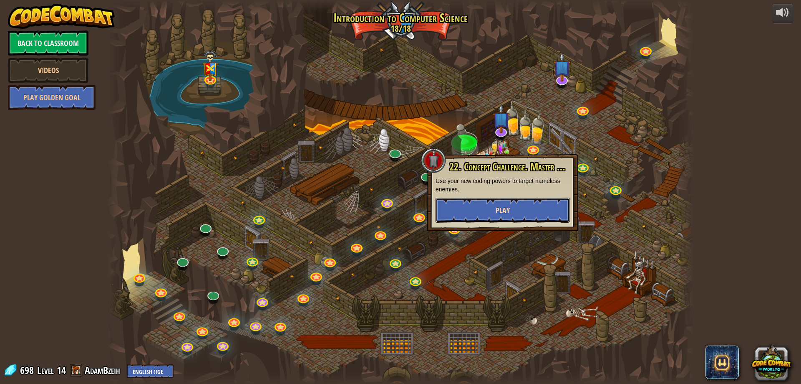
click at [531, 206] on button "Play" at bounding box center [503, 209] width 134 height 25
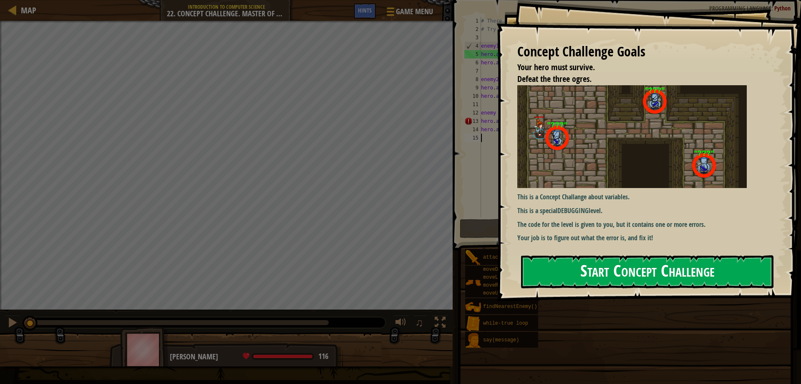
click at [723, 276] on button "Start Concept Challenge" at bounding box center [647, 271] width 253 height 33
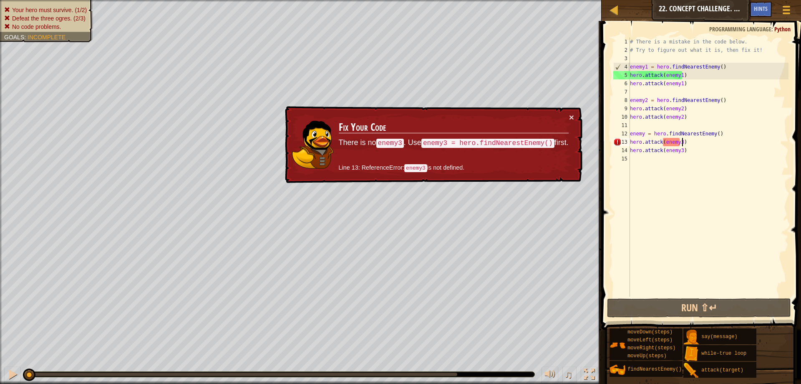
click at [684, 141] on div "# There is a mistake in the code below. # Try to figure out what it is, then fi…" at bounding box center [709, 176] width 160 height 276
type textarea "hero.attack(enemy3)"
click at [684, 141] on div "# There is a mistake in the code below. # Try to figure out what it is, then fi…" at bounding box center [709, 176] width 160 height 276
click at [723, 305] on button "Run ⇧↵" at bounding box center [699, 307] width 184 height 19
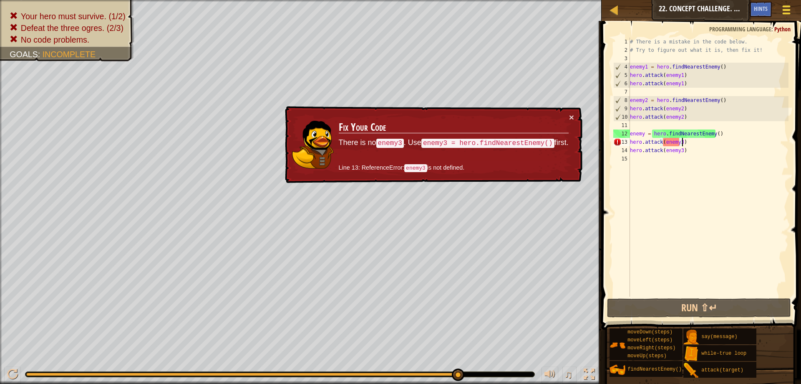
click at [787, 14] on span at bounding box center [787, 14] width 8 height 2
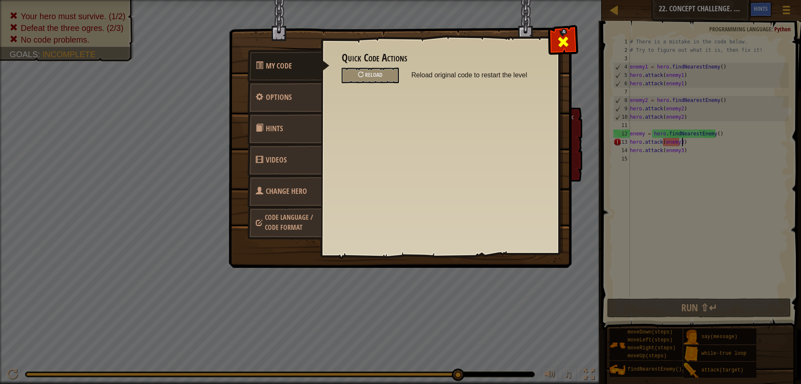
click at [565, 42] on span at bounding box center [563, 41] width 13 height 13
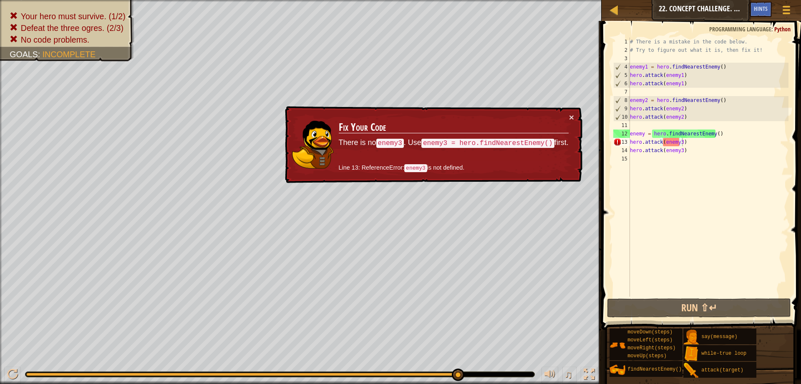
click at [603, 11] on div "Map Introduction to Computer Science 22. Concept Challenge. Master Of Names Deb…" at bounding box center [702, 10] width 200 height 21
click at [613, 11] on div at bounding box center [614, 10] width 10 height 10
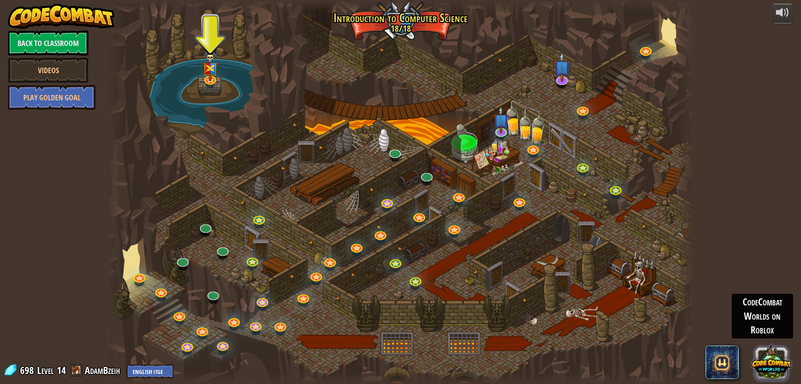
click at [780, 367] on button at bounding box center [772, 361] width 40 height 40
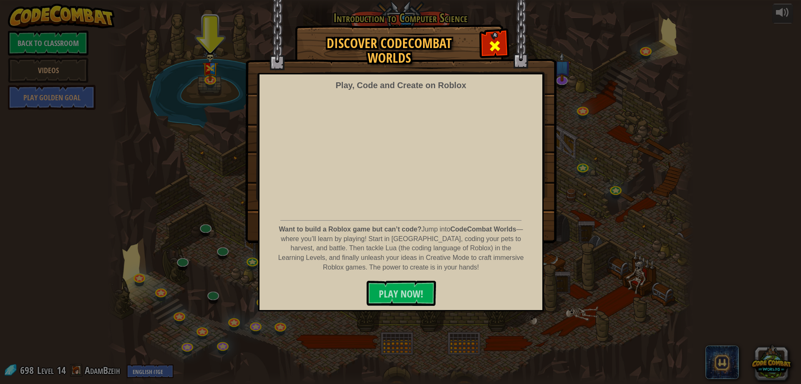
click at [493, 48] on span at bounding box center [494, 45] width 13 height 13
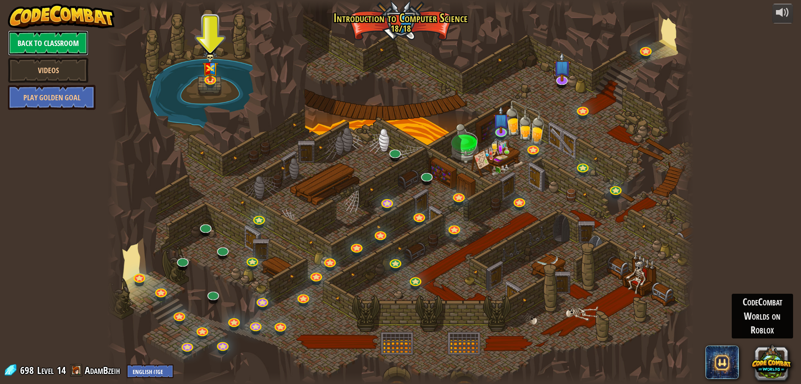
click at [69, 47] on link "Back to Classroom" at bounding box center [48, 42] width 81 height 25
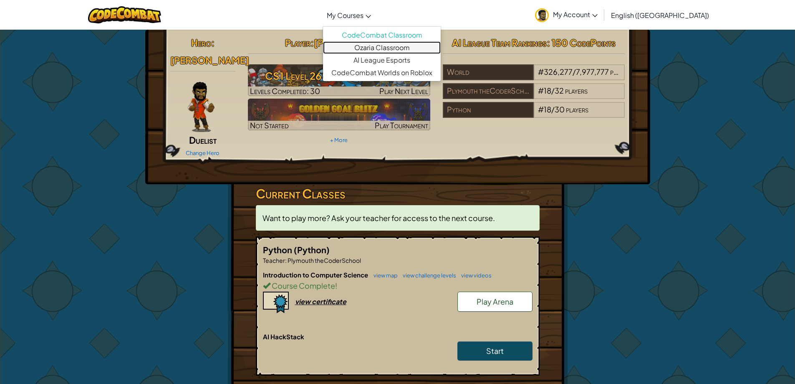
click at [418, 51] on link "Ozaria Classroom" at bounding box center [382, 47] width 118 height 13
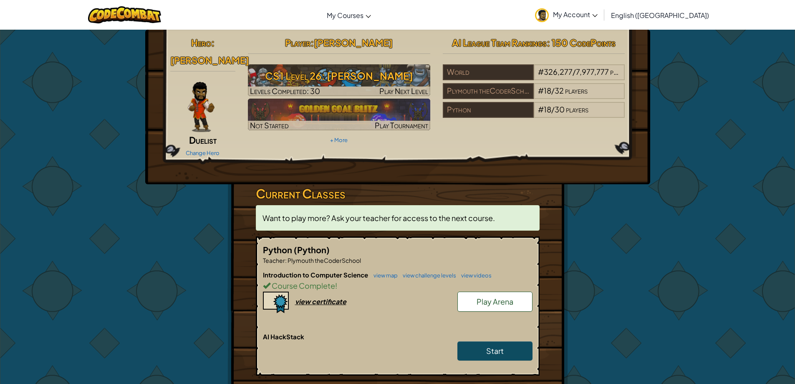
click at [598, 15] on span "My Account" at bounding box center [575, 14] width 45 height 9
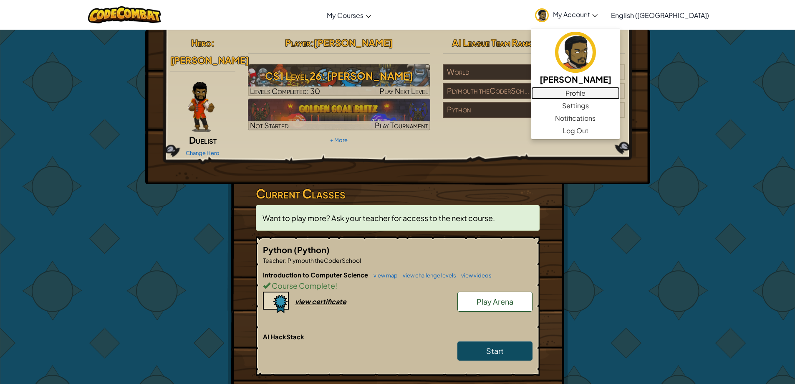
click at [620, 94] on link "Profile" at bounding box center [575, 93] width 88 height 13
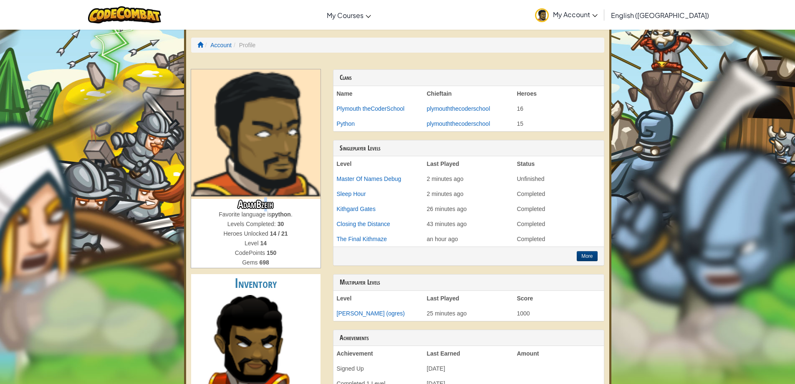
click at [267, 209] on h3 "AdamBzeih" at bounding box center [255, 204] width 129 height 11
click at [270, 209] on h3 "AdamBzeih" at bounding box center [255, 204] width 129 height 11
click at [215, 45] on link "Account" at bounding box center [220, 45] width 21 height 7
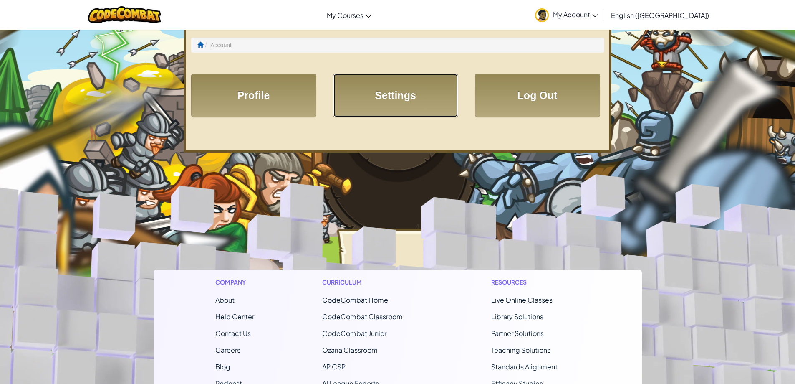
click at [409, 86] on link "Settings" at bounding box center [395, 95] width 125 height 44
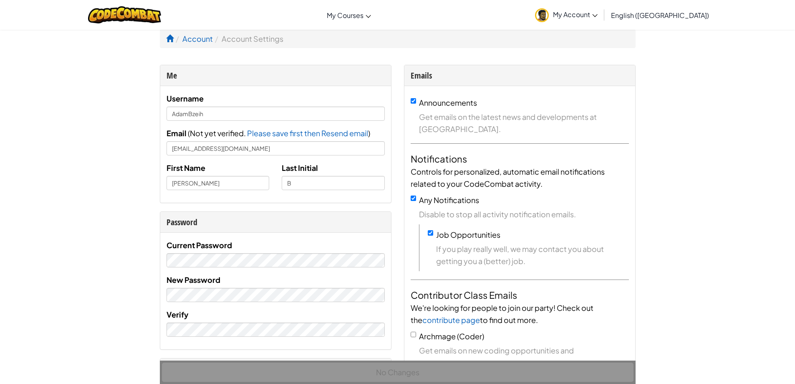
click at [598, 12] on span "My Account" at bounding box center [575, 14] width 45 height 9
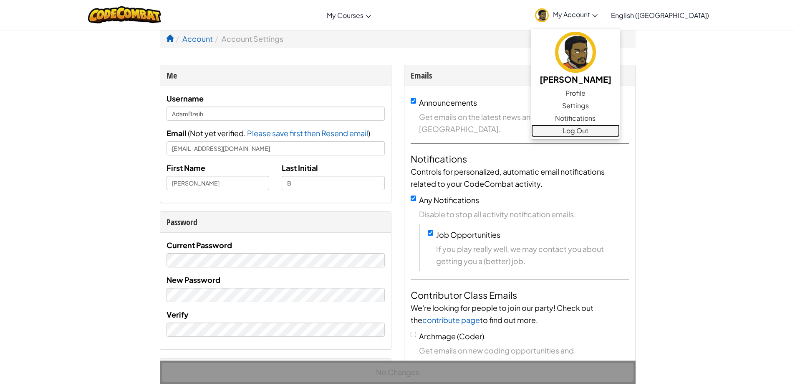
click at [607, 129] on link "Log Out" at bounding box center [575, 130] width 88 height 13
